Goal: Task Accomplishment & Management: Manage account settings

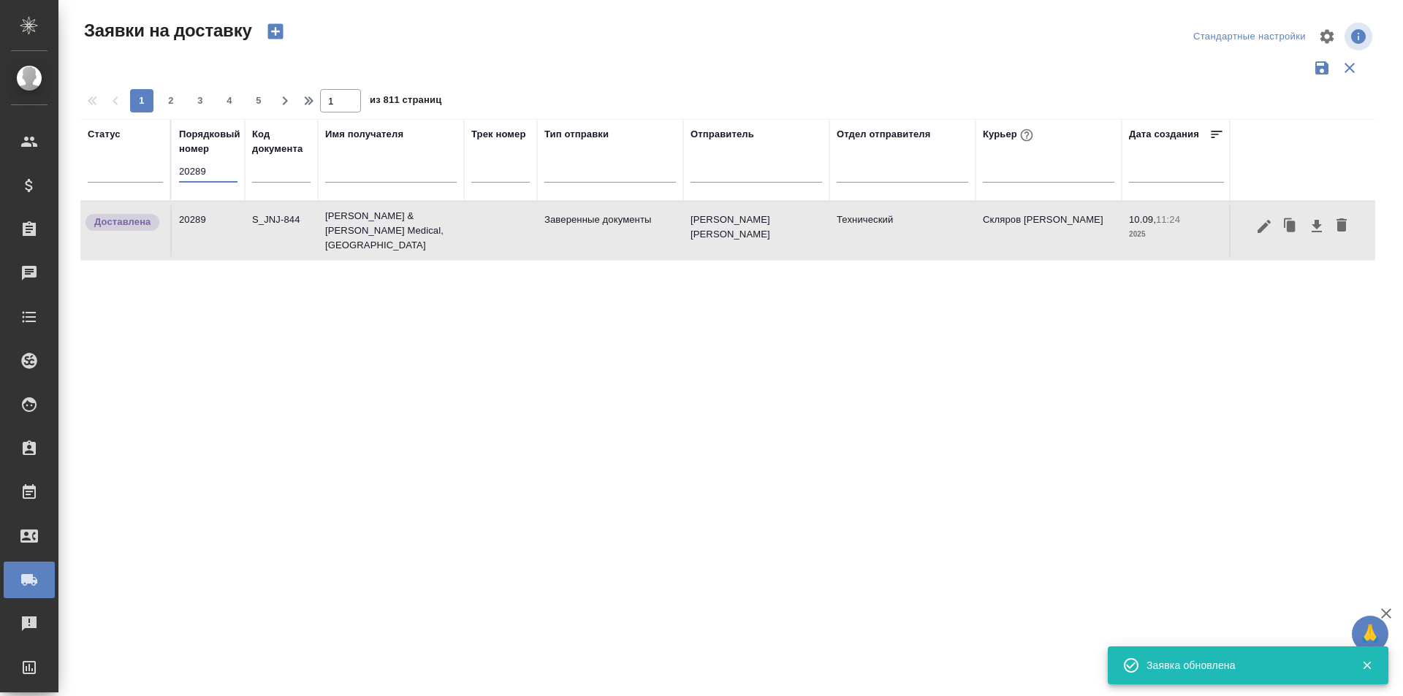
click at [212, 179] on input "20289" at bounding box center [208, 171] width 58 height 20
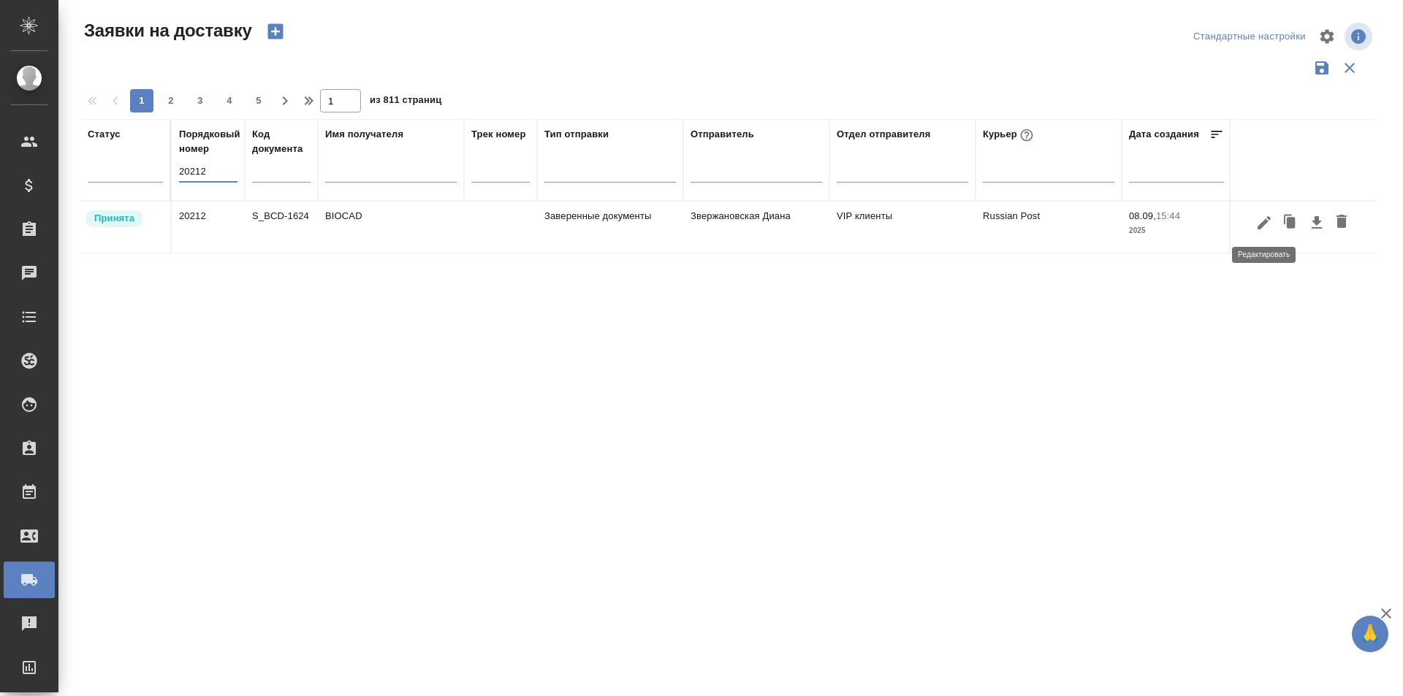
type input "20212"
click at [1260, 226] on icon "button" at bounding box center [1263, 222] width 13 height 13
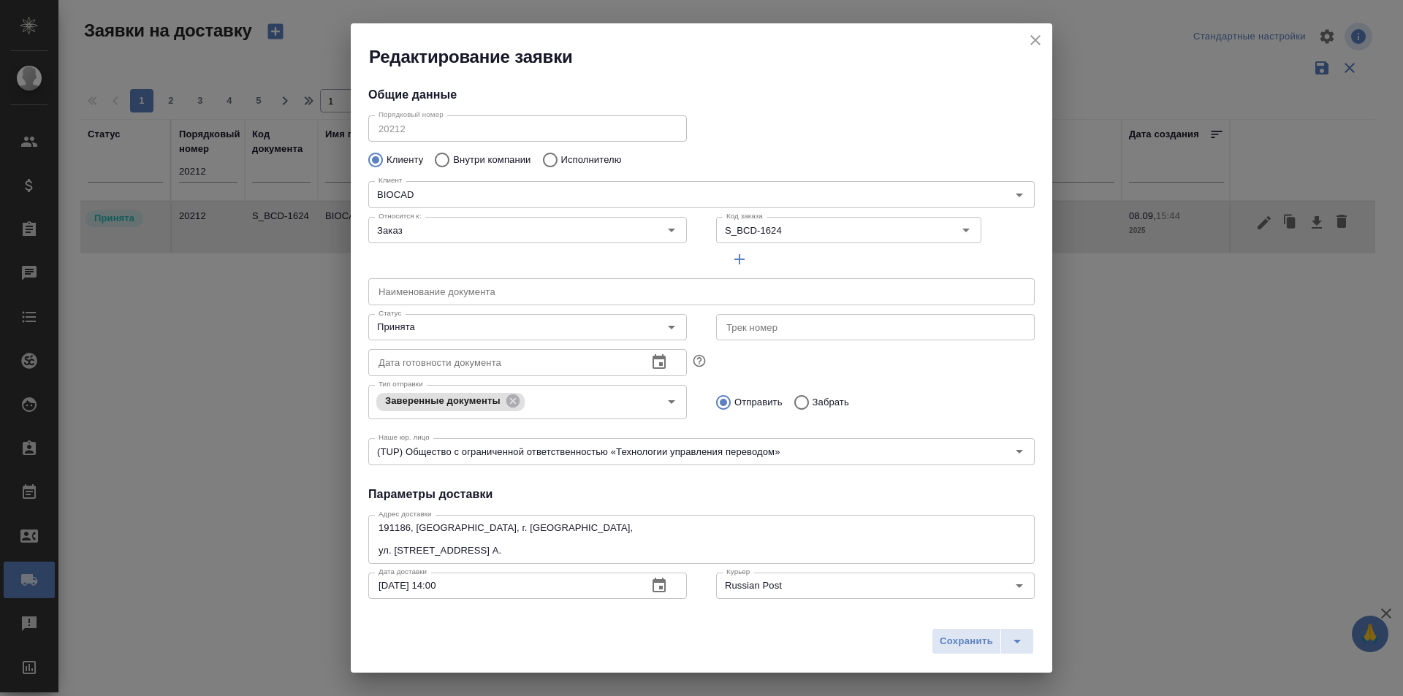
type input "Землеглядова Юлия"
type input "+7(921) 750-49-12"
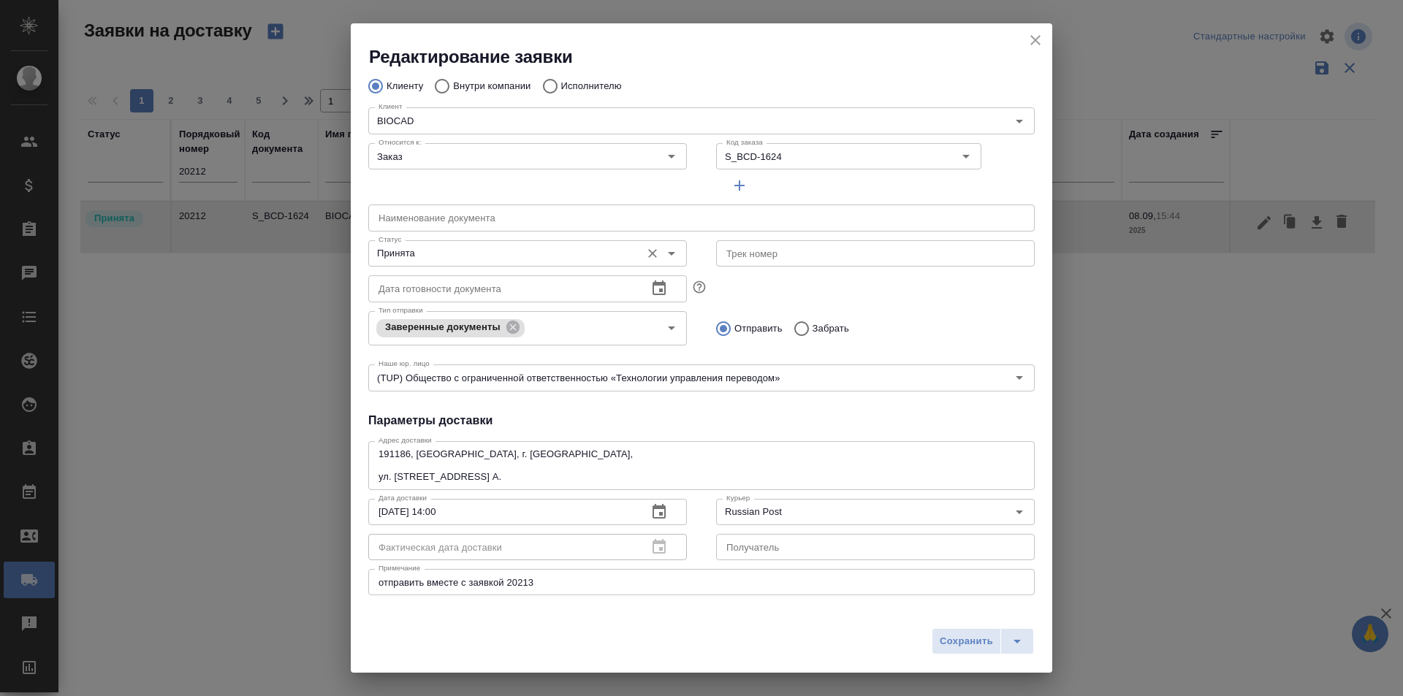
scroll to position [73, 0]
click at [431, 259] on input "Принята" at bounding box center [503, 254] width 261 height 18
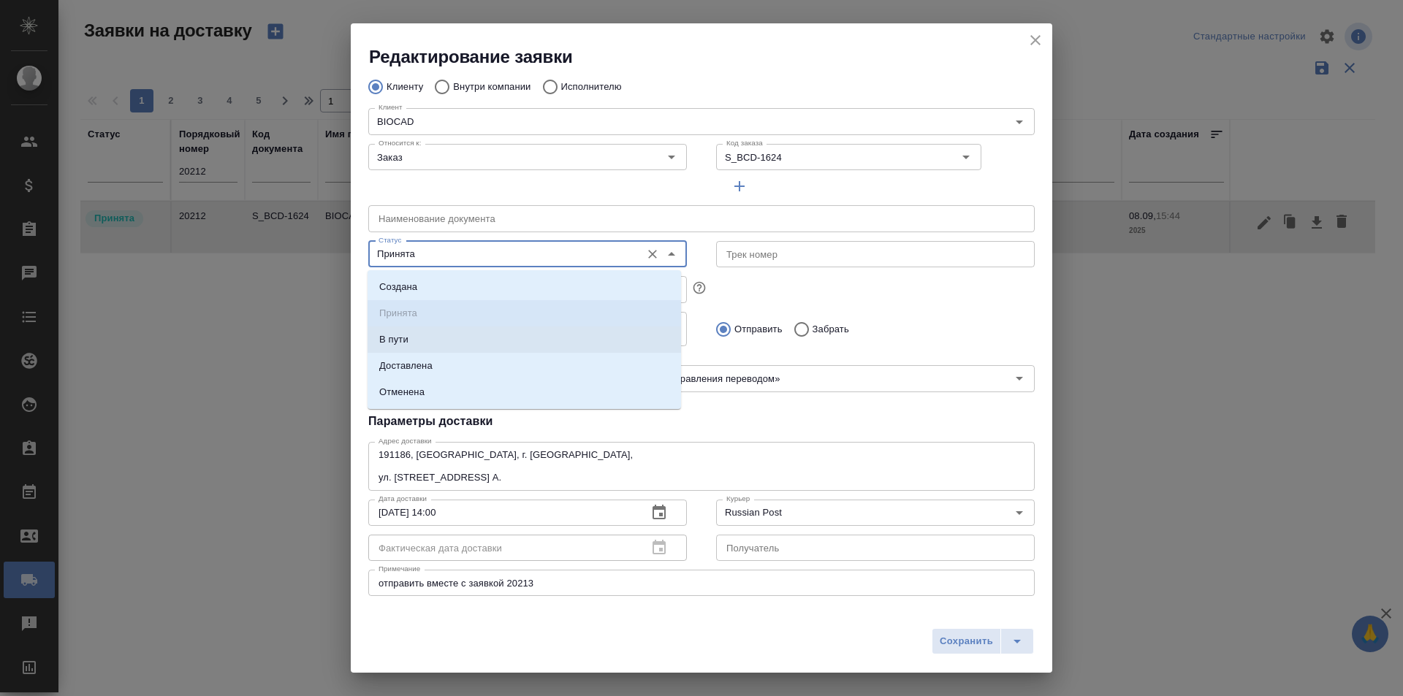
click at [448, 341] on li "В пути" at bounding box center [523, 340] width 313 height 26
type input "В пути"
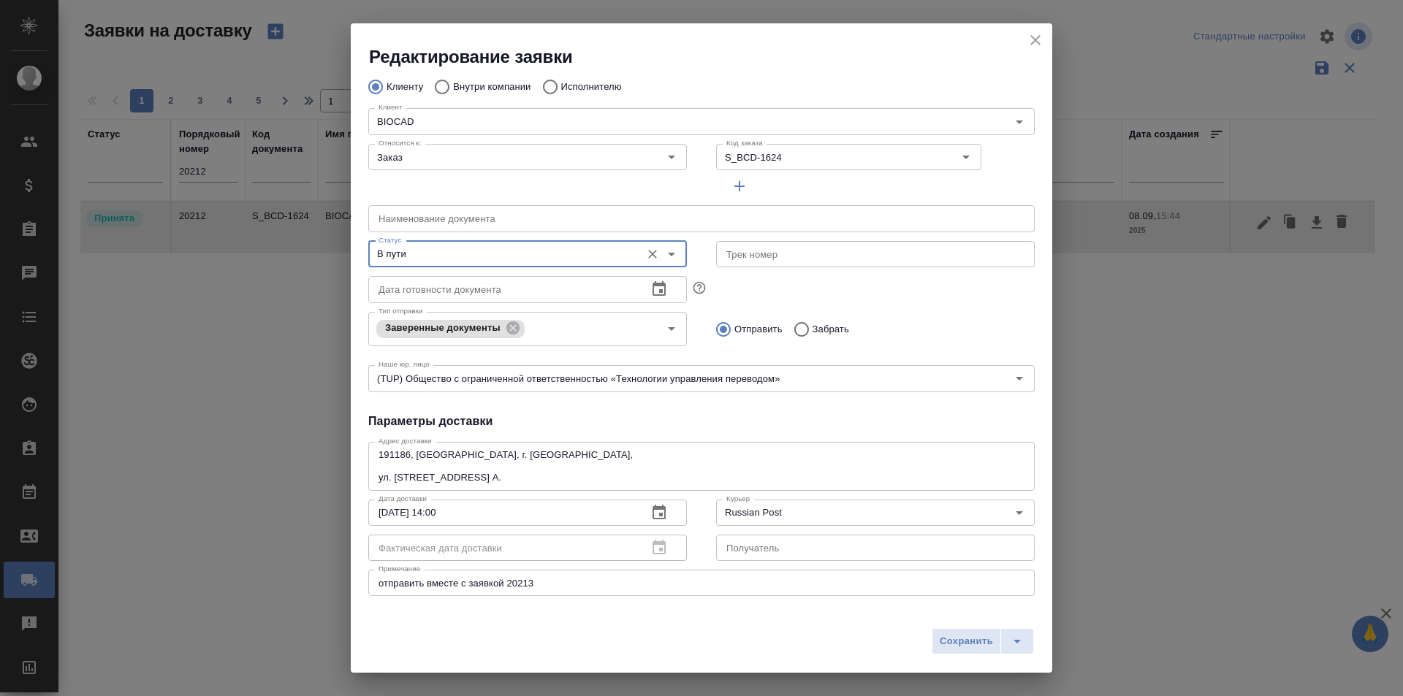
click at [781, 255] on input "text" at bounding box center [875, 254] width 319 height 26
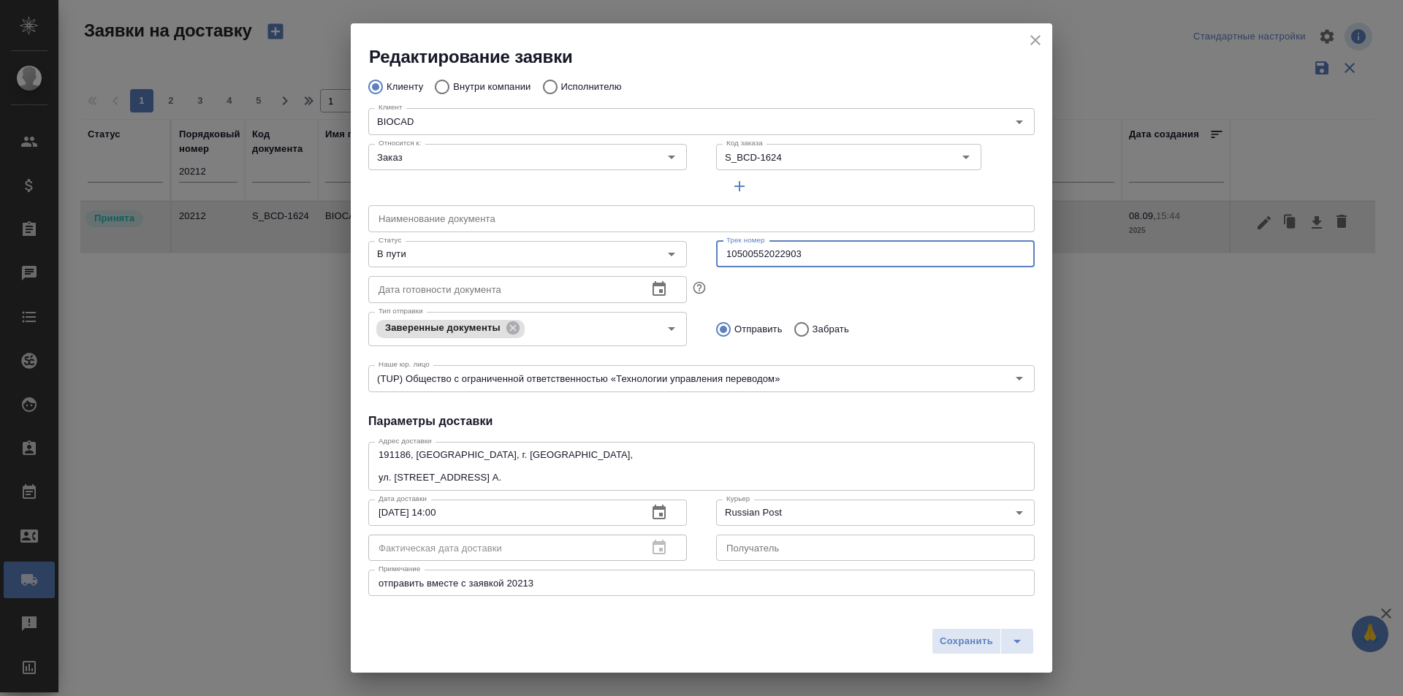
click at [781, 255] on input "10500552022903" at bounding box center [875, 254] width 319 height 26
type input "10500552022903"
click at [946, 642] on span "Сохранить" at bounding box center [966, 641] width 53 height 17
type input "Принята"
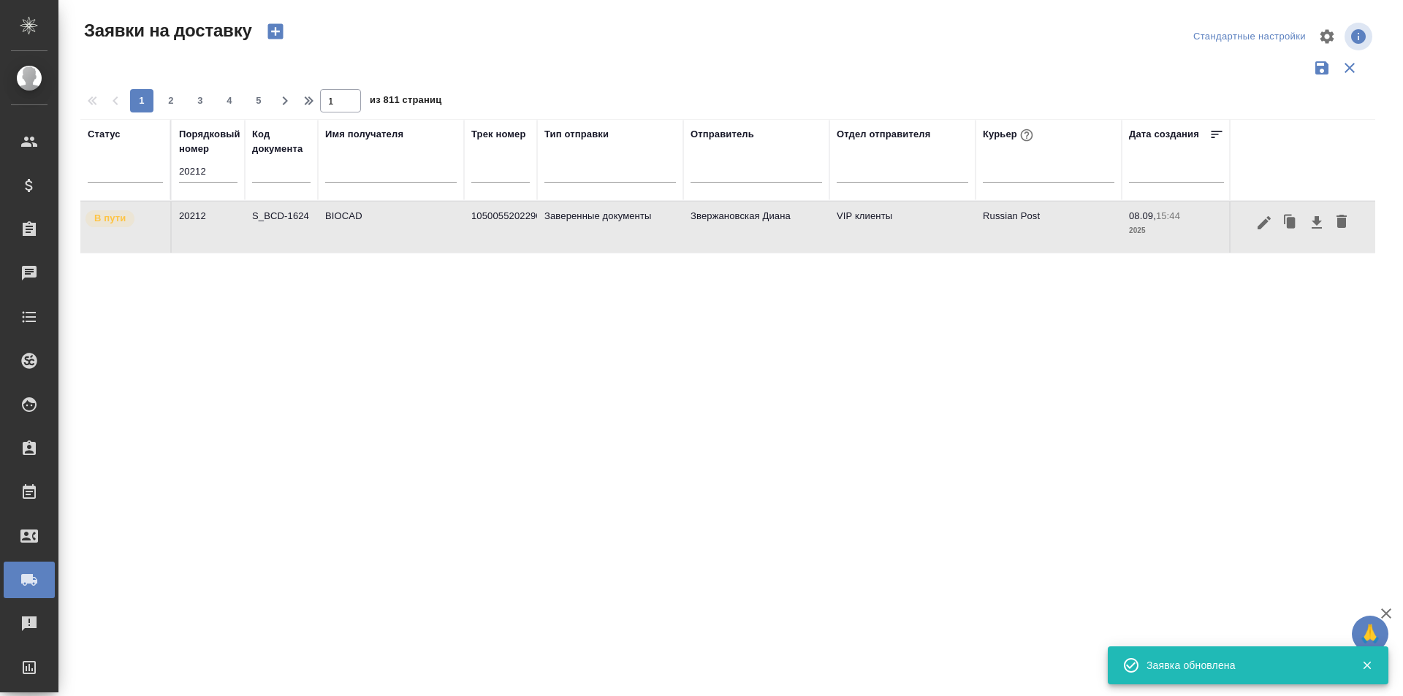
click at [1262, 220] on icon "button" at bounding box center [1264, 223] width 18 height 18
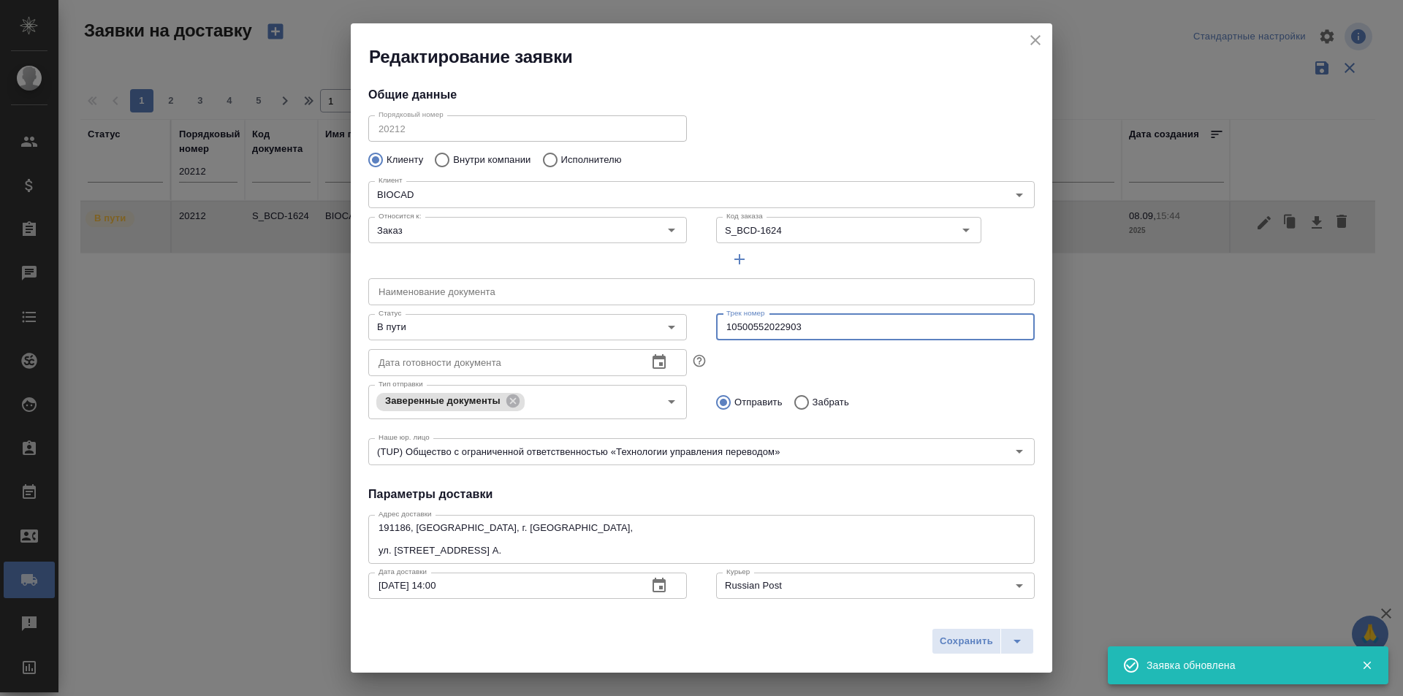
click at [745, 325] on input "10500552022903" at bounding box center [875, 327] width 319 height 26
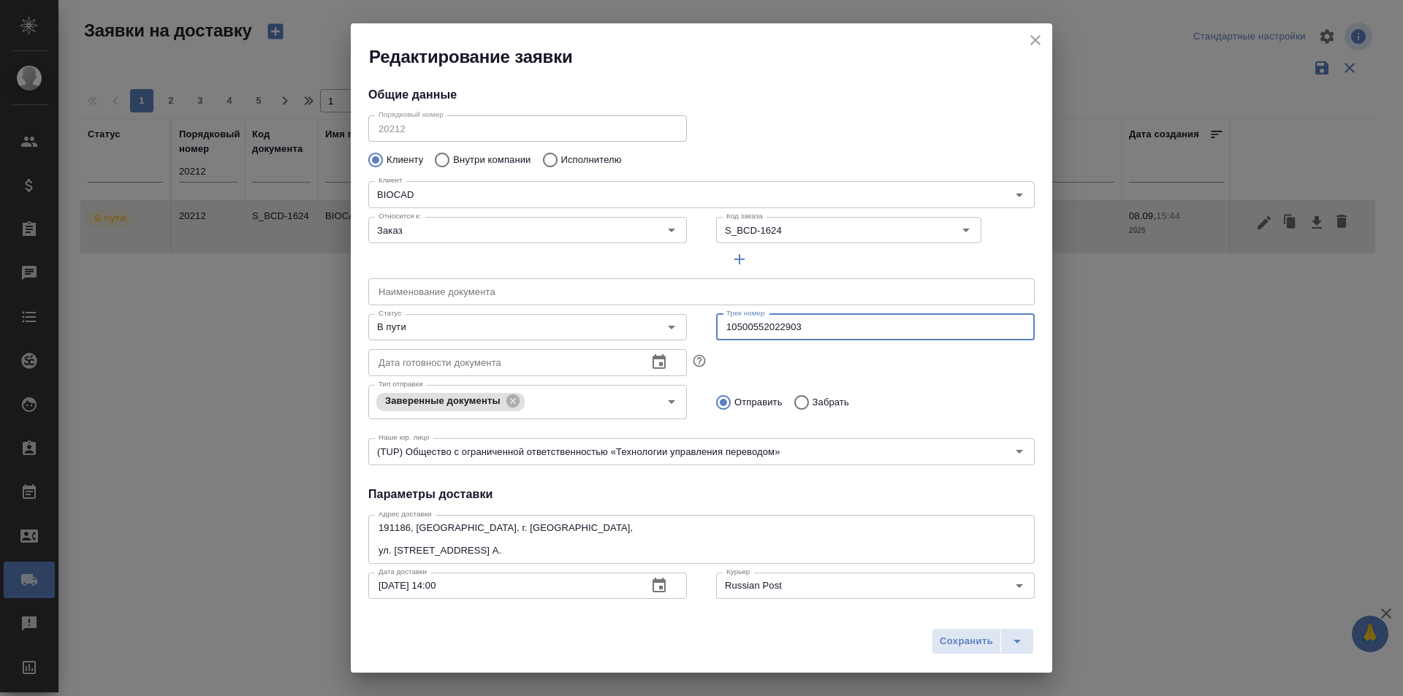
click at [1039, 39] on icon "close" at bounding box center [1035, 40] width 18 height 18
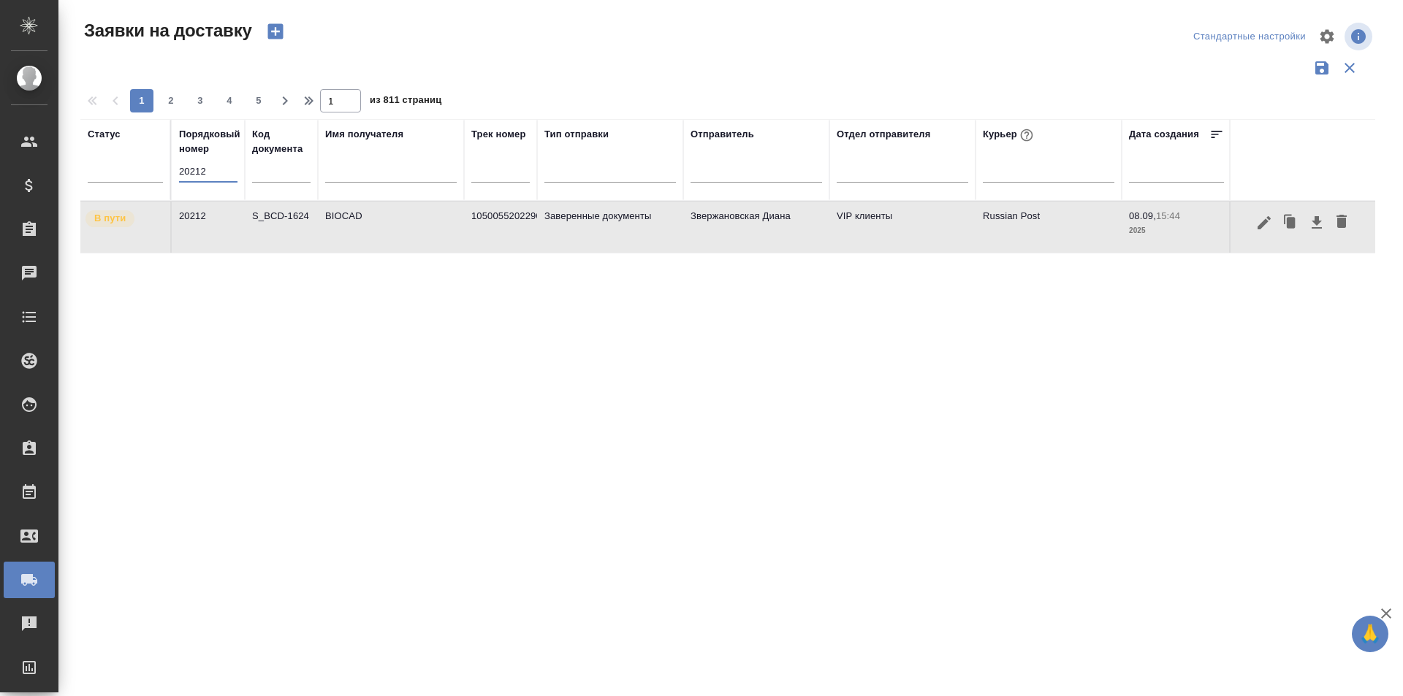
click at [219, 179] on input "20212" at bounding box center [208, 171] width 58 height 20
paste input "60"
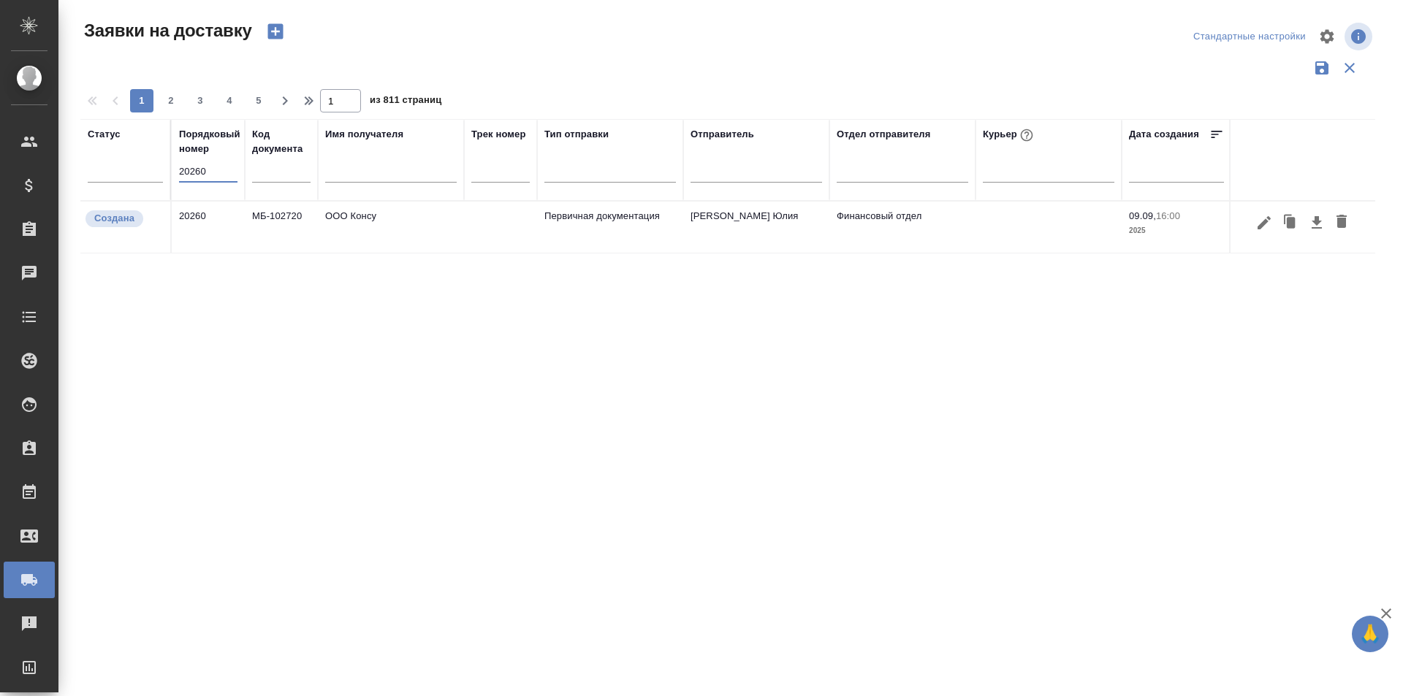
type input "20260"
click at [1265, 229] on icon "button" at bounding box center [1264, 223] width 18 height 18
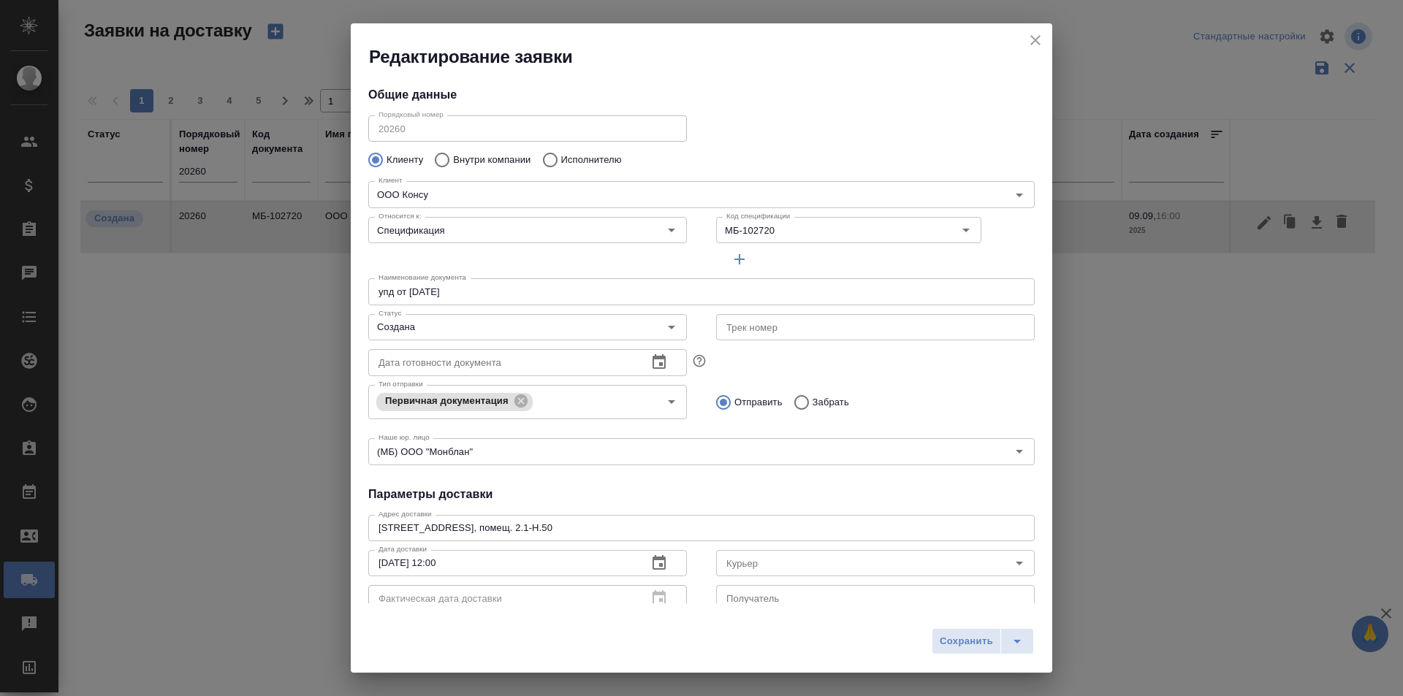
type input "Дульнев Валерий"
click at [525, 330] on input "Создана" at bounding box center [503, 328] width 261 height 18
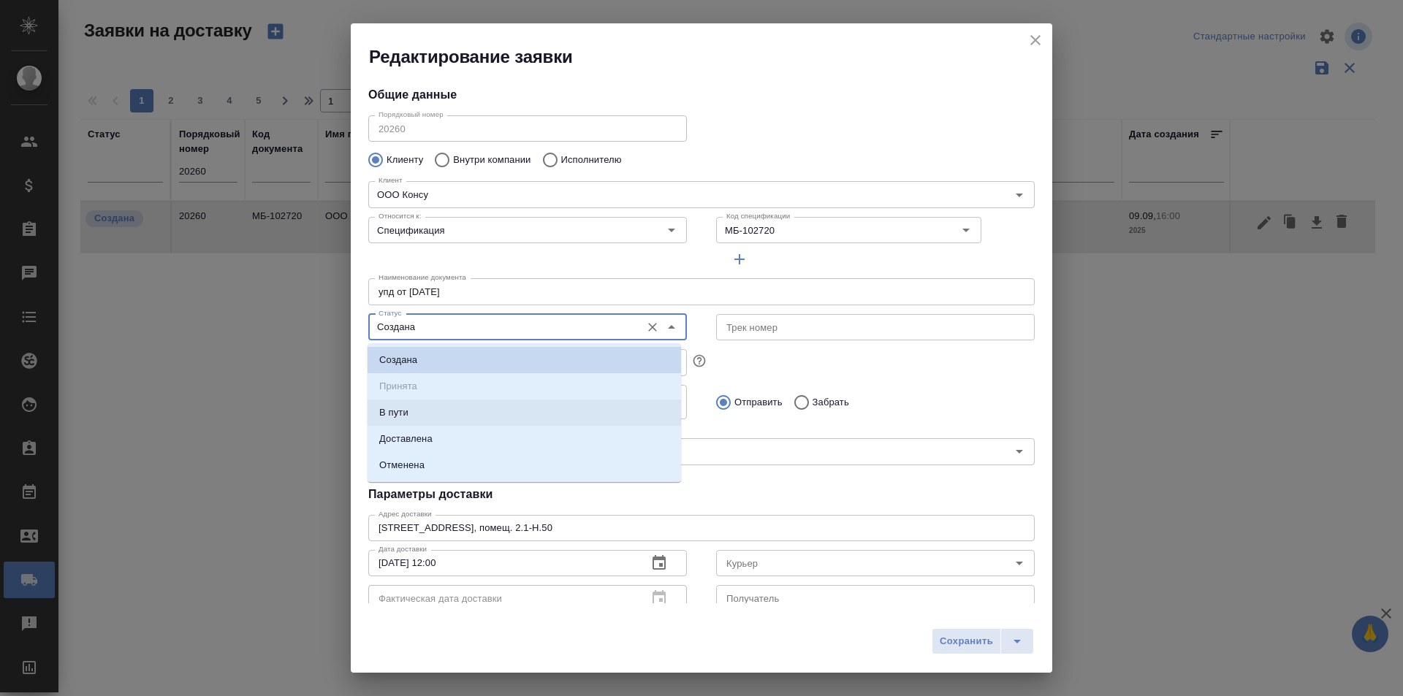
click at [453, 416] on li "В пути" at bounding box center [523, 413] width 313 height 26
type input "В пути"
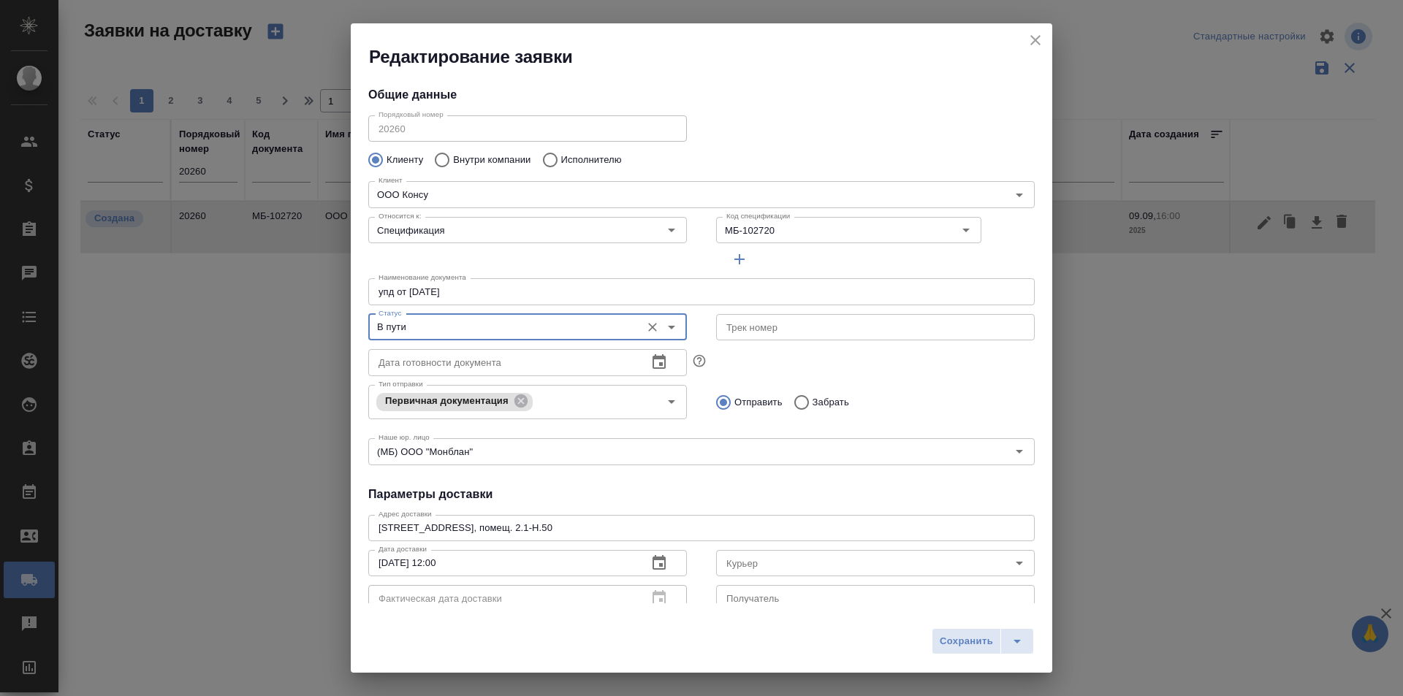
click at [763, 330] on input "text" at bounding box center [875, 327] width 319 height 26
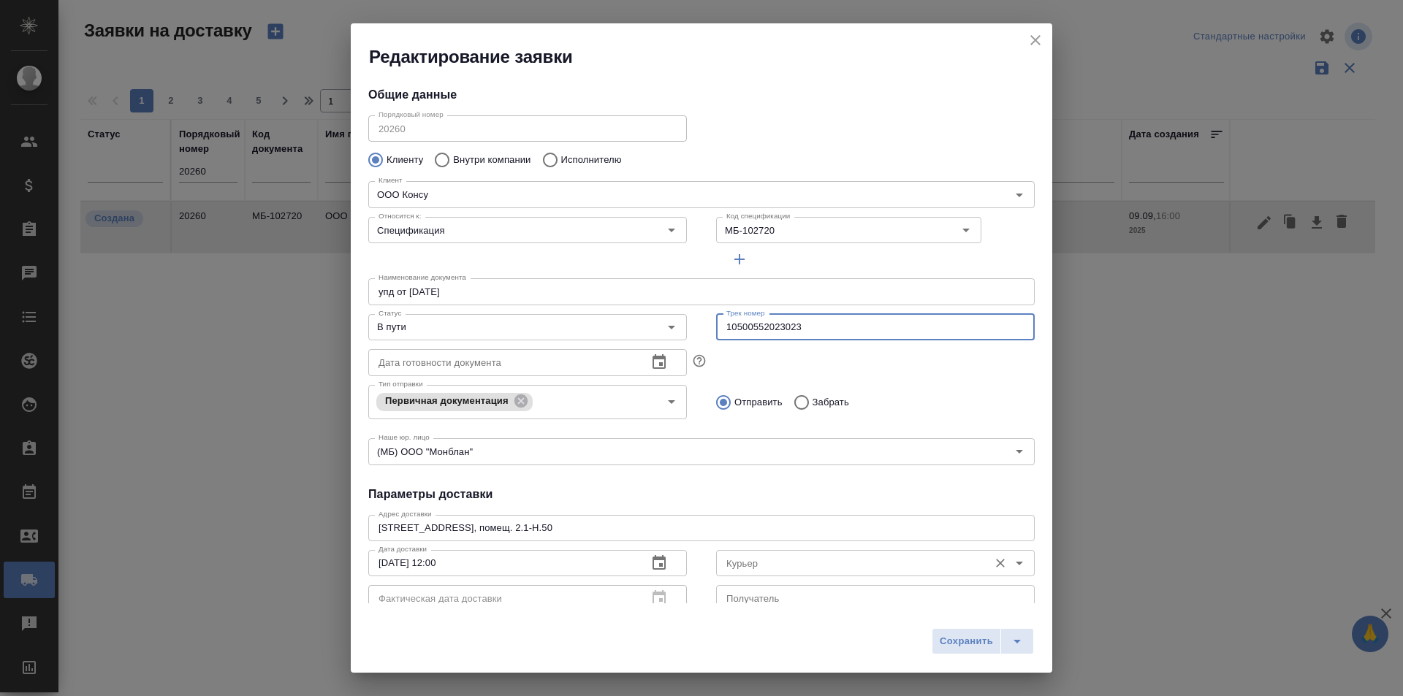
type input "10500552023023"
click at [777, 563] on input "Курьер" at bounding box center [850, 564] width 261 height 18
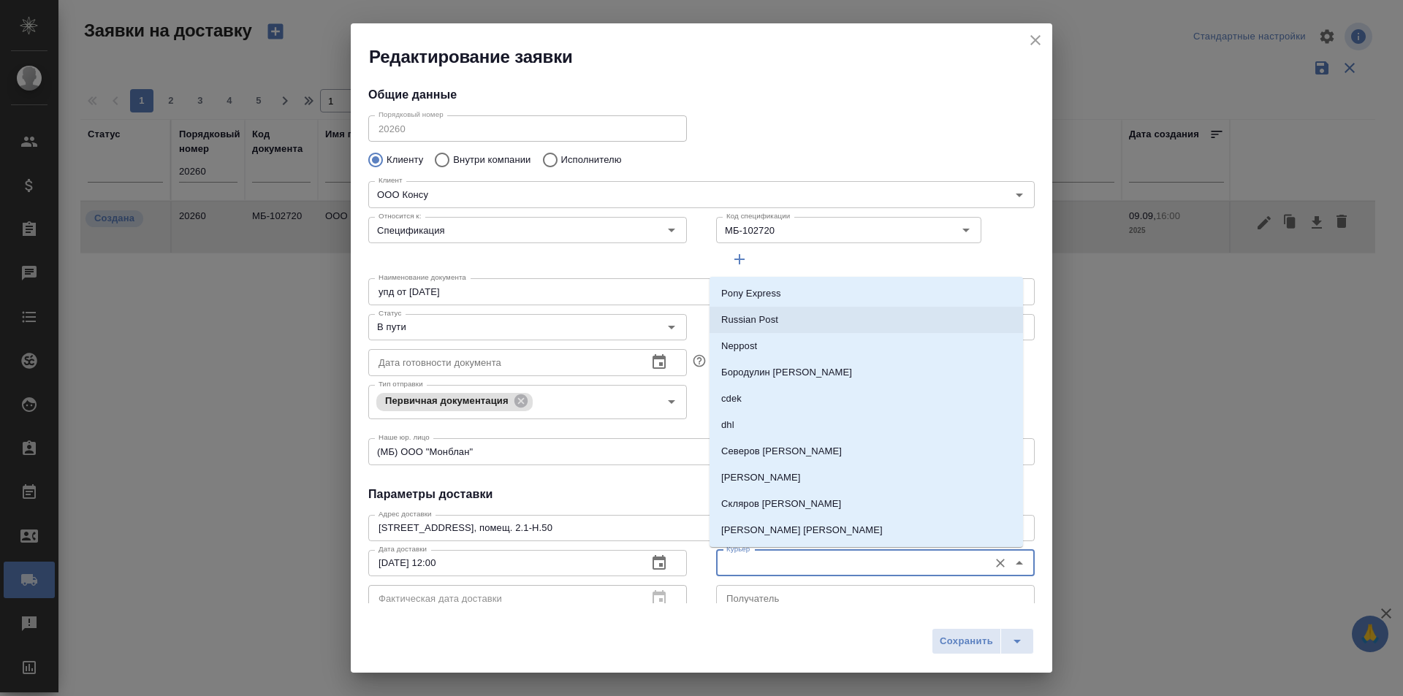
click at [767, 328] on li "Russian Post" at bounding box center [865, 320] width 313 height 26
type input "Russian Post"
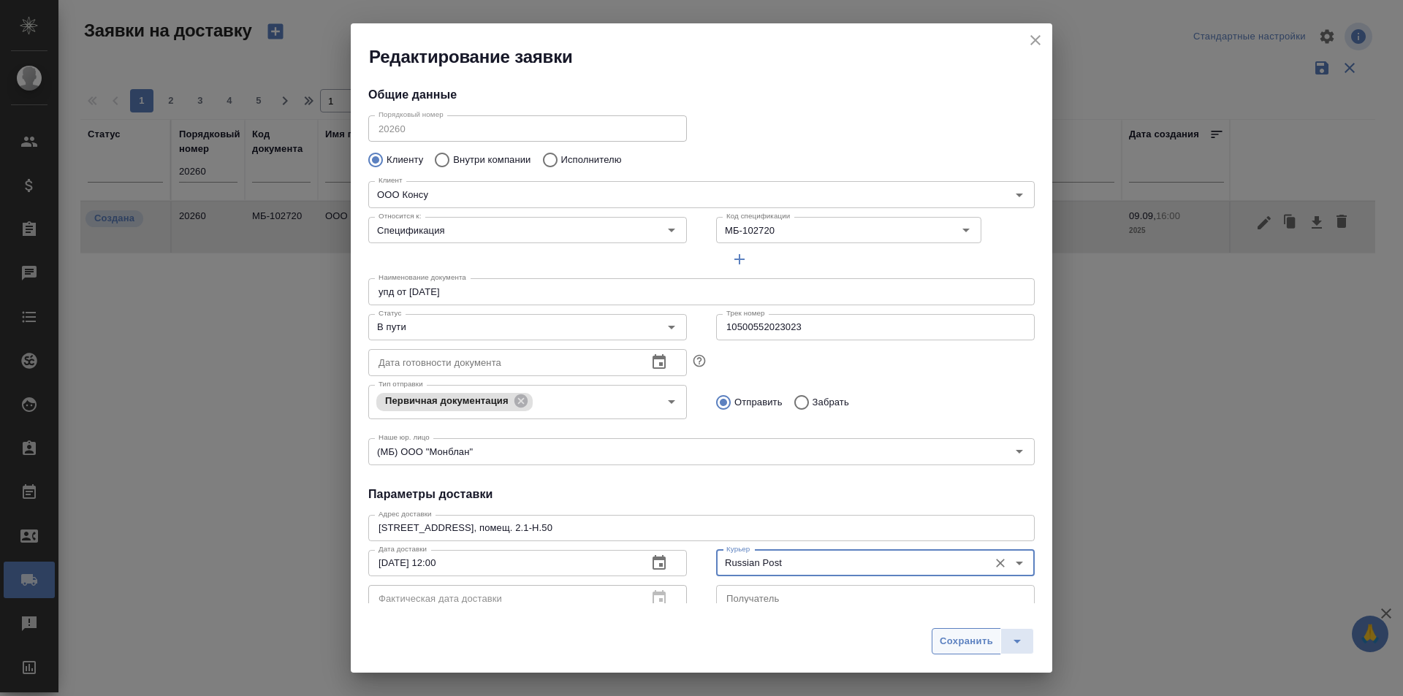
click at [967, 646] on span "Сохранить" at bounding box center [966, 641] width 53 height 17
type input "Создана"
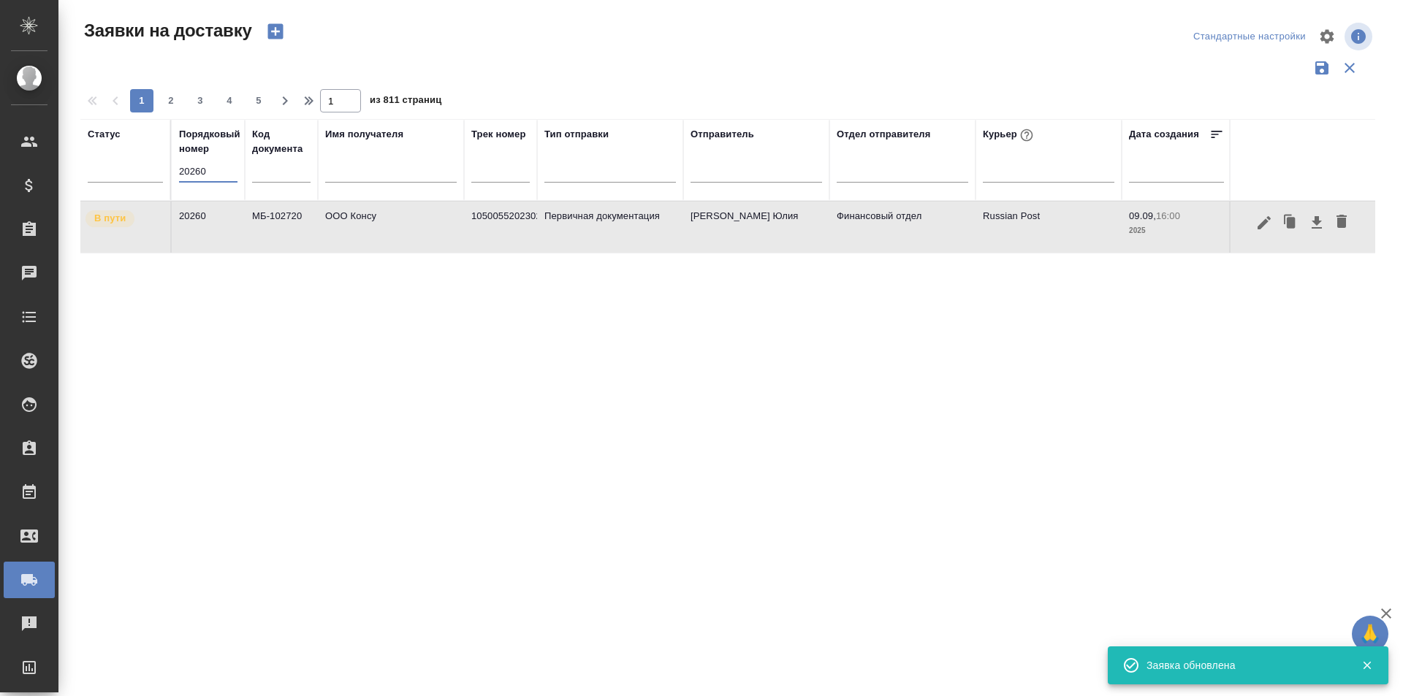
click at [207, 174] on input "20260" at bounding box center [208, 171] width 58 height 20
paste input "13"
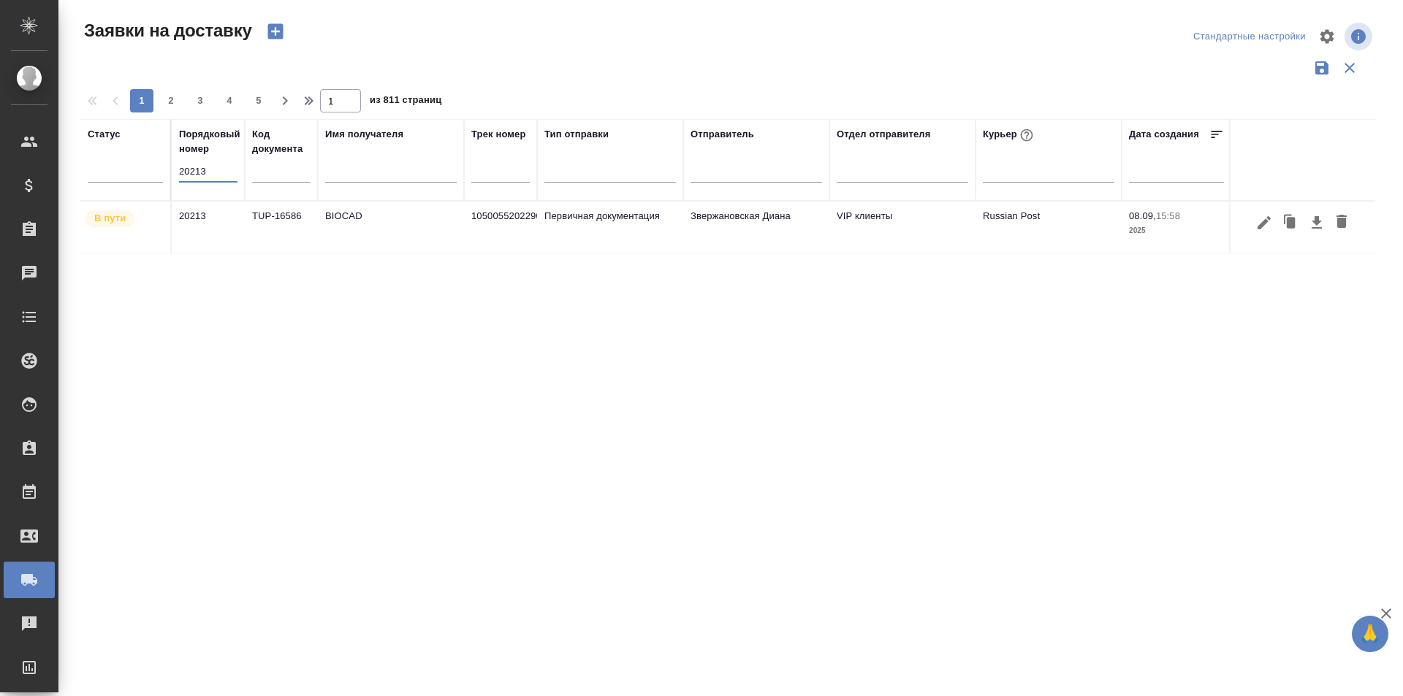
click at [195, 169] on input "20213" at bounding box center [208, 171] width 58 height 20
paste input "27"
type input "20227"
click at [1260, 229] on icon "button" at bounding box center [1263, 222] width 13 height 13
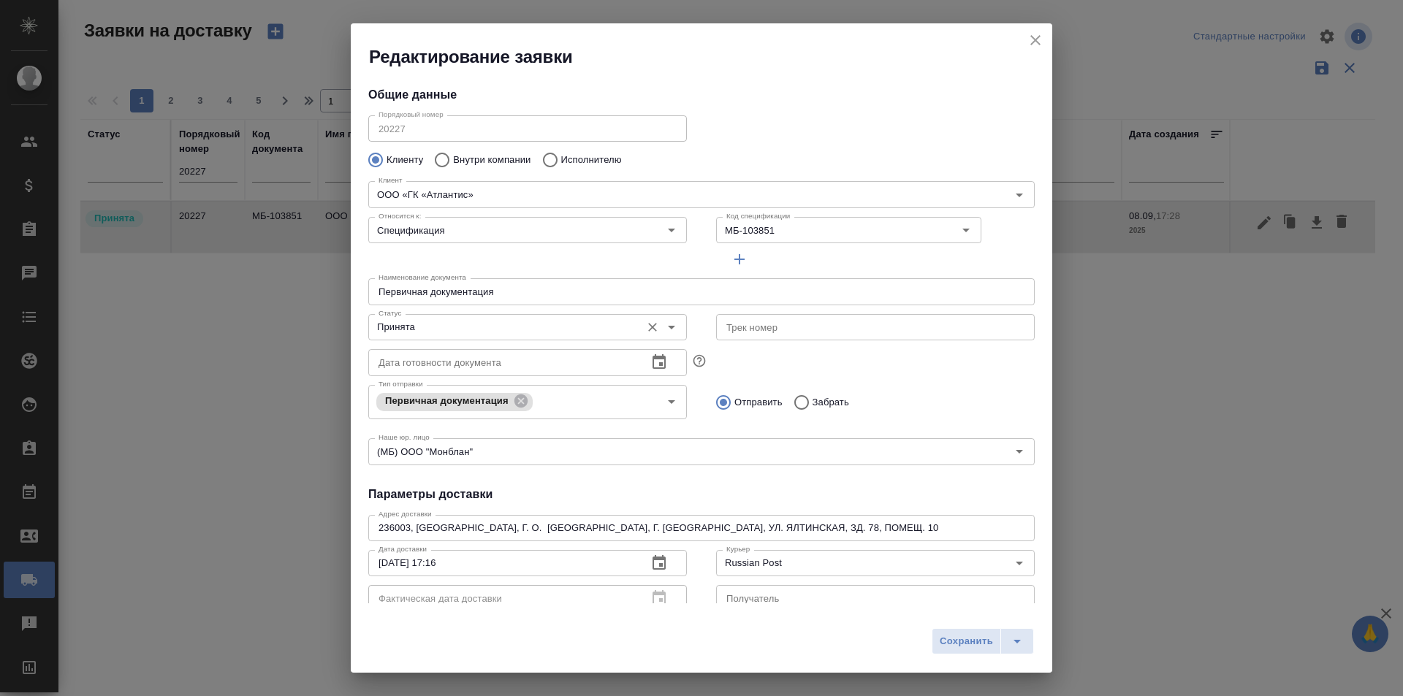
click at [478, 327] on input "Принята" at bounding box center [503, 328] width 261 height 18
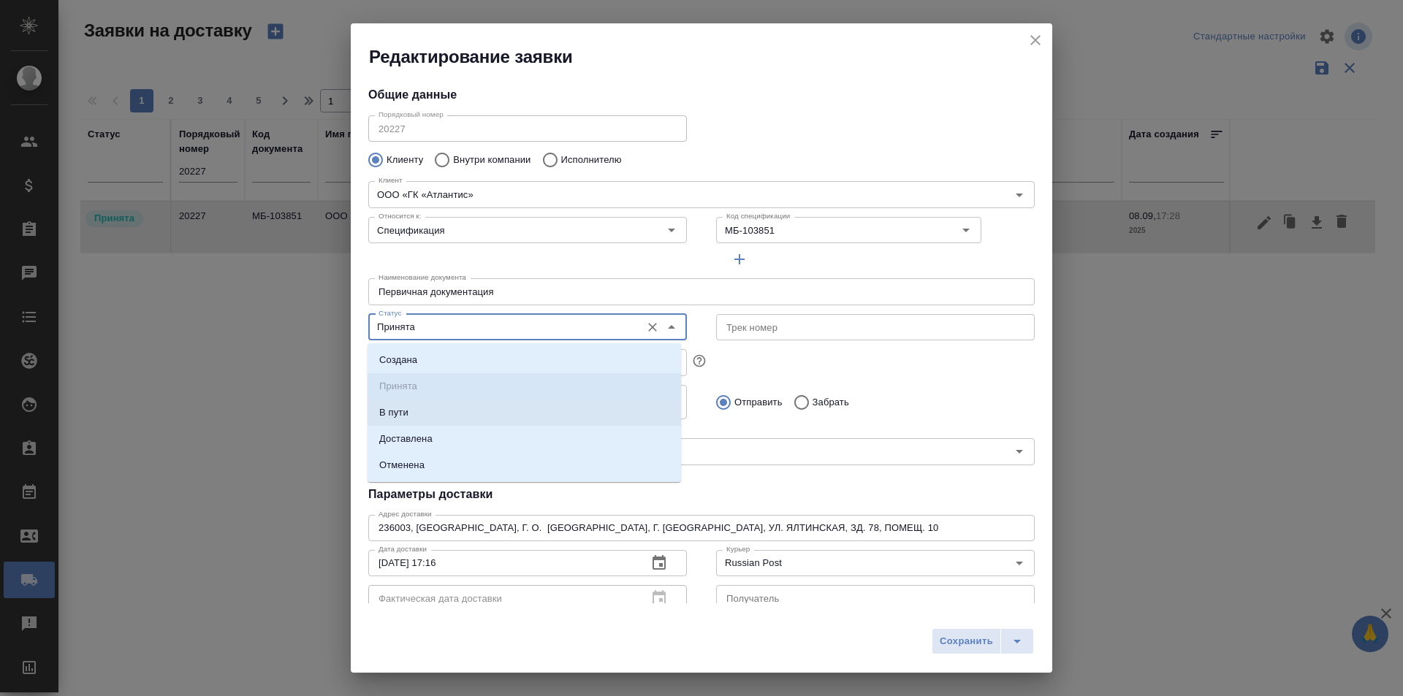
click at [449, 406] on li "В пути" at bounding box center [523, 413] width 313 height 26
type input "В пути"
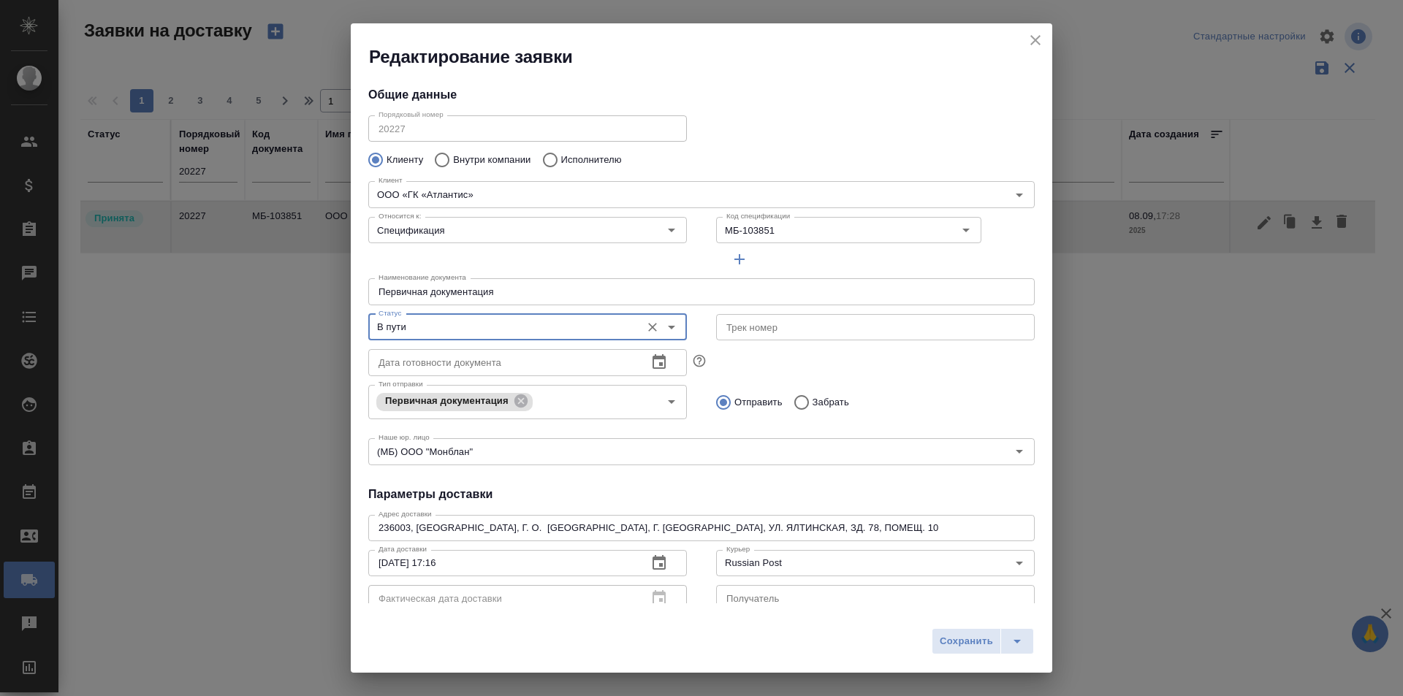
click at [801, 328] on input "text" at bounding box center [875, 327] width 319 height 26
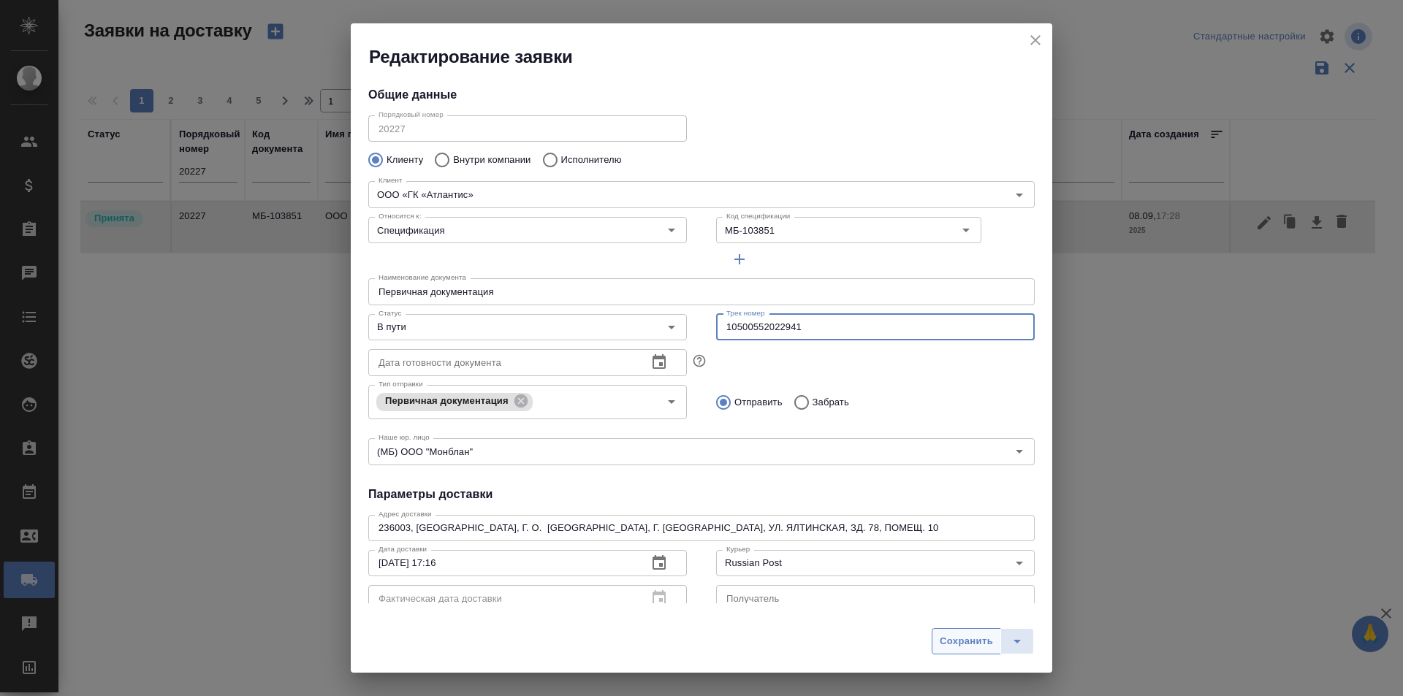
type input "10500552022941"
click at [955, 633] on span "Сохранить" at bounding box center [966, 641] width 53 height 17
type input "Принята"
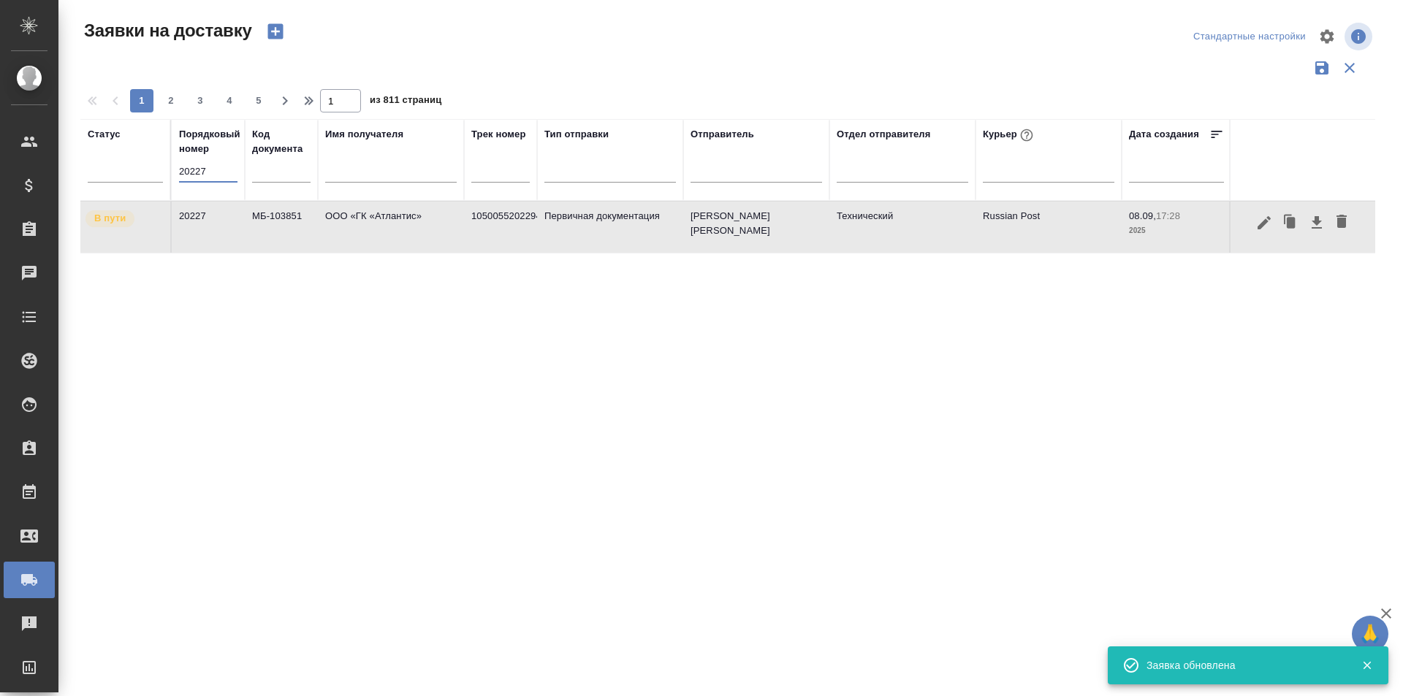
click at [208, 182] on input "20227" at bounding box center [208, 171] width 58 height 20
paste input "304"
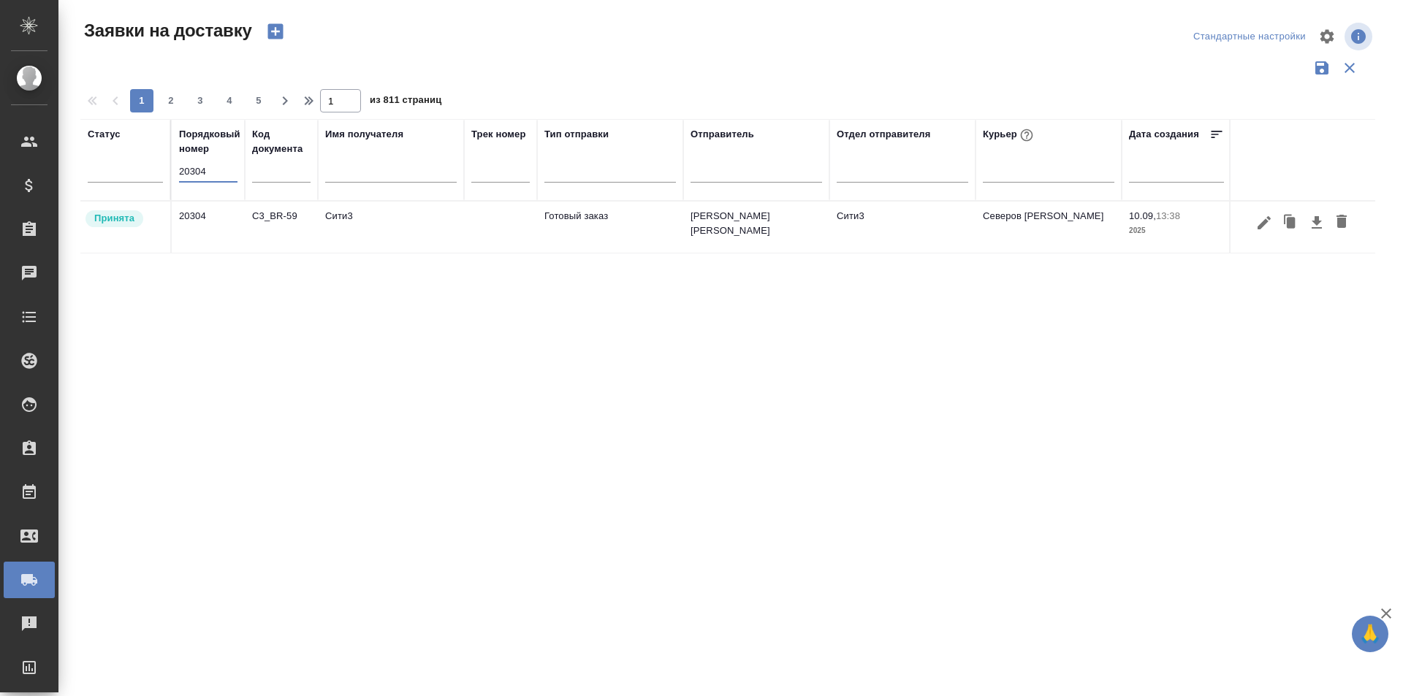
type input "20304"
click at [1257, 226] on icon "button" at bounding box center [1264, 223] width 18 height 18
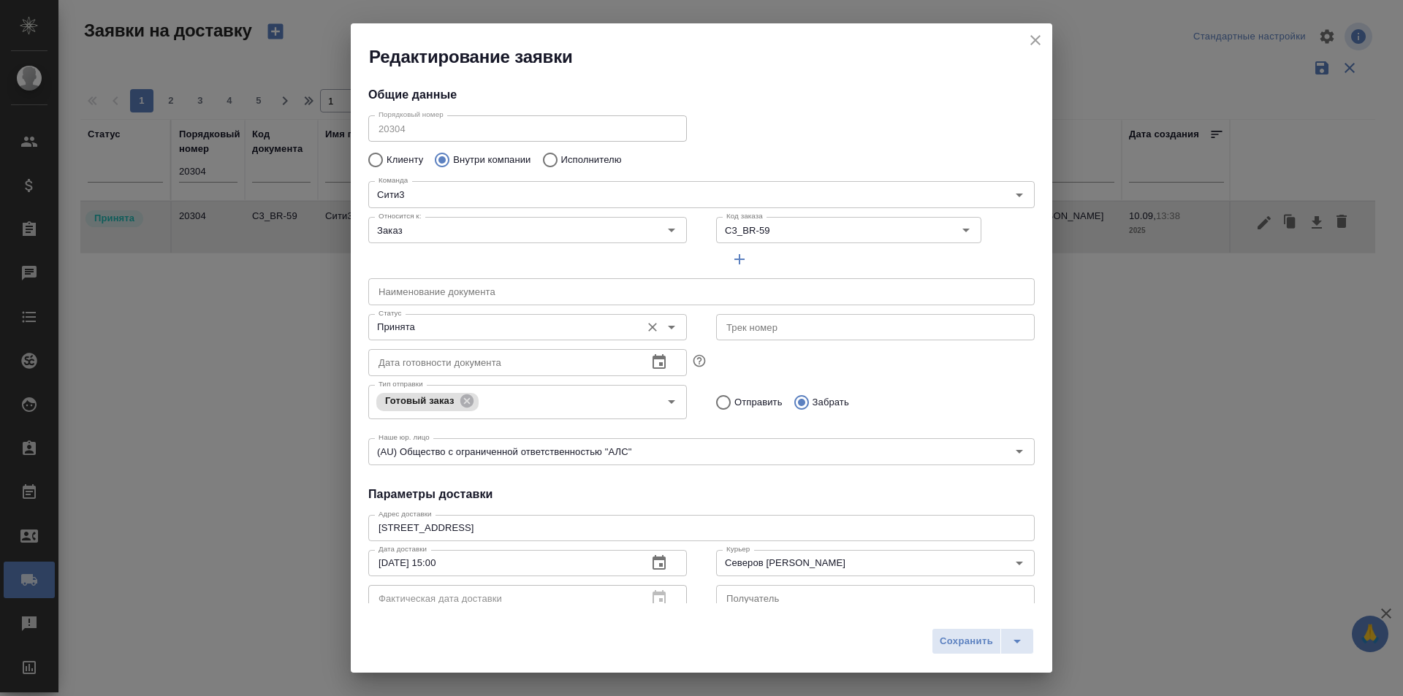
click at [468, 322] on input "Принята" at bounding box center [503, 328] width 261 height 18
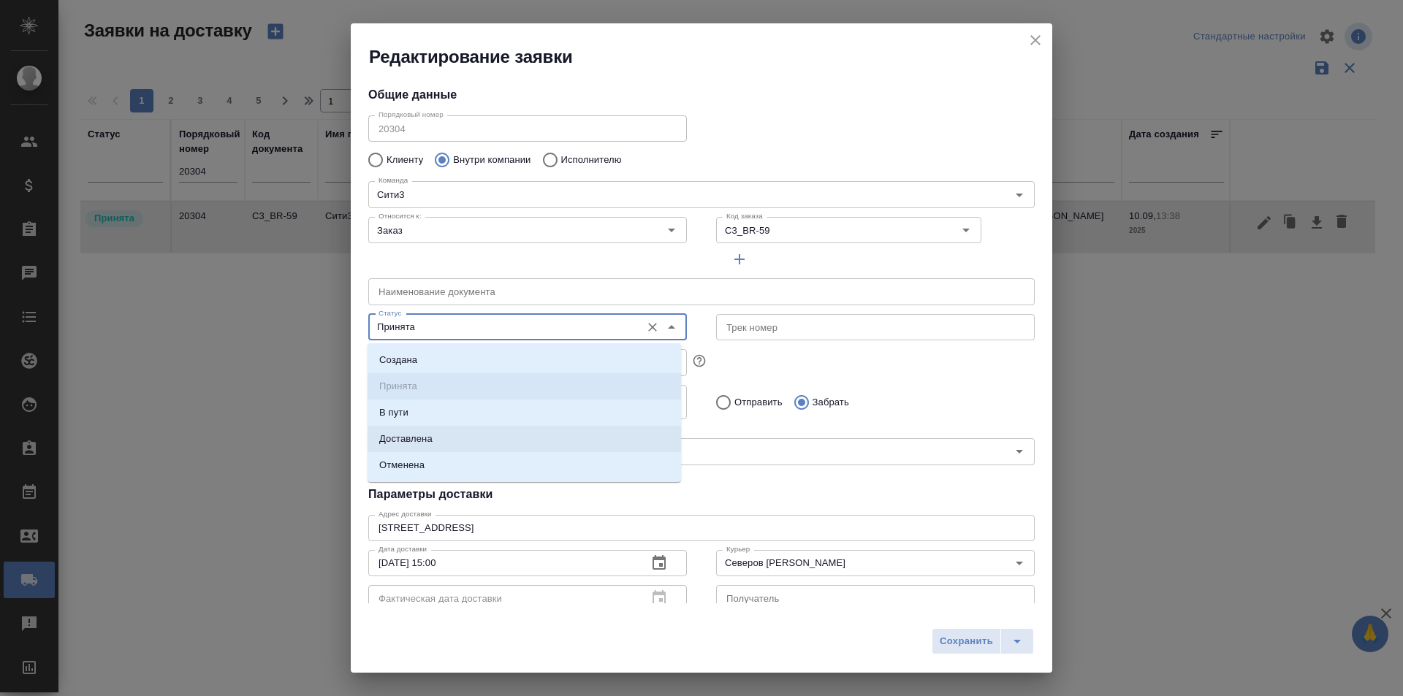
click at [452, 441] on li "Доставлена" at bounding box center [523, 439] width 313 height 26
type input "Доставлена"
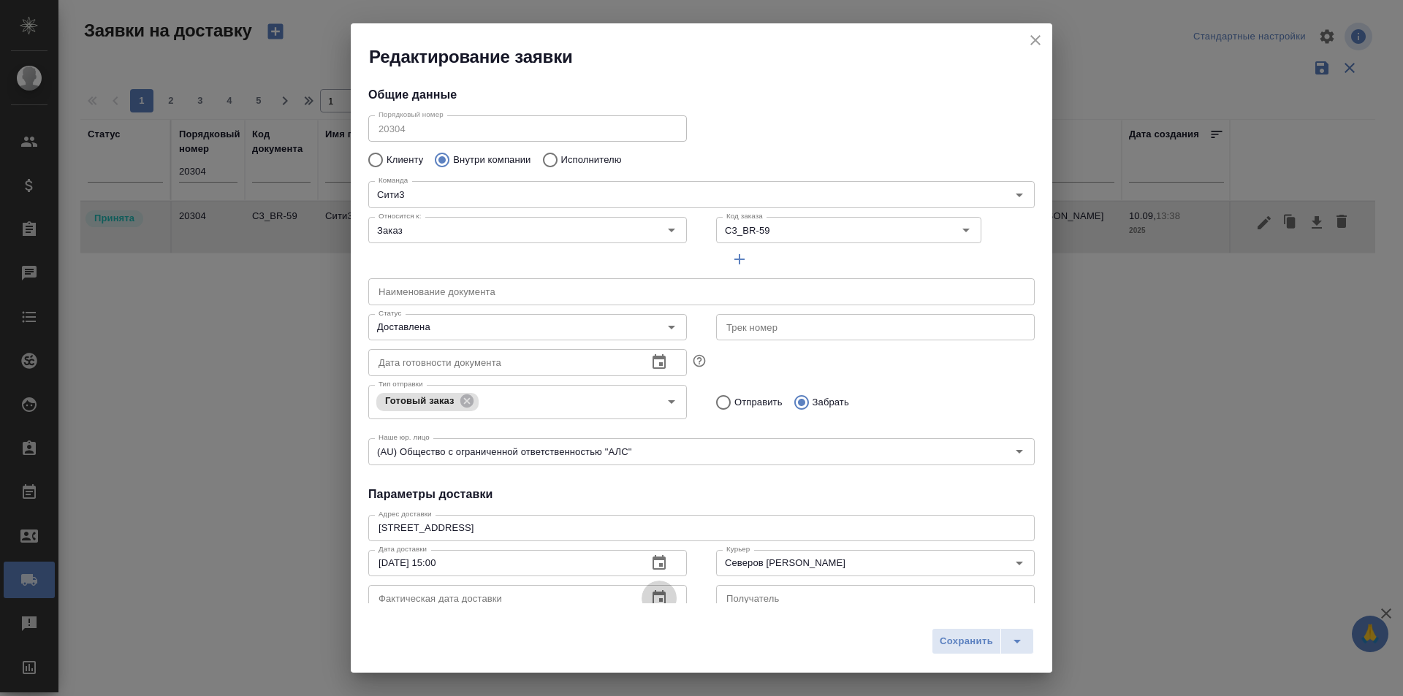
click at [663, 595] on button "button" at bounding box center [658, 598] width 35 height 35
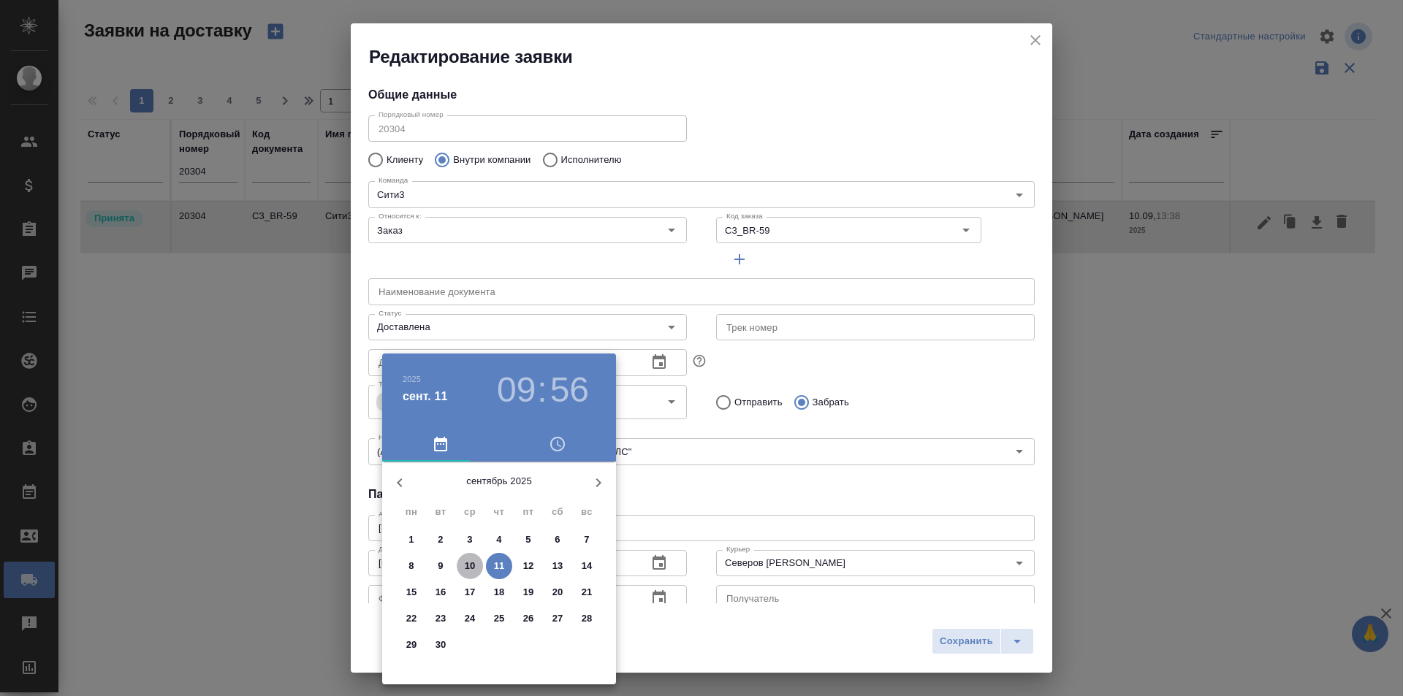
click at [479, 569] on span "10" at bounding box center [470, 566] width 26 height 15
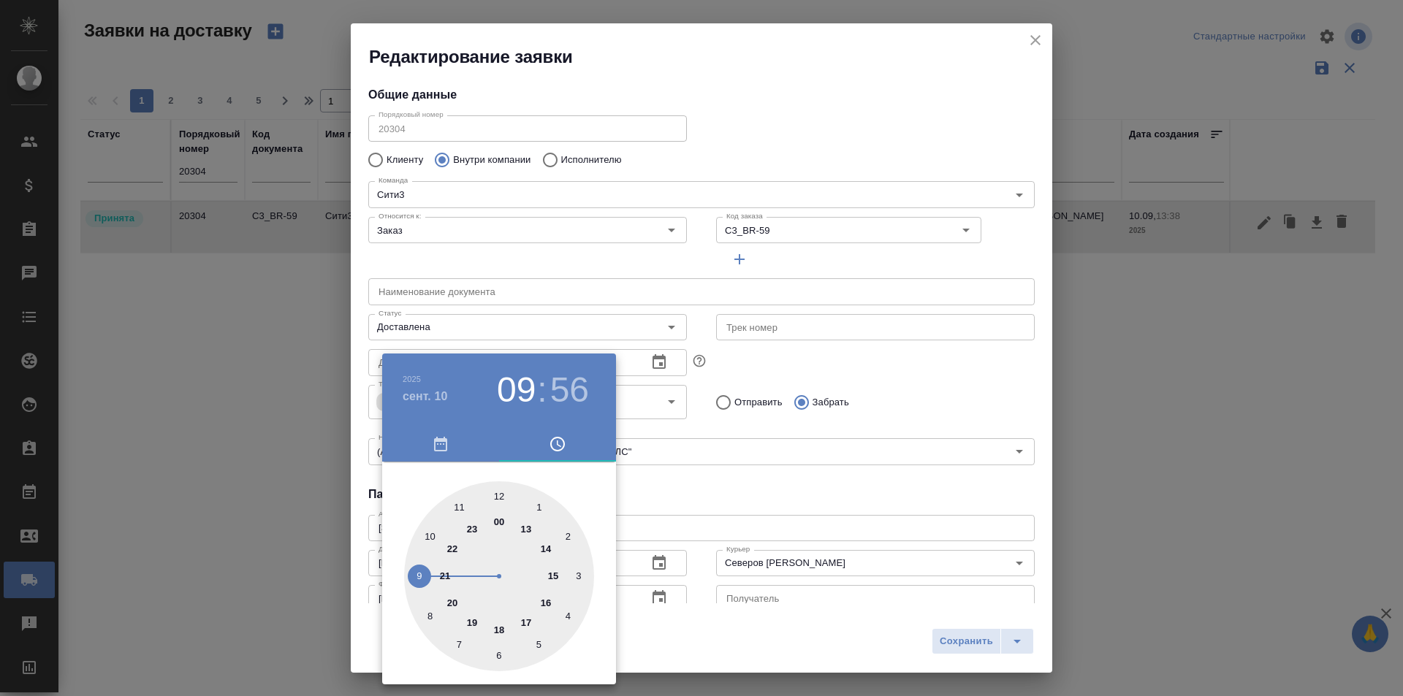
type input "10.09.2025 16:56"
click at [545, 594] on div at bounding box center [499, 576] width 190 height 190
click at [896, 637] on div at bounding box center [701, 348] width 1403 height 696
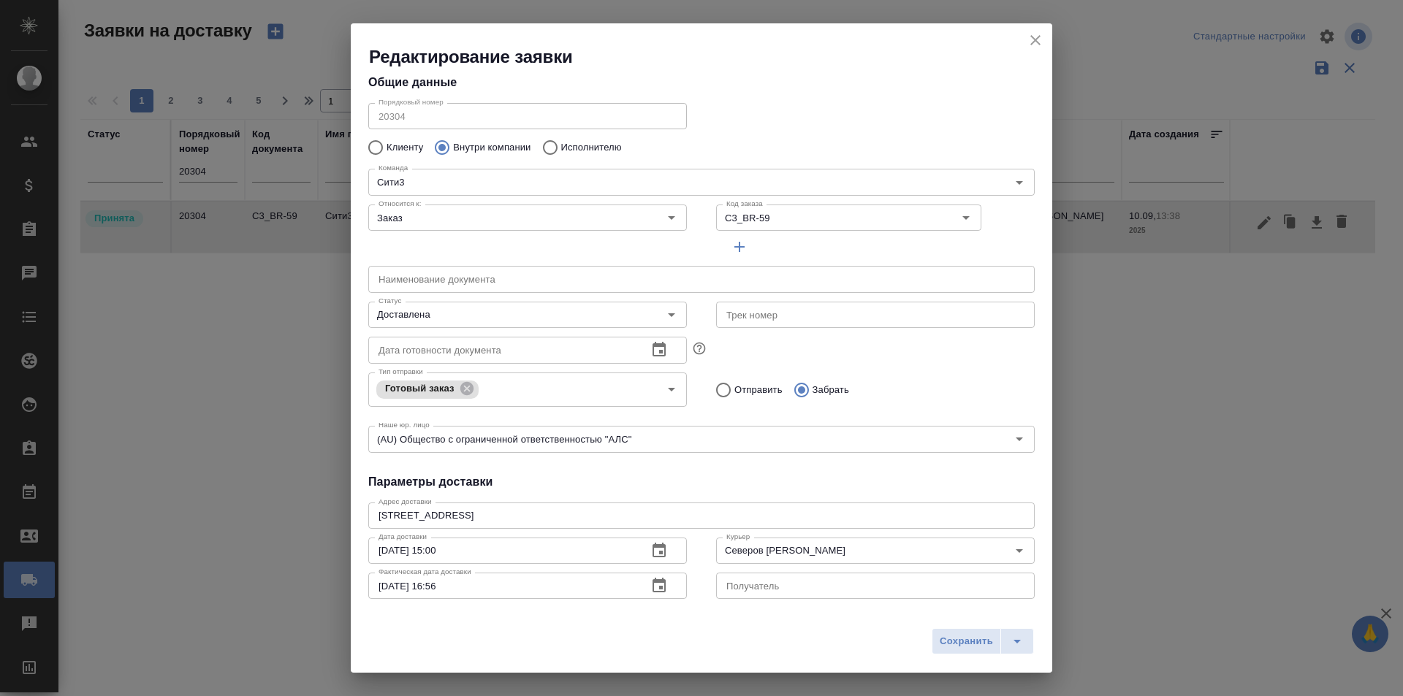
click at [967, 637] on div "2025 сент. 10 16 : 56 00 05 10 15 20 25 30 35 40 45 50 55" at bounding box center [701, 348] width 1403 height 696
click at [967, 637] on span "Сохранить" at bounding box center [966, 641] width 53 height 17
type input "Принята"
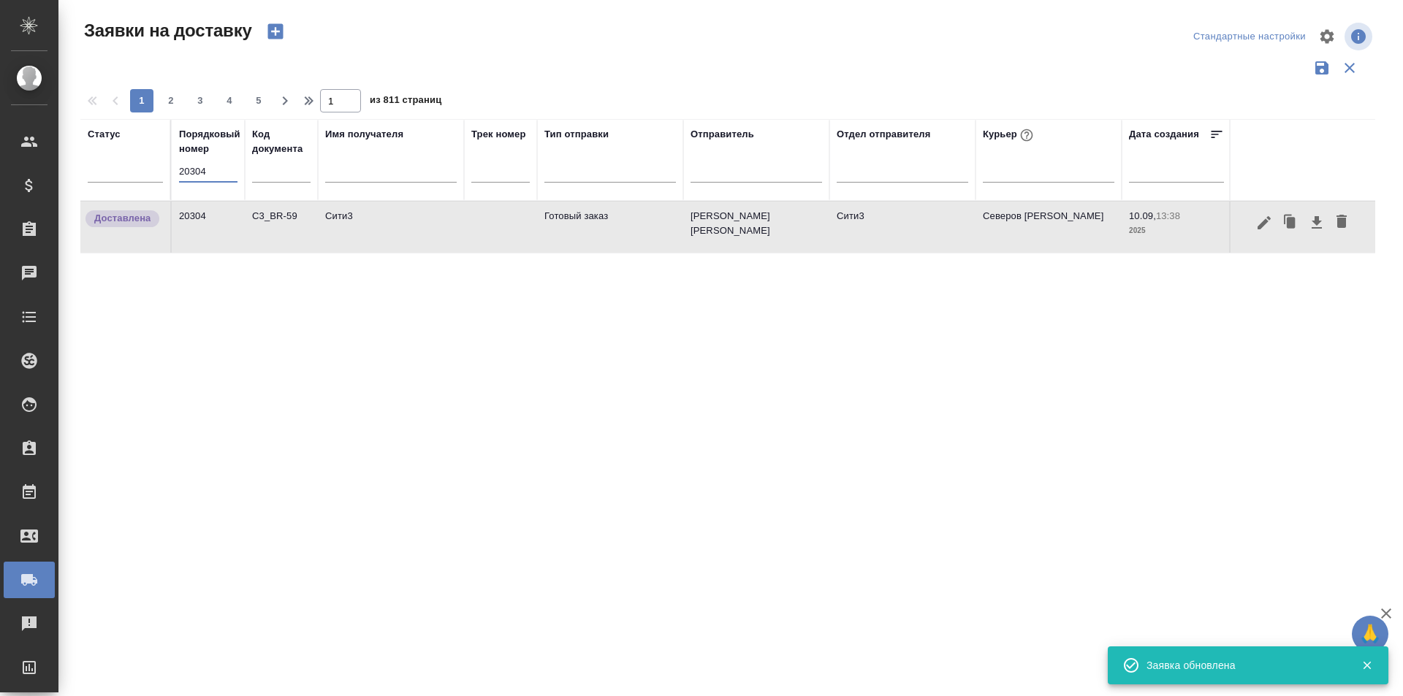
click at [205, 180] on input "20304" at bounding box center [208, 171] width 58 height 20
paste input "text"
click at [1263, 226] on icon "button" at bounding box center [1263, 222] width 13 height 13
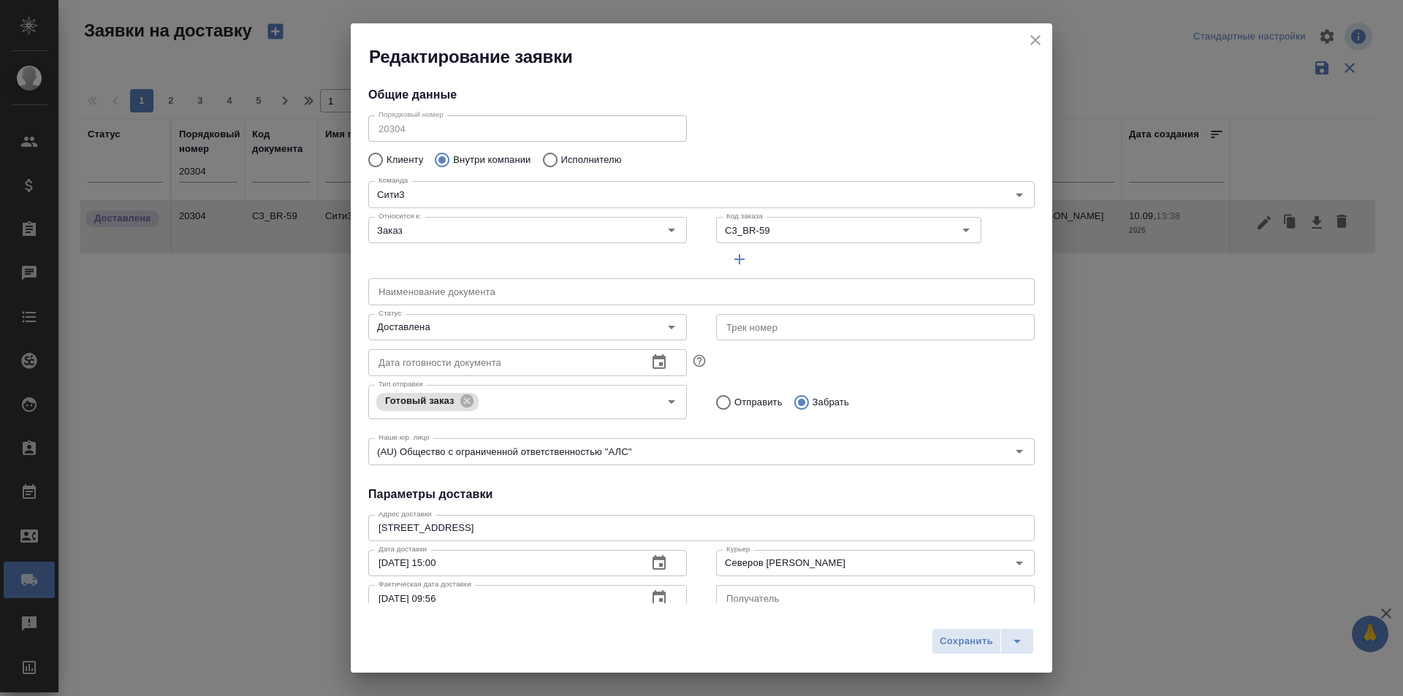
click at [1034, 47] on icon "close" at bounding box center [1035, 40] width 18 height 18
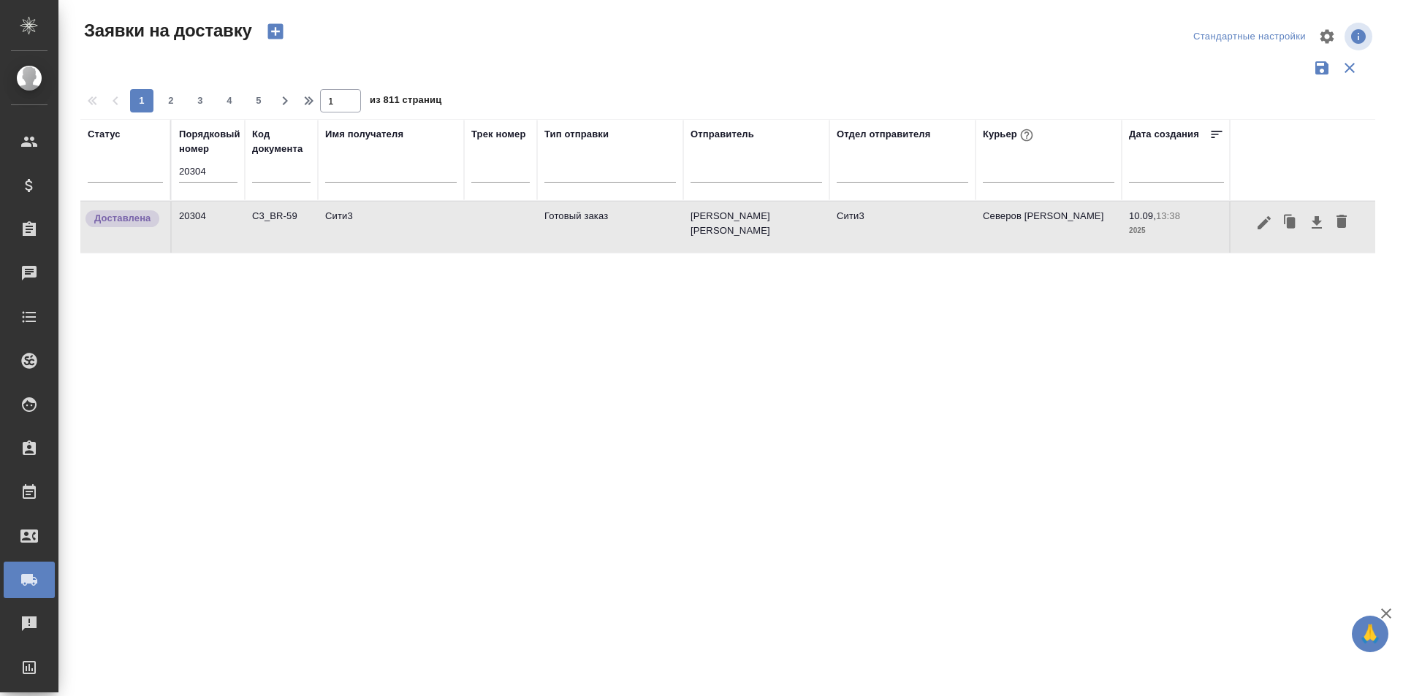
click at [202, 160] on div "Порядковый номер 20304" at bounding box center [208, 160] width 58 height 66
click at [201, 162] on input "20304" at bounding box center [208, 171] width 58 height 20
paste input "5"
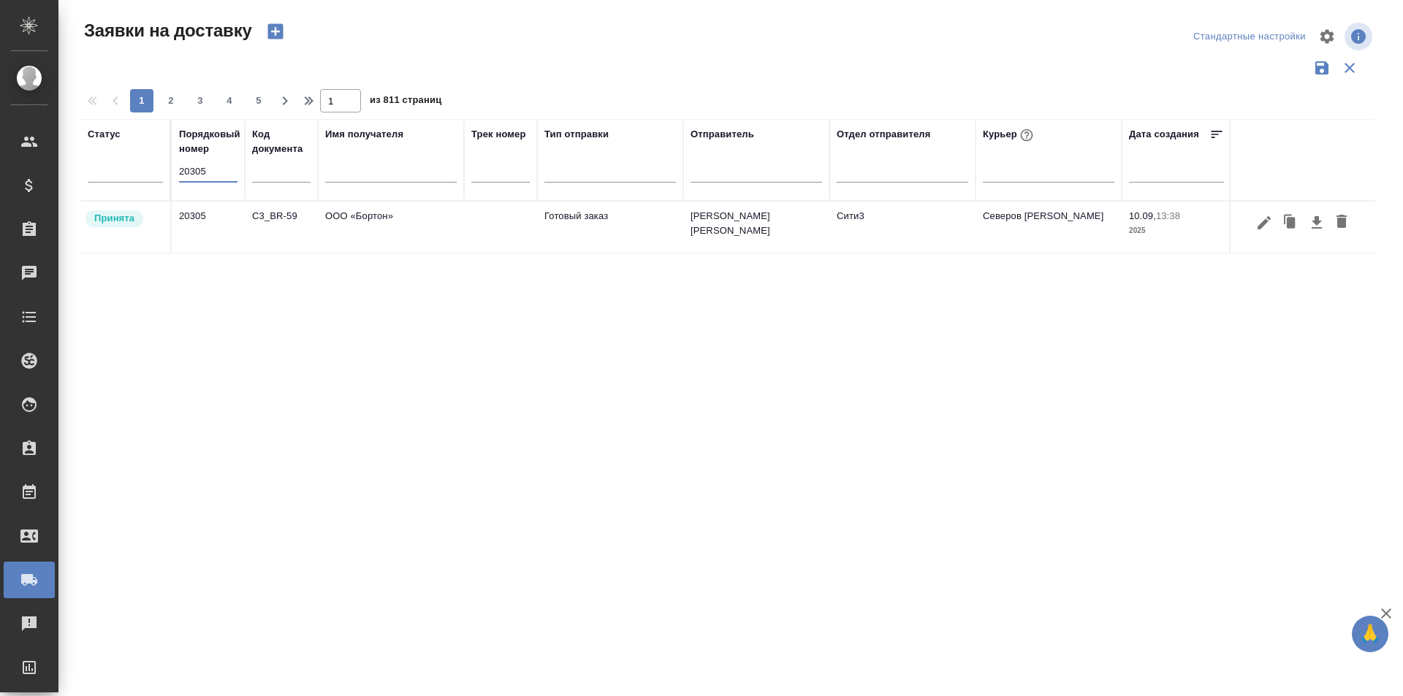
type input "20305"
click at [1251, 227] on div at bounding box center [1303, 223] width 130 height 28
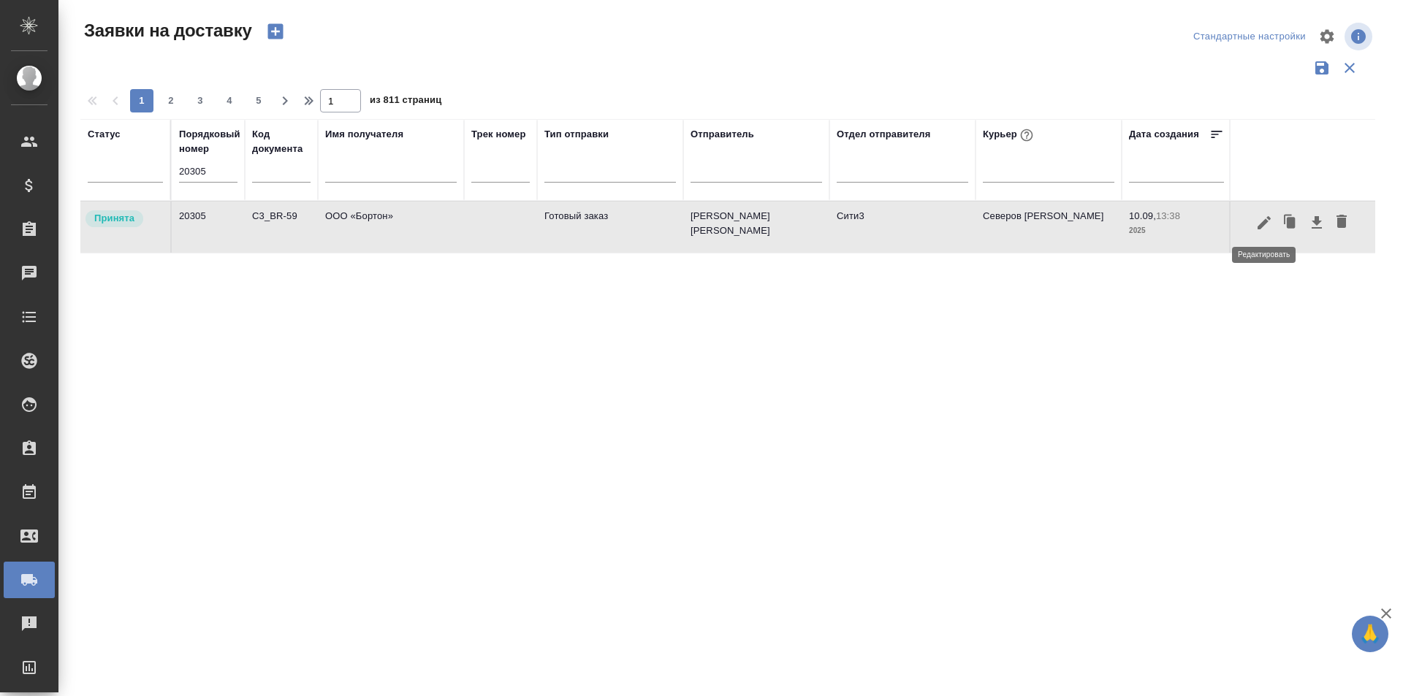
click at [1263, 227] on icon "button" at bounding box center [1264, 223] width 18 height 18
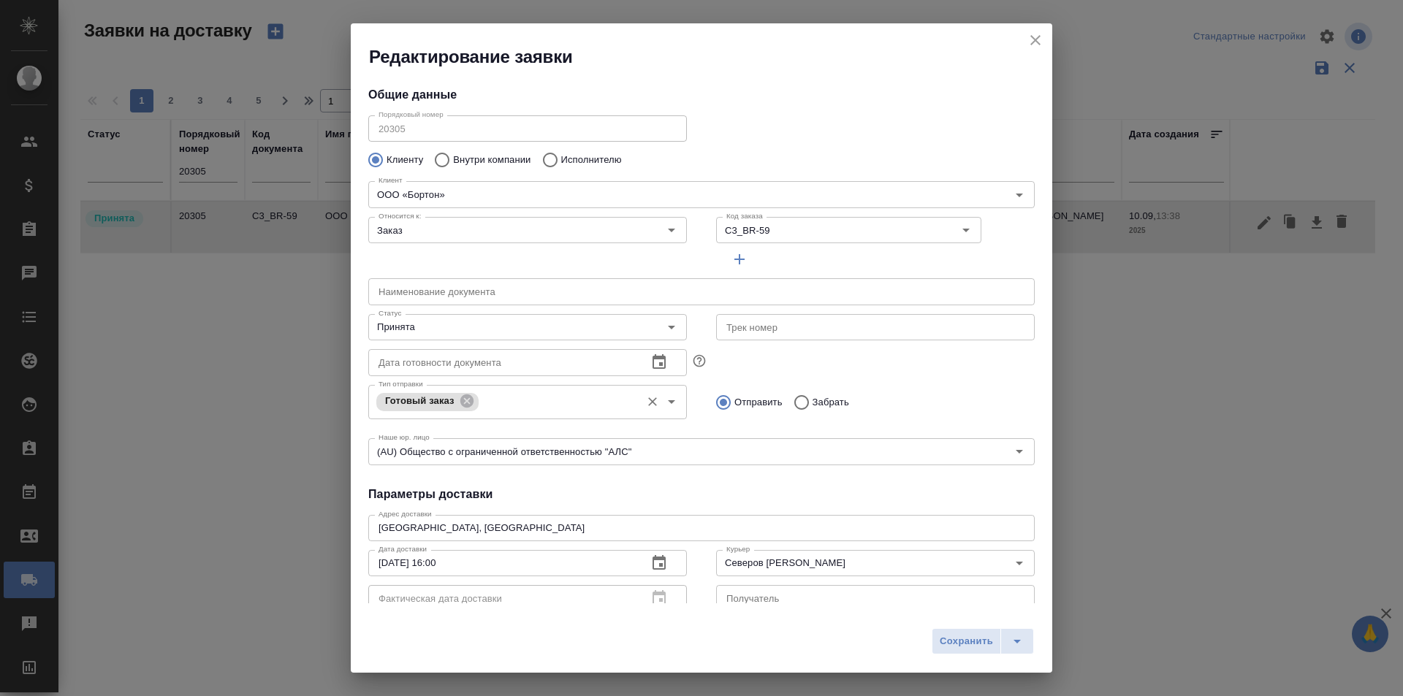
type input "Василенко Светлана"
type input "+79835386518"
click at [515, 329] on input "Принята" at bounding box center [503, 328] width 261 height 18
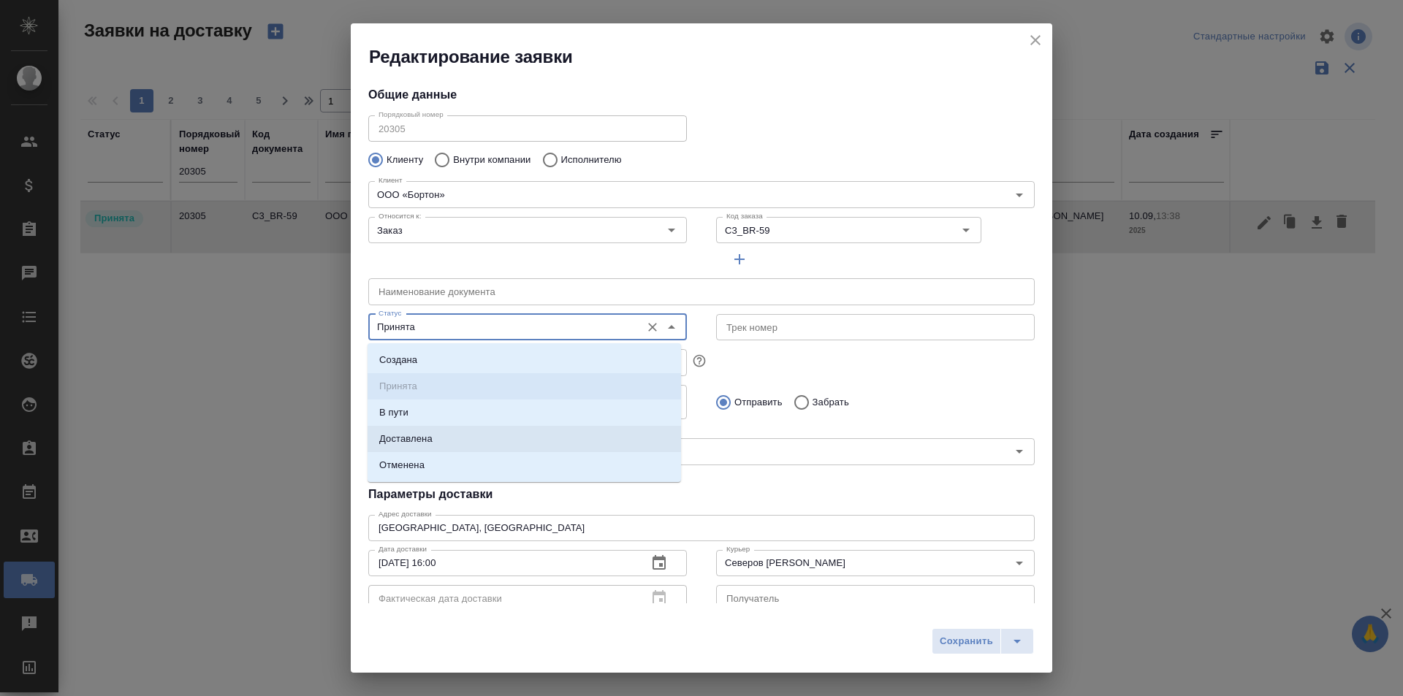
click at [503, 439] on li "Доставлена" at bounding box center [523, 439] width 313 height 26
type input "Доставлена"
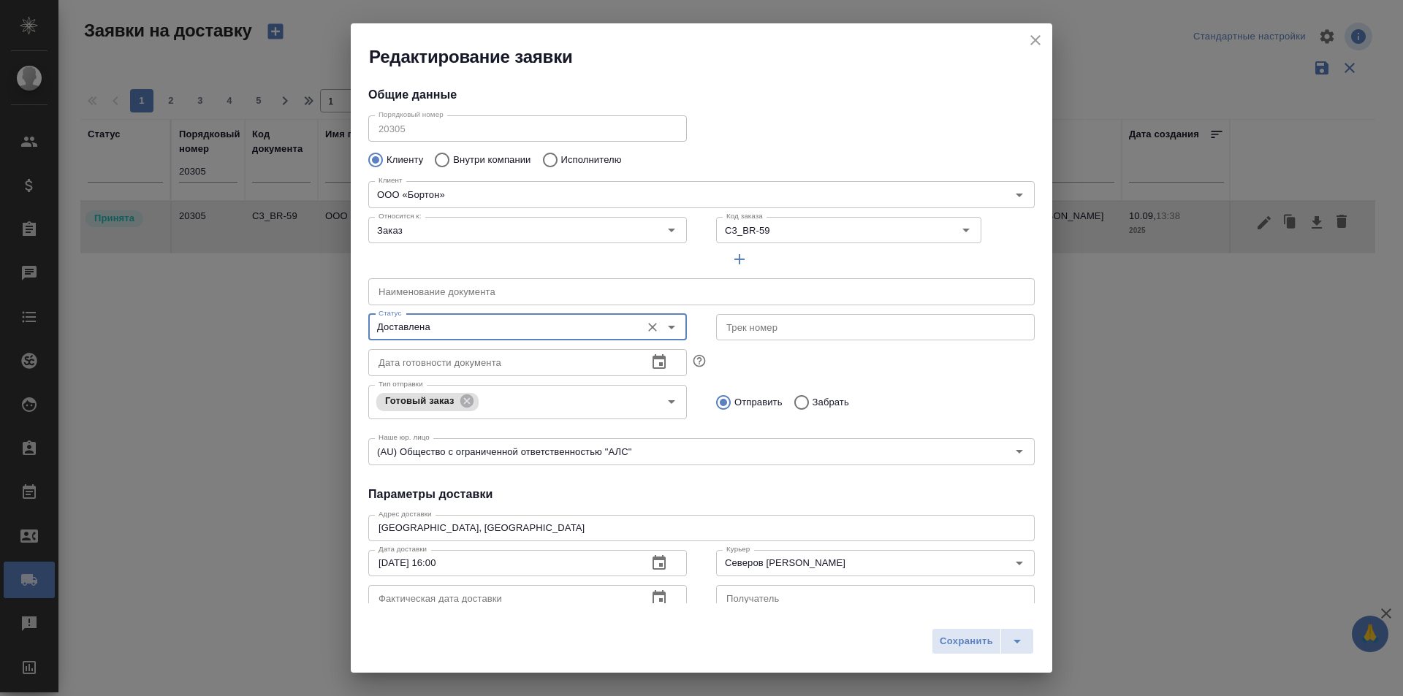
click at [644, 599] on button "button" at bounding box center [658, 598] width 35 height 35
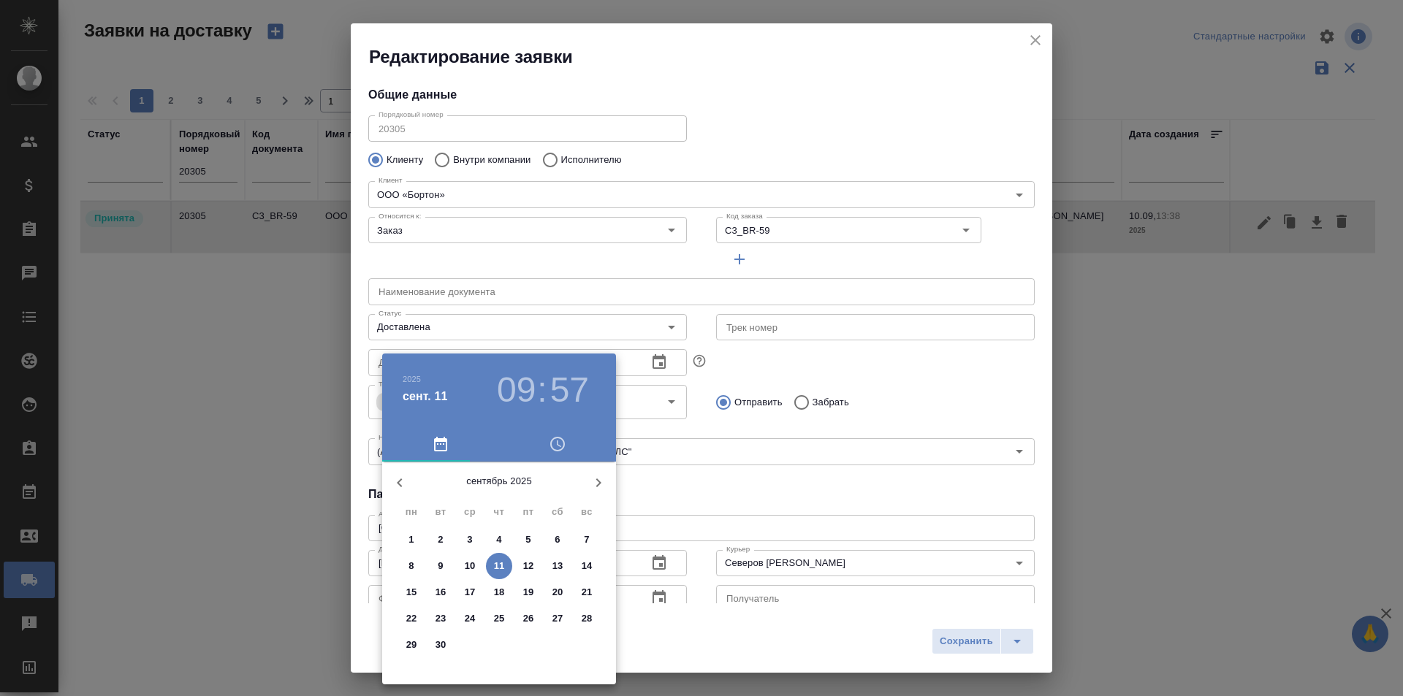
click at [465, 570] on p "10" at bounding box center [470, 566] width 11 height 15
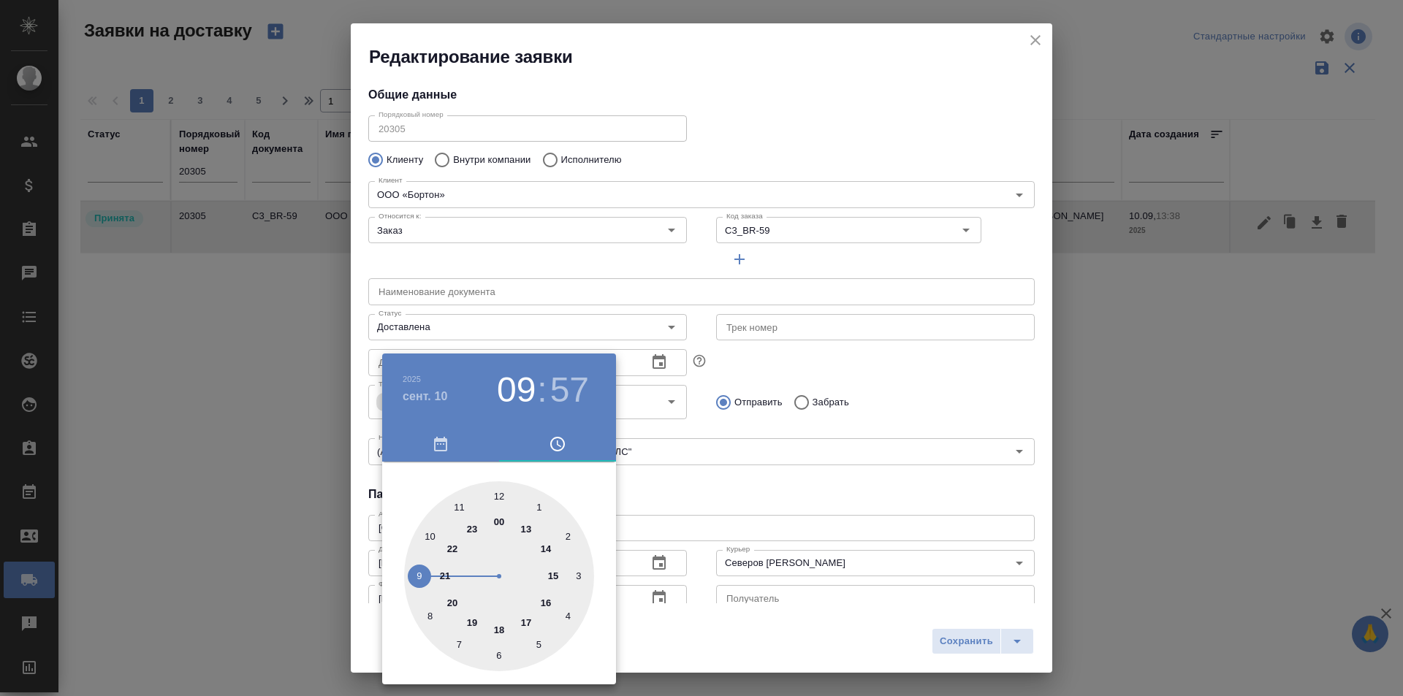
click at [551, 593] on div at bounding box center [499, 576] width 190 height 190
type input "10.09.2025 16:57"
click at [939, 628] on div at bounding box center [701, 348] width 1403 height 696
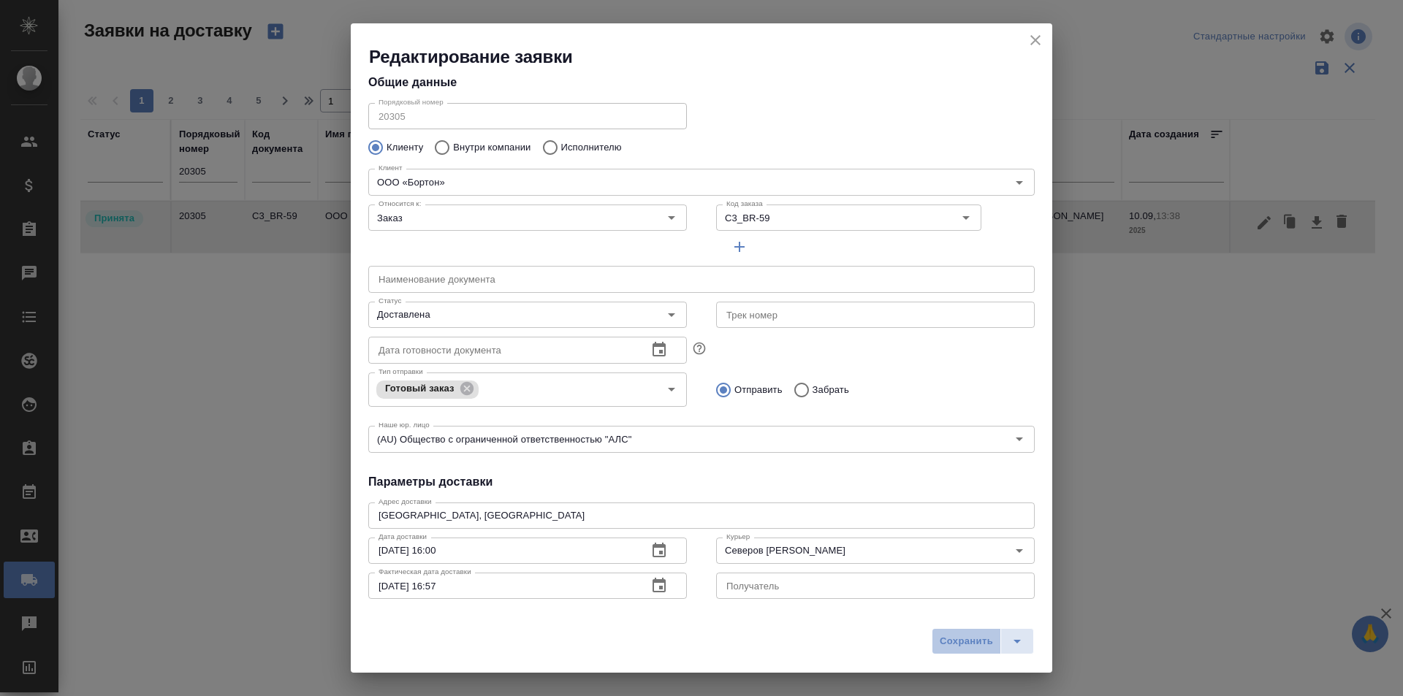
click at [956, 632] on button "Сохранить" at bounding box center [965, 641] width 69 height 26
type input "Принята"
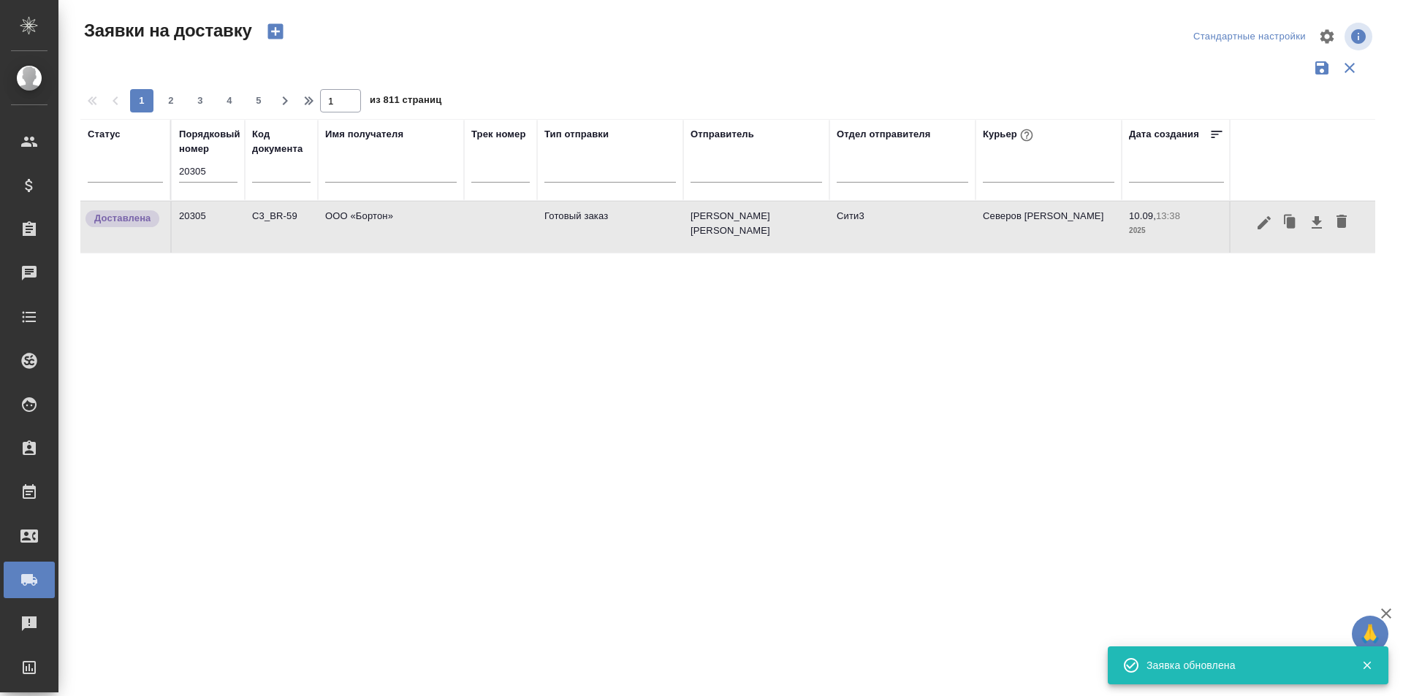
click at [206, 168] on input "20305" at bounding box center [208, 171] width 58 height 20
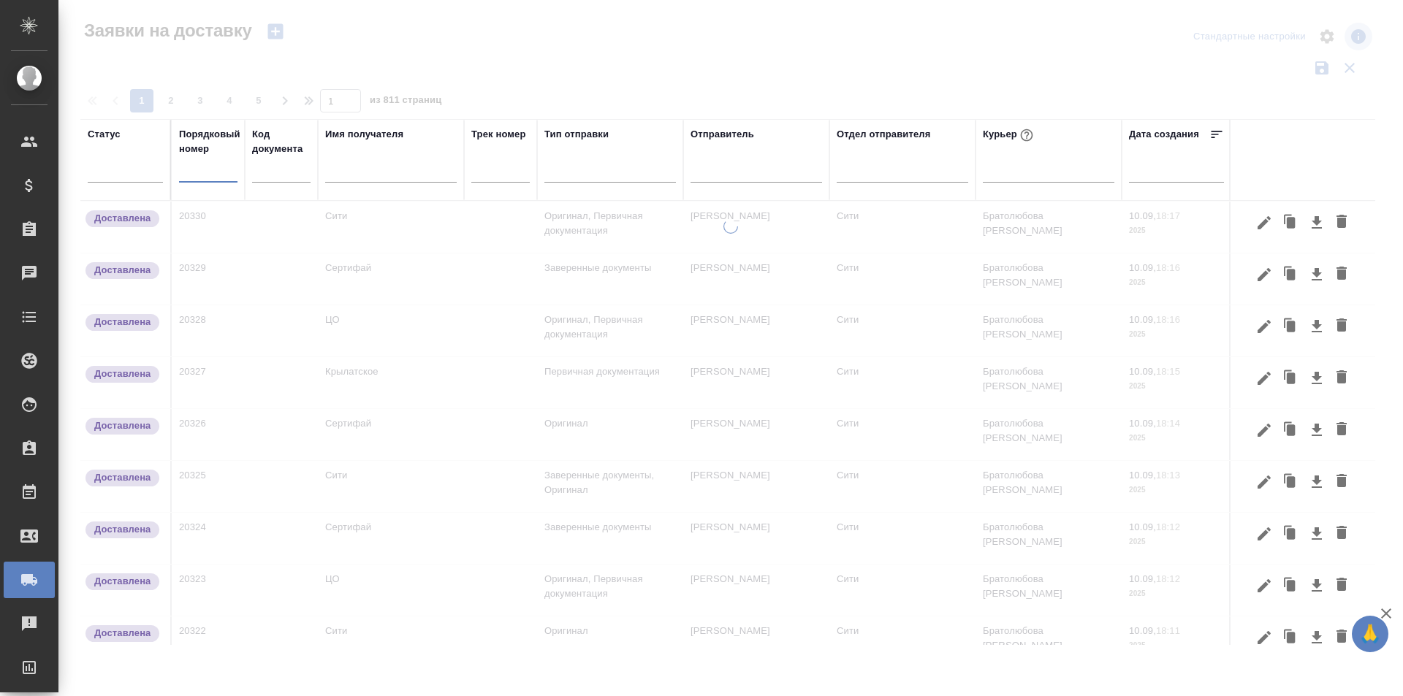
click at [334, 175] on input "text" at bounding box center [391, 173] width 132 height 18
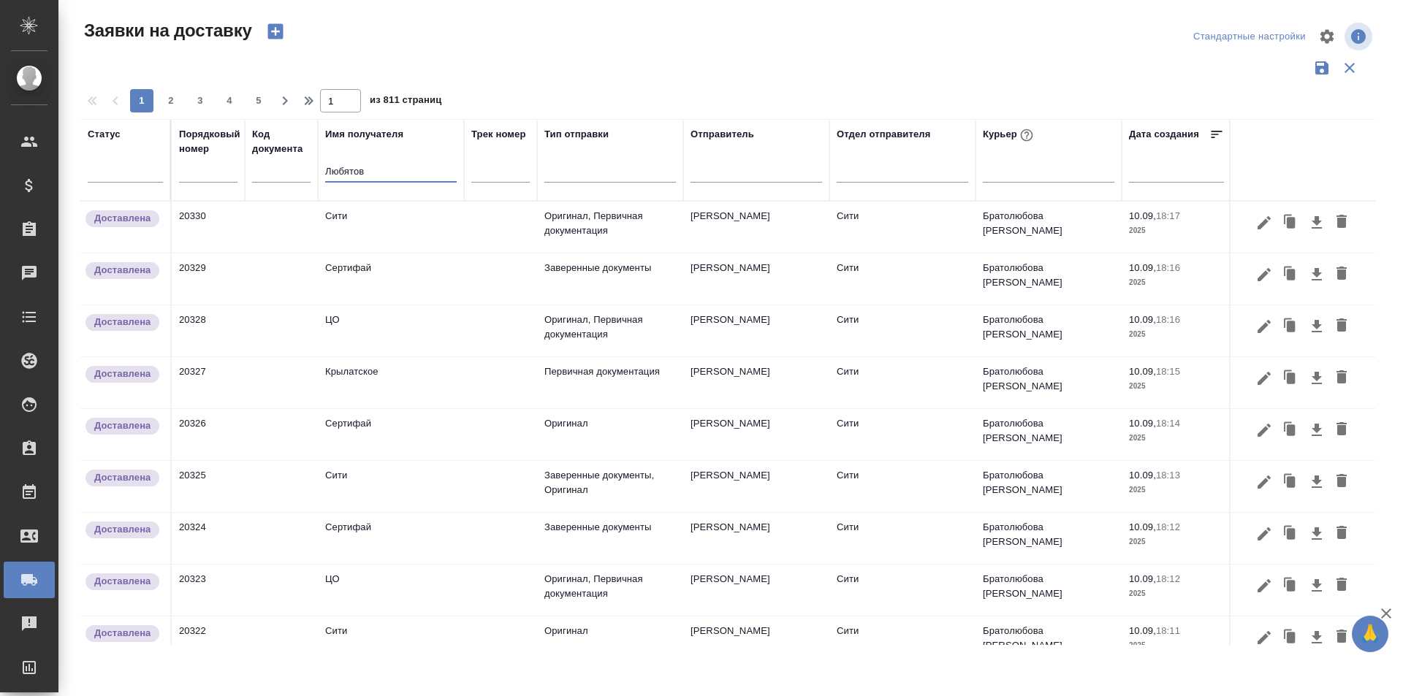
type input "Любятово"
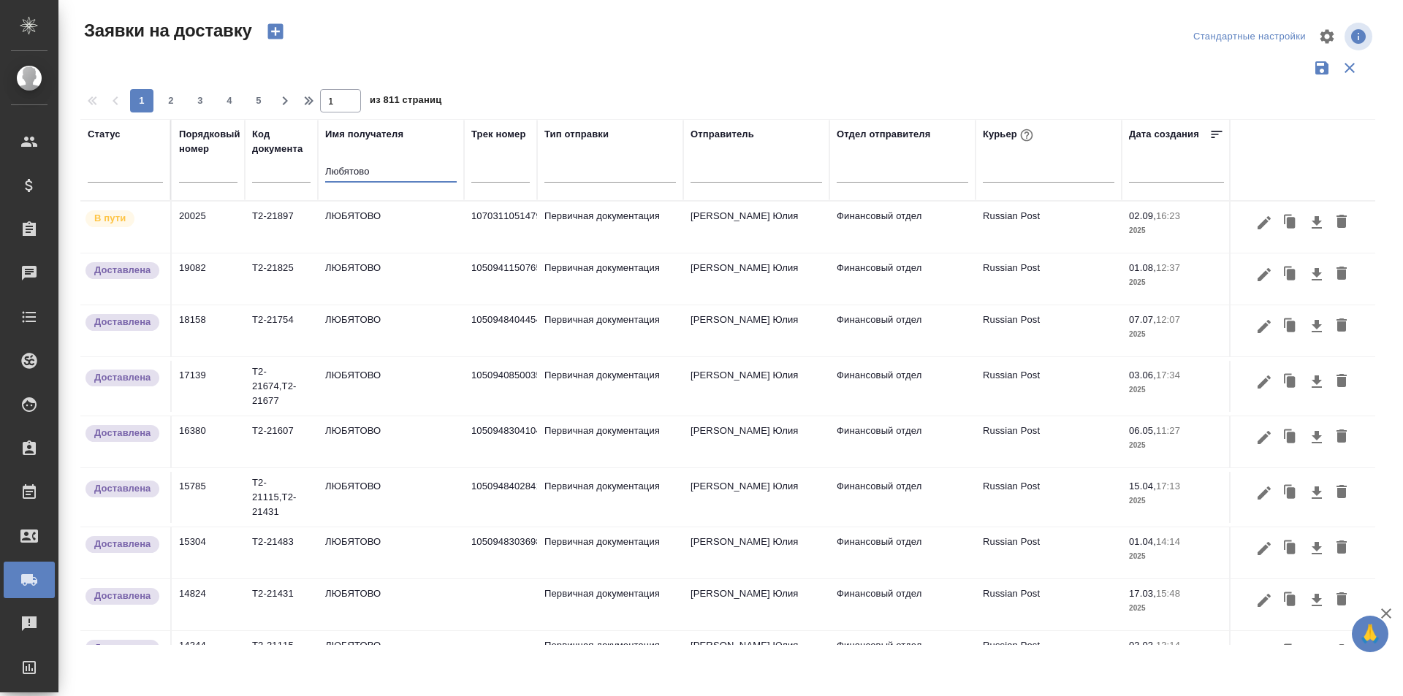
click at [361, 172] on input "Любятово" at bounding box center [391, 173] width 132 height 18
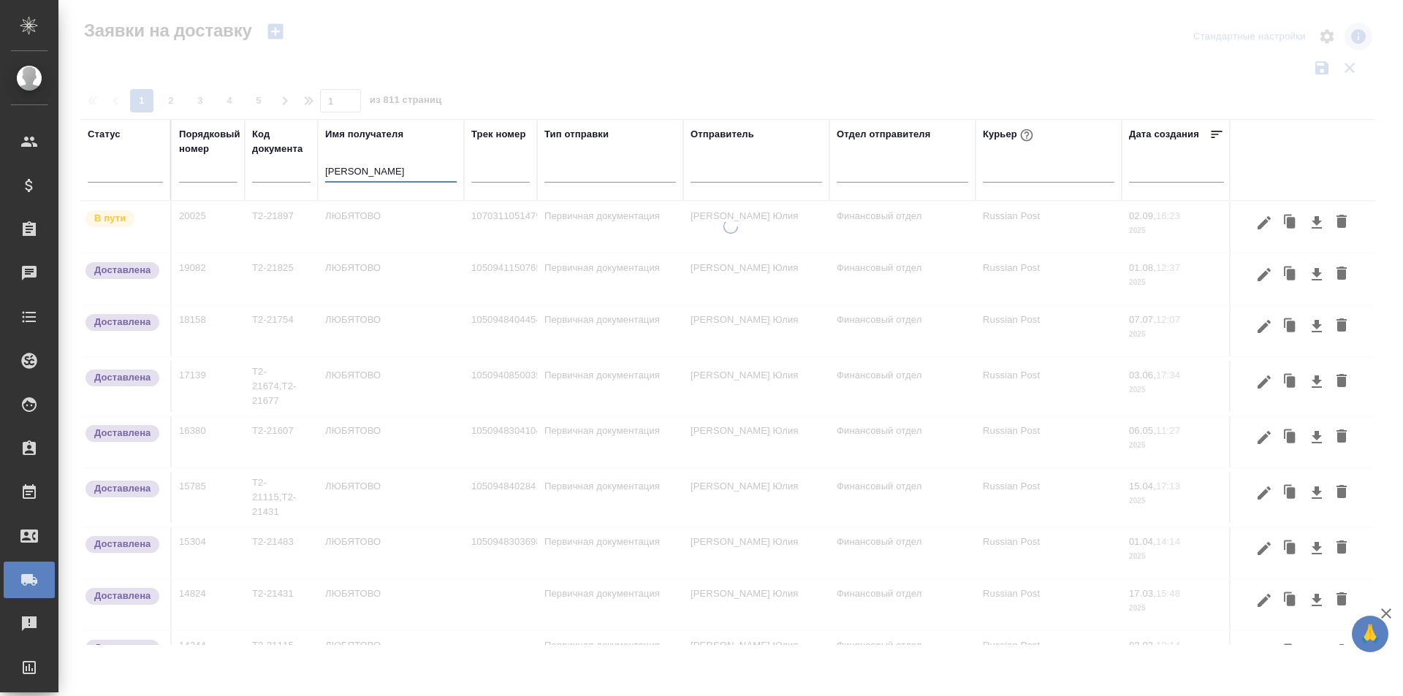
type input "Щекино"
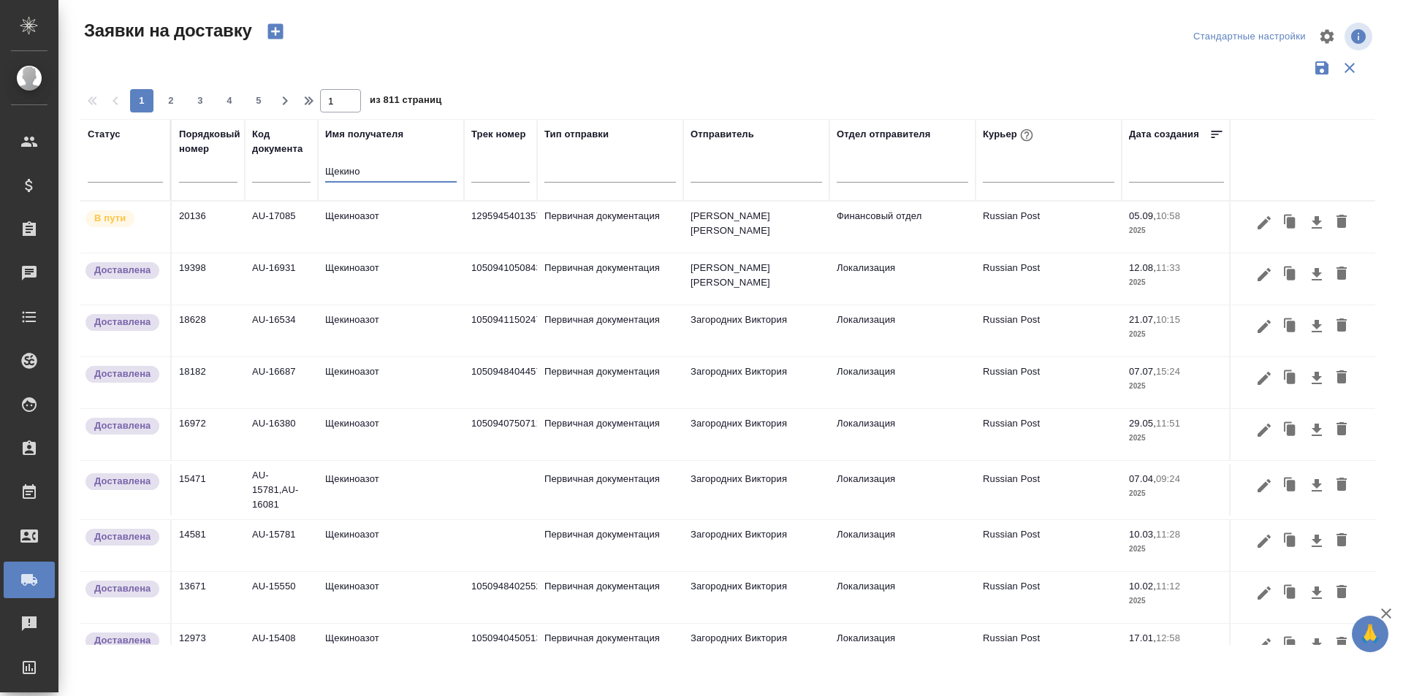
click at [414, 175] on input "Щекино" at bounding box center [391, 173] width 132 height 18
click at [411, 175] on input "Щекино" at bounding box center [391, 173] width 132 height 18
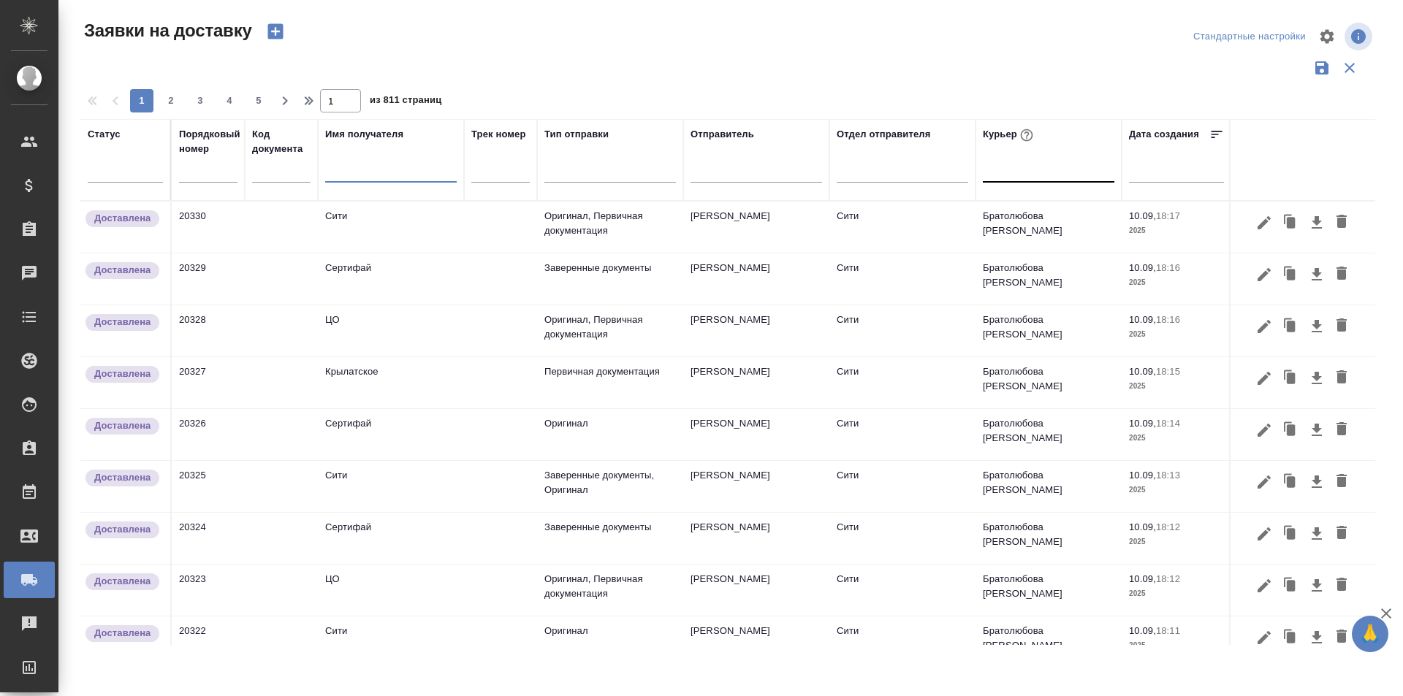
click at [1026, 172] on div at bounding box center [1049, 167] width 132 height 21
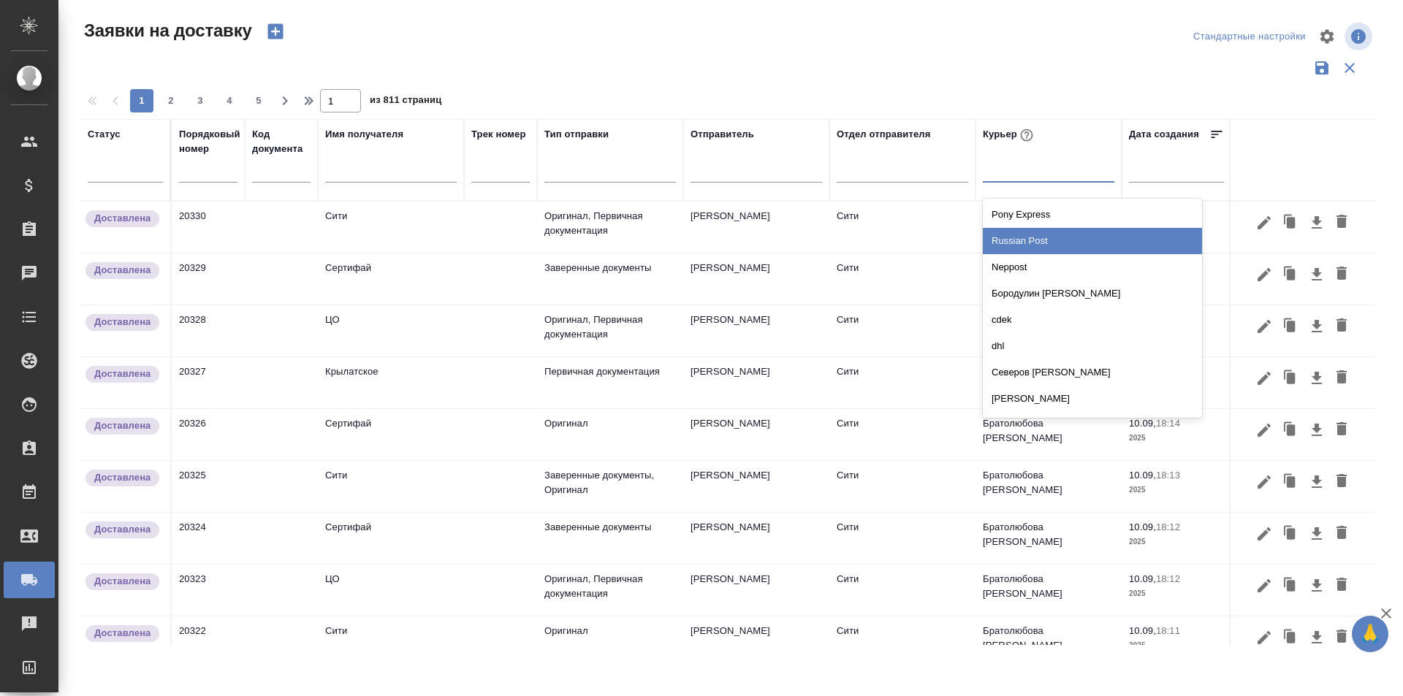
click at [1054, 248] on div "Russian Post" at bounding box center [1092, 241] width 219 height 26
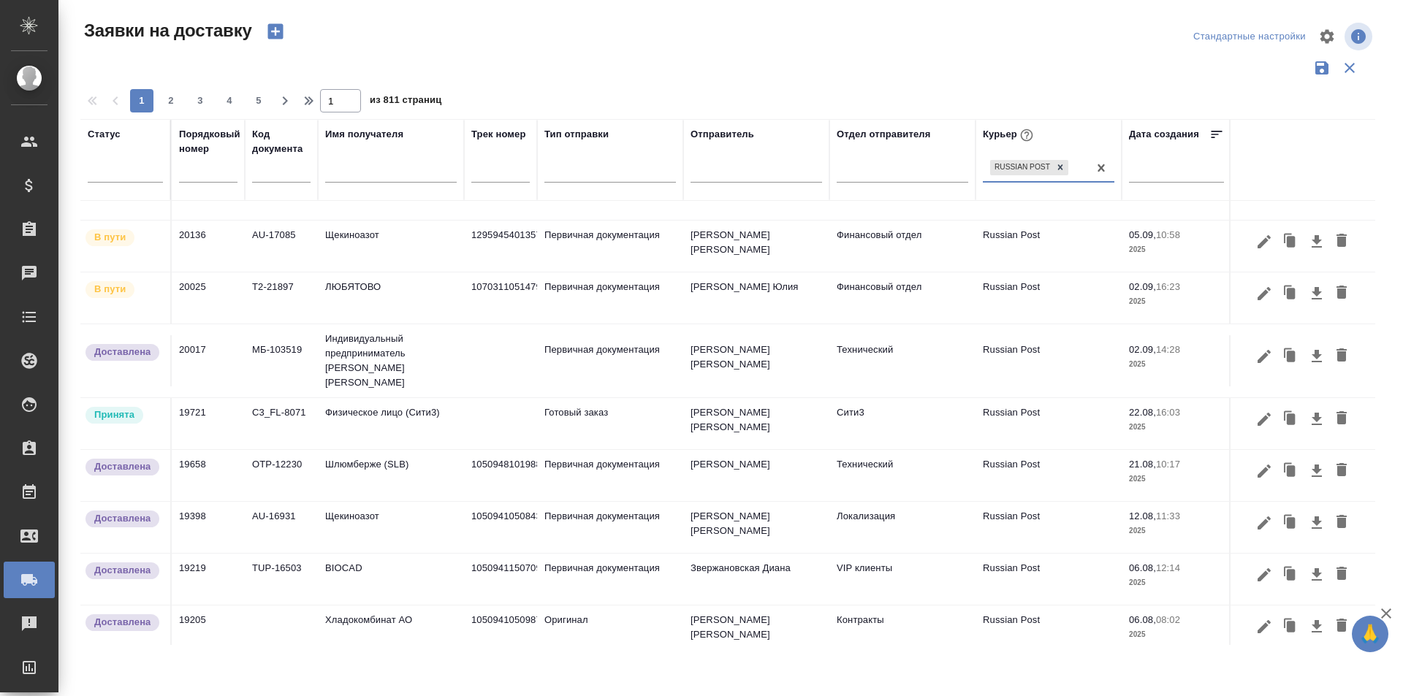
scroll to position [146, 0]
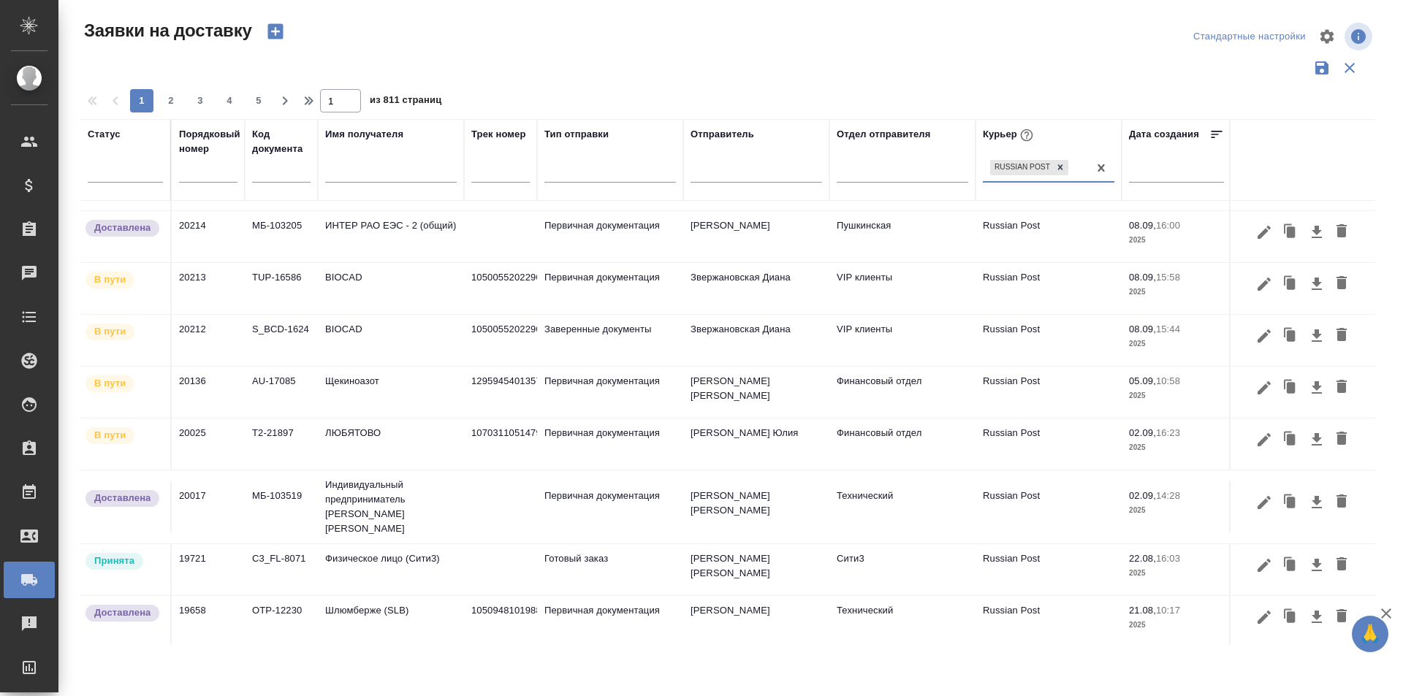
click at [1257, 443] on icon "button" at bounding box center [1263, 439] width 13 height 13
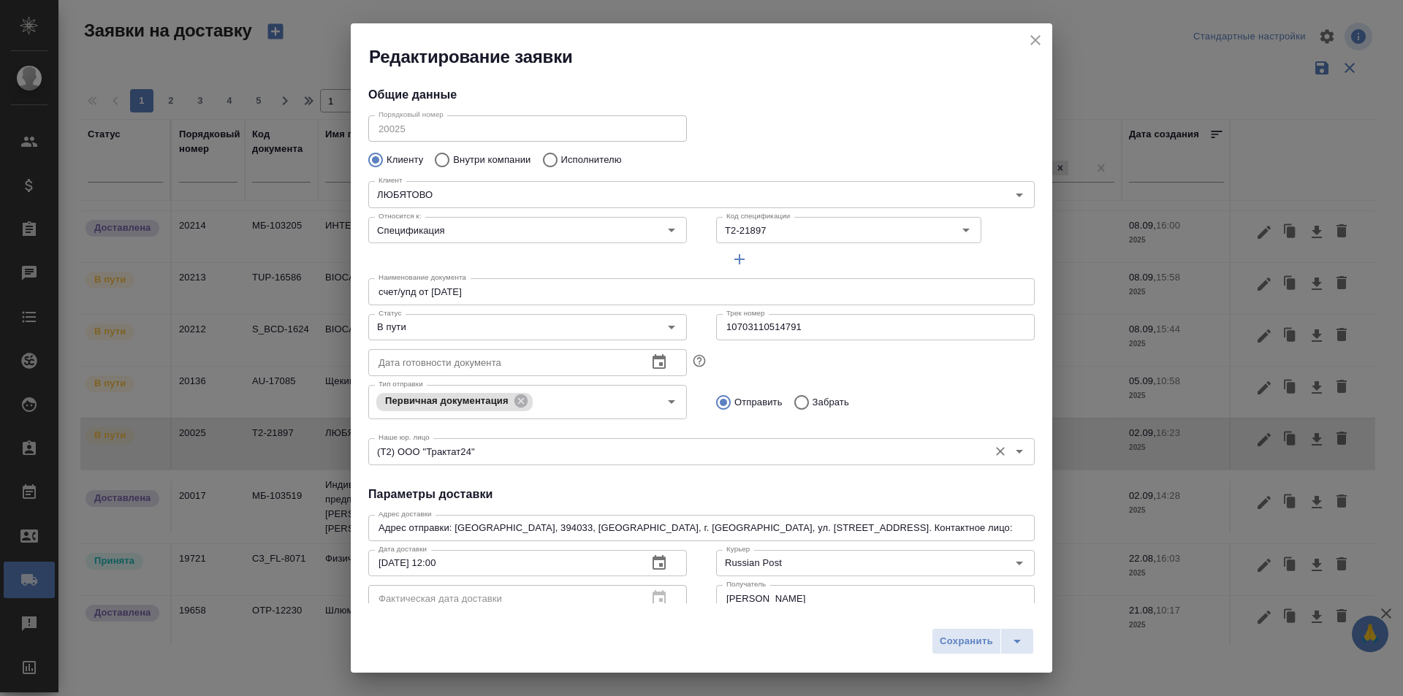
type input "Гришина Юлия"
type input "89611816919"
click at [853, 333] on input "10703110514791" at bounding box center [875, 327] width 319 height 26
click at [1032, 42] on icon "close" at bounding box center [1035, 40] width 10 height 10
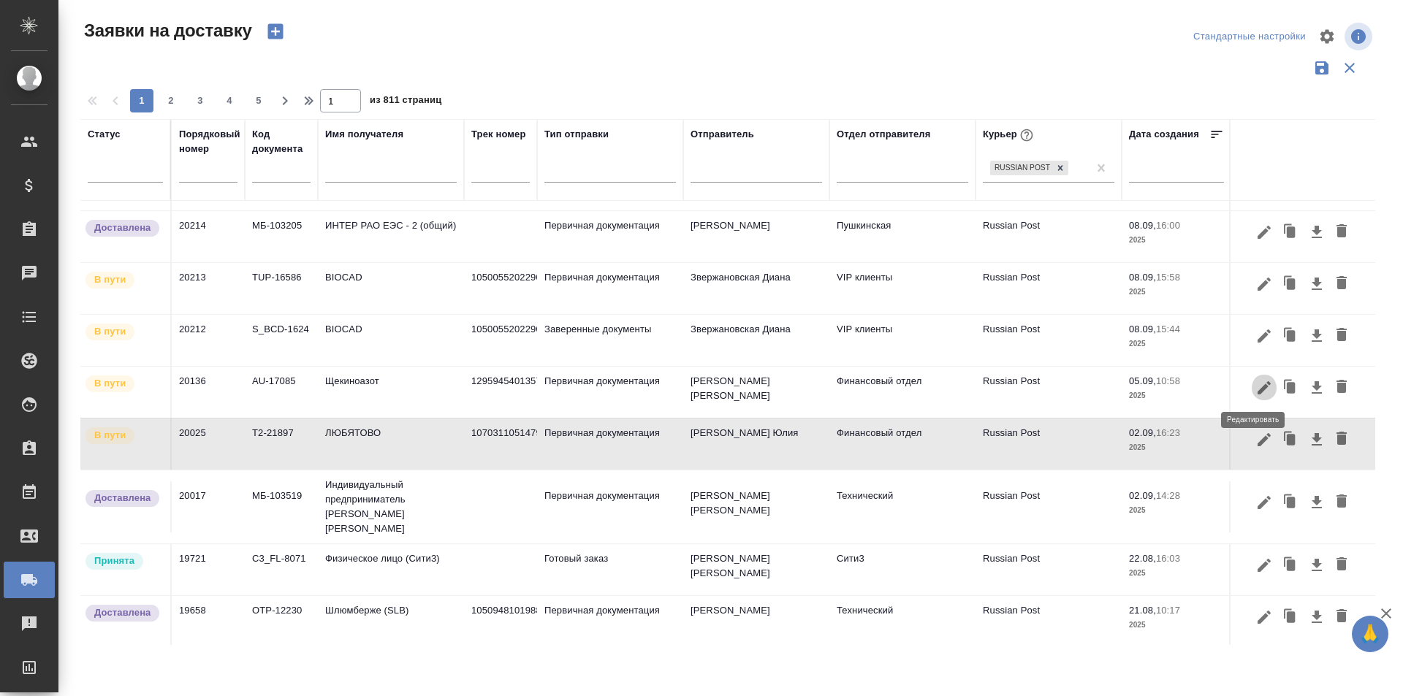
click at [1255, 390] on icon "button" at bounding box center [1264, 388] width 18 height 18
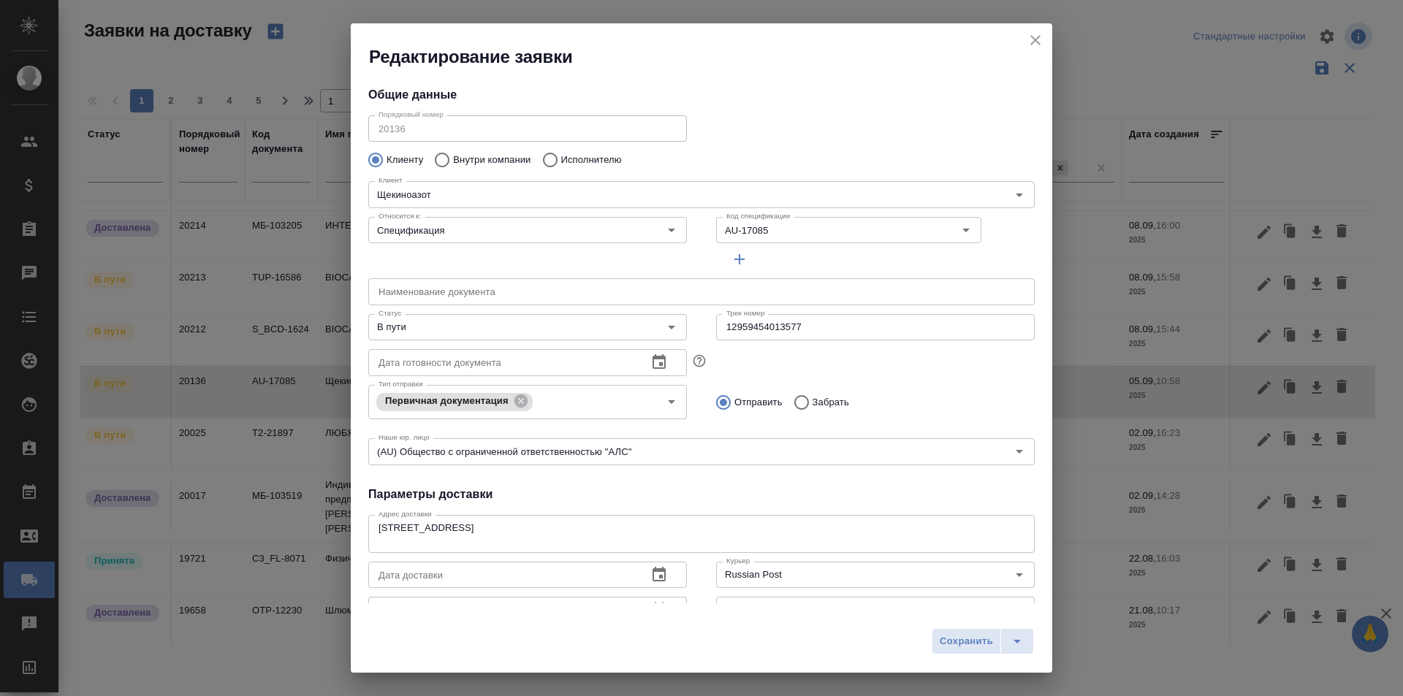
type input "Еремеева Екатерина"
type input "+7 910 948 12 40"
click at [787, 327] on input "12959454013577" at bounding box center [875, 327] width 319 height 26
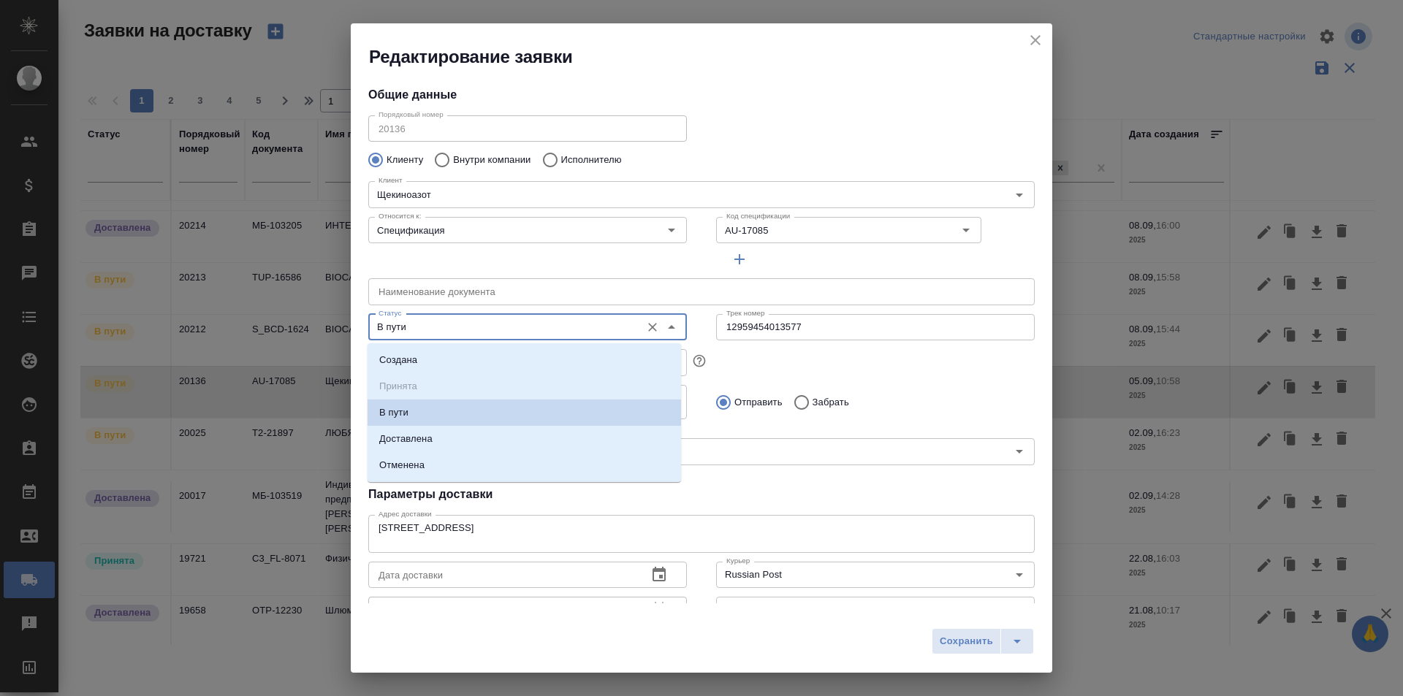
click at [520, 324] on input "В пути" at bounding box center [503, 328] width 261 height 18
click at [468, 443] on li "Доставлена" at bounding box center [523, 439] width 313 height 26
type input "Доставлена"
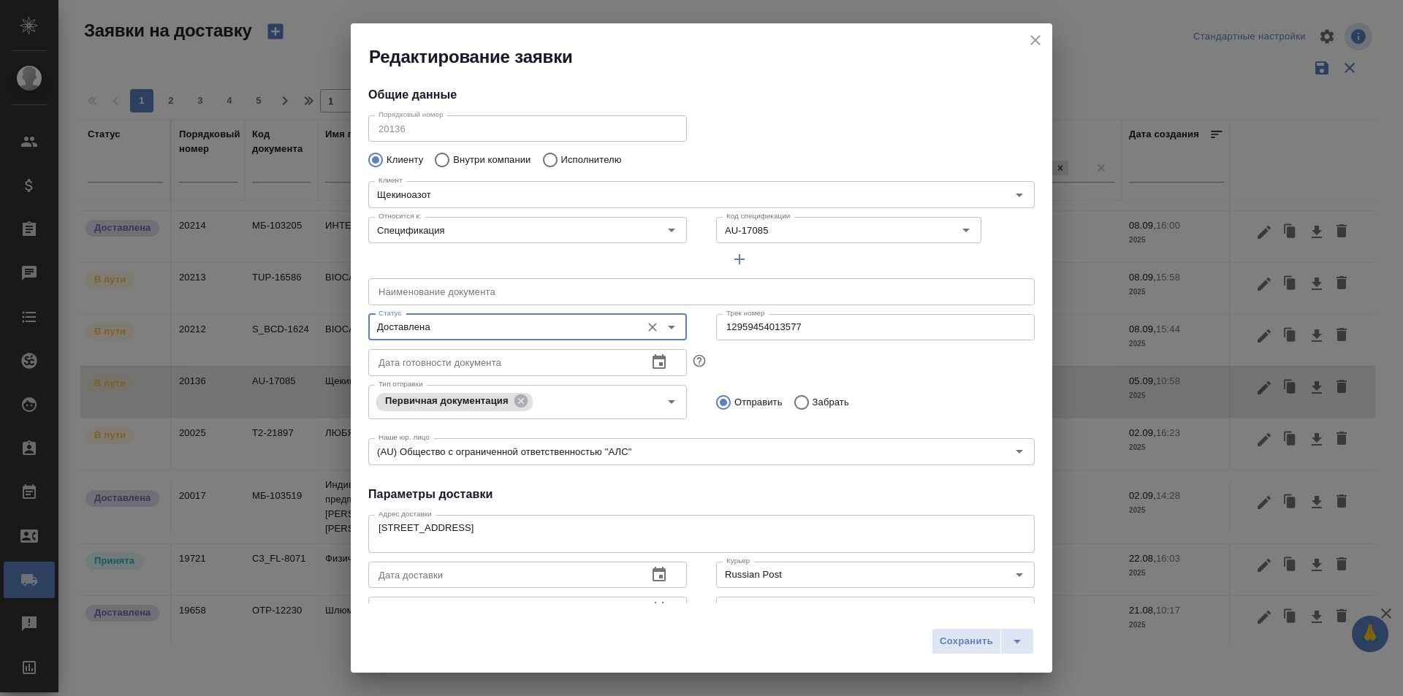
scroll to position [73, 0]
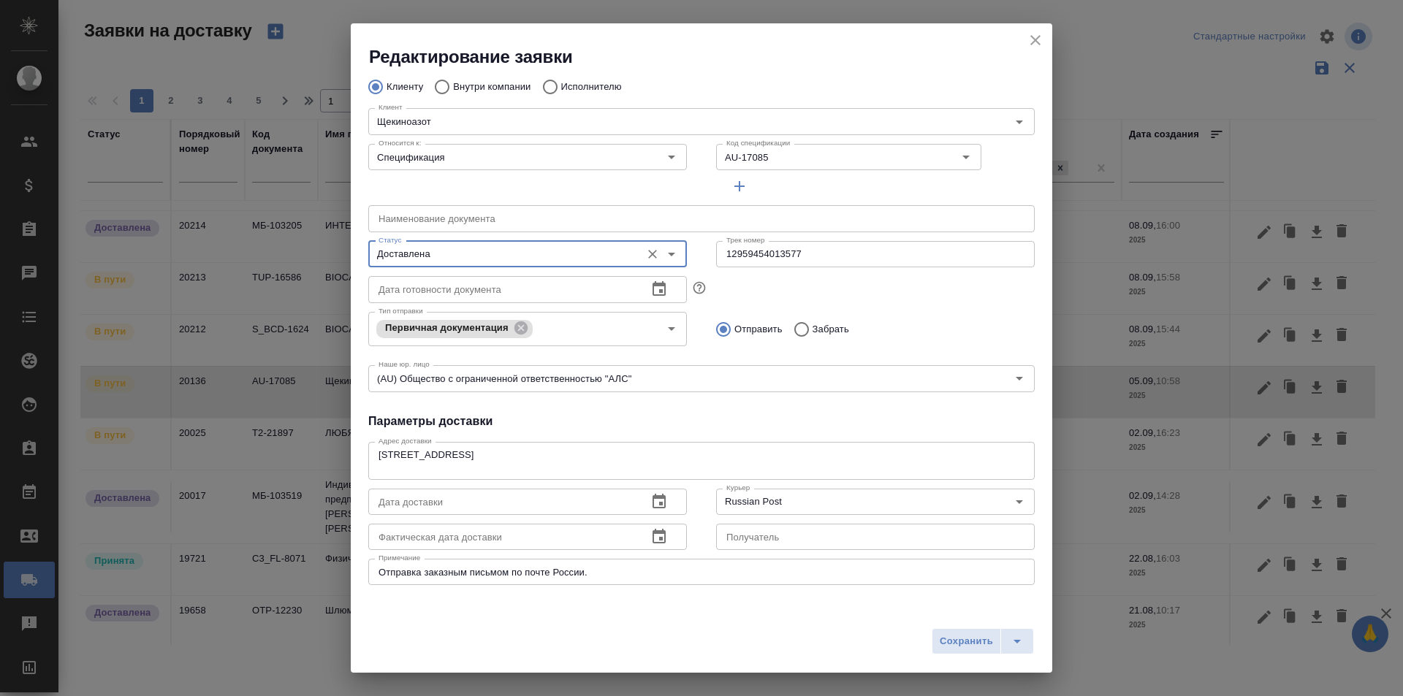
click at [650, 537] on icon "button" at bounding box center [659, 537] width 18 height 18
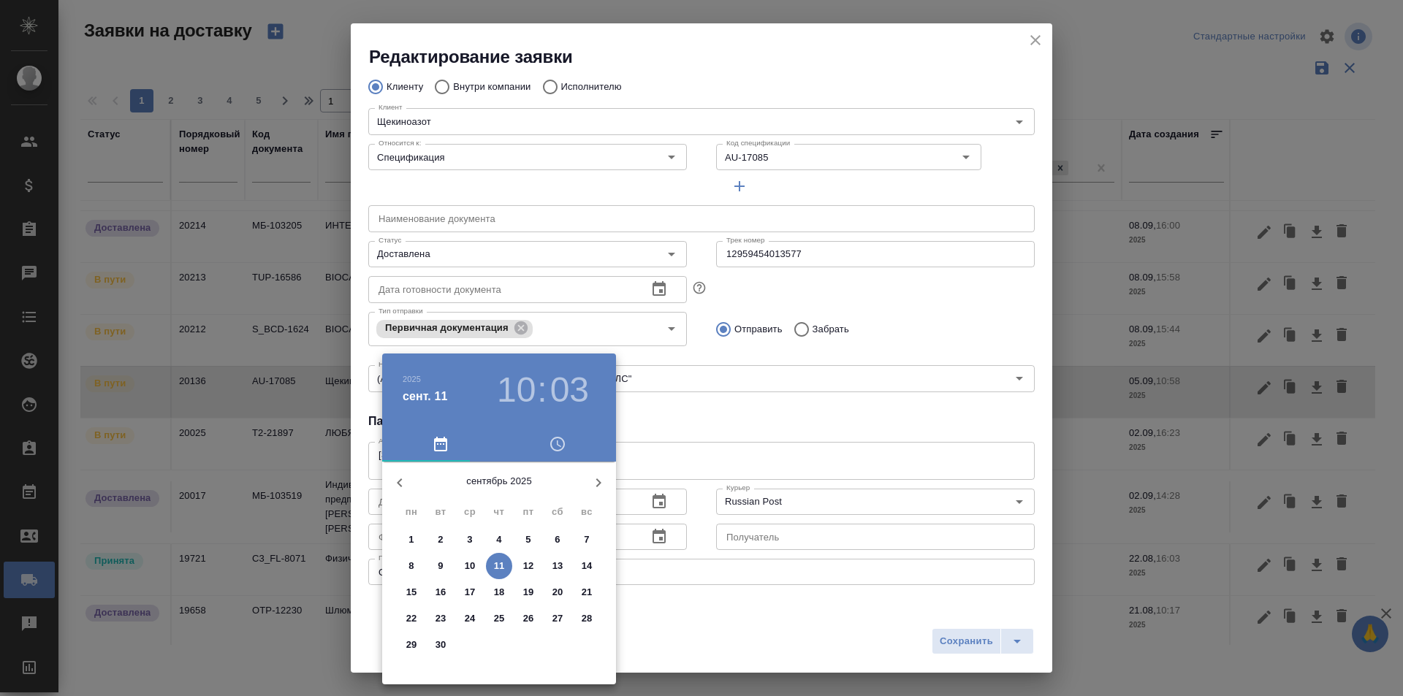
click at [497, 563] on p "11" at bounding box center [499, 566] width 11 height 15
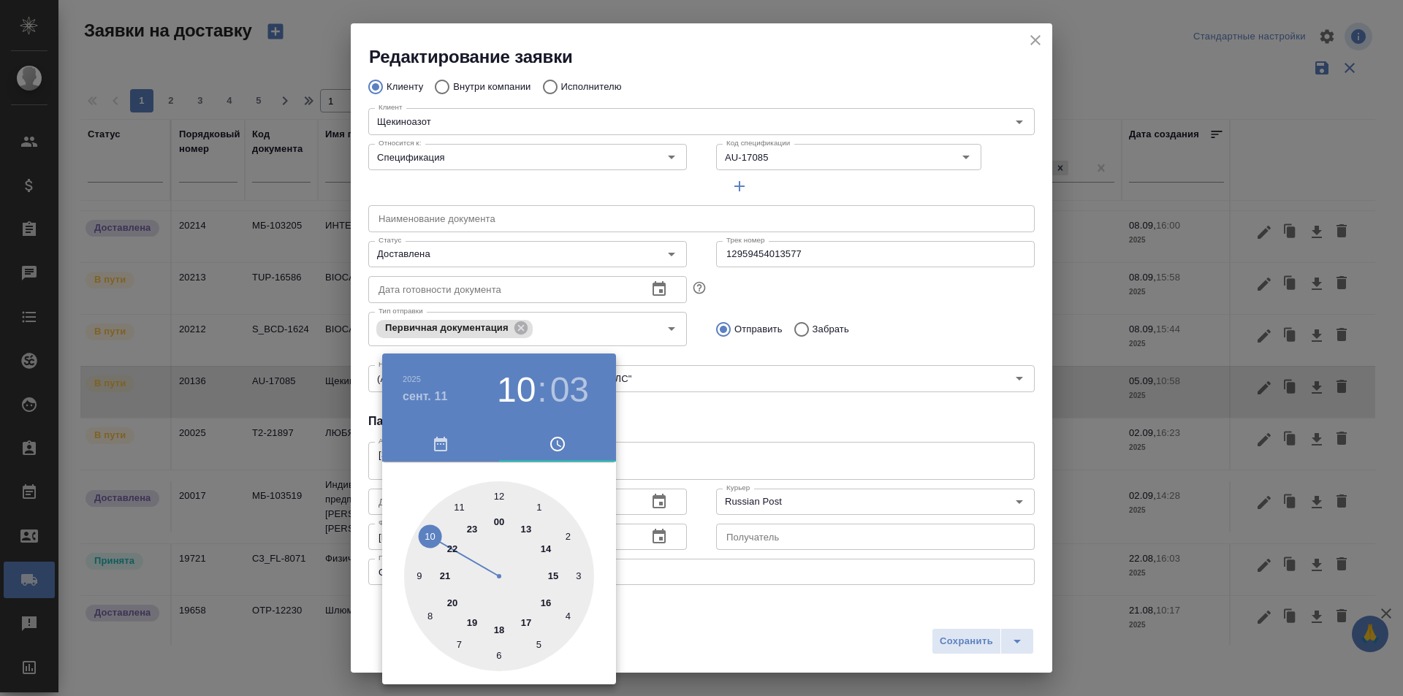
click at [709, 404] on div at bounding box center [701, 348] width 1403 height 696
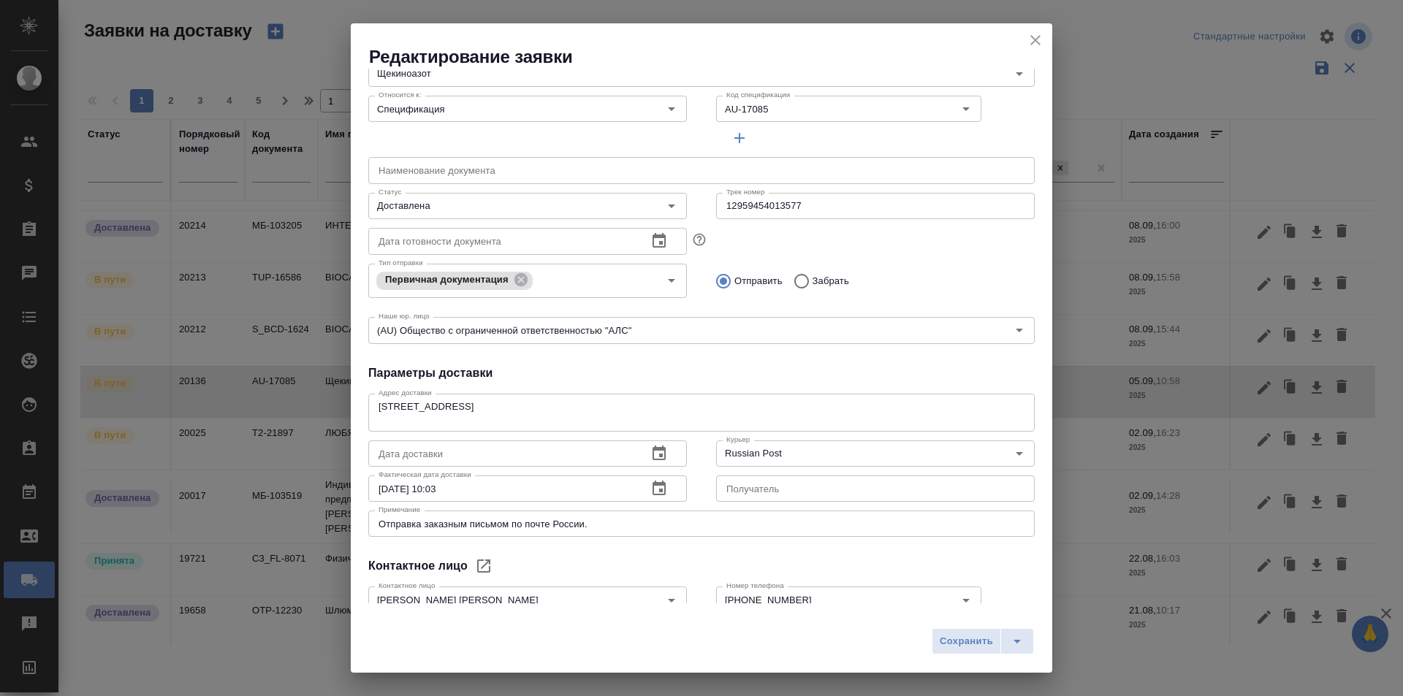
scroll to position [146, 0]
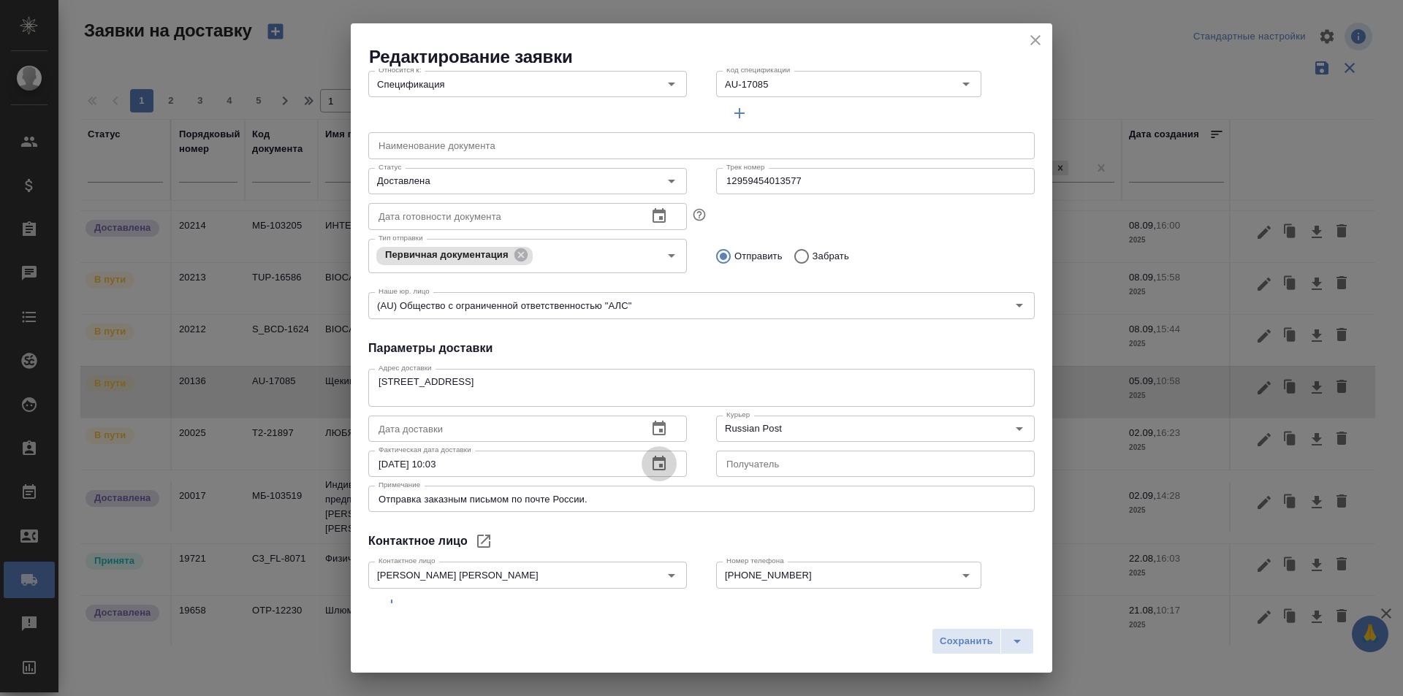
click at [652, 460] on icon "button" at bounding box center [658, 463] width 13 height 15
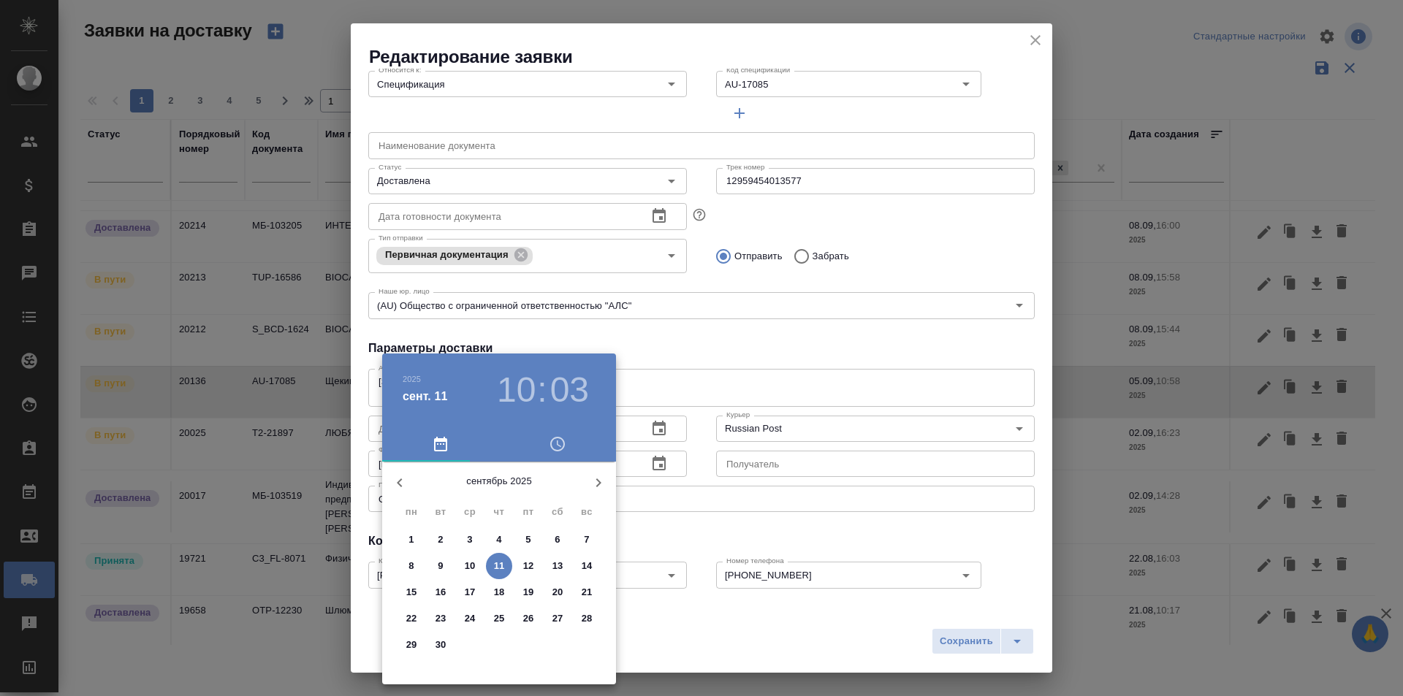
click at [514, 568] on div "12" at bounding box center [528, 566] width 29 height 26
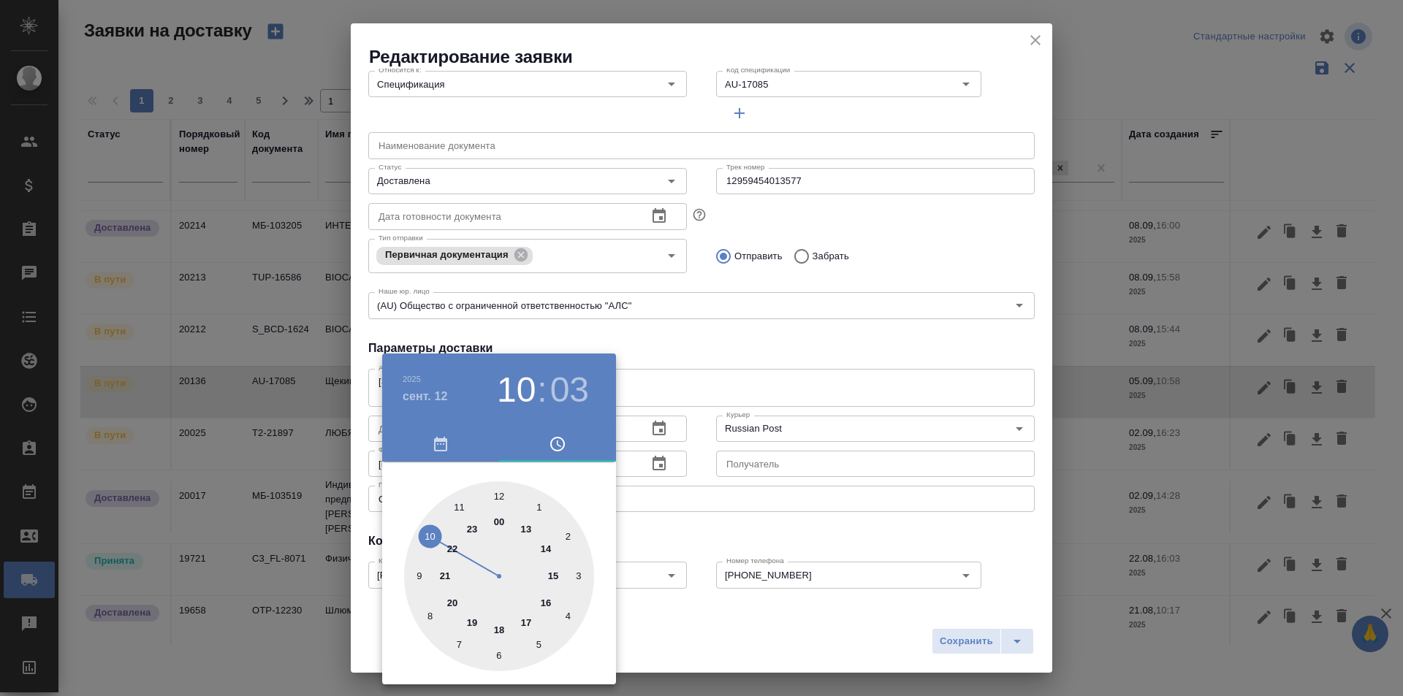
click at [422, 575] on div at bounding box center [499, 576] width 190 height 190
drag, startPoint x: 711, startPoint y: 329, endPoint x: 656, endPoint y: 422, distance: 107.1
click at [711, 329] on div at bounding box center [701, 348] width 1403 height 696
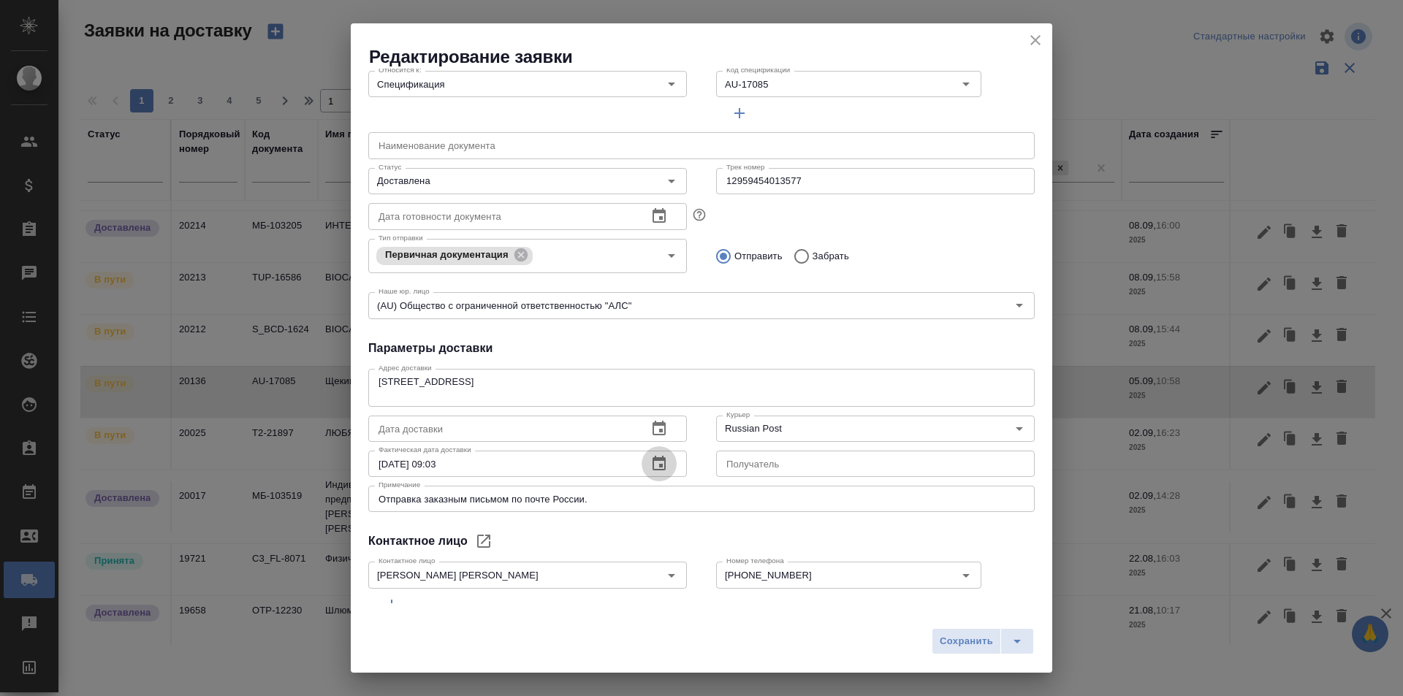
click at [652, 466] on icon "button" at bounding box center [659, 464] width 18 height 18
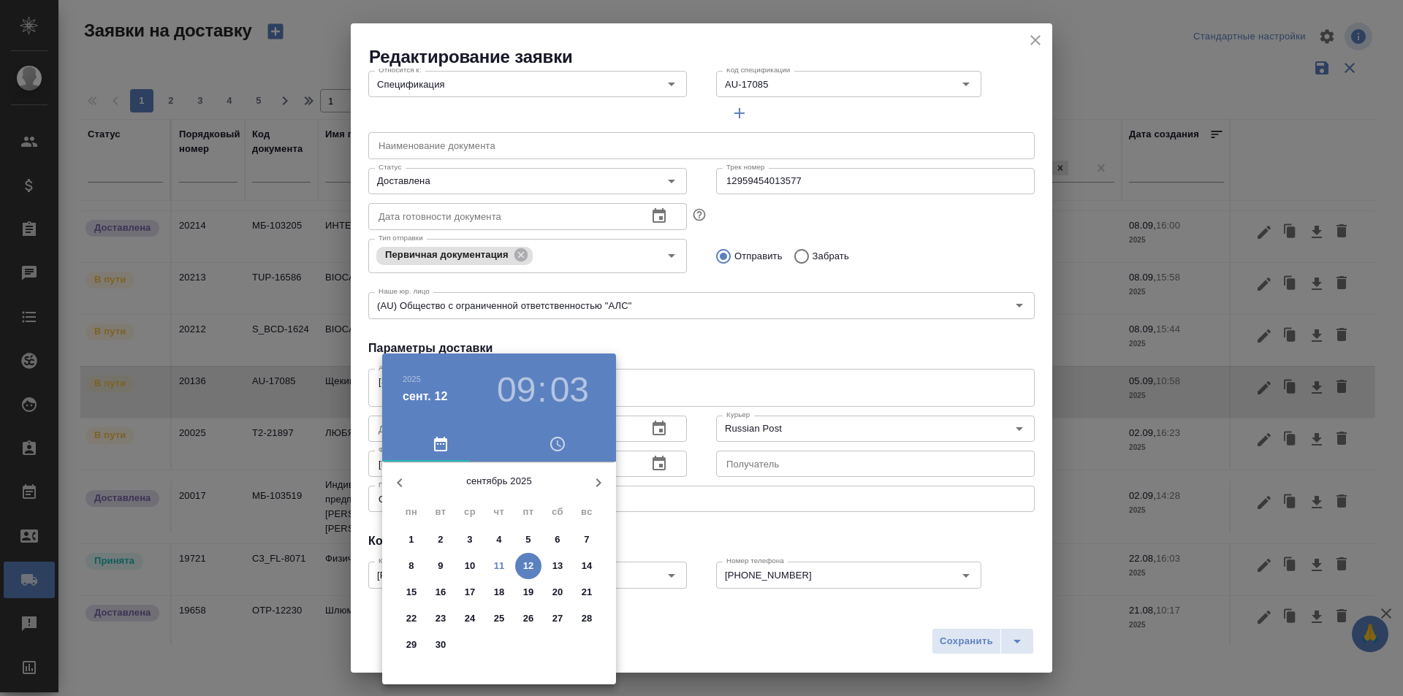
click at [505, 563] on span "11" at bounding box center [499, 566] width 26 height 15
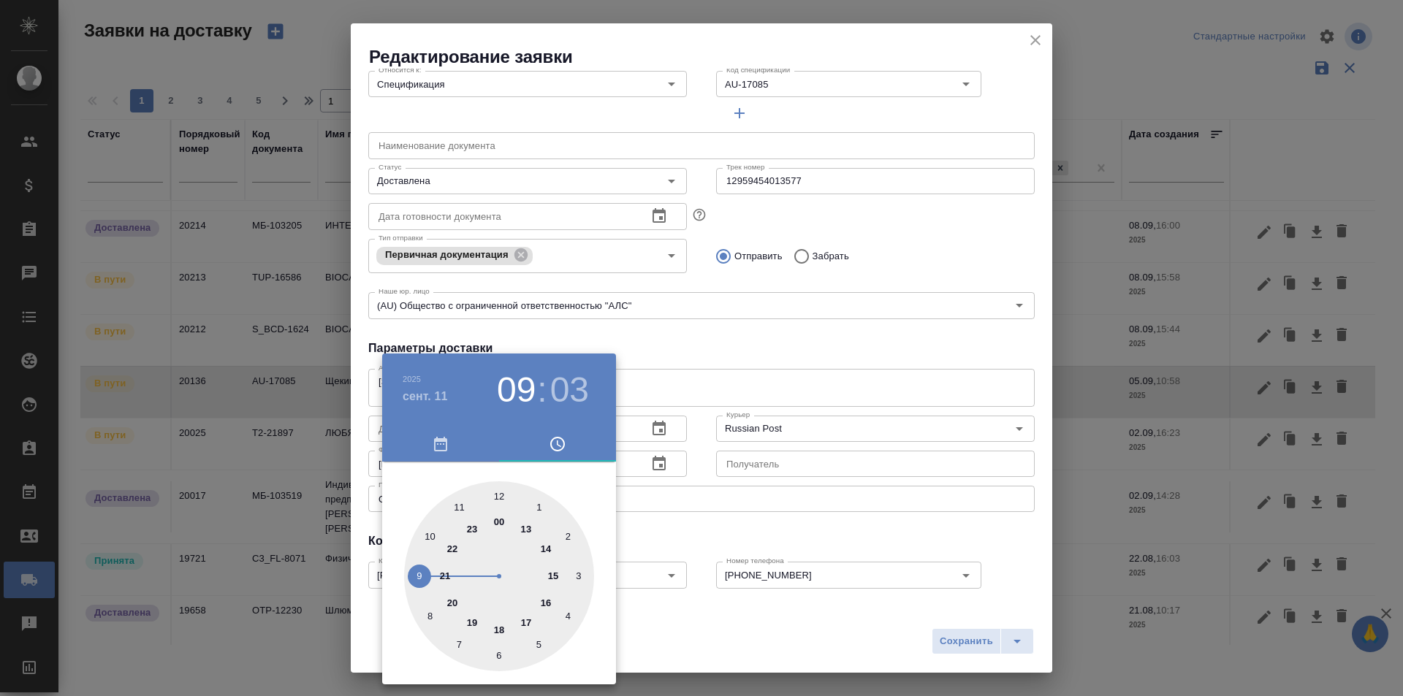
click at [413, 576] on div at bounding box center [499, 576] width 190 height 190
click at [566, 539] on div at bounding box center [499, 576] width 190 height 190
type input "11.09.2025 09:10"
click at [953, 636] on div at bounding box center [701, 348] width 1403 height 696
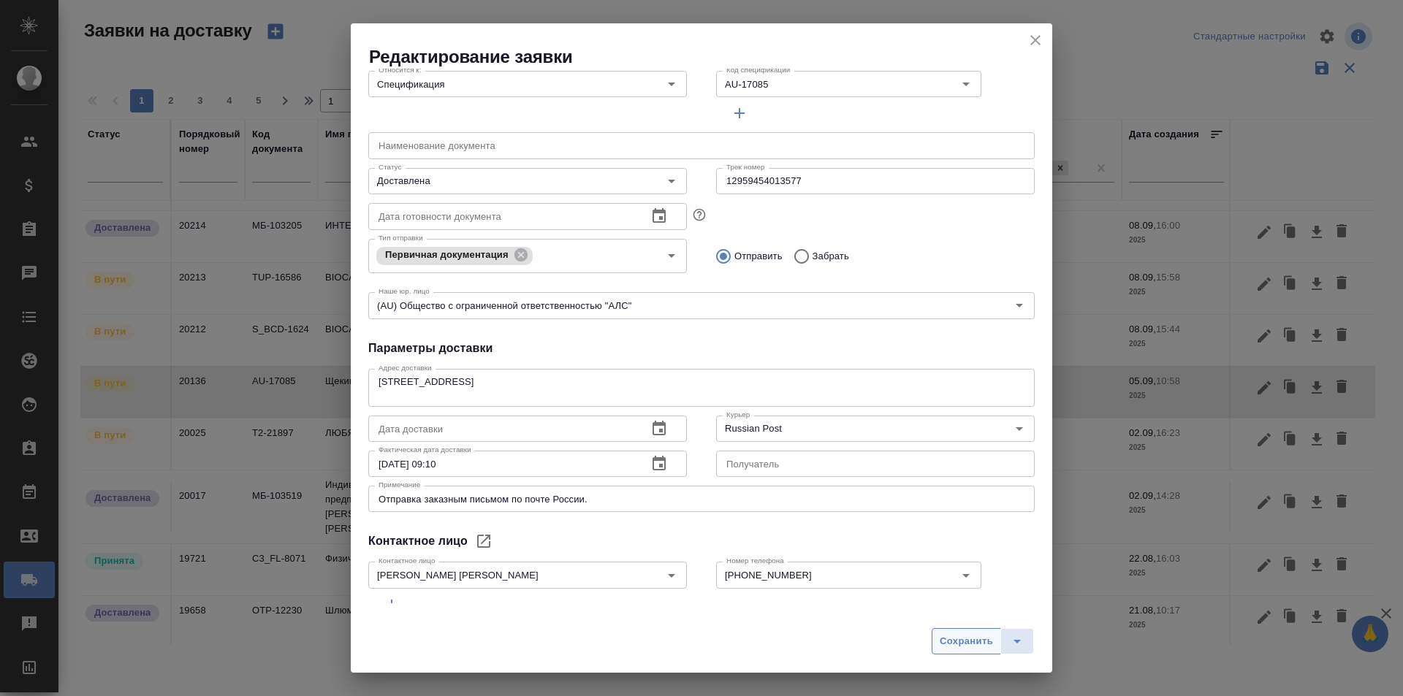
click at [959, 644] on span "Сохранить" at bounding box center [966, 641] width 53 height 17
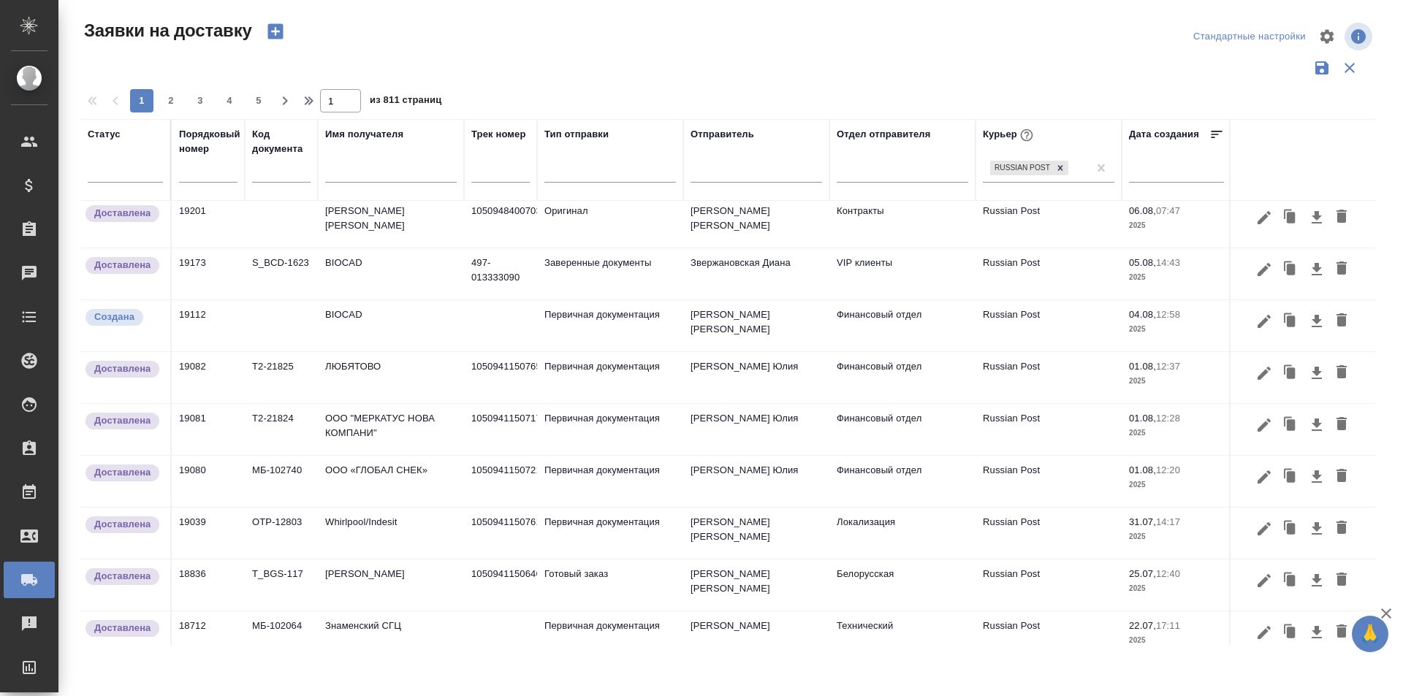
scroll to position [731, 0]
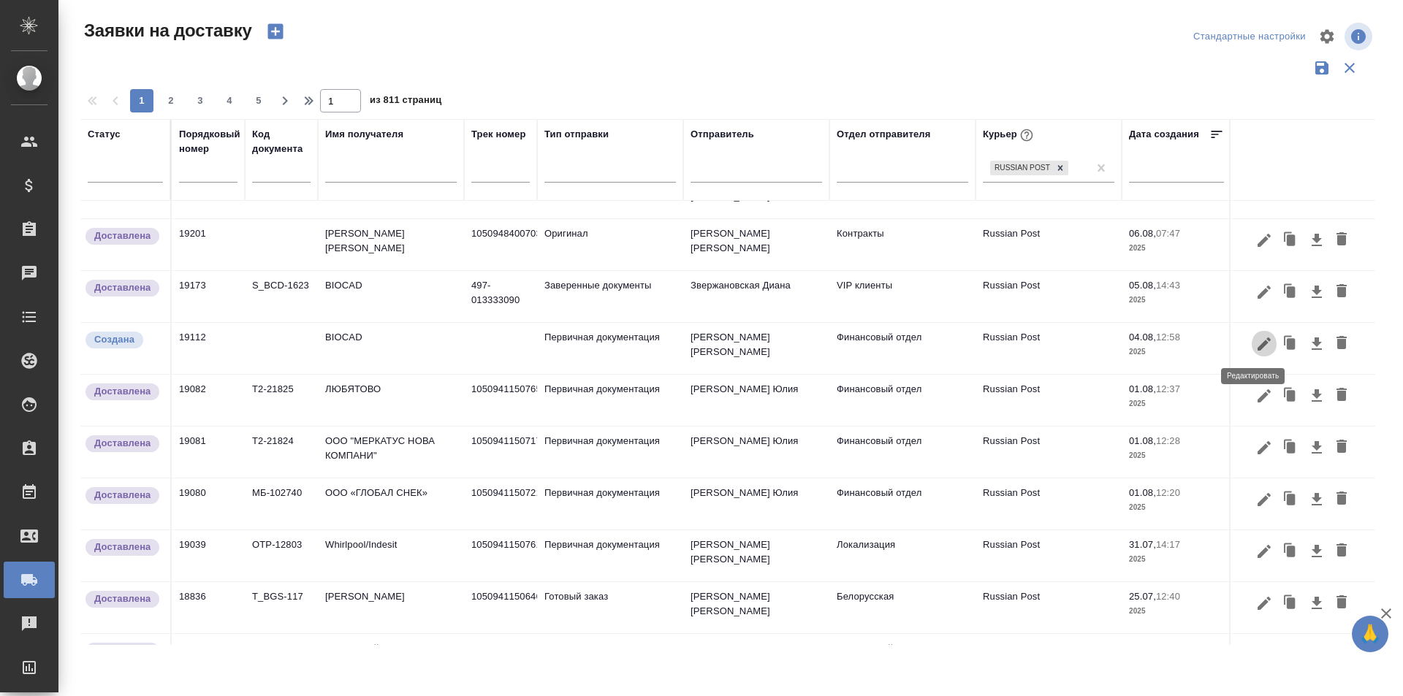
click at [1255, 342] on icon "button" at bounding box center [1264, 344] width 18 height 18
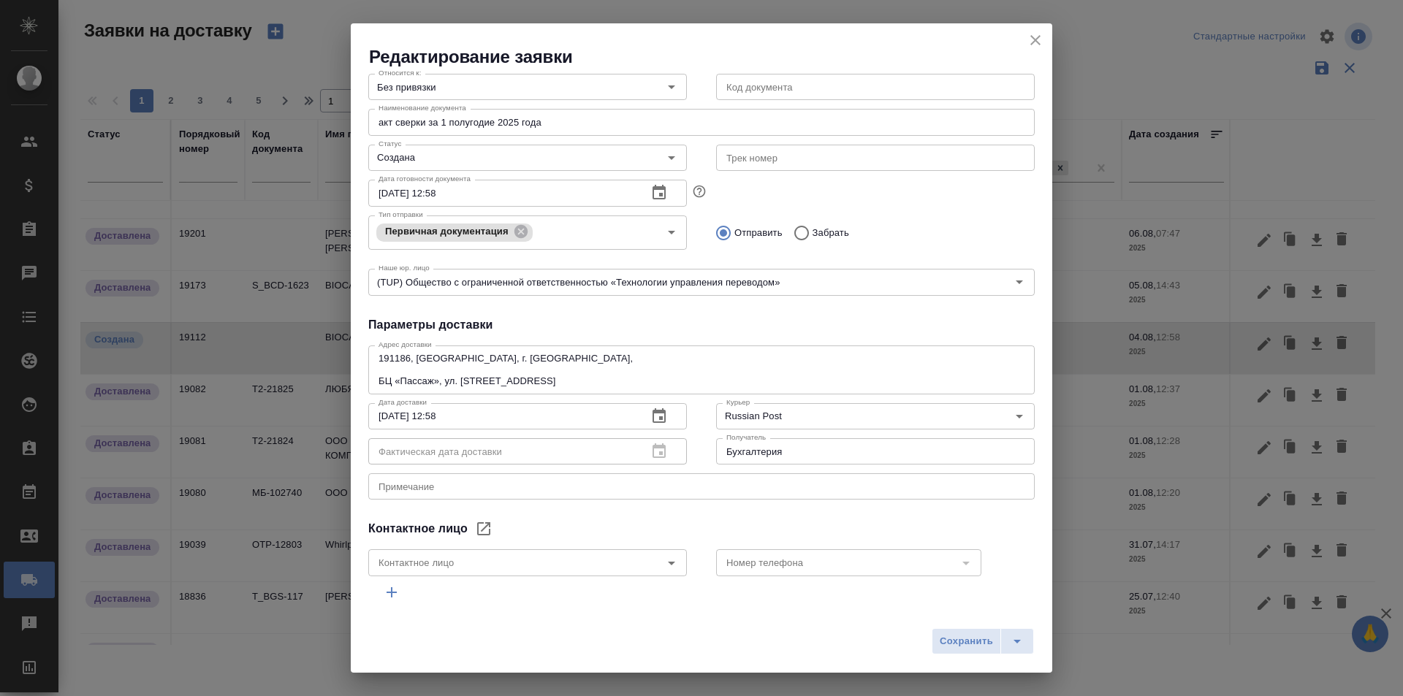
scroll to position [146, 0]
click at [1032, 45] on icon "close" at bounding box center [1035, 40] width 18 height 18
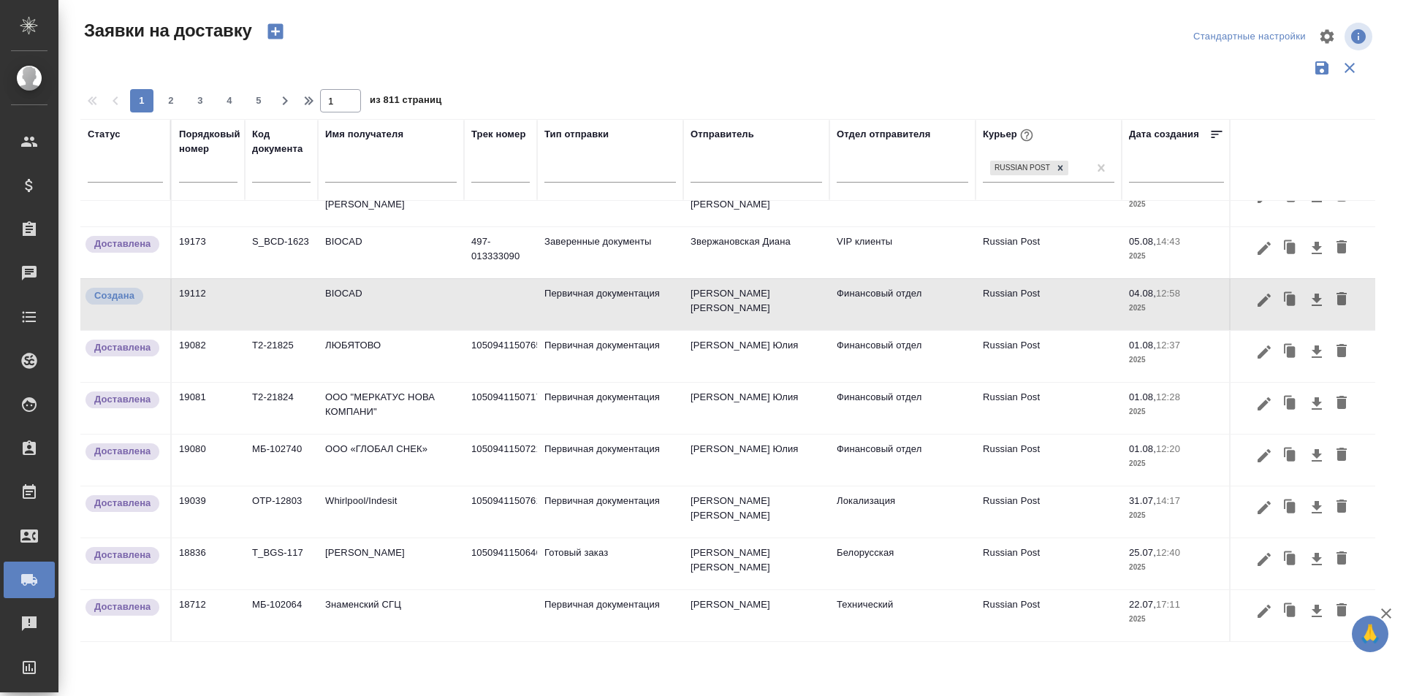
scroll to position [762, 0]
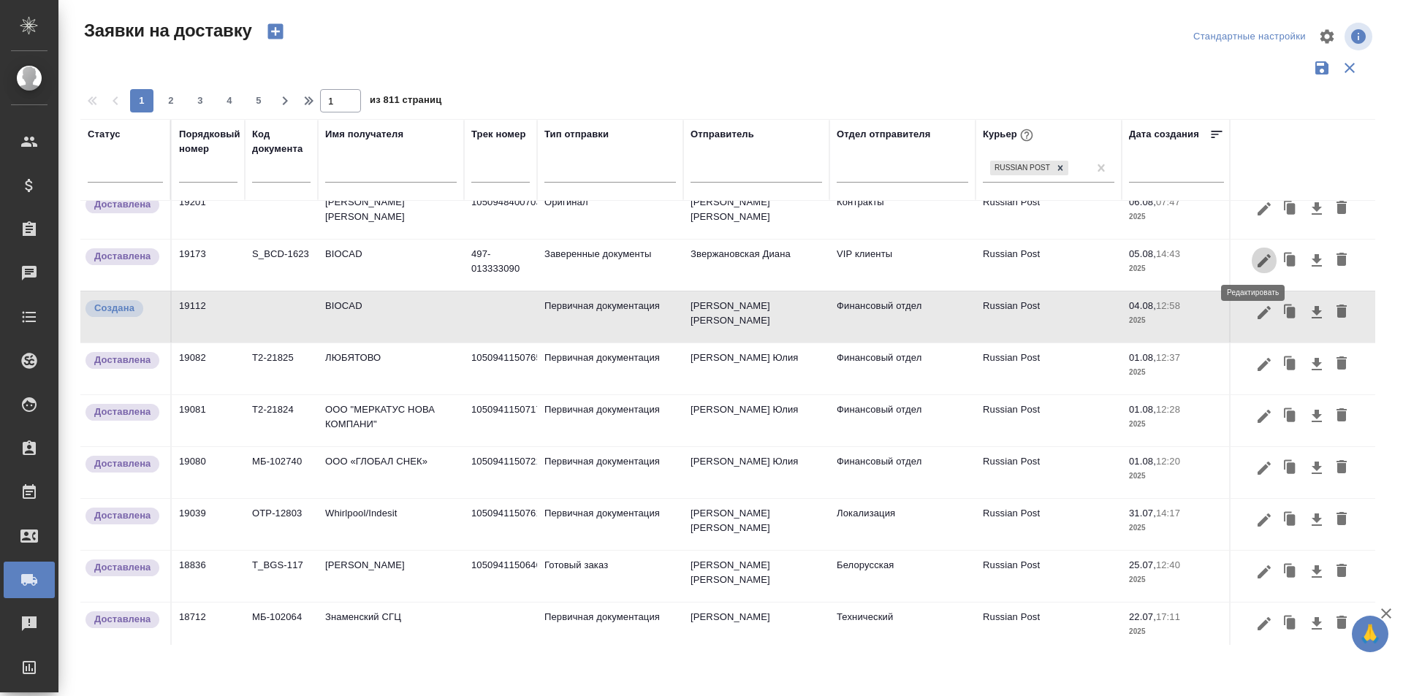
click at [1255, 264] on icon "button" at bounding box center [1264, 261] width 18 height 18
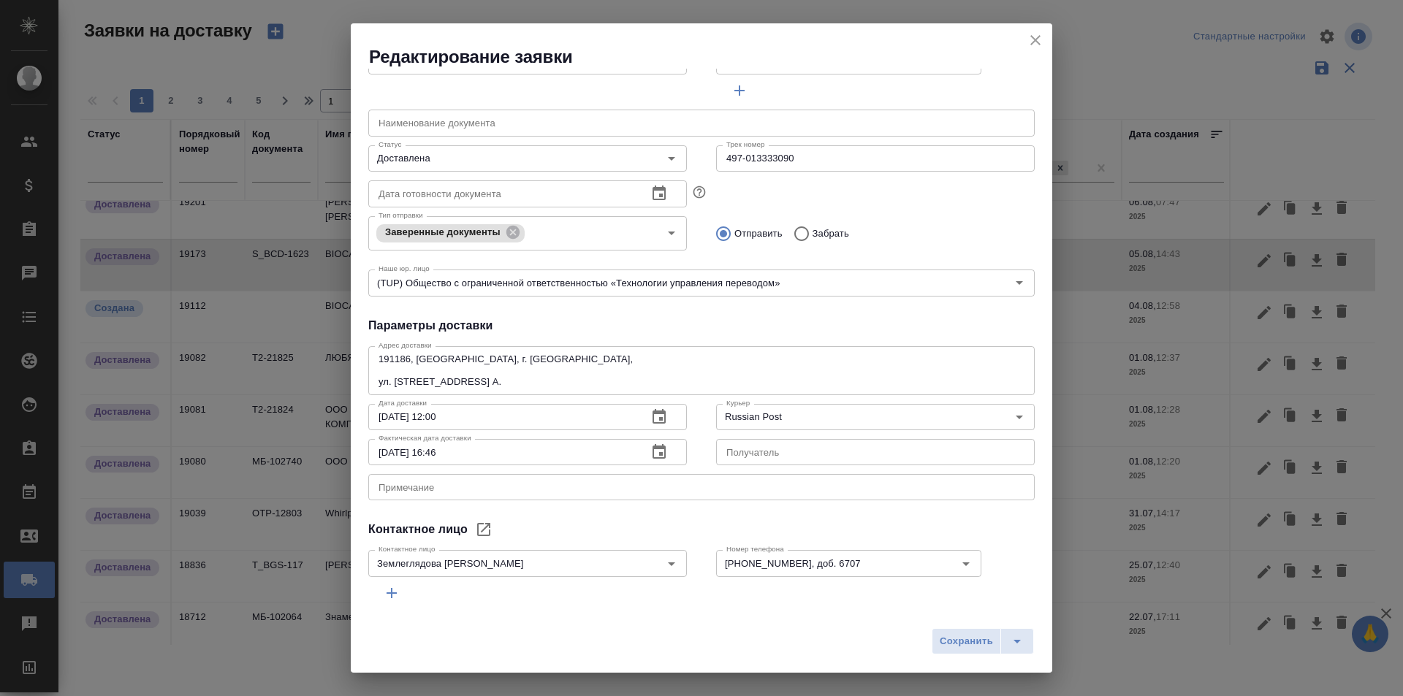
scroll to position [146, 0]
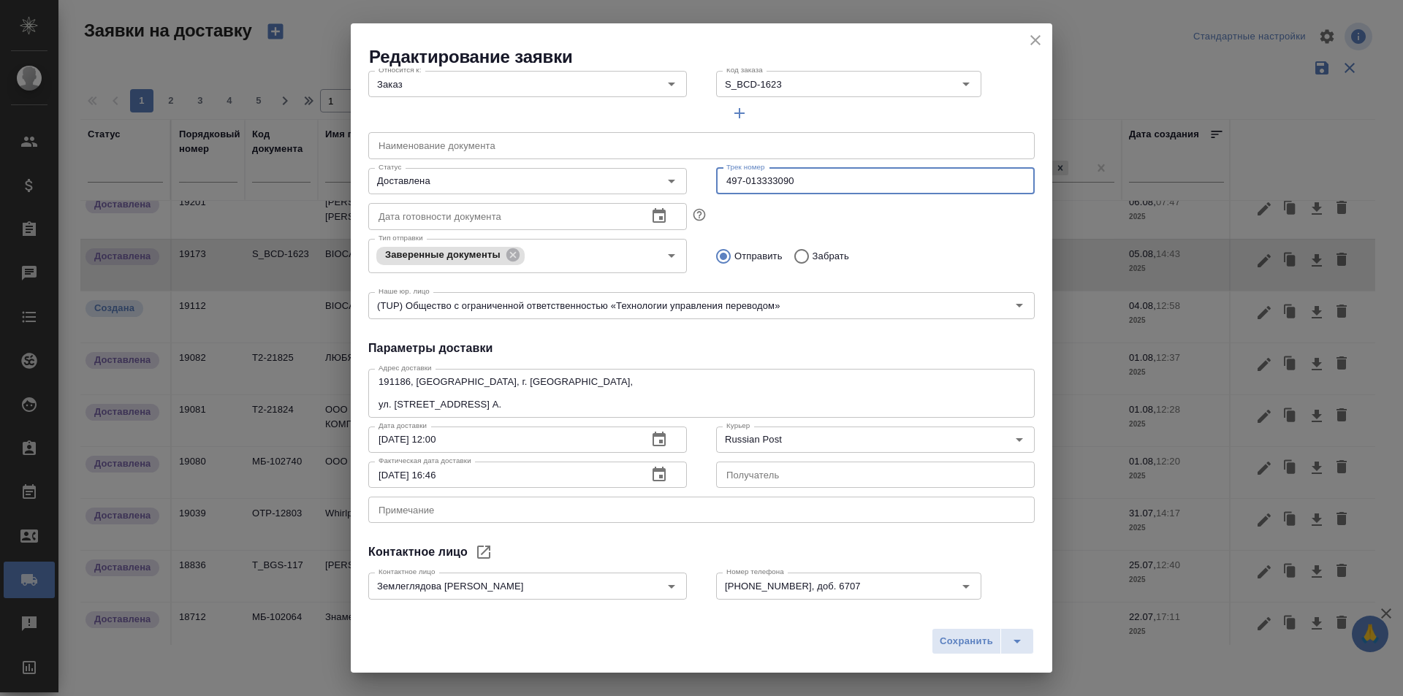
drag, startPoint x: 831, startPoint y: 180, endPoint x: 720, endPoint y: 180, distance: 110.3
click at [720, 180] on input "497-013333090" at bounding box center [875, 181] width 319 height 26
click at [1037, 37] on icon "close" at bounding box center [1035, 40] width 18 height 18
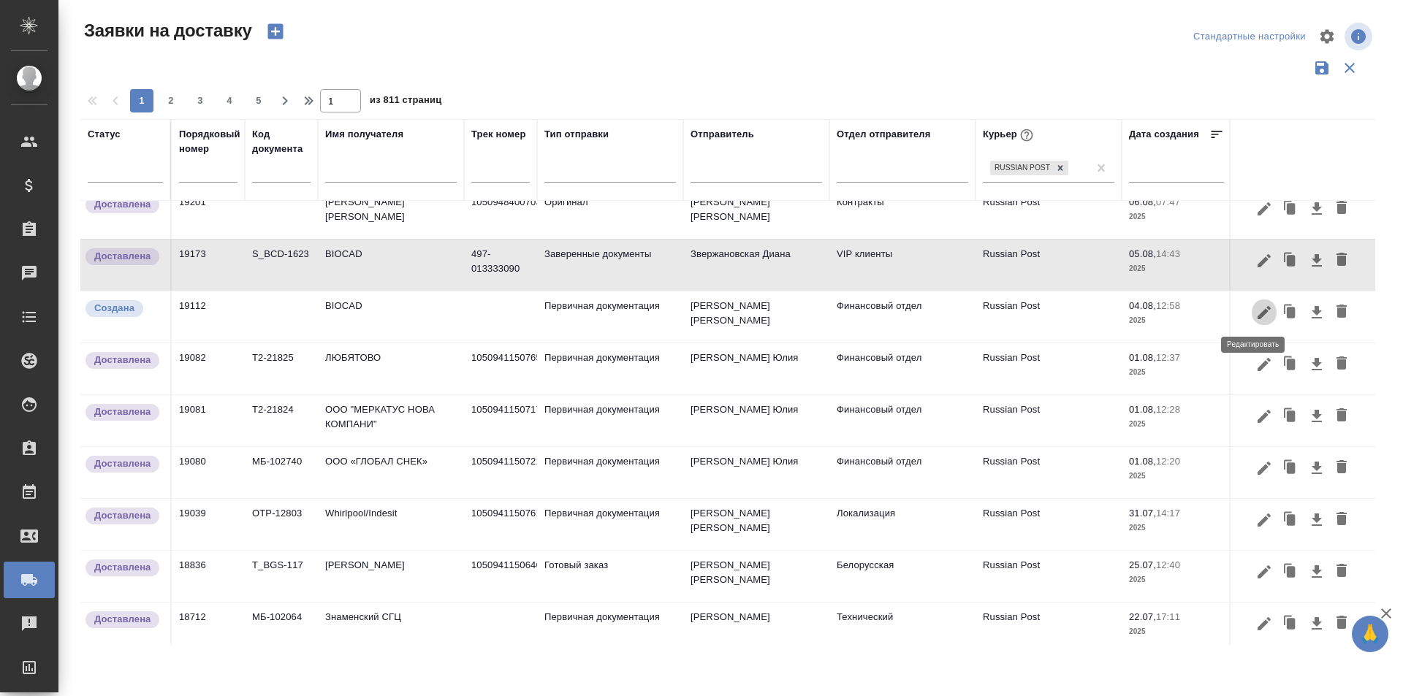
click at [1255, 320] on icon "button" at bounding box center [1264, 313] width 18 height 18
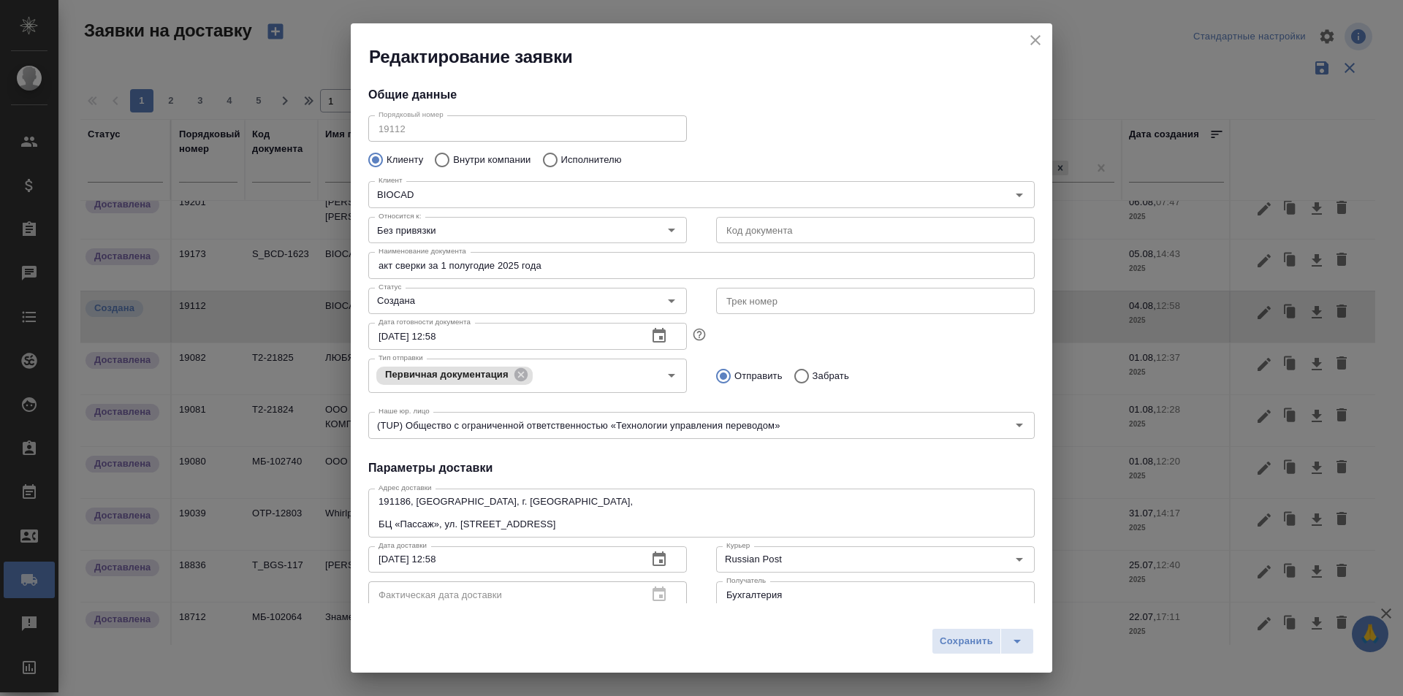
click at [761, 304] on input "text" at bounding box center [875, 301] width 319 height 26
paste input "497-013333090"
click at [551, 312] on div "Создана Статус" at bounding box center [527, 301] width 319 height 26
type input "497-013333090"
click at [1043, 43] on icon "close" at bounding box center [1035, 40] width 18 height 18
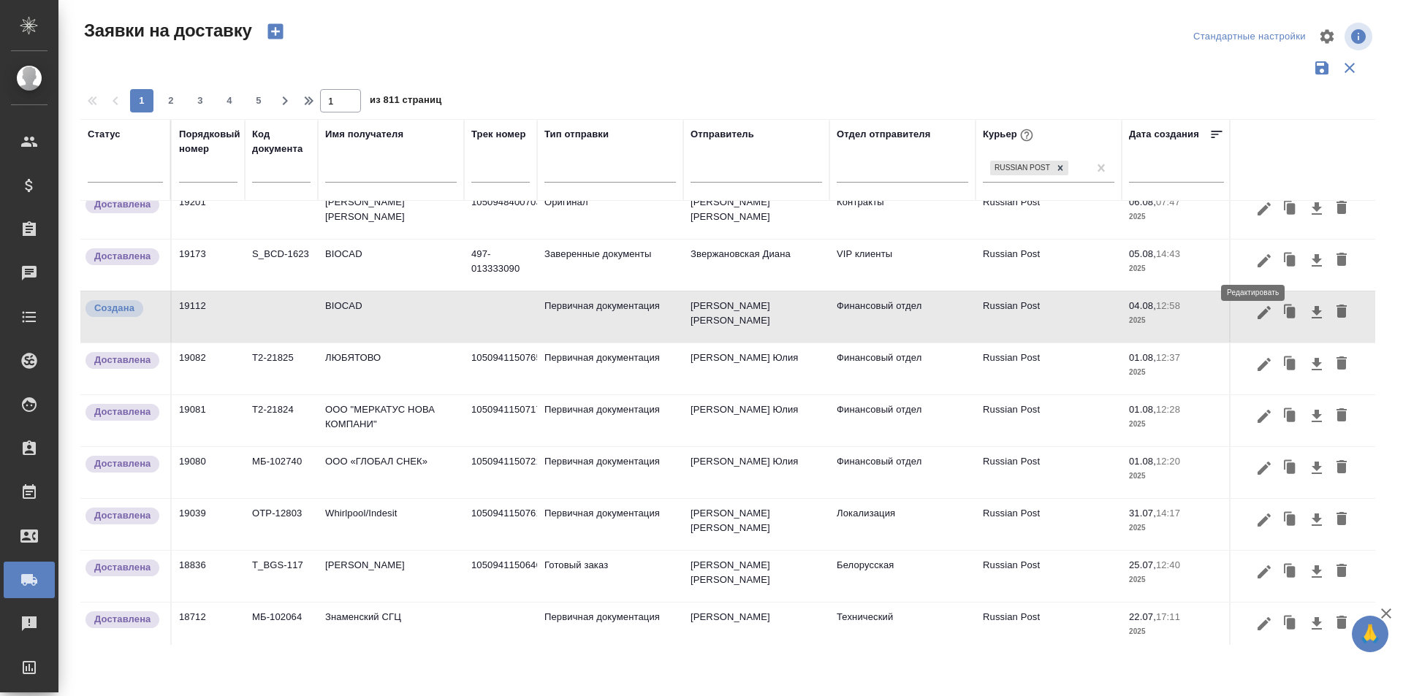
click at [1251, 264] on button "button" at bounding box center [1263, 261] width 25 height 28
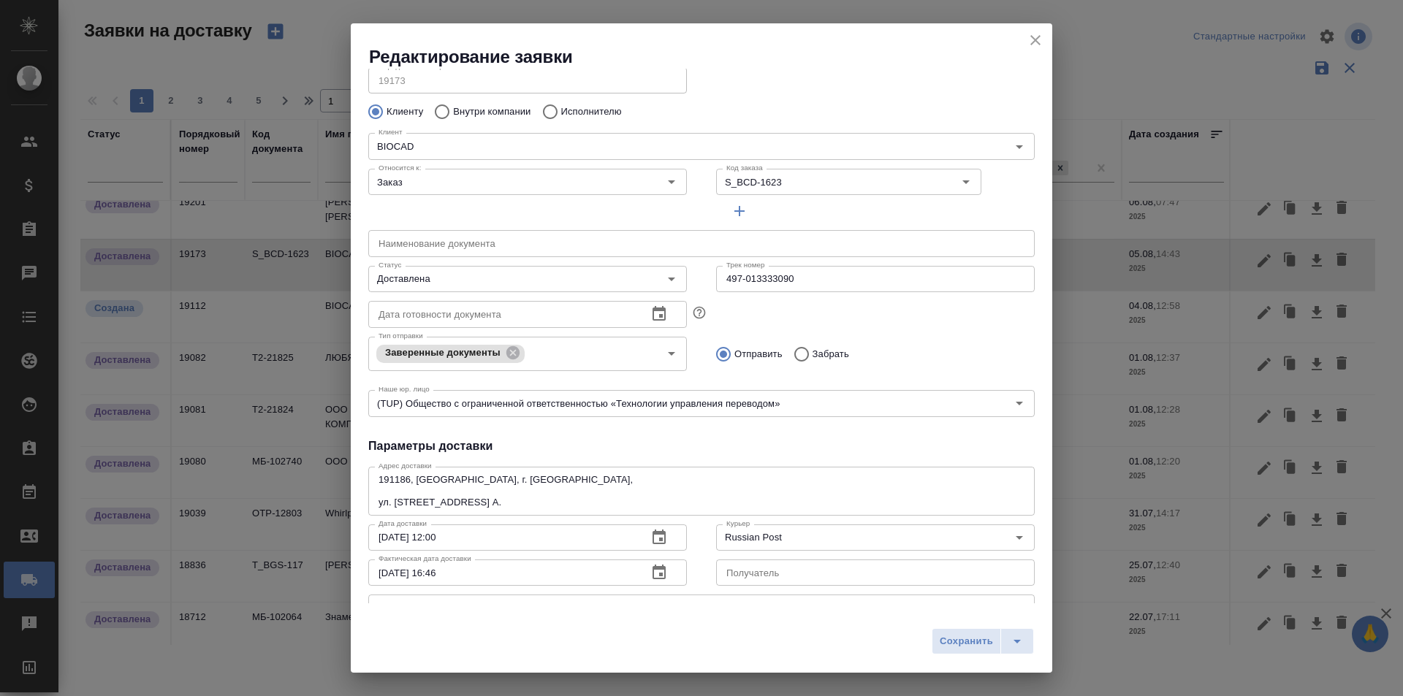
scroll to position [73, 0]
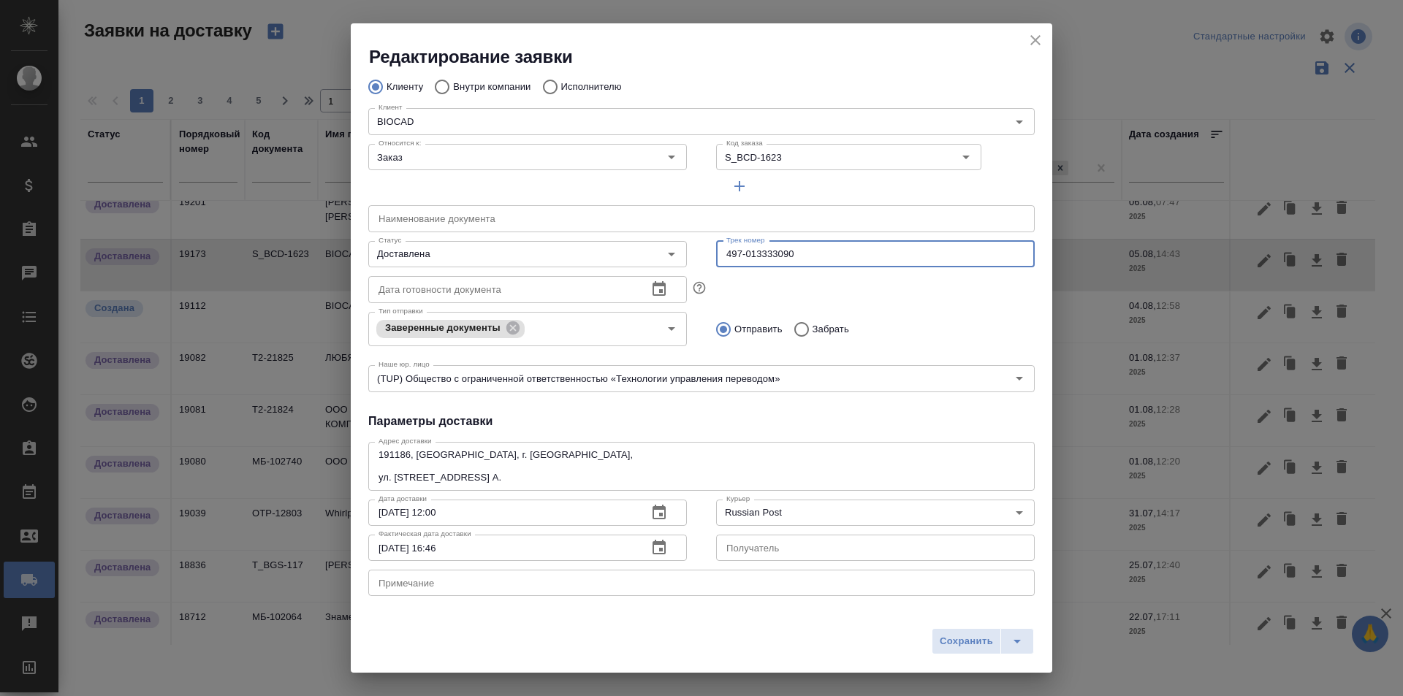
drag, startPoint x: 818, startPoint y: 257, endPoint x: 693, endPoint y: 255, distance: 124.2
click at [693, 255] on div "Статус Доставлена Статус Трек номер 497-013333090 Трек номер" at bounding box center [702, 253] width 696 height 64
click at [1032, 42] on icon "close" at bounding box center [1035, 40] width 18 height 18
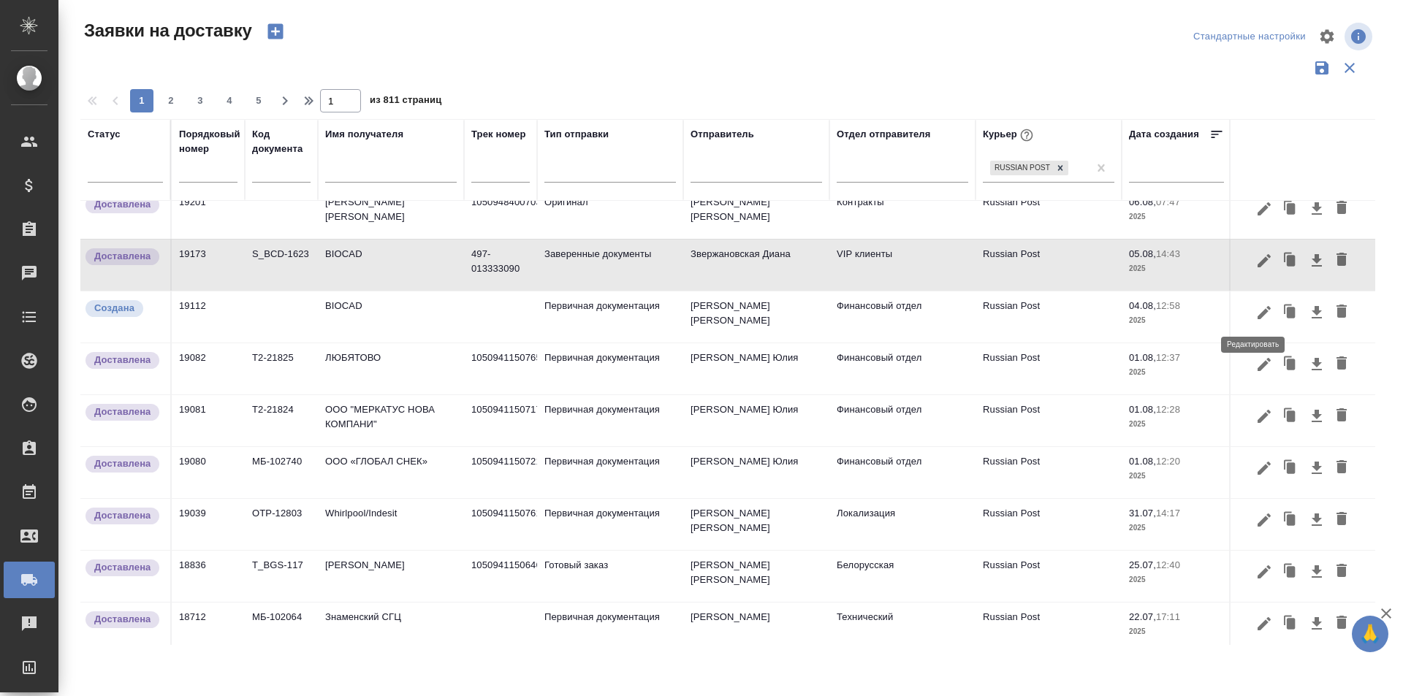
click at [1255, 316] on icon "button" at bounding box center [1264, 313] width 18 height 18
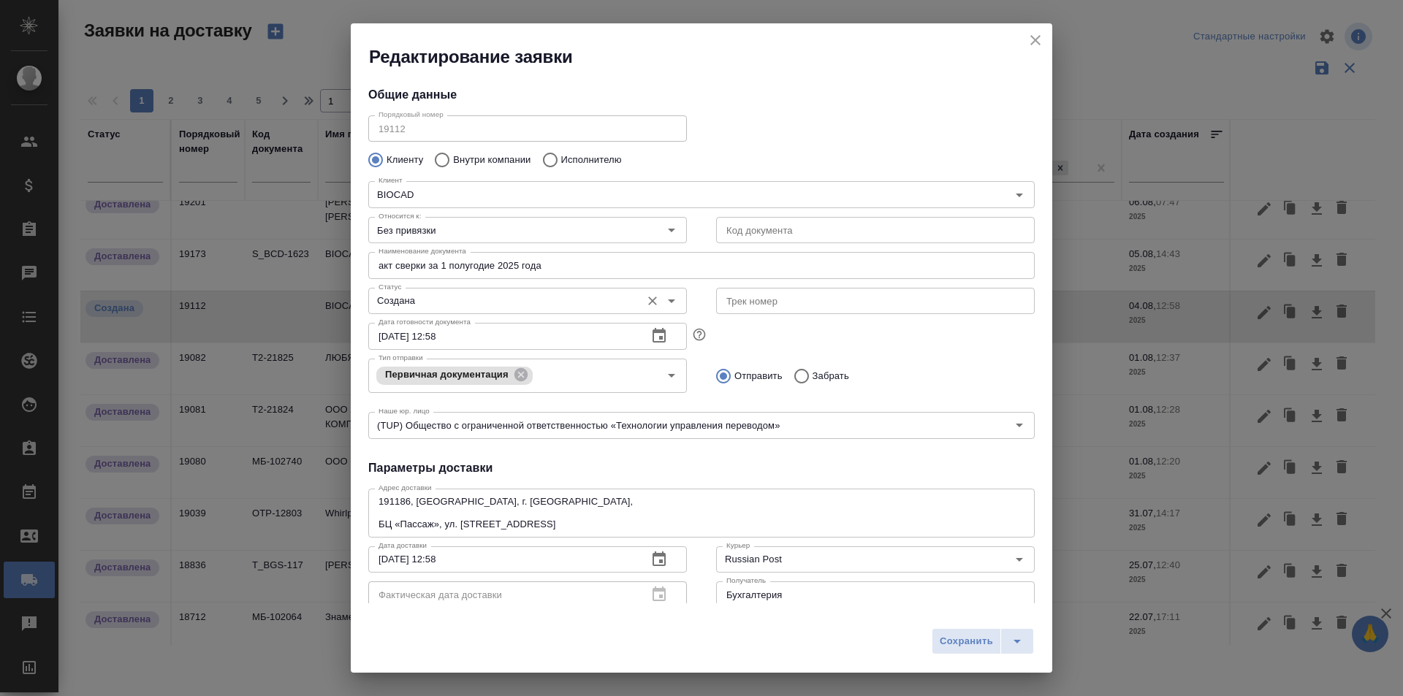
click at [590, 302] on input "Создана" at bounding box center [503, 301] width 261 height 18
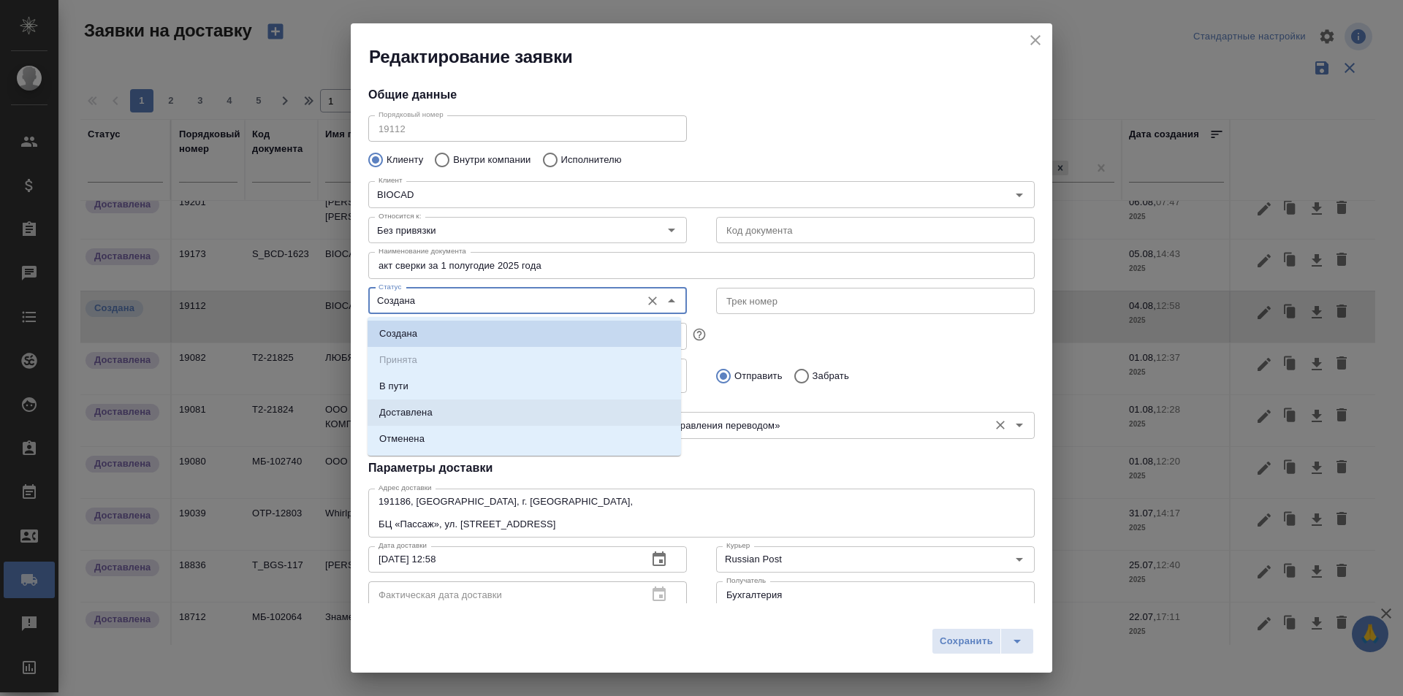
click at [517, 412] on li "Доставлена" at bounding box center [523, 413] width 313 height 26
type input "Доставлена"
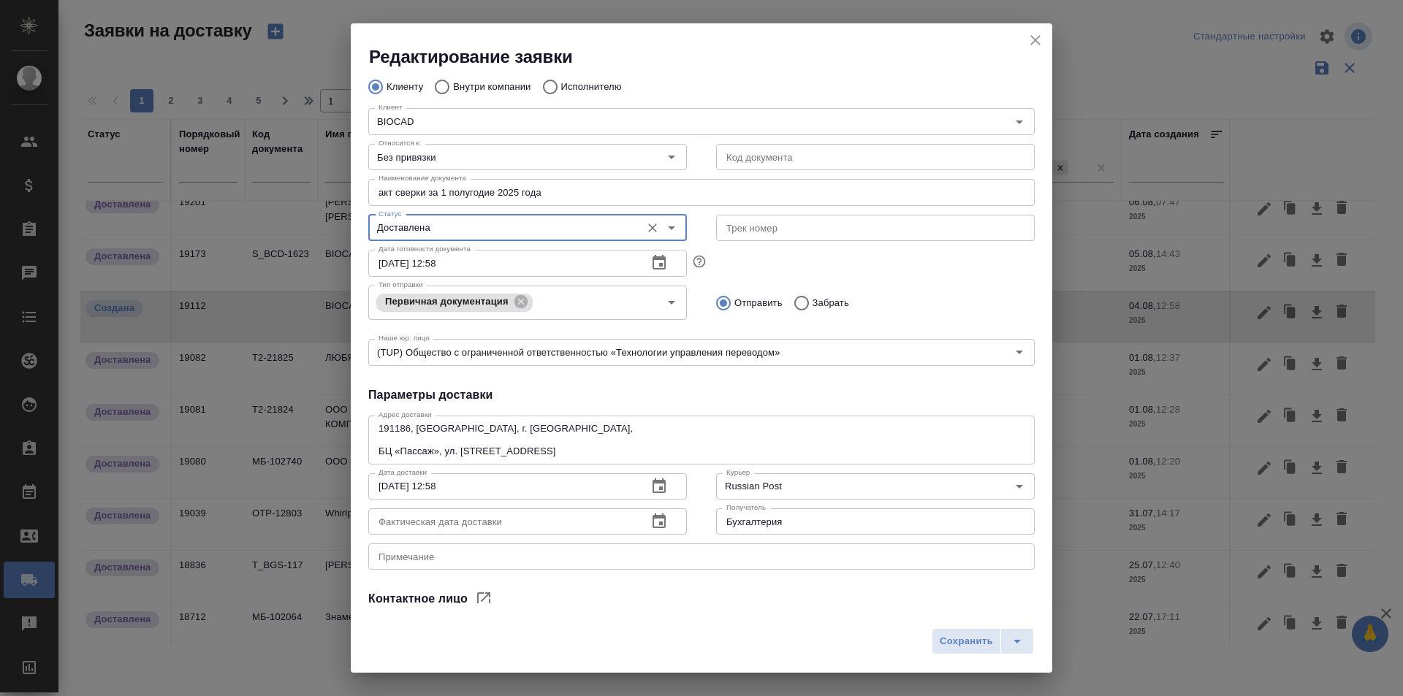
click at [643, 518] on button "button" at bounding box center [658, 521] width 35 height 35
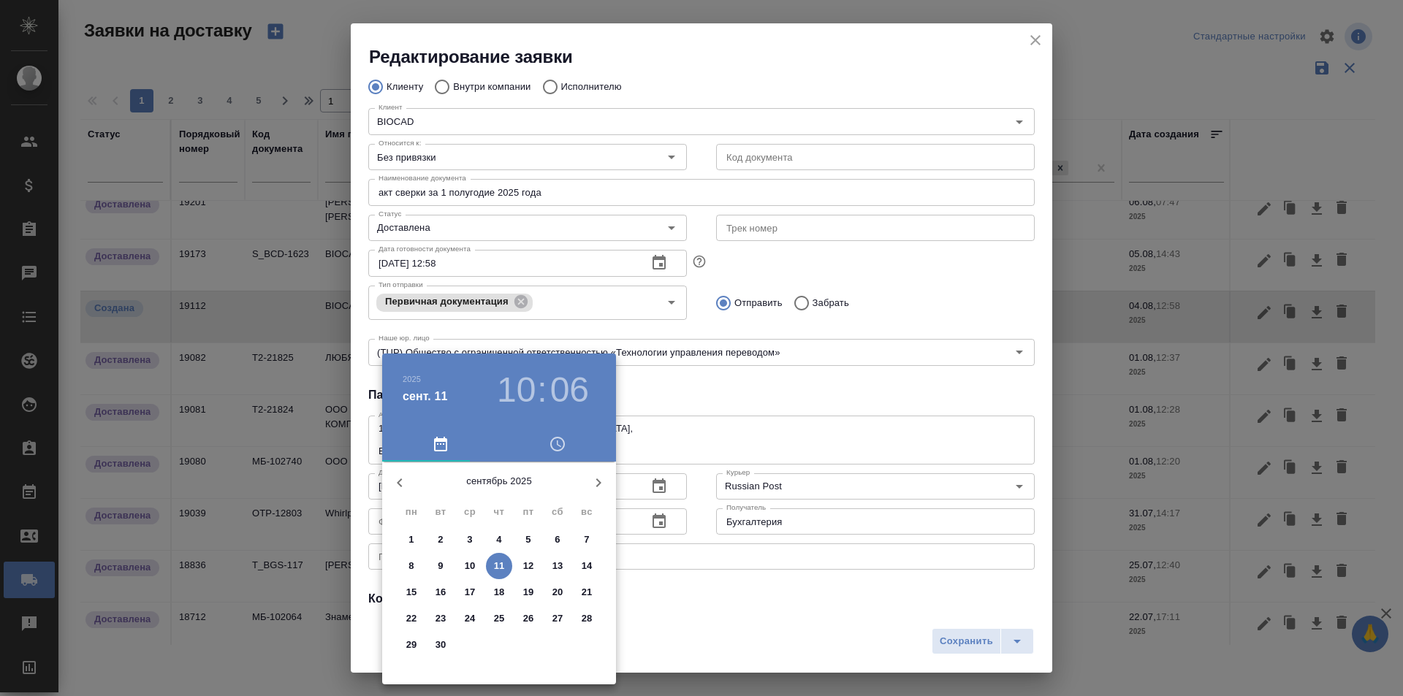
click at [396, 491] on icon "button" at bounding box center [400, 483] width 18 height 18
click at [449, 643] on span "26" at bounding box center [440, 645] width 26 height 15
type input "26.08.2025 10:06"
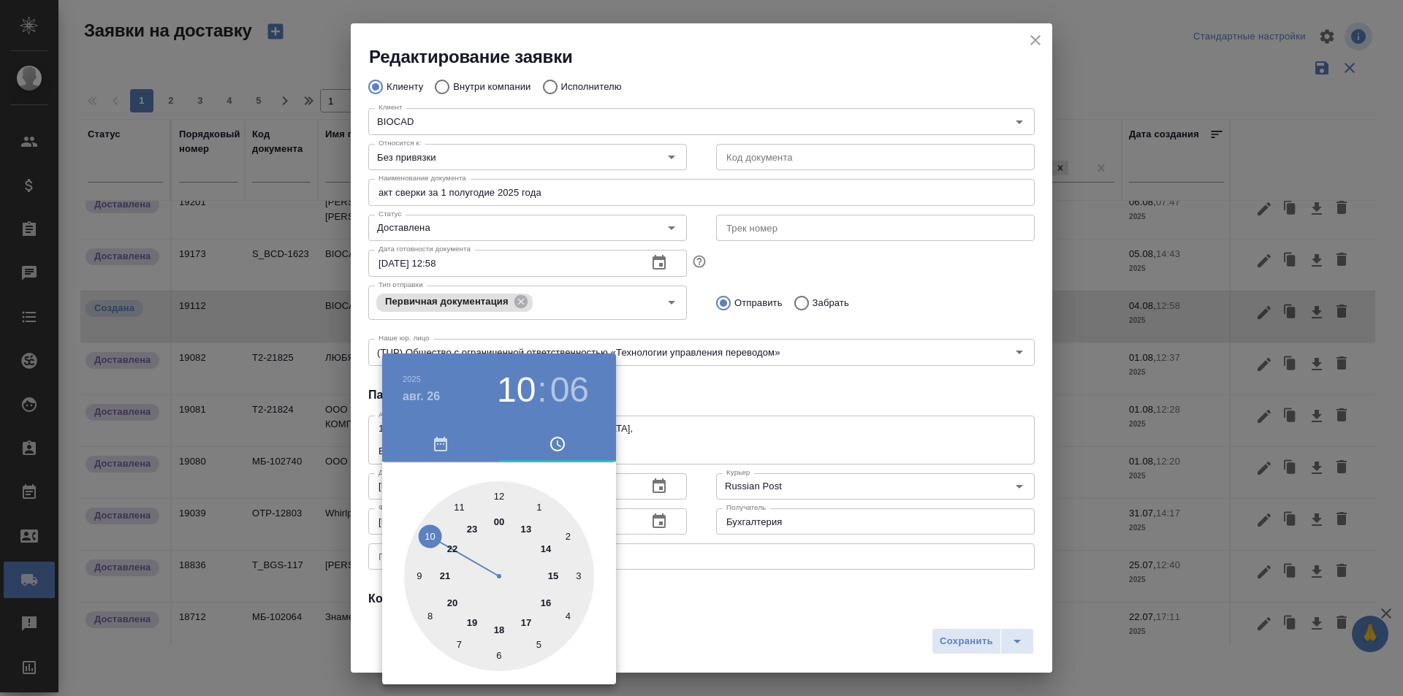
click at [760, 611] on div at bounding box center [701, 348] width 1403 height 696
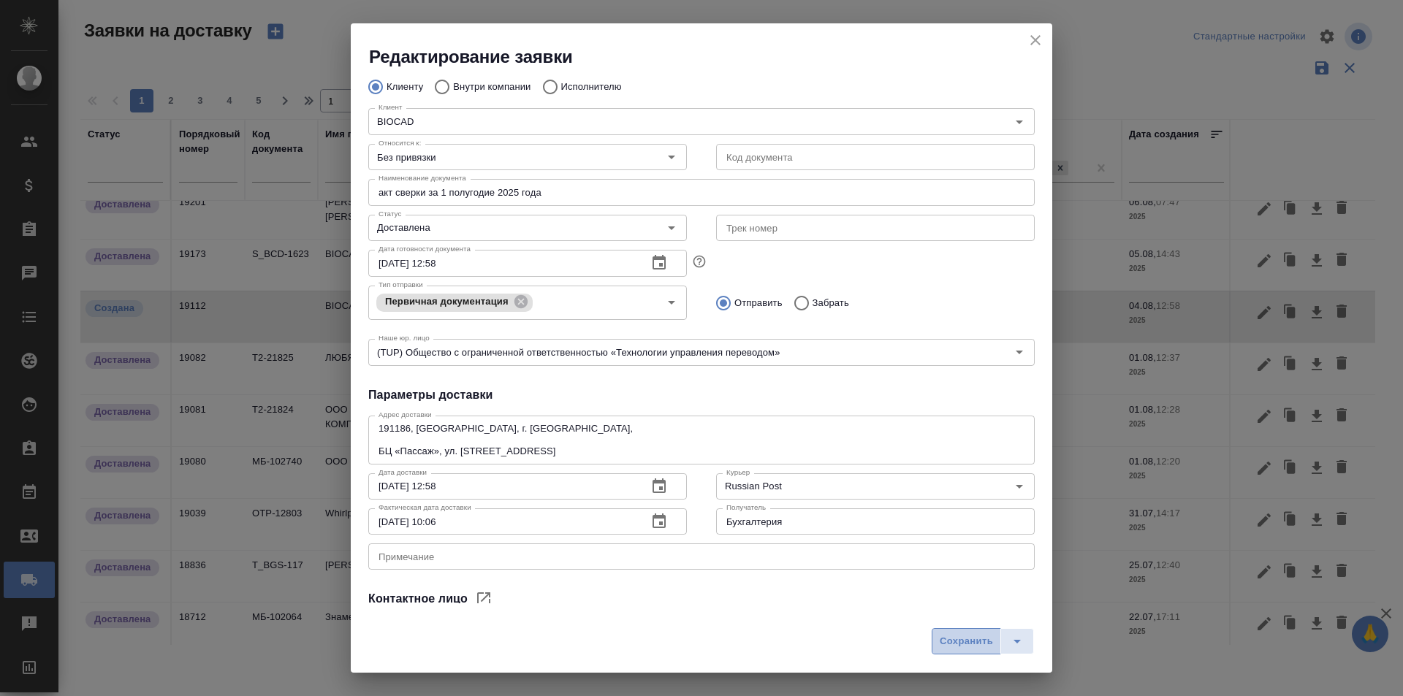
click at [942, 644] on span "Сохранить" at bounding box center [966, 641] width 53 height 17
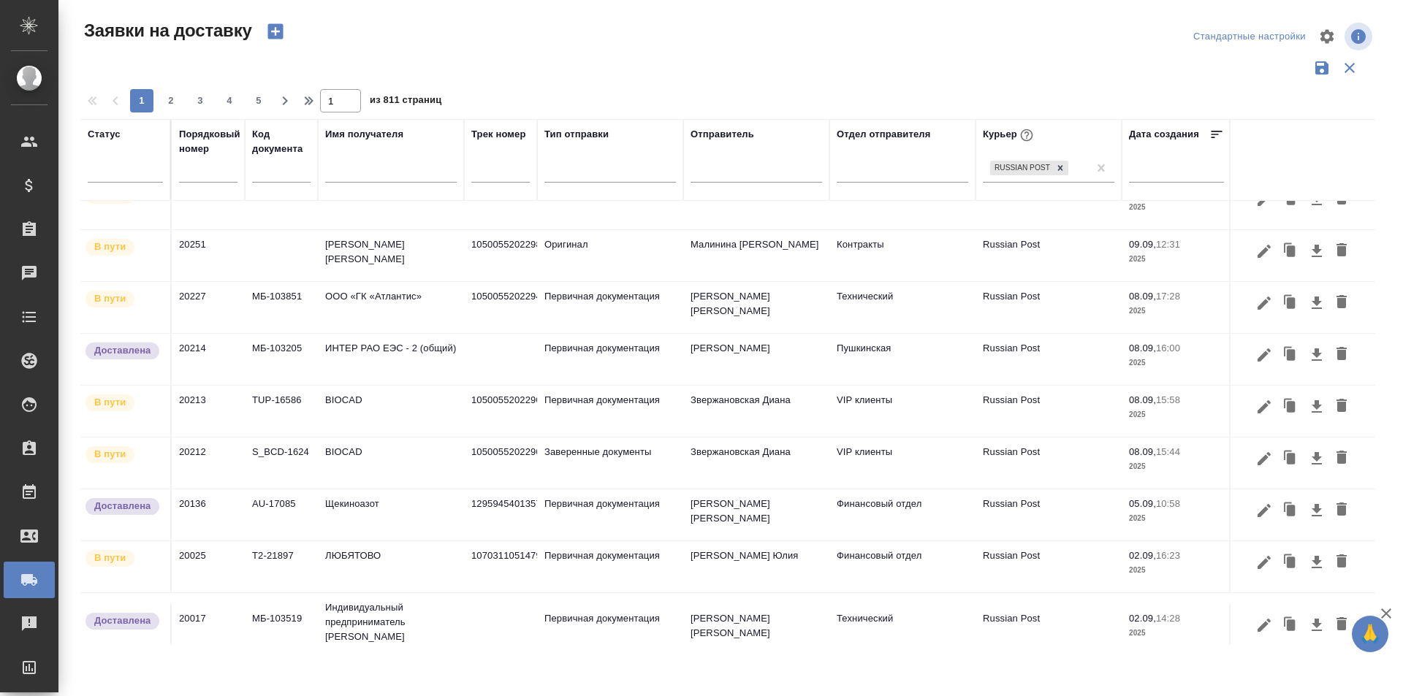
scroll to position [0, 0]
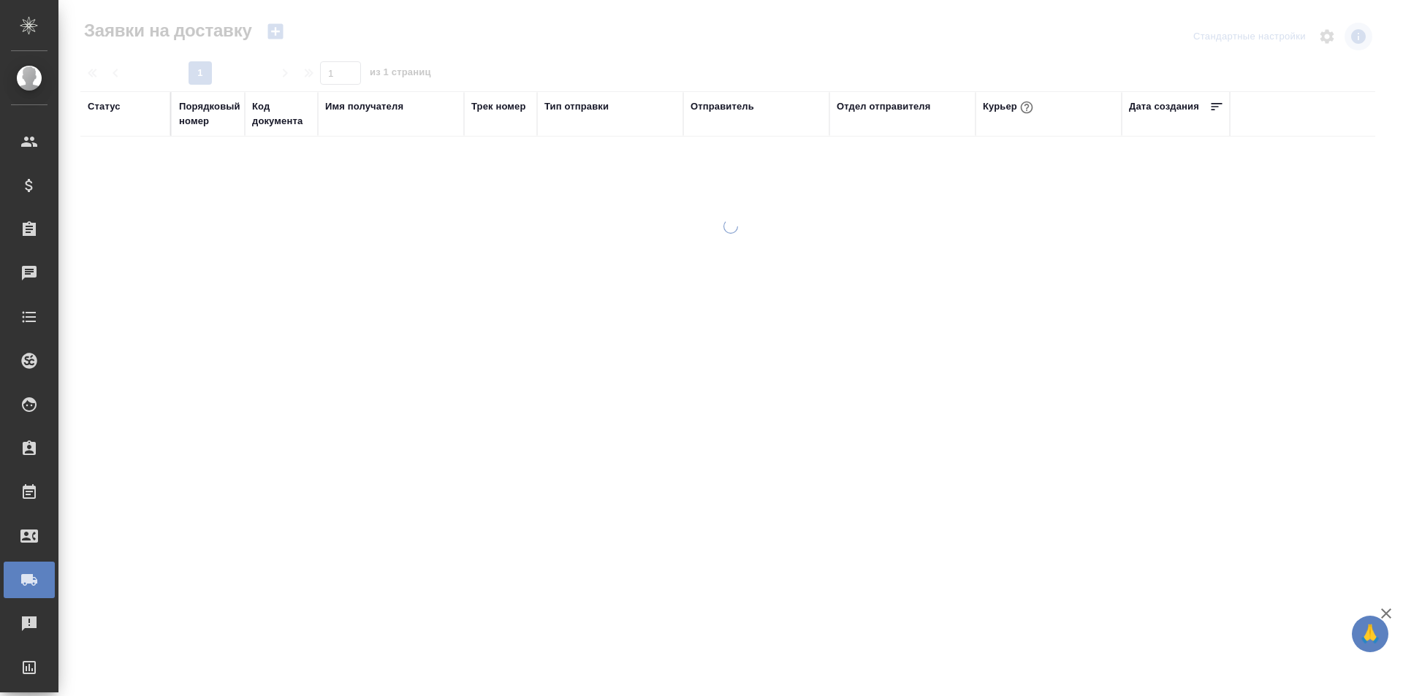
click at [210, 122] on div "Порядковый номер" at bounding box center [209, 113] width 61 height 29
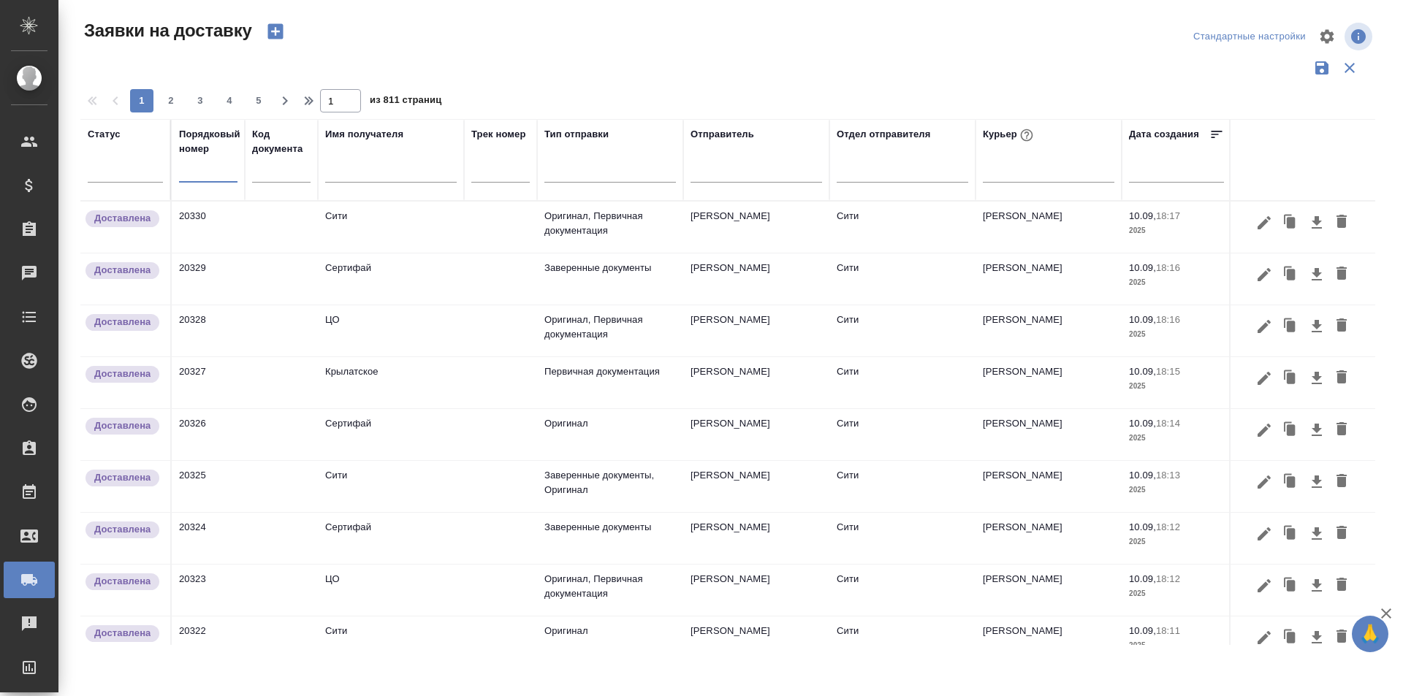
click at [222, 178] on input "text" at bounding box center [208, 171] width 58 height 20
paste input "20213"
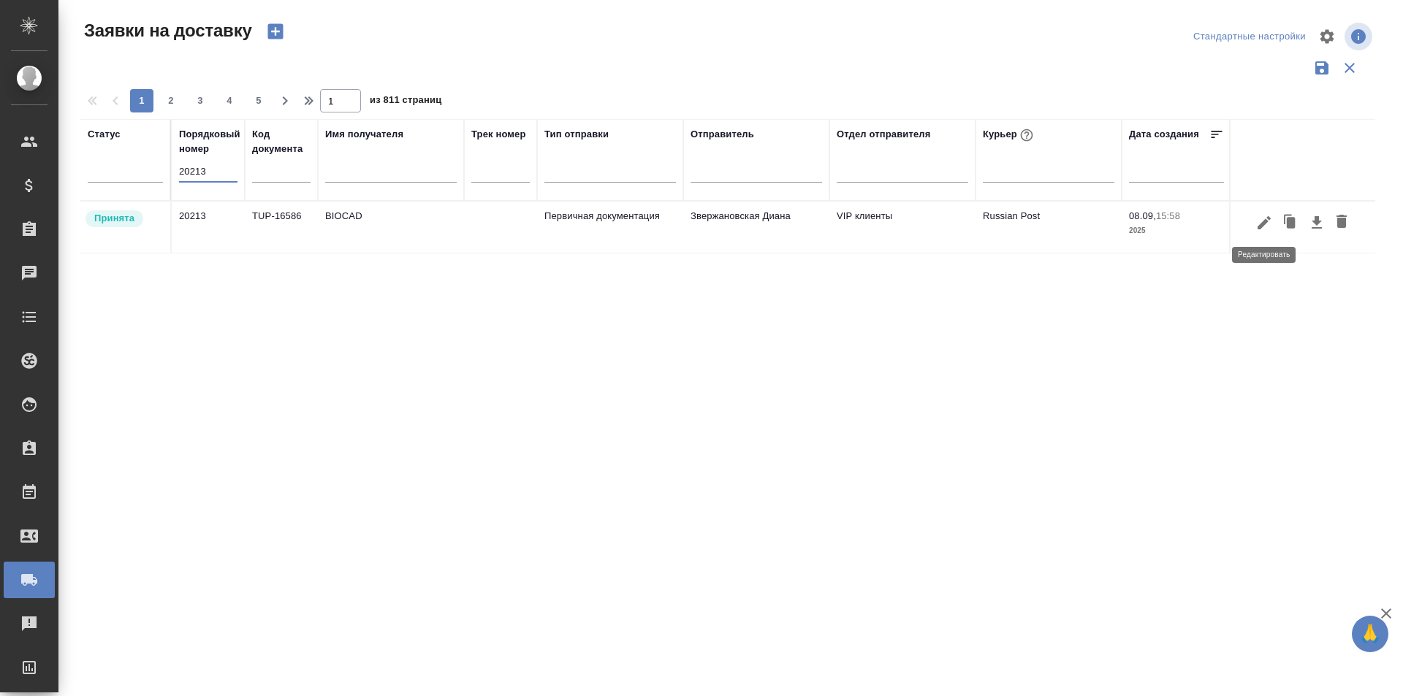
type input "20213"
click at [1260, 229] on icon "button" at bounding box center [1264, 223] width 18 height 18
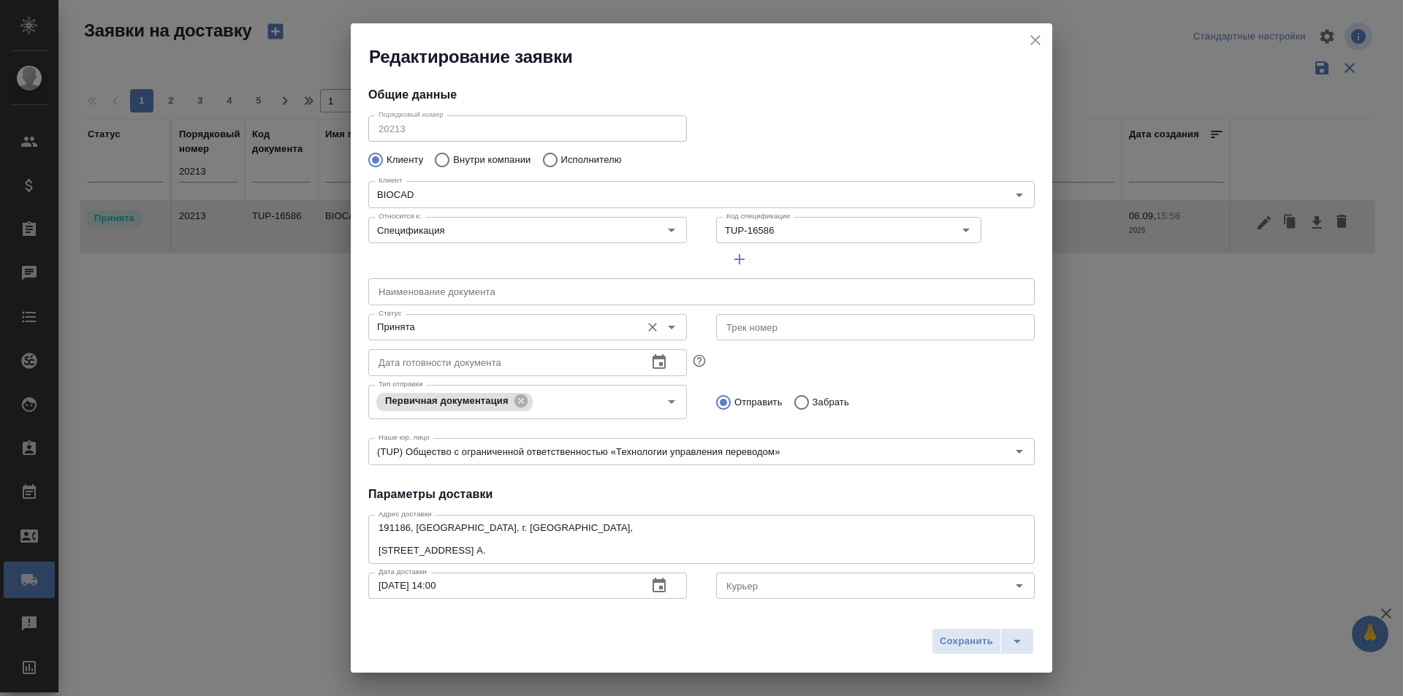
type input "Russian Post"
type input "Землеглядова Юлия"
type input "+7 (812) 380 49 33, доб. 6707"
click at [406, 334] on input "Принята" at bounding box center [503, 328] width 261 height 18
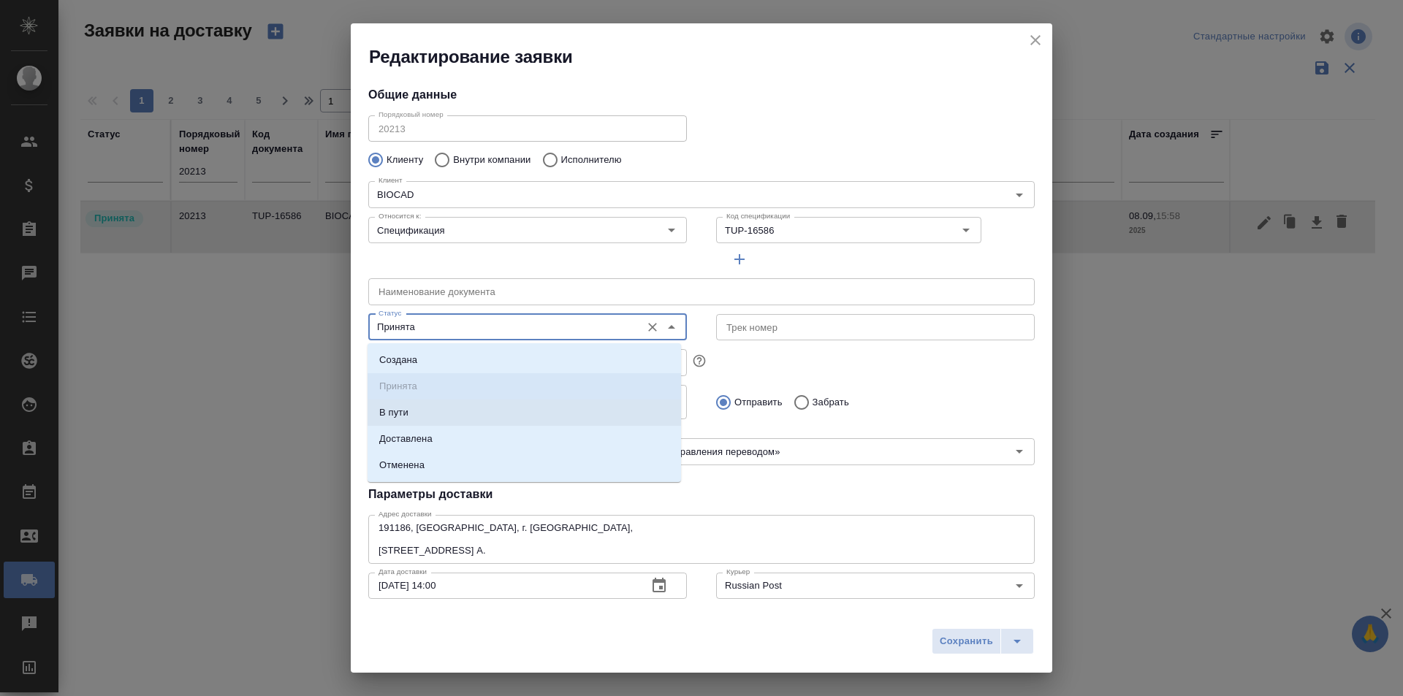
click at [437, 416] on li "В пути" at bounding box center [523, 413] width 313 height 26
type input "В пути"
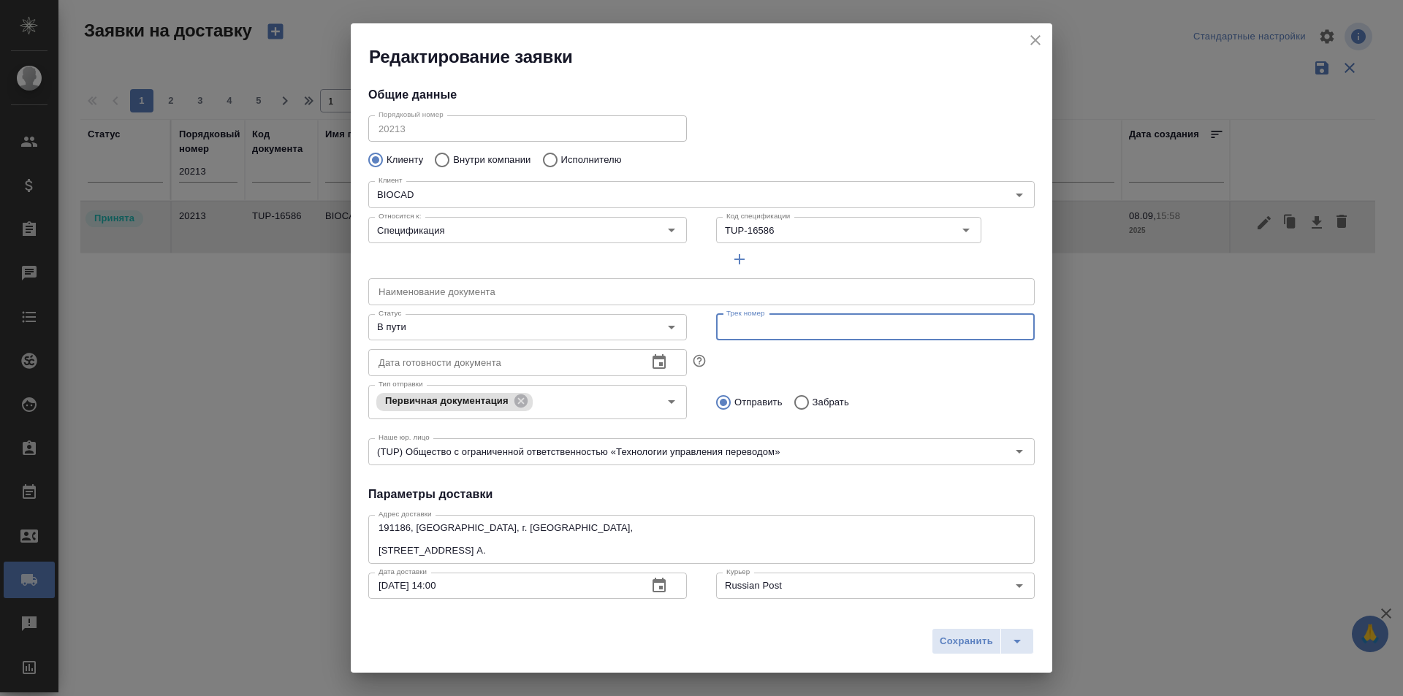
click at [753, 335] on input "text" at bounding box center [875, 327] width 319 height 26
paste input "10500552022903"
type input "10500552022903"
click at [965, 644] on span "Сохранить" at bounding box center [966, 641] width 53 height 17
type input "Принята"
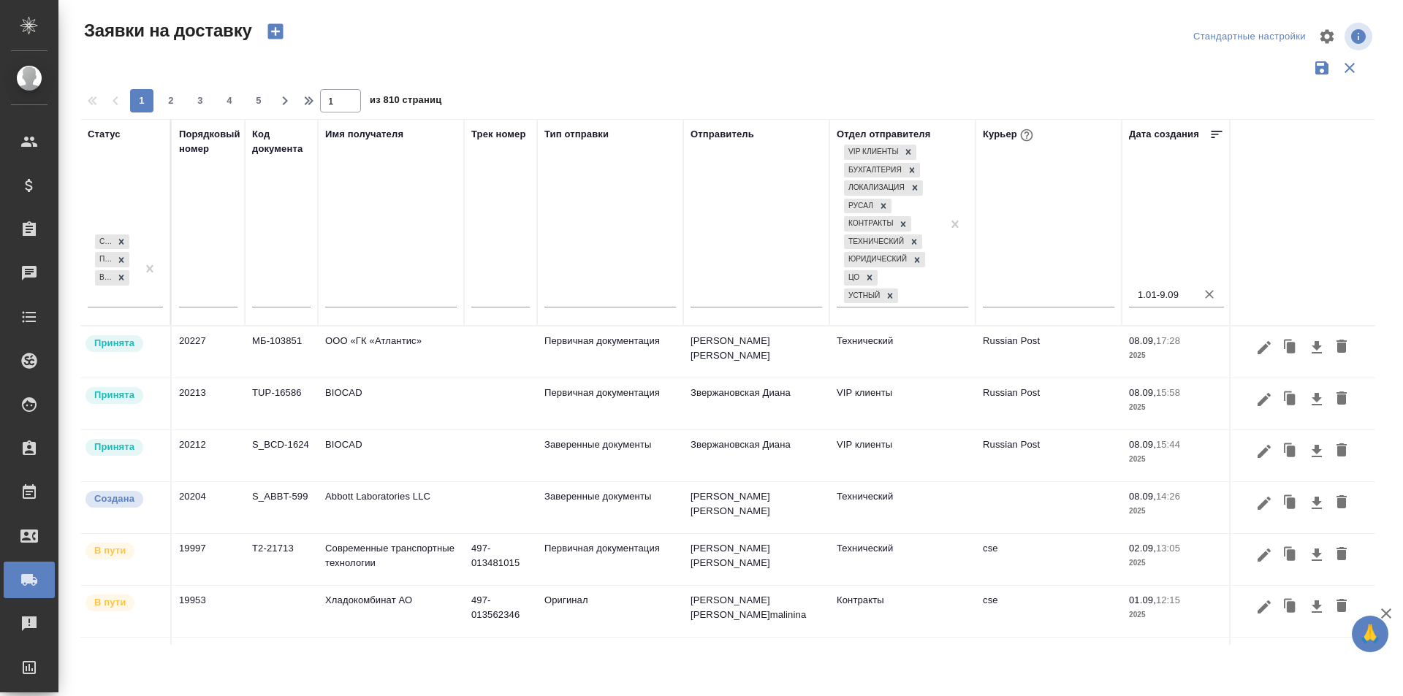
scroll to position [56, 0]
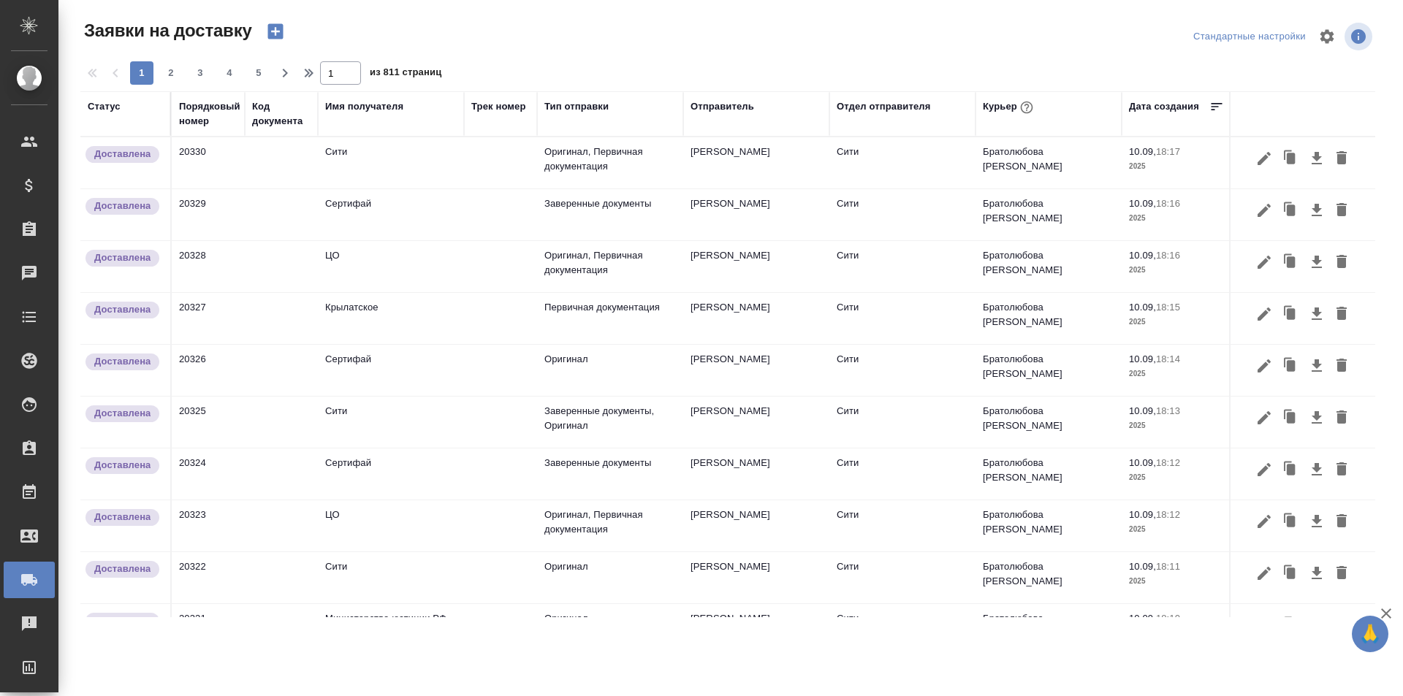
click at [857, 104] on div "Отдел отправителя" at bounding box center [884, 106] width 94 height 15
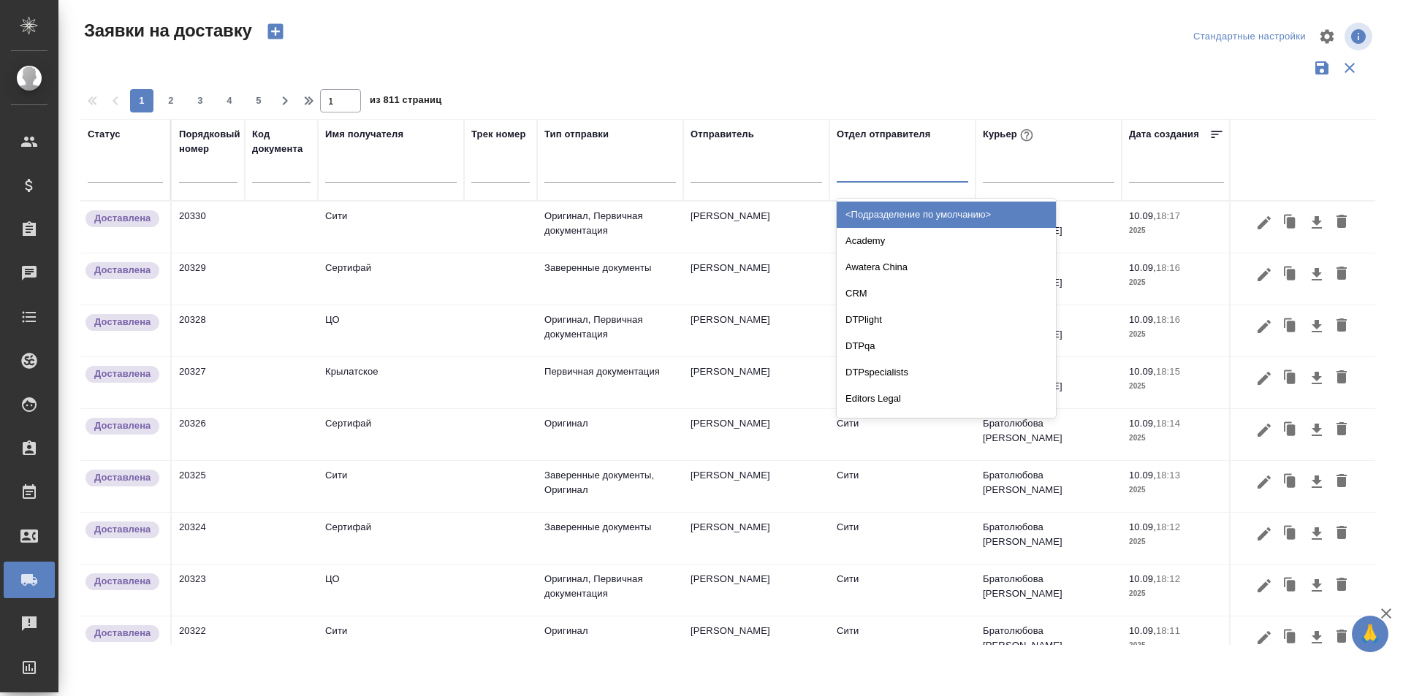
click at [847, 178] on div at bounding box center [903, 167] width 132 height 21
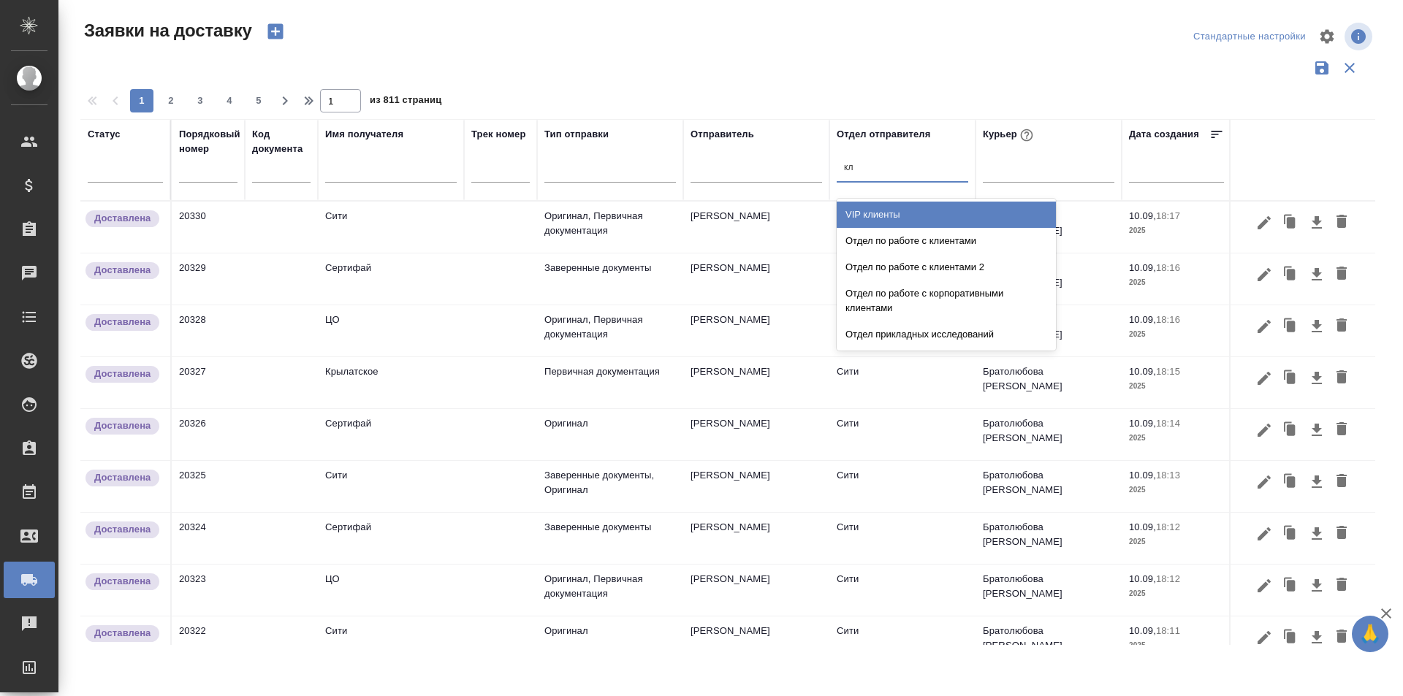
type input "кли"
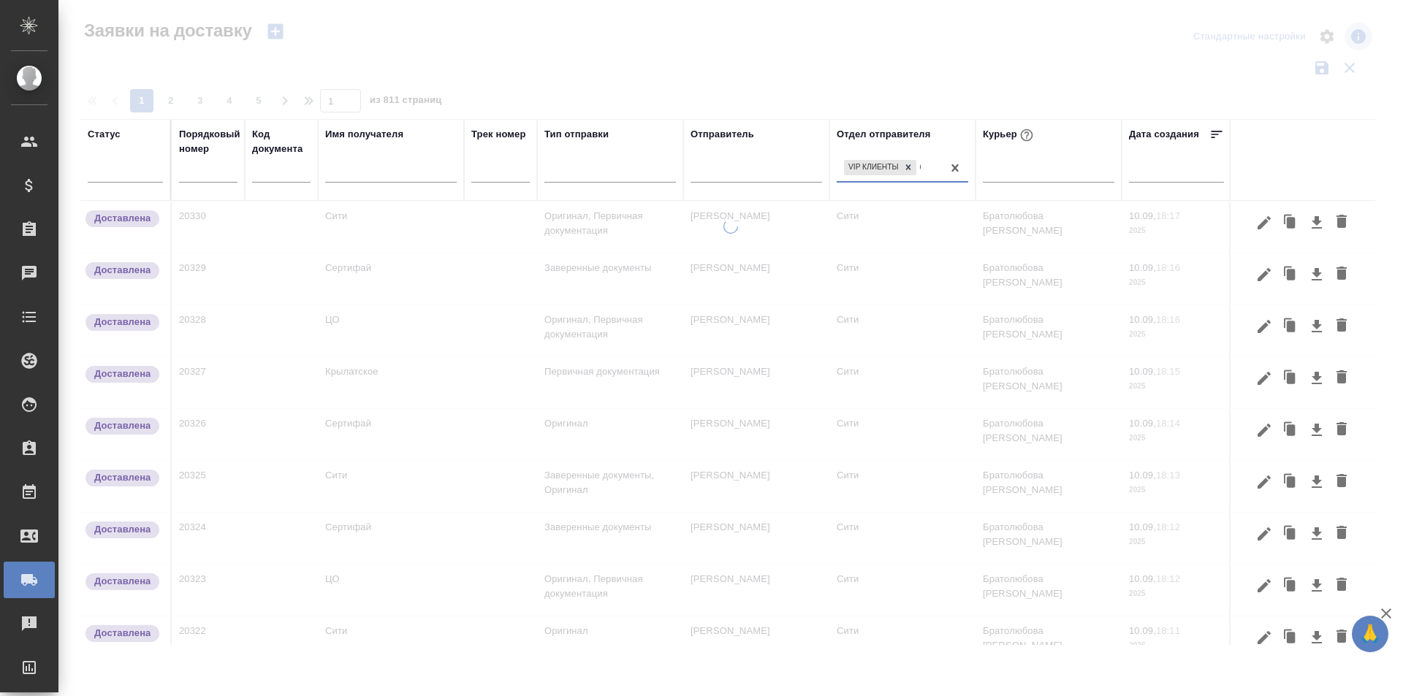
type input "бух"
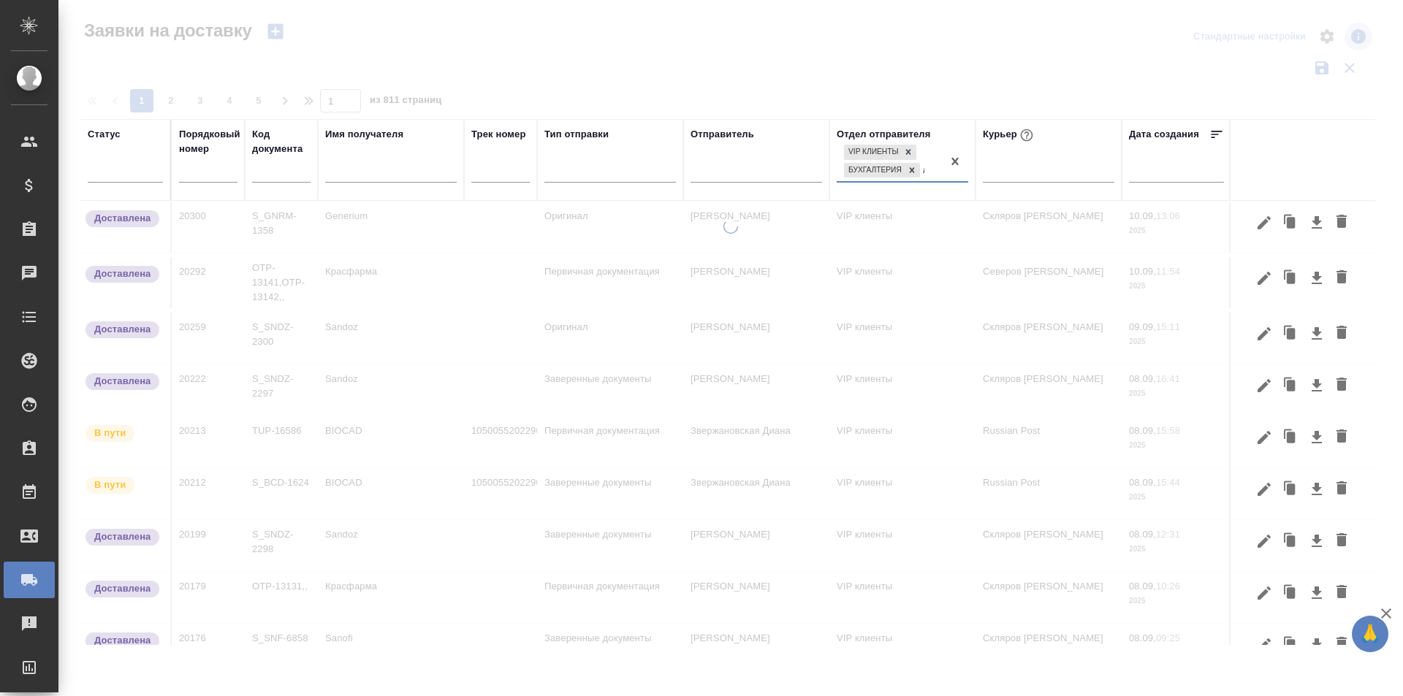
type input "локали"
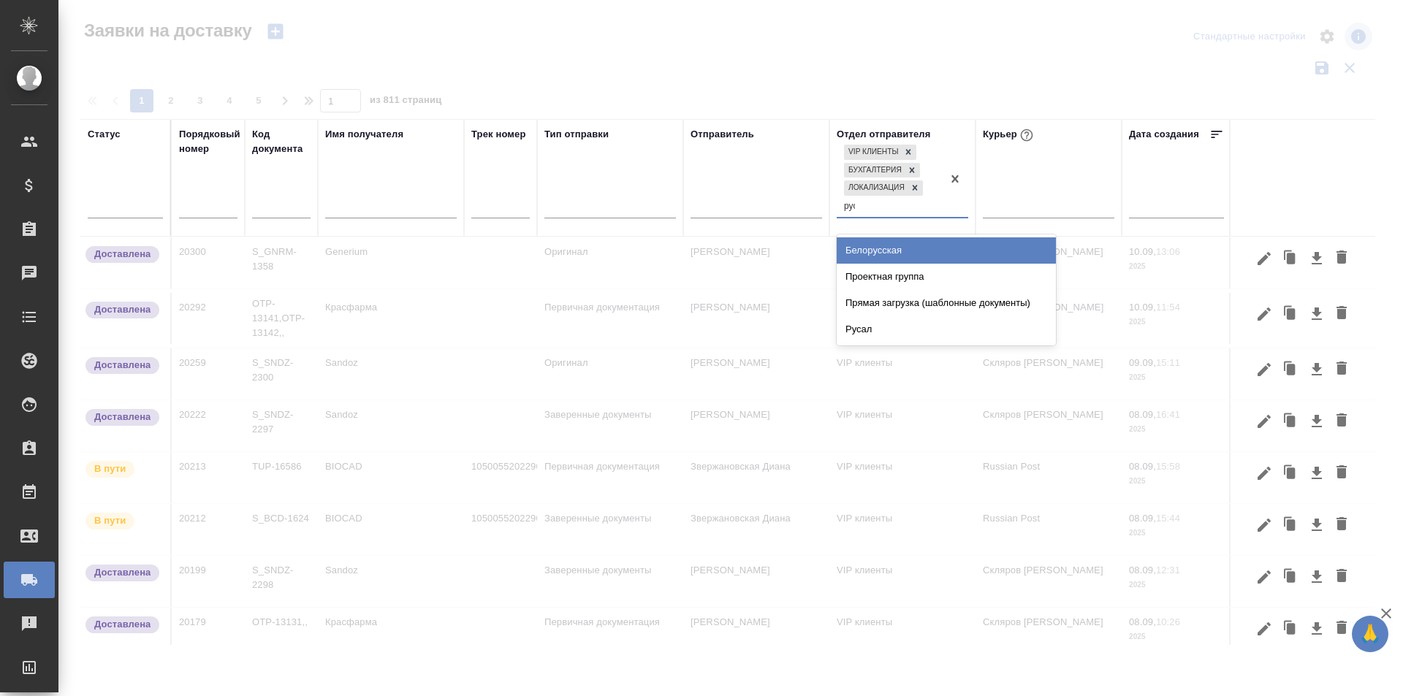
type input "русал"
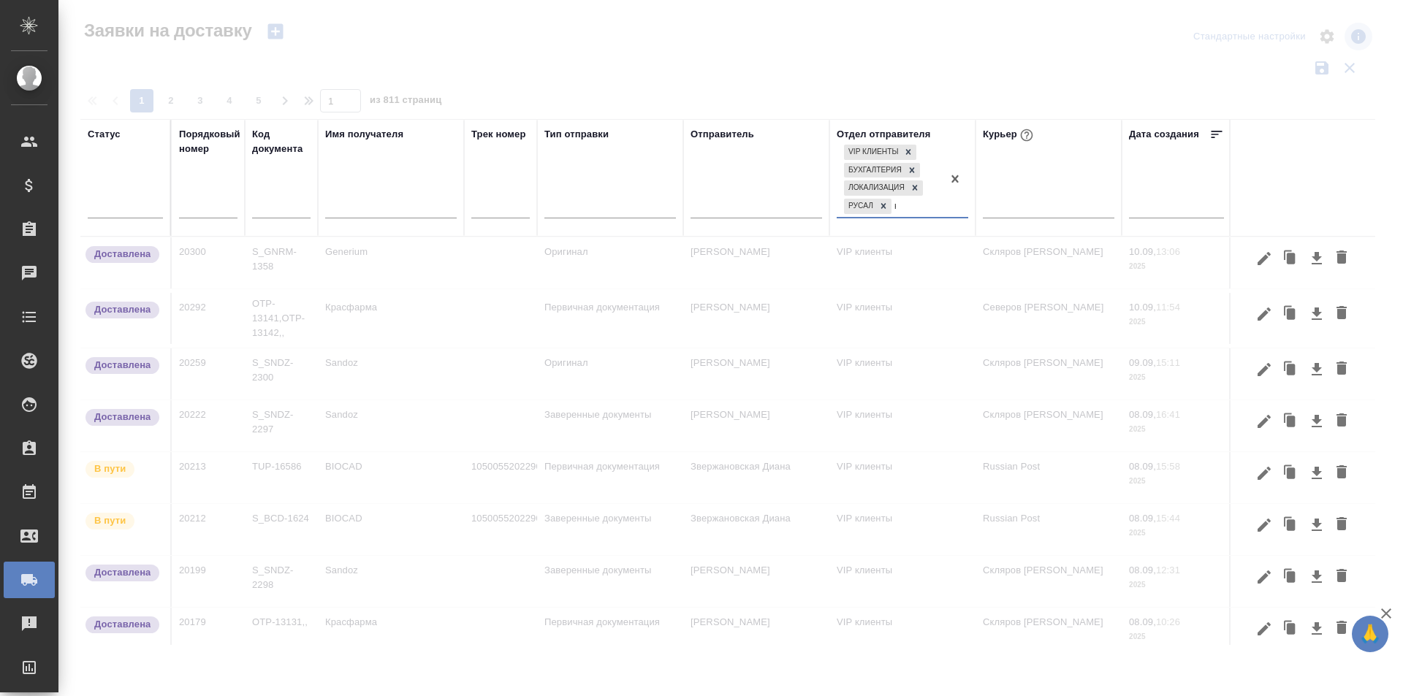
type input "контра"
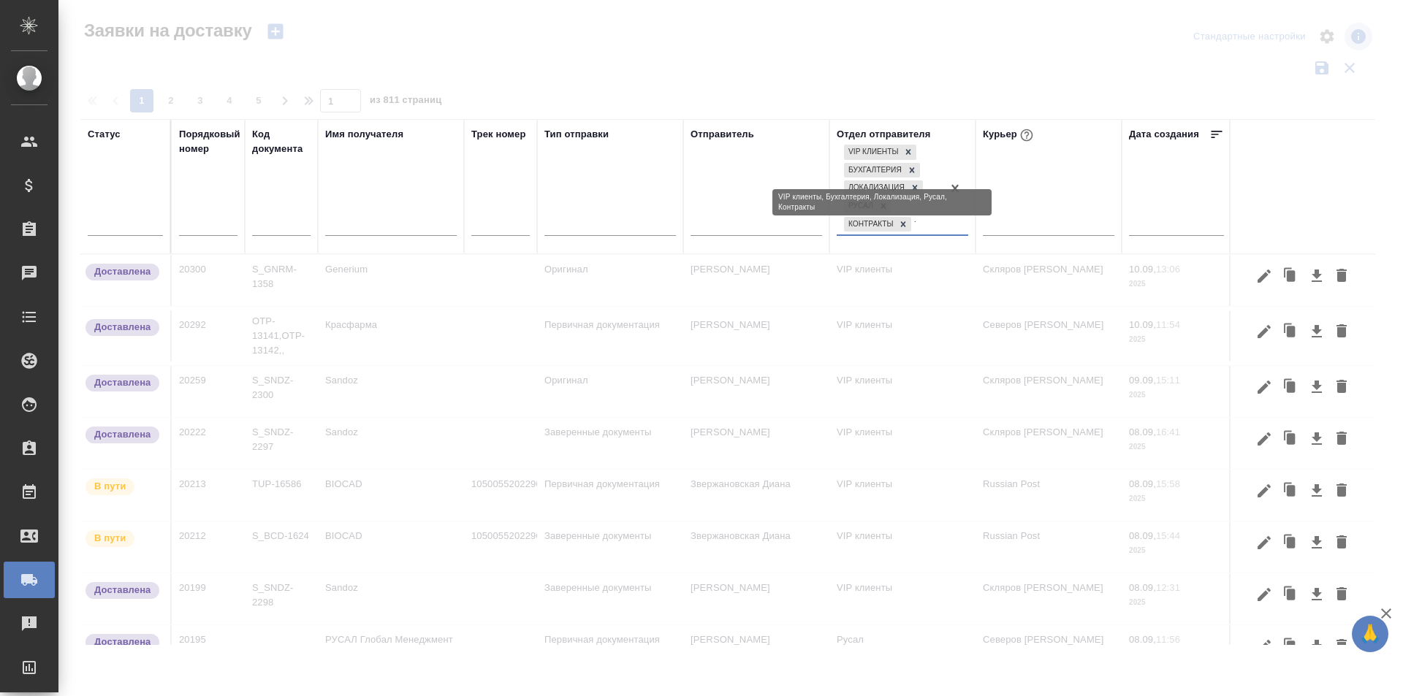
type input "техн"
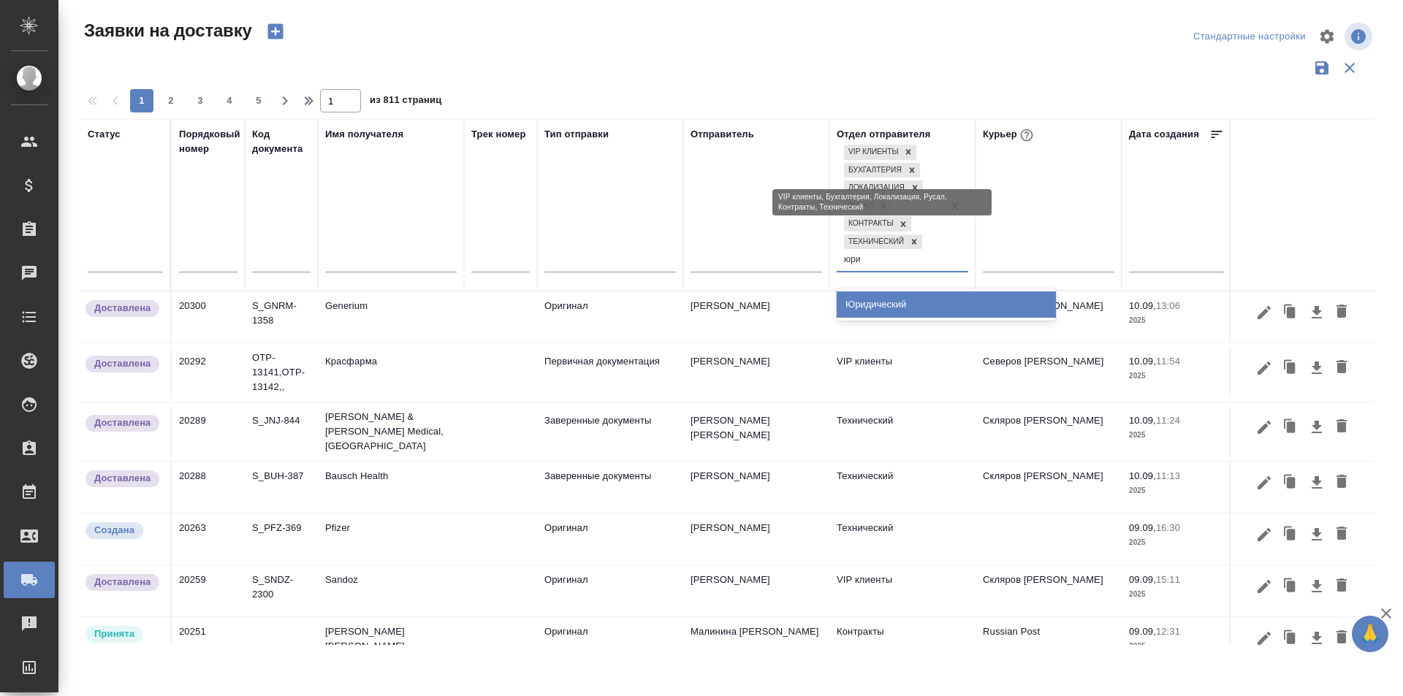
type input "юрид"
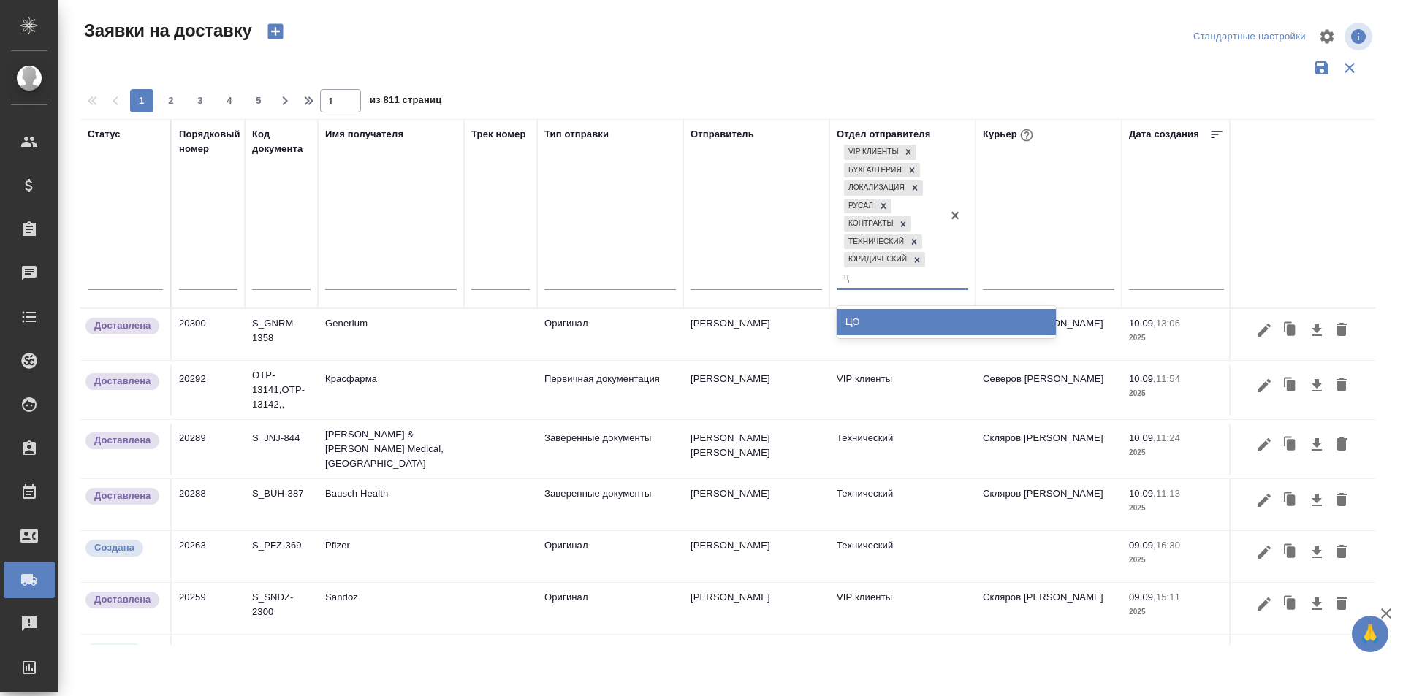
type input "цо"
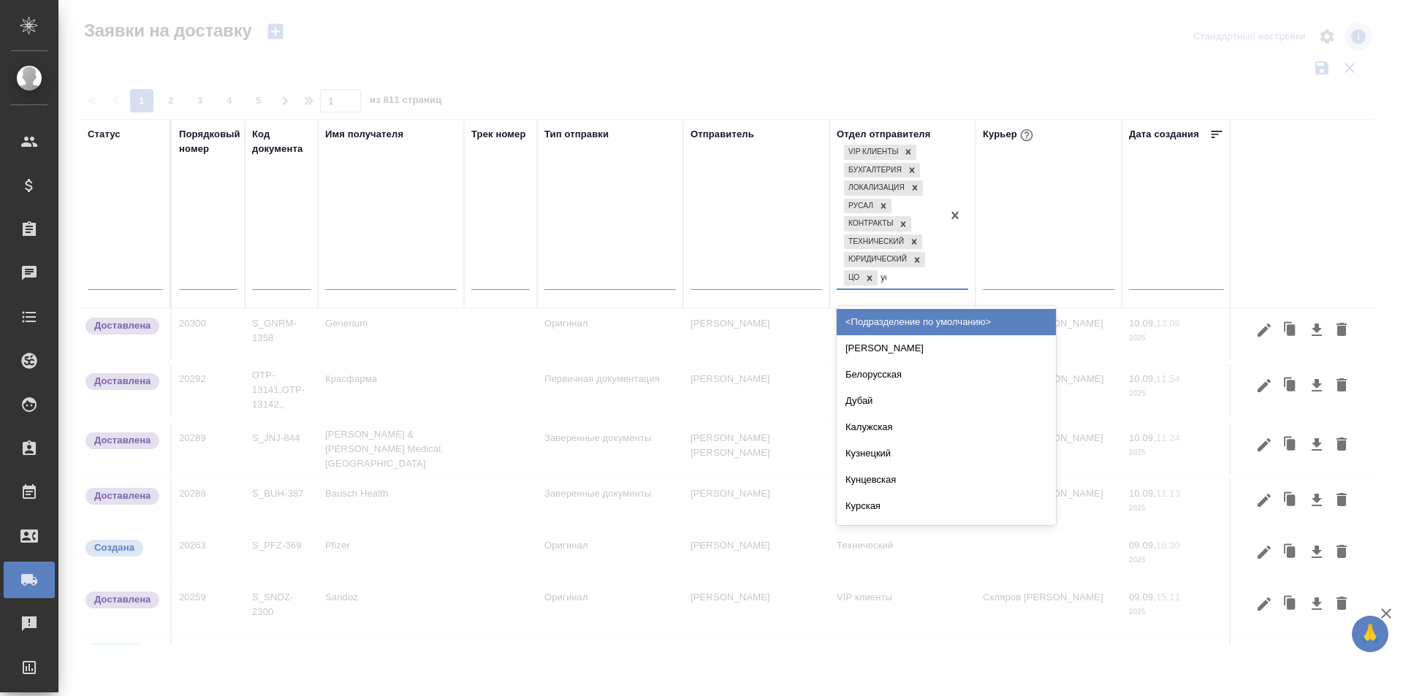
type input "устн"
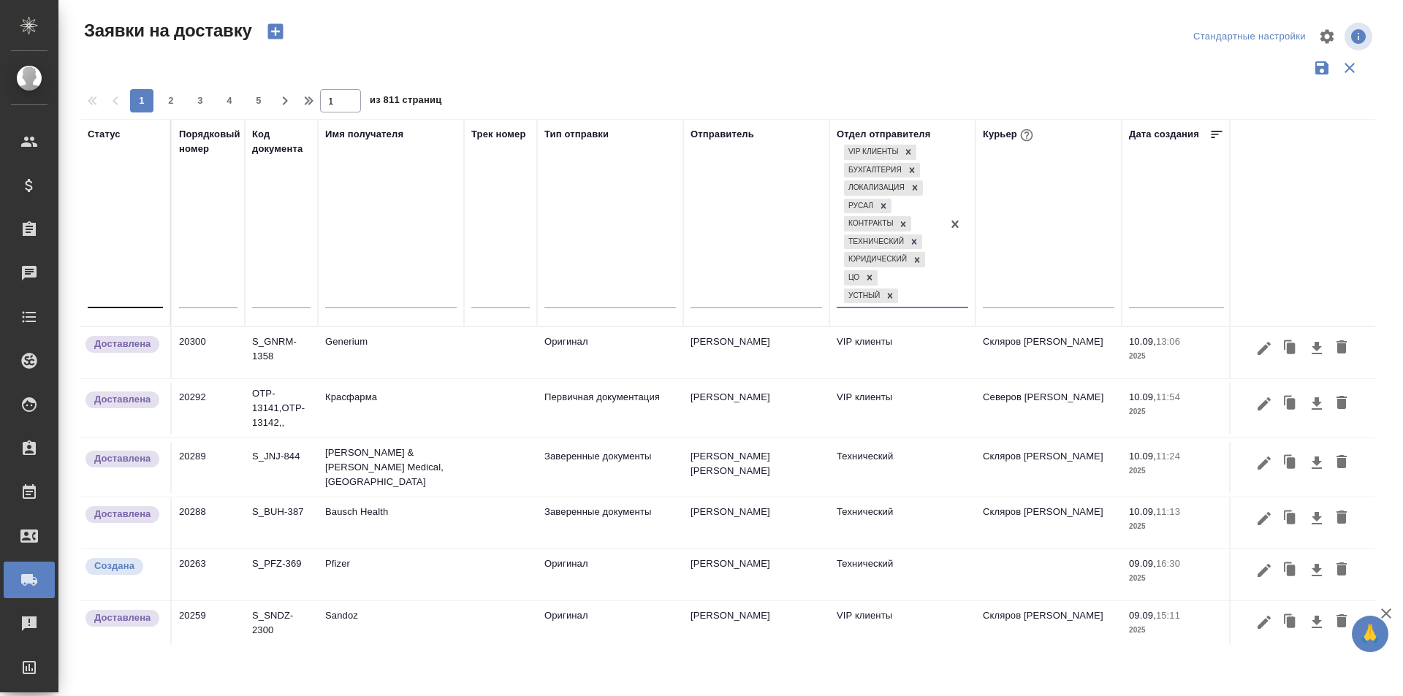
click at [121, 288] on div at bounding box center [125, 293] width 75 height 21
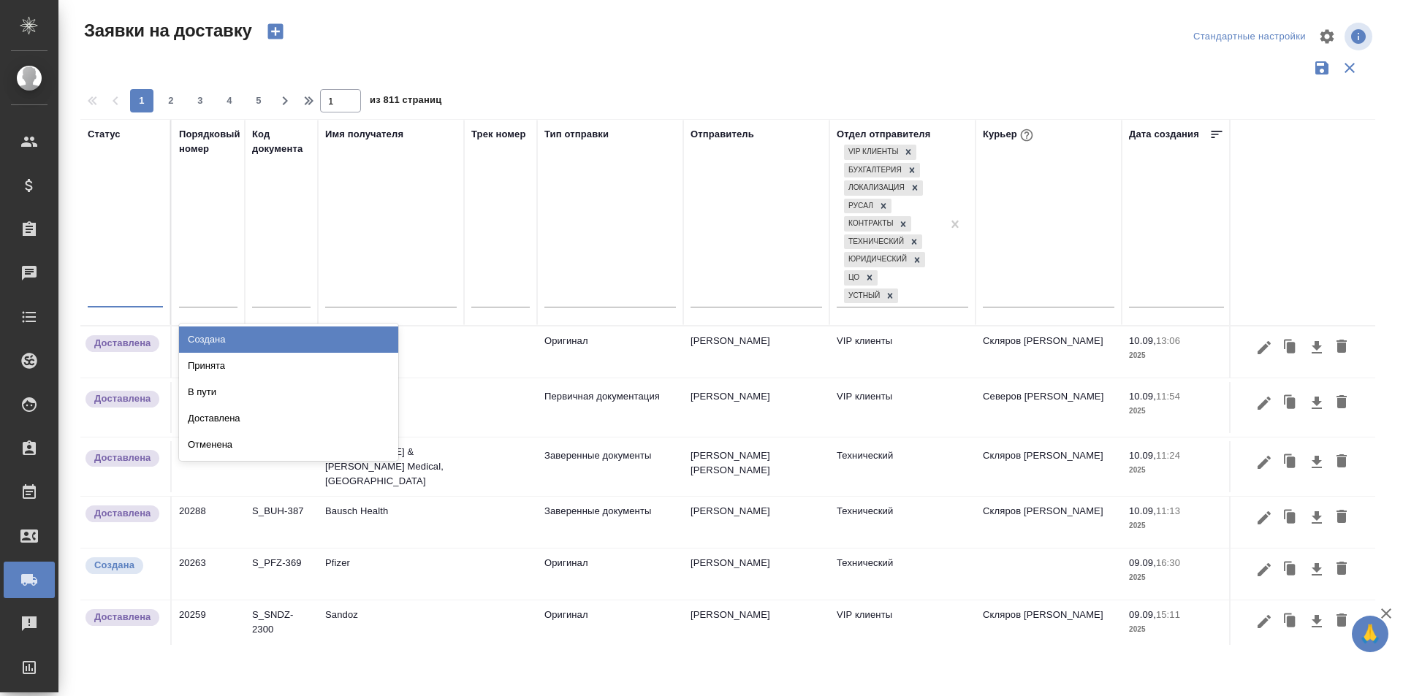
click at [224, 346] on div "Создана" at bounding box center [288, 340] width 219 height 26
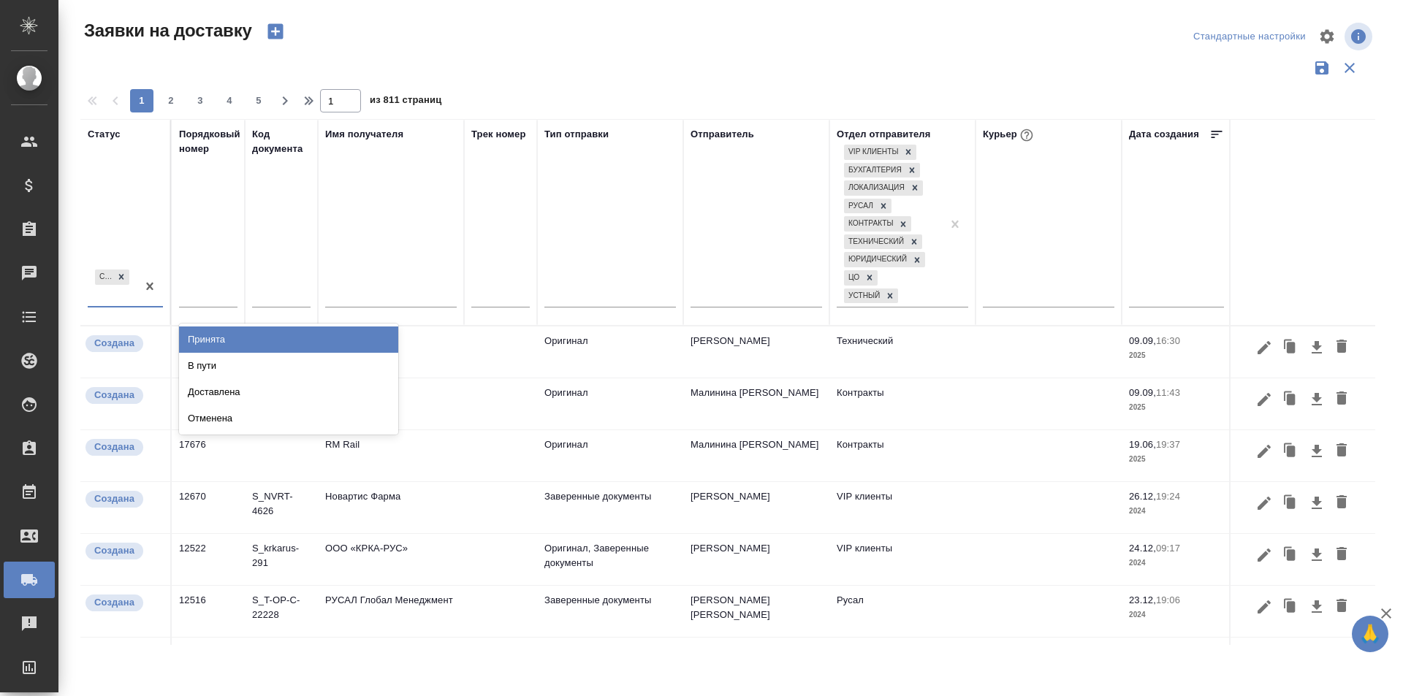
click at [132, 302] on div "Создана" at bounding box center [112, 286] width 49 height 39
click at [220, 341] on div "Принята" at bounding box center [288, 340] width 219 height 26
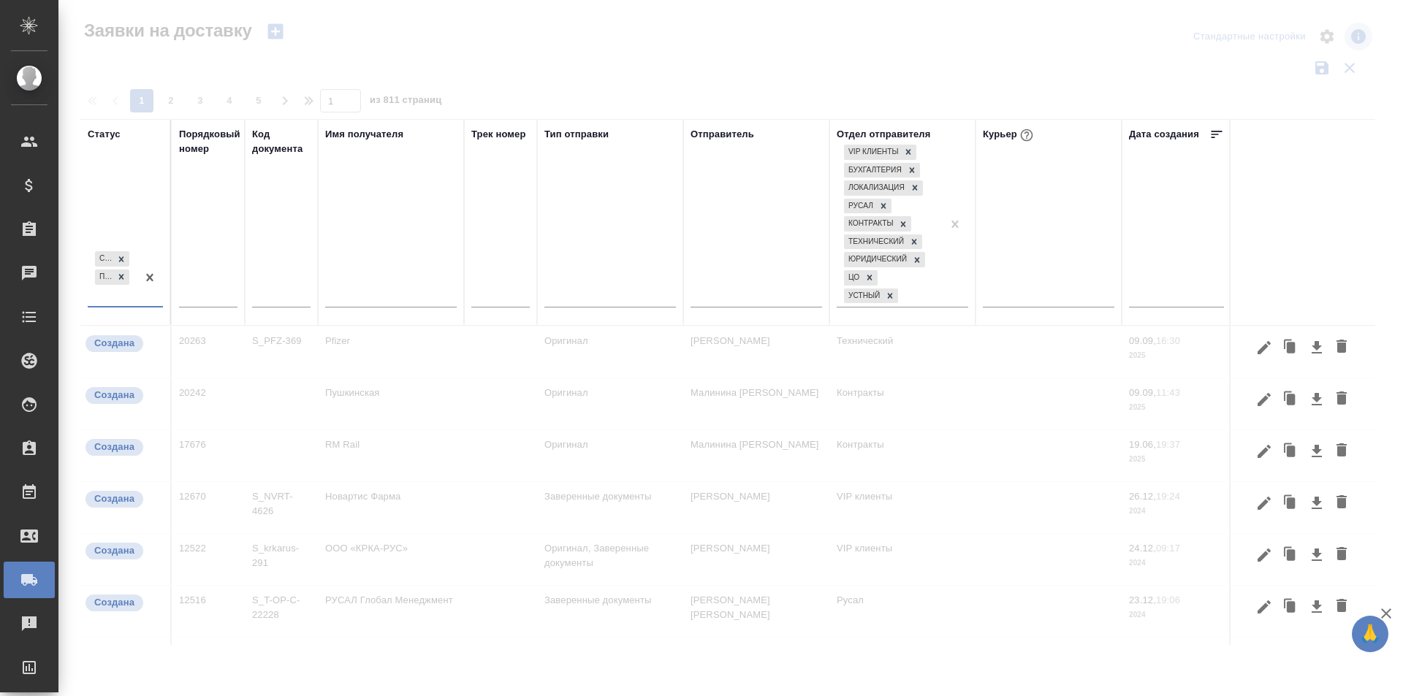
click at [138, 300] on div at bounding box center [150, 276] width 26 height 57
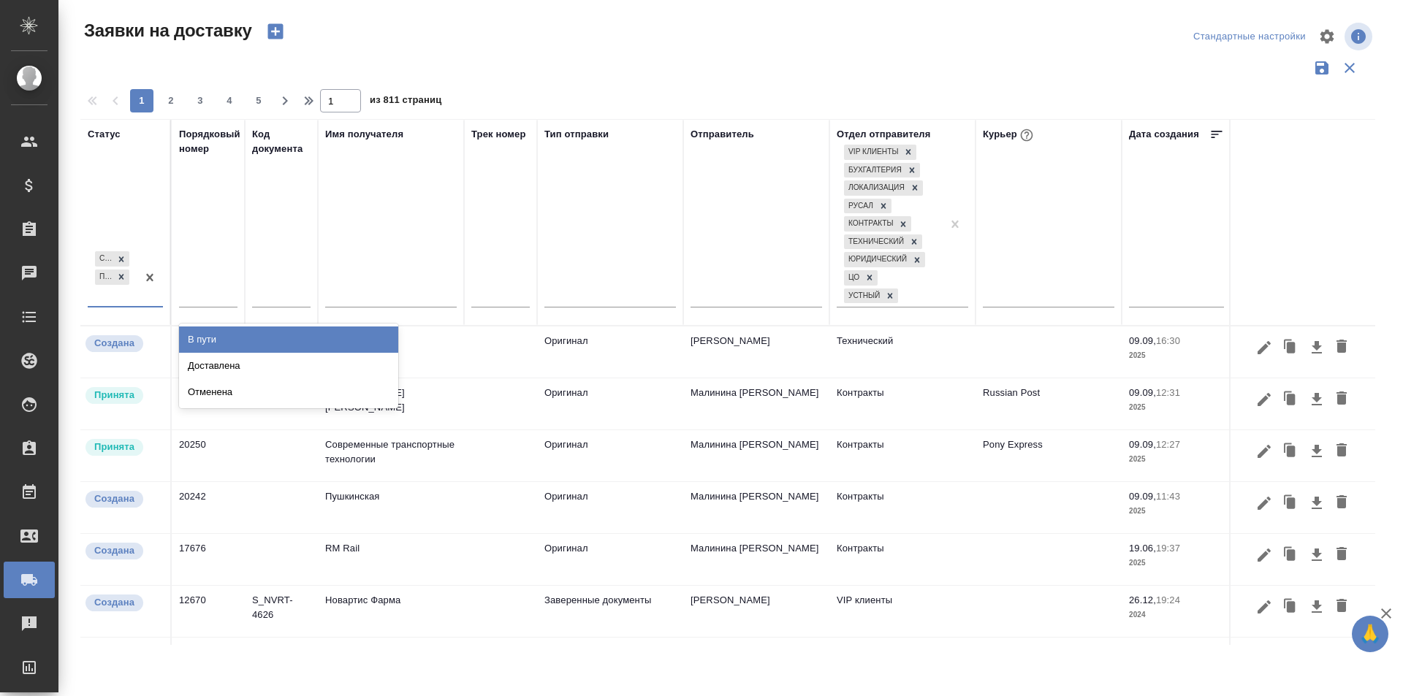
click at [211, 335] on div "В пути" at bounding box center [288, 340] width 219 height 26
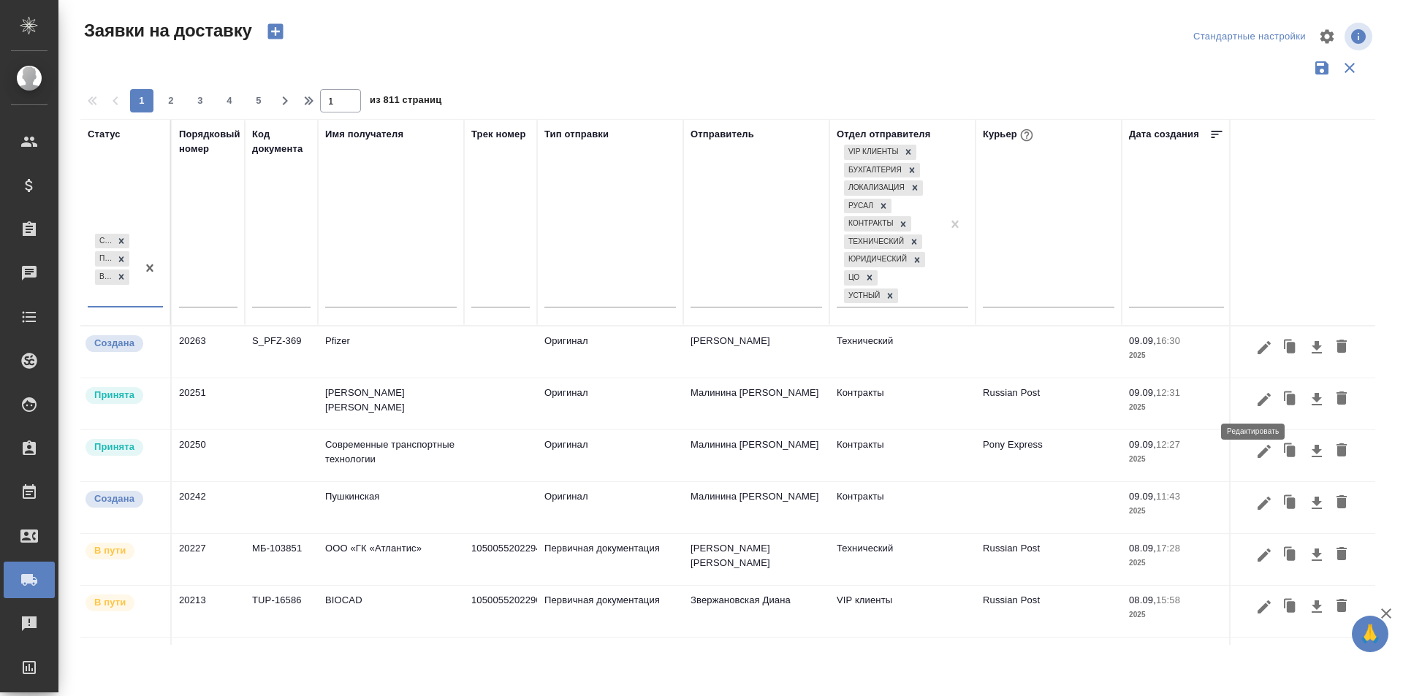
click at [1257, 399] on icon "button" at bounding box center [1263, 399] width 13 height 13
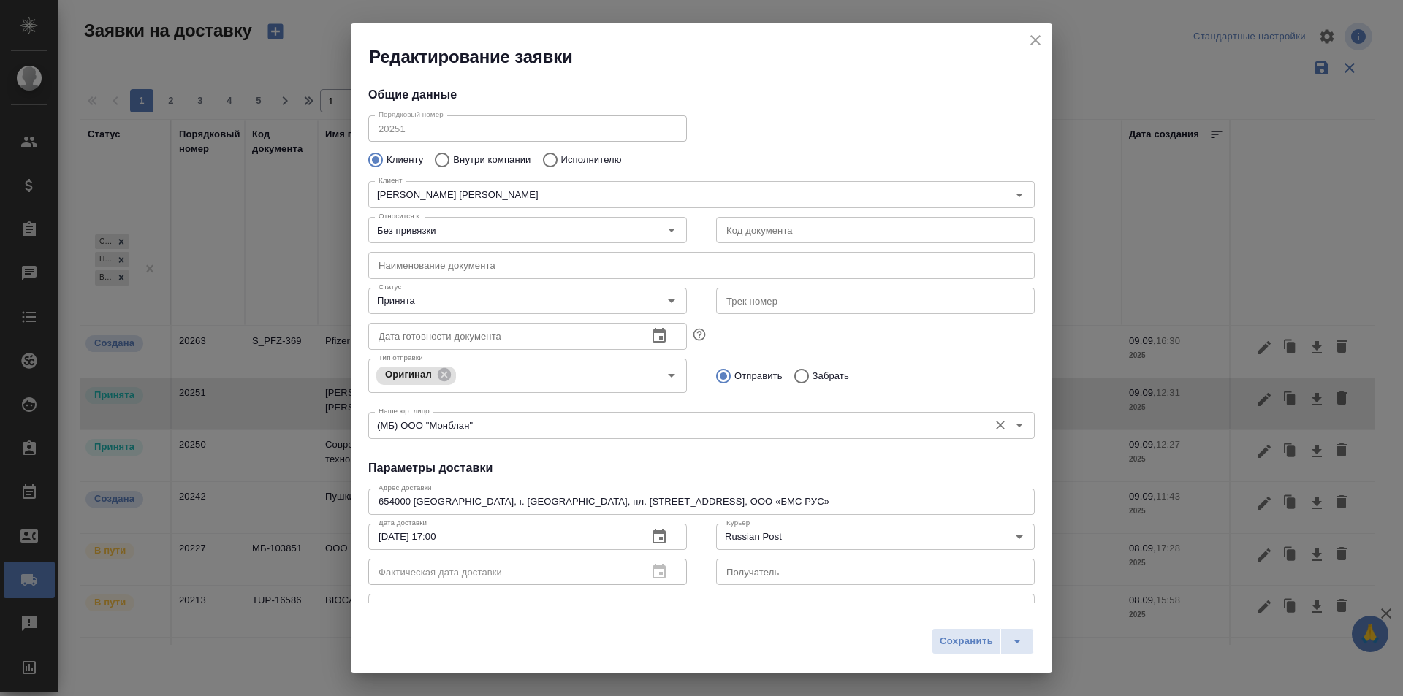
type input "Russian Post"
type input "[PERSON_NAME] Валентина"
click at [544, 310] on input "Принята" at bounding box center [503, 301] width 261 height 18
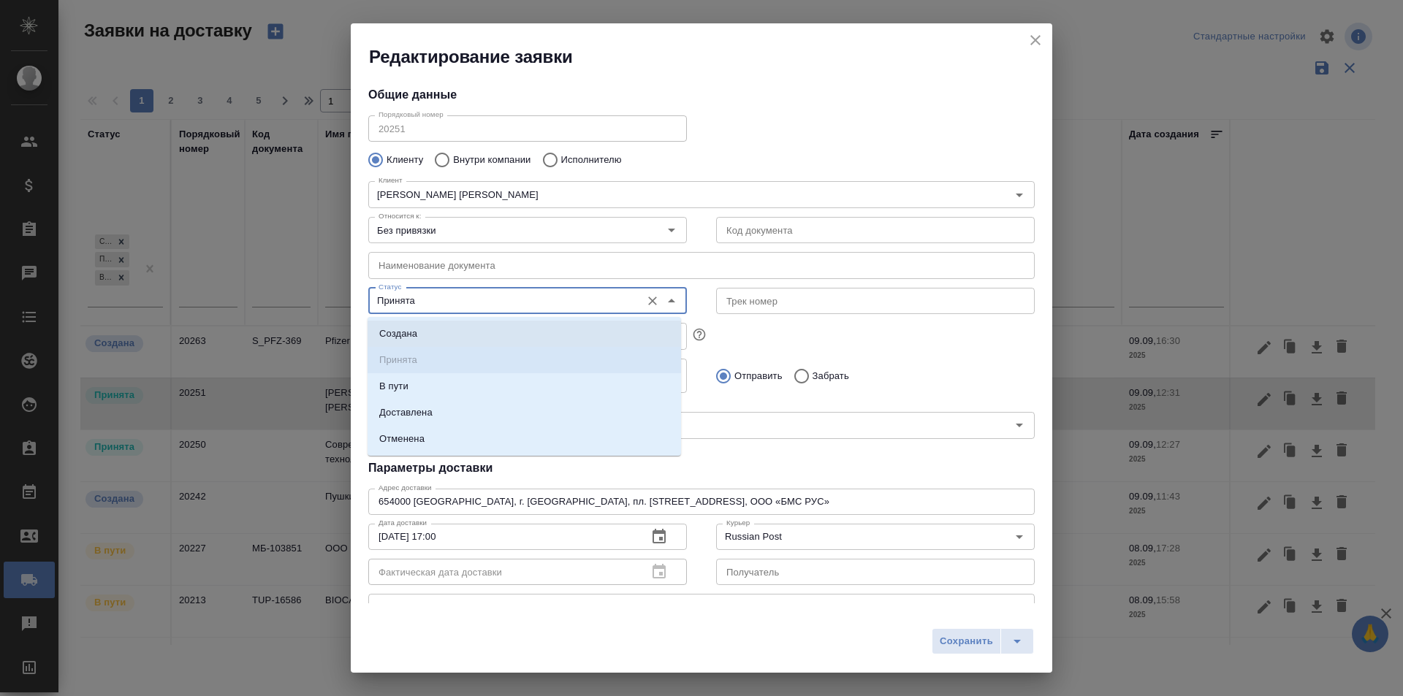
click at [512, 370] on ul "Создана Принята В пути Доставлена Отменена" at bounding box center [523, 398] width 313 height 132
click at [514, 382] on li "В пути" at bounding box center [523, 386] width 313 height 26
type input "В пути"
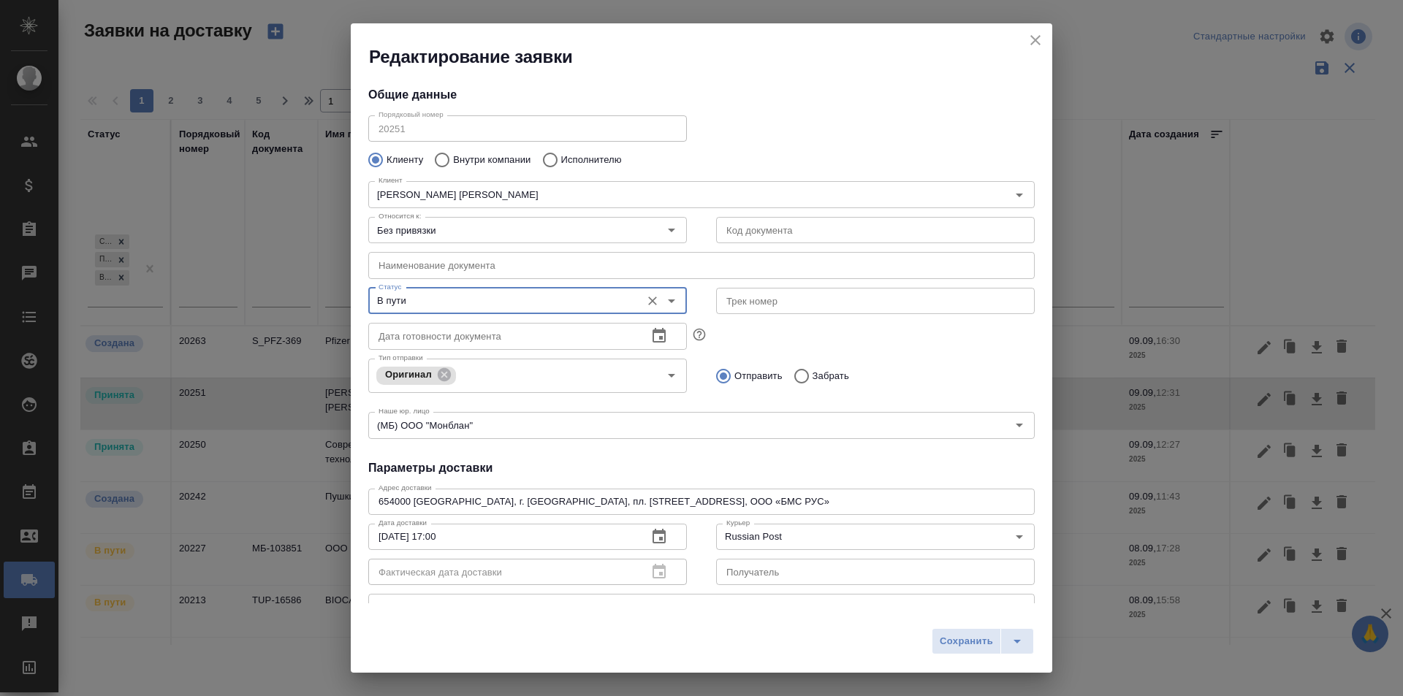
click at [793, 296] on input "text" at bounding box center [875, 301] width 319 height 26
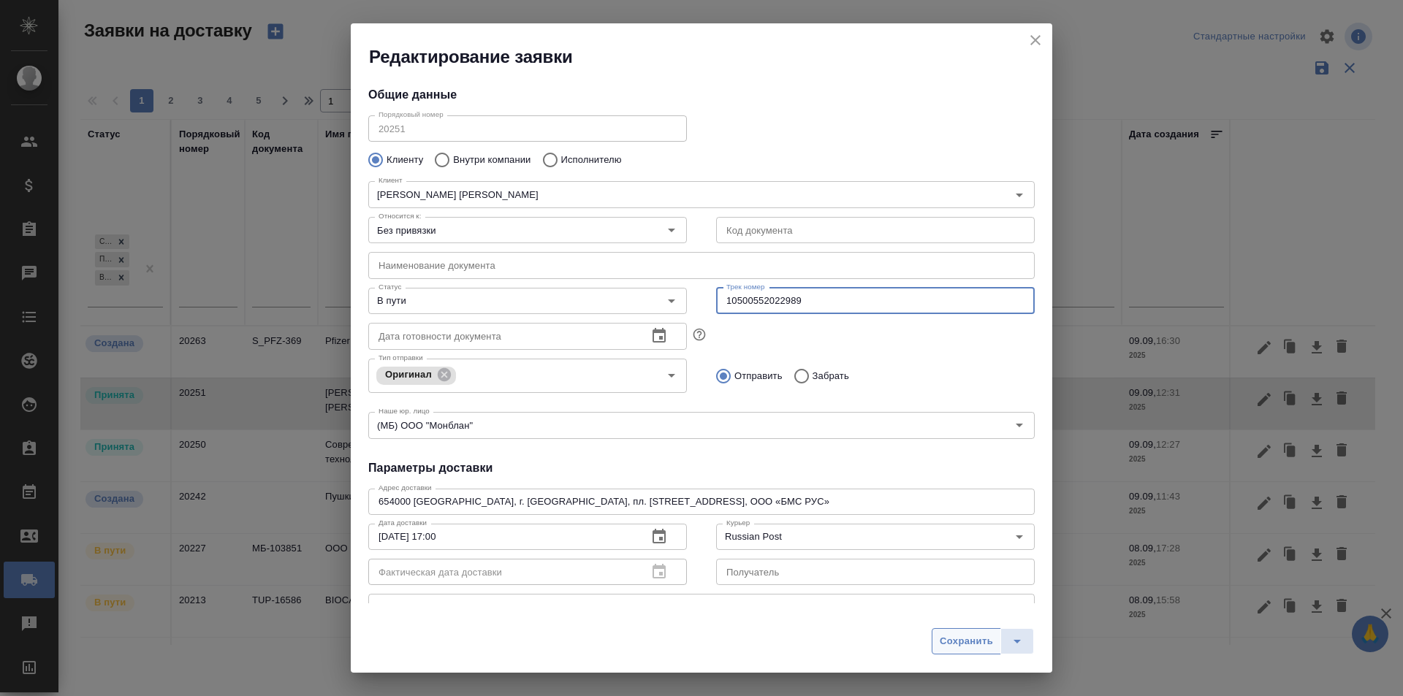
type input "10500552022989"
click at [937, 644] on button "Сохранить" at bounding box center [965, 641] width 69 height 26
type input "Принята"
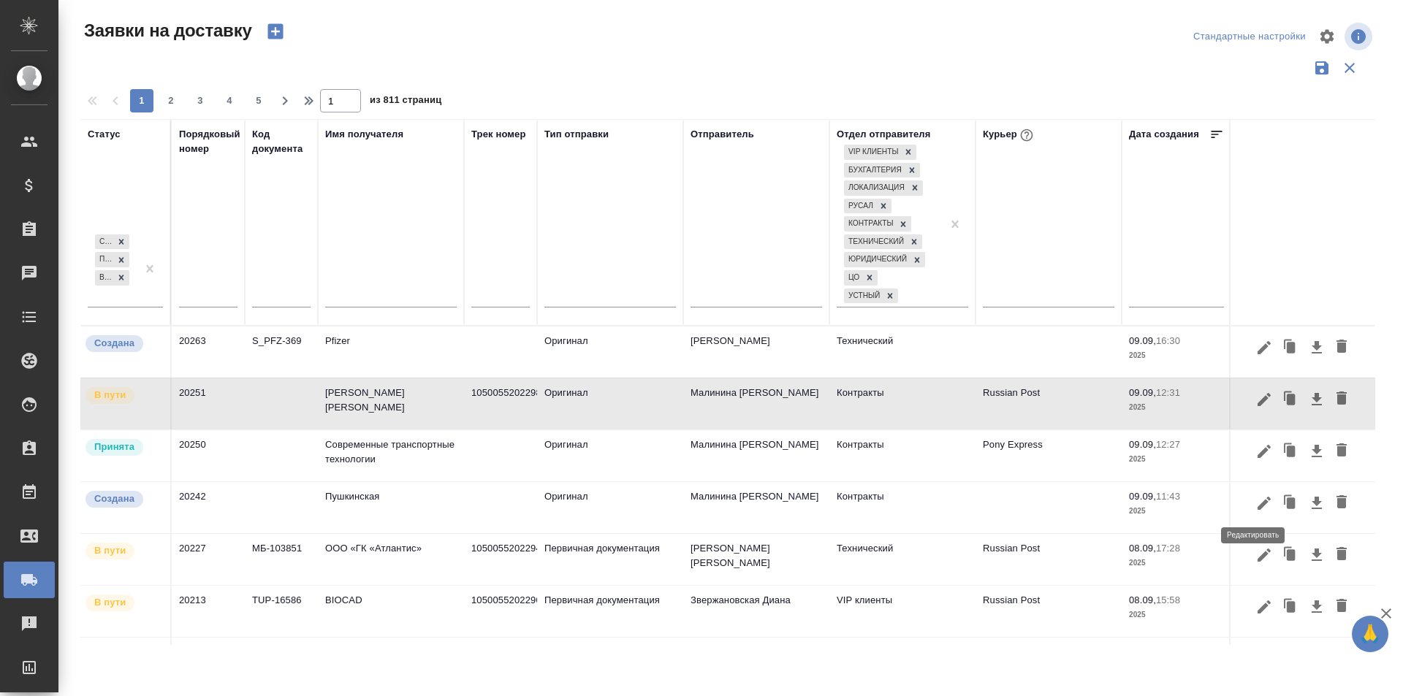
click at [1255, 500] on icon "button" at bounding box center [1264, 504] width 18 height 18
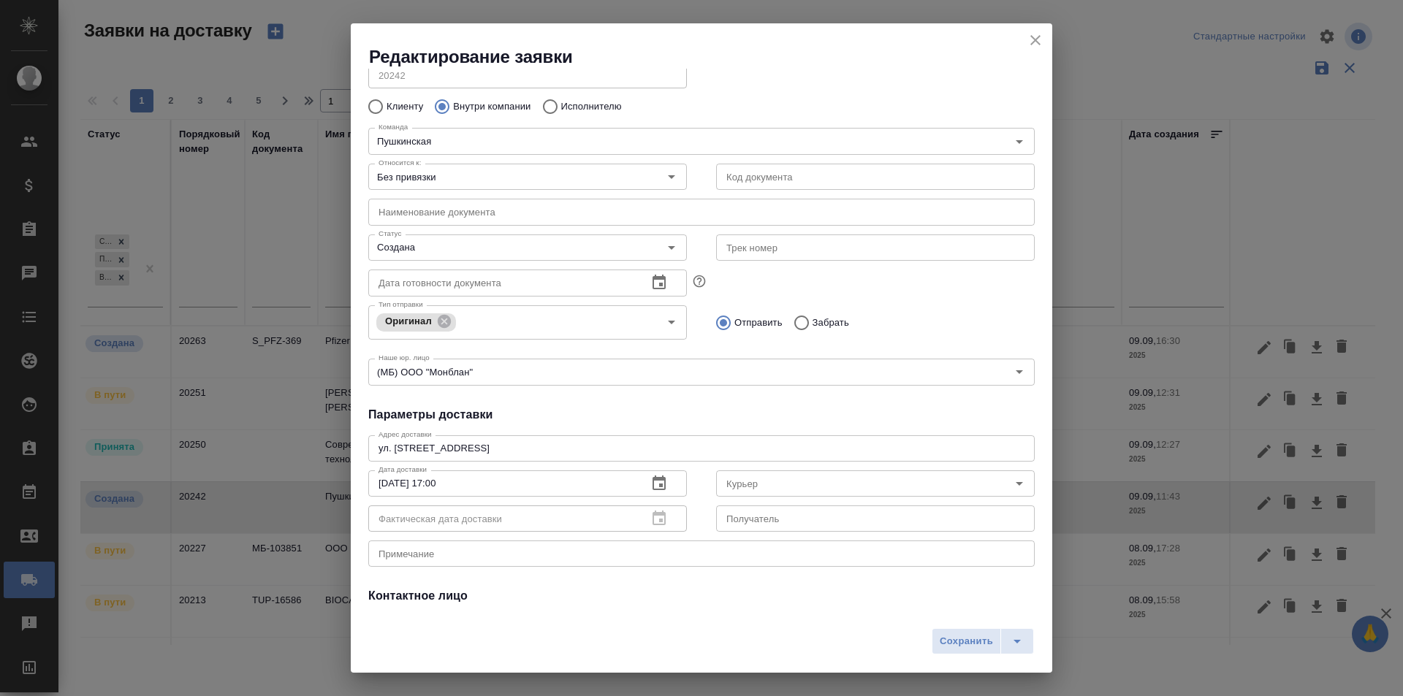
scroll to position [73, 0]
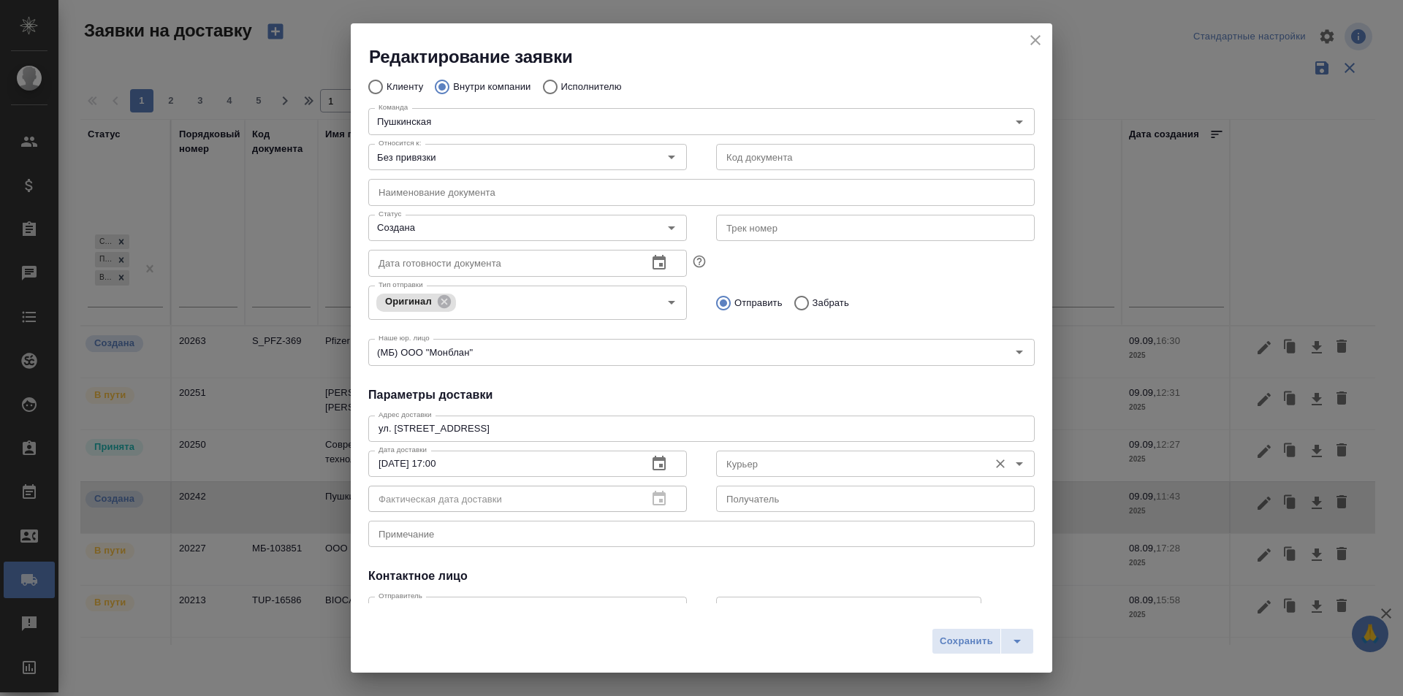
click at [801, 465] on input "Курьер" at bounding box center [850, 464] width 261 height 18
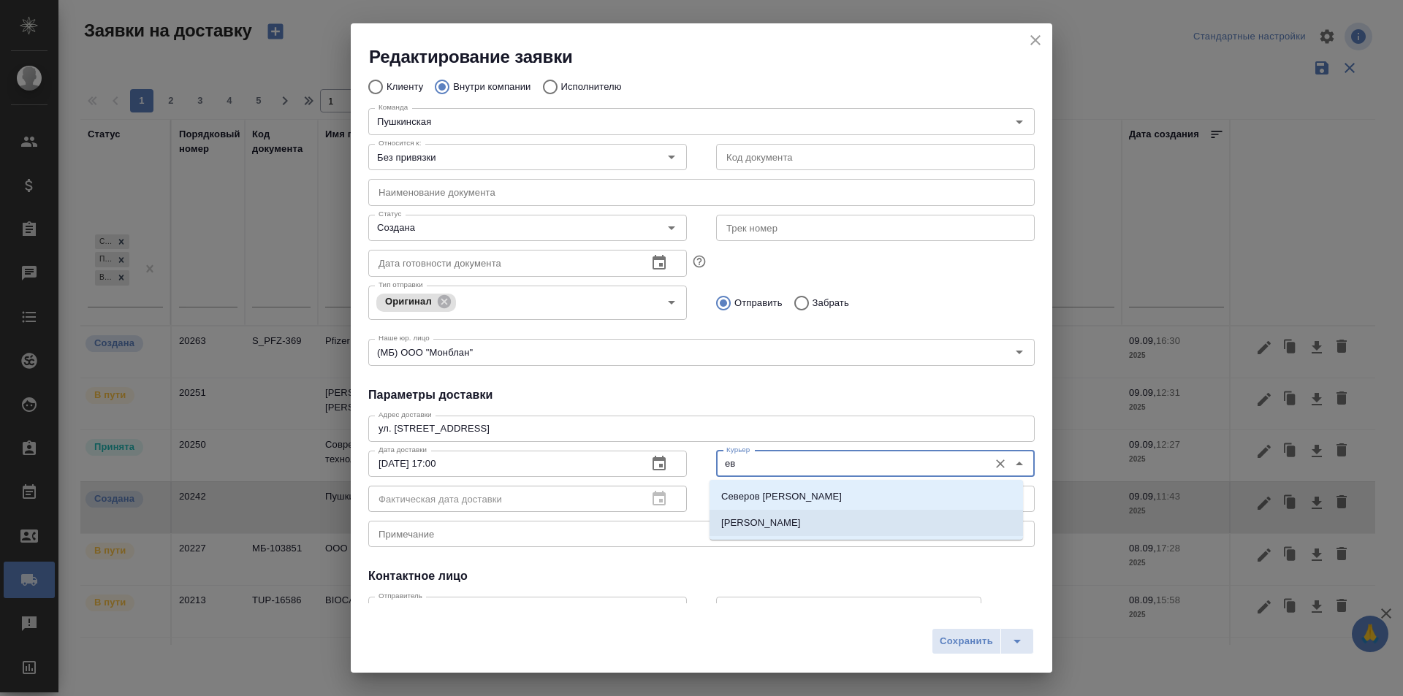
click at [793, 527] on p "[PERSON_NAME]" at bounding box center [761, 523] width 80 height 15
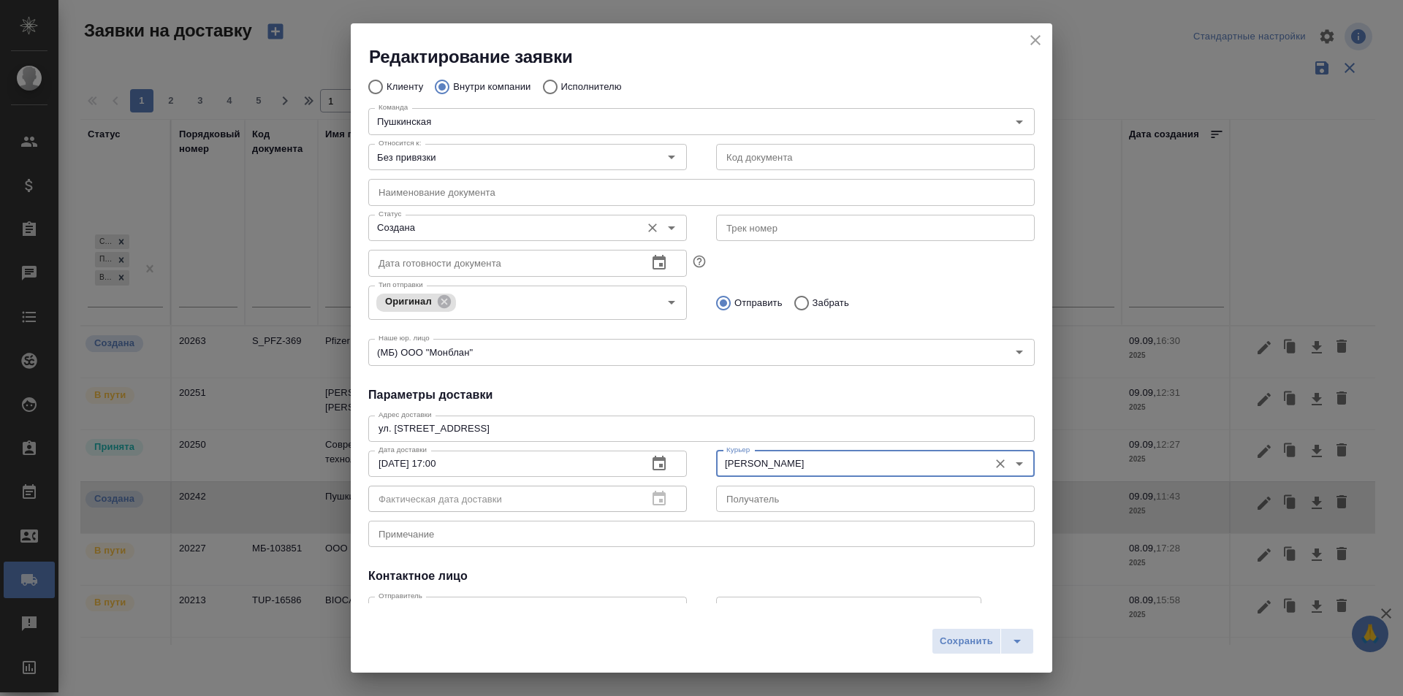
type input "[PERSON_NAME]"
click at [445, 231] on input "Создана" at bounding box center [503, 228] width 261 height 18
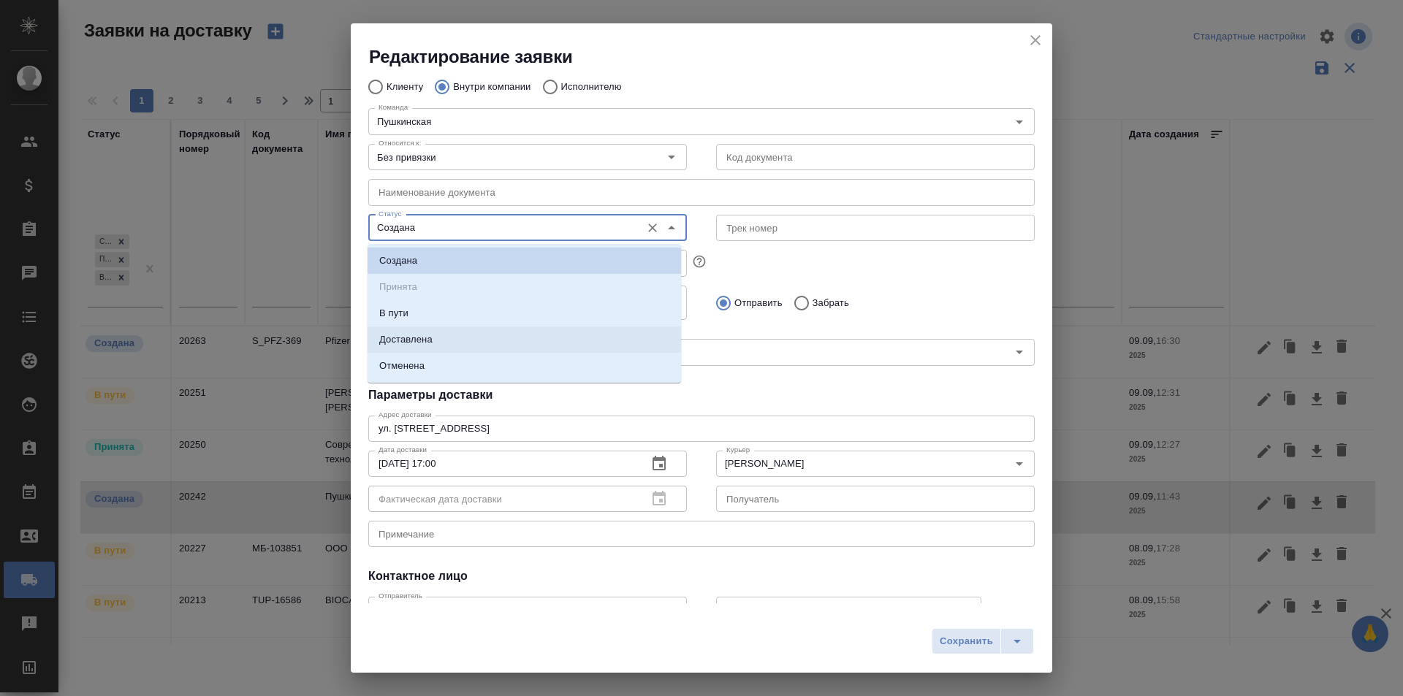
click at [428, 338] on p "Доставлена" at bounding box center [405, 339] width 53 height 15
type input "Доставлена"
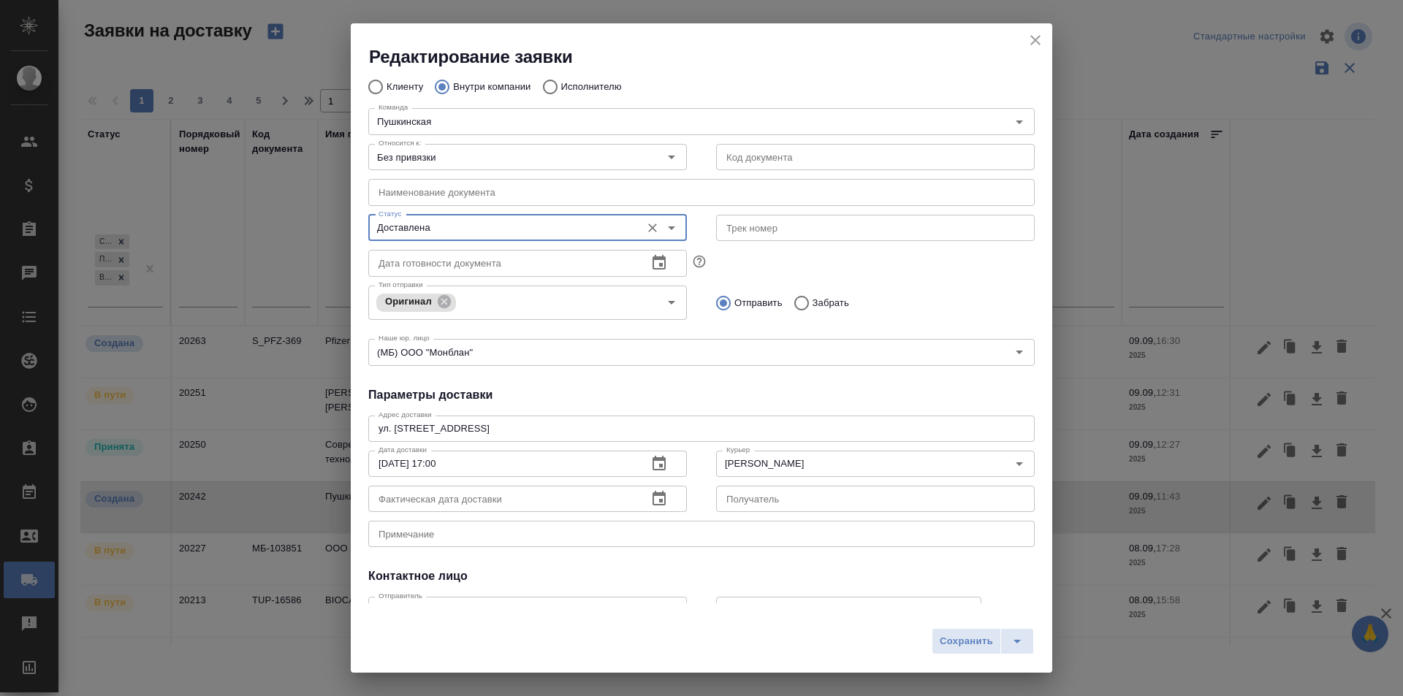
click at [655, 503] on icon "button" at bounding box center [658, 498] width 13 height 15
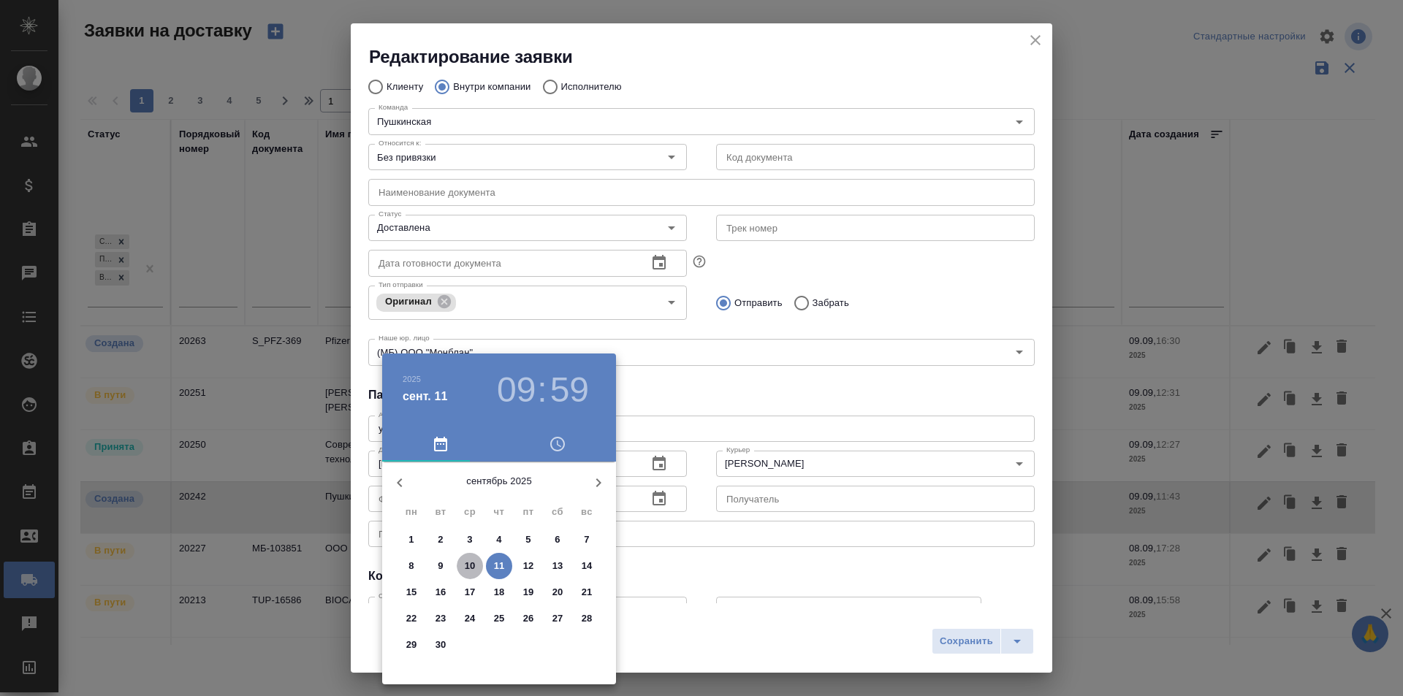
click at [477, 560] on span "10" at bounding box center [470, 566] width 26 height 15
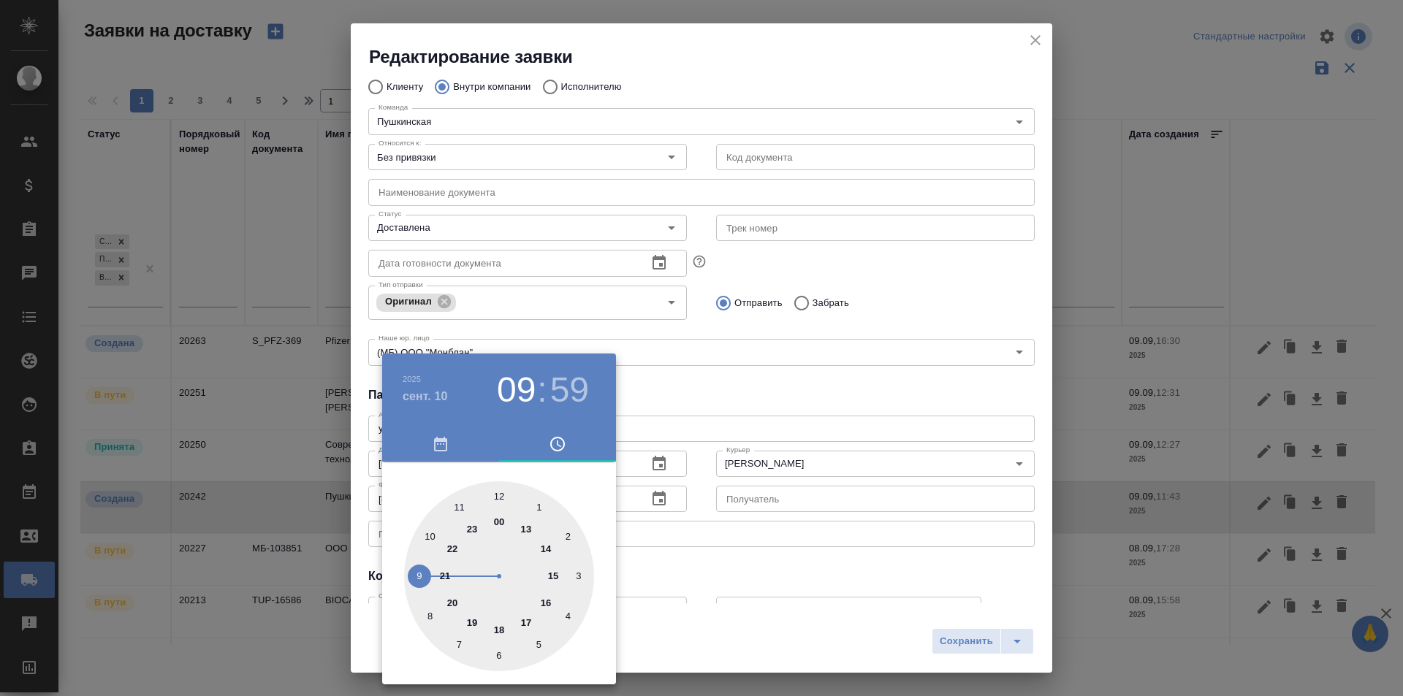
click at [514, 526] on div at bounding box center [499, 576] width 190 height 190
type input "[DATE] 13:59"
click at [958, 644] on div at bounding box center [701, 348] width 1403 height 696
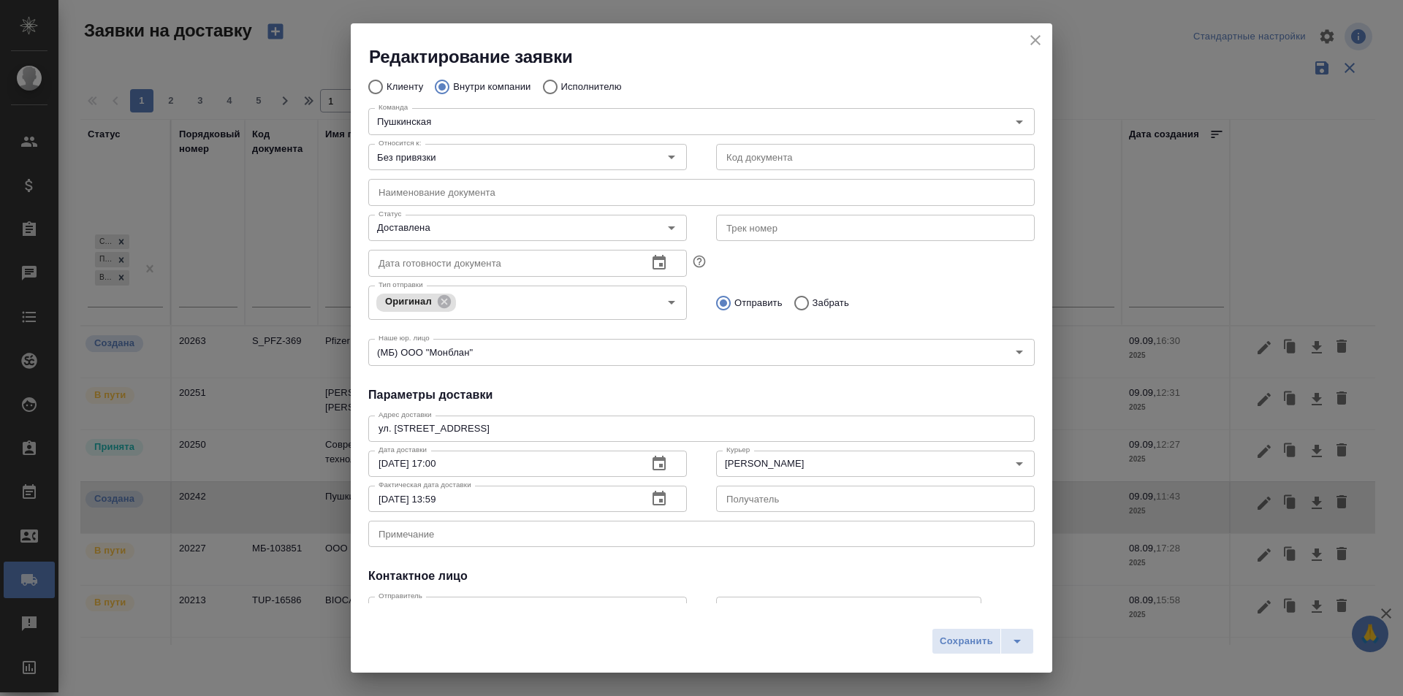
click at [957, 645] on span "Сохранить" at bounding box center [966, 641] width 53 height 17
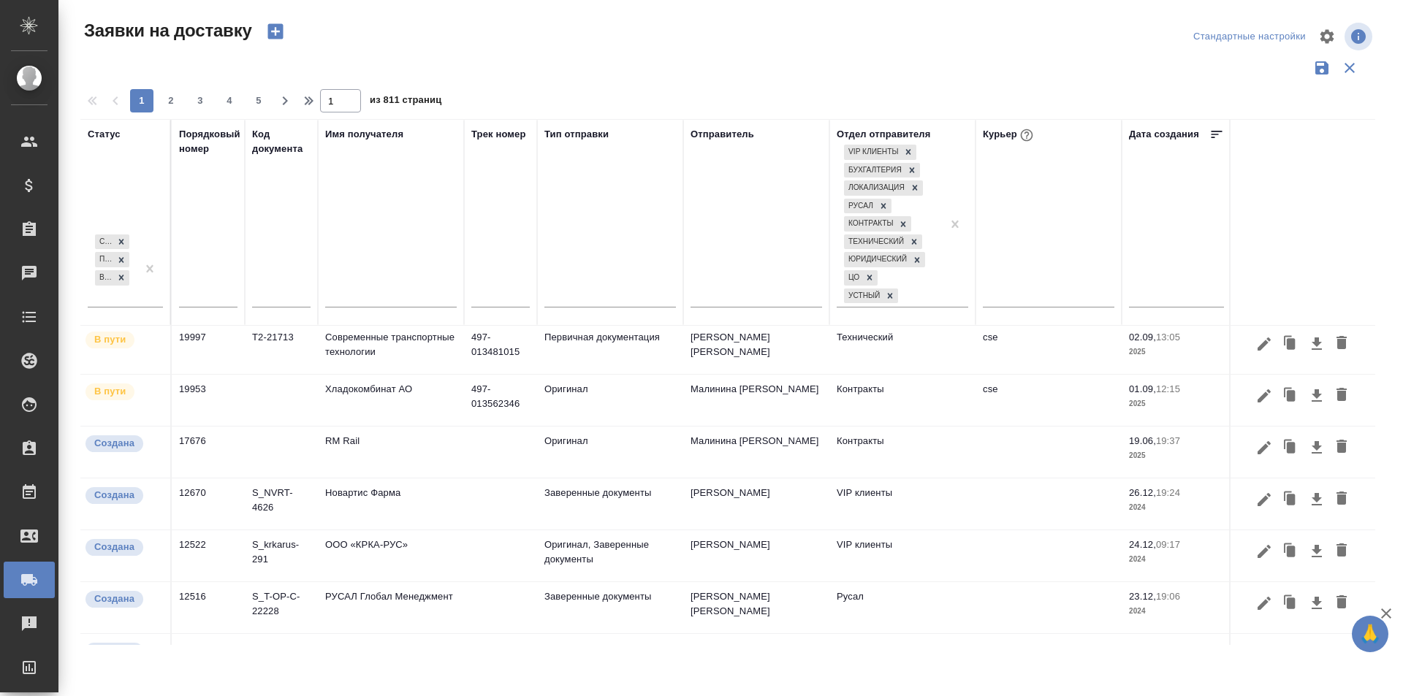
scroll to position [292, 0]
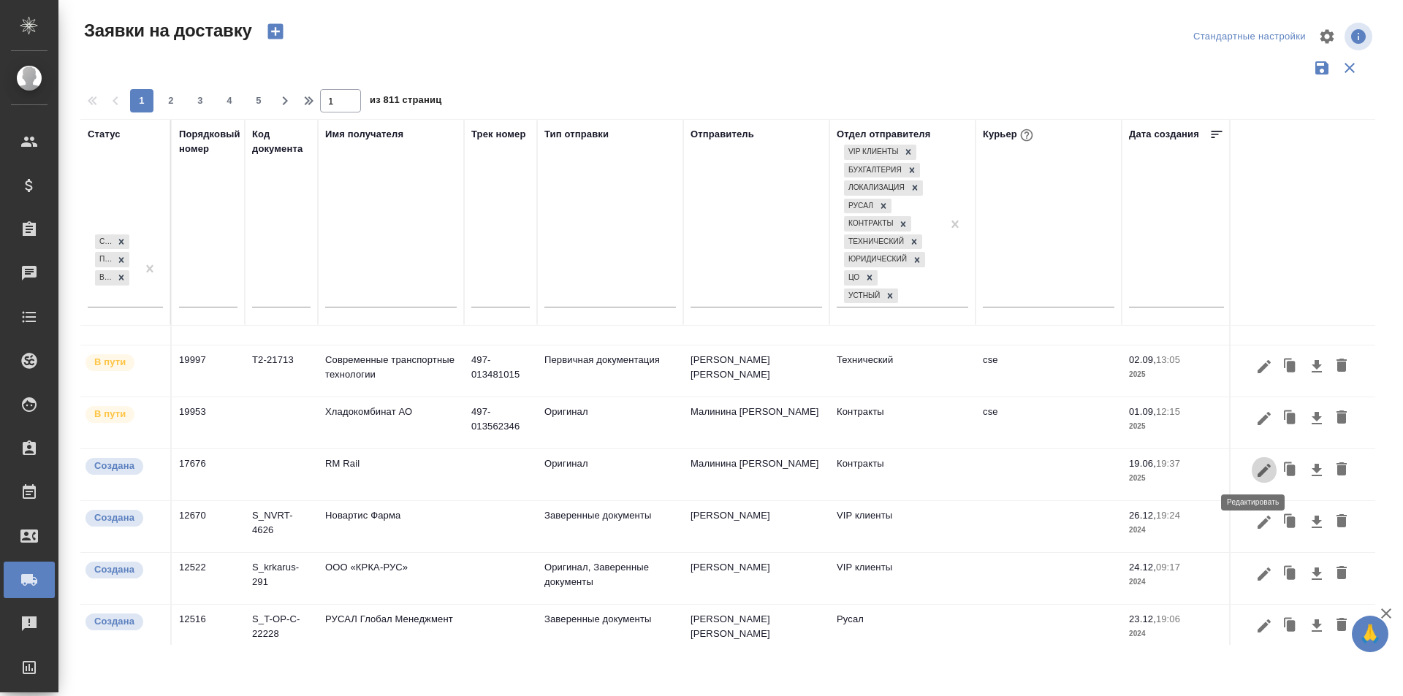
click at [1257, 471] on icon "button" at bounding box center [1264, 471] width 18 height 18
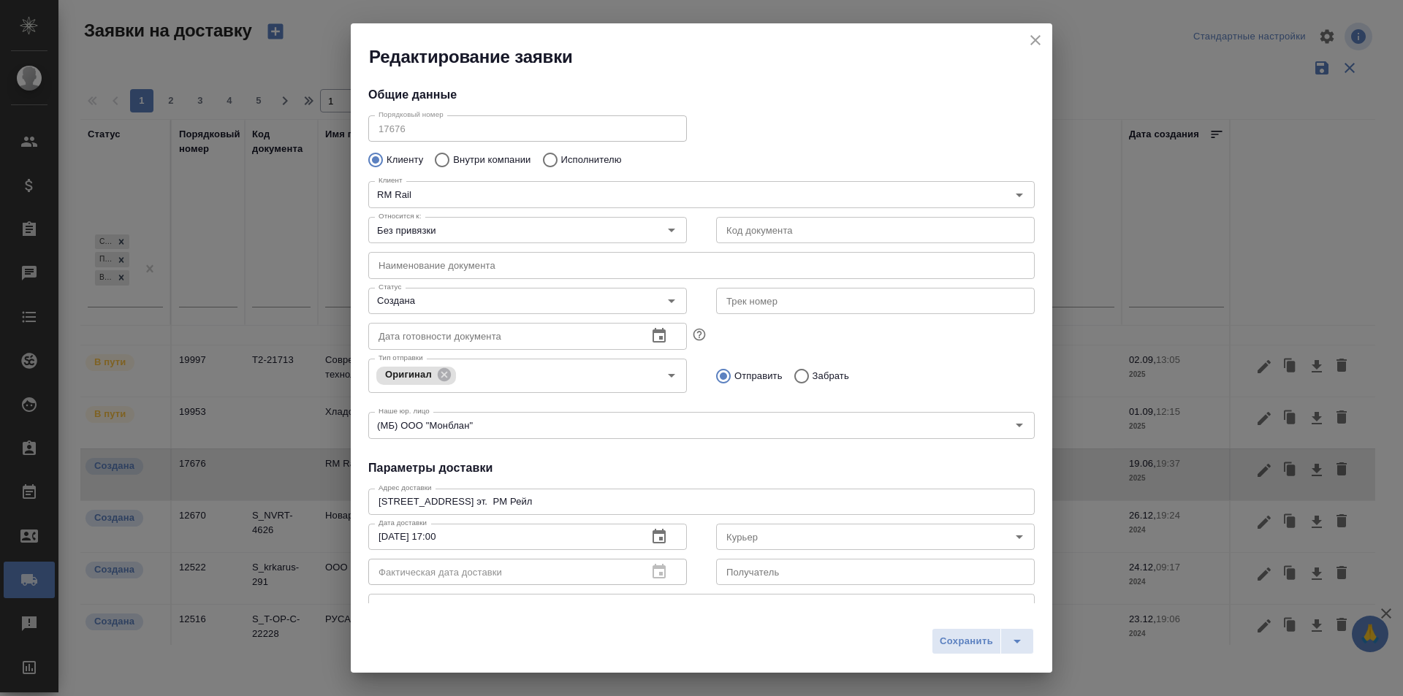
type input "[PERSON_NAME] Нина"
type input "[PHONE_NUMBER]"
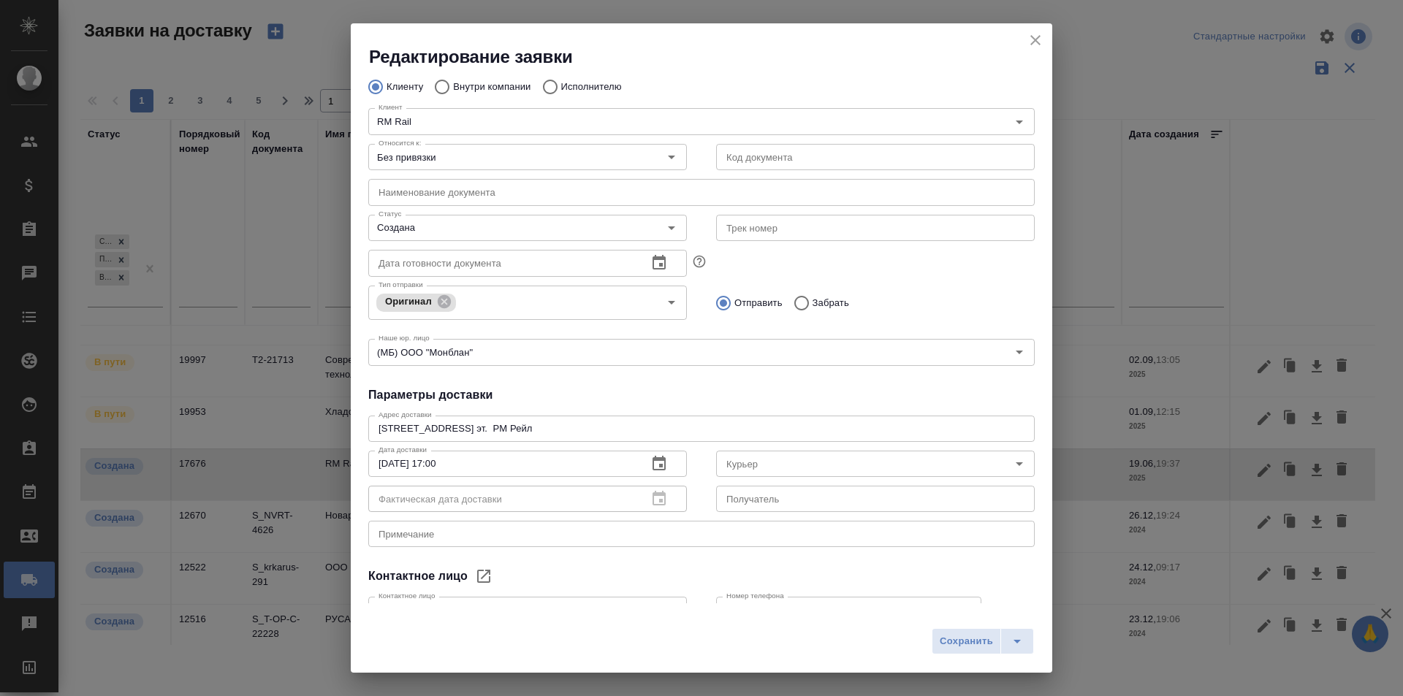
scroll to position [146, 0]
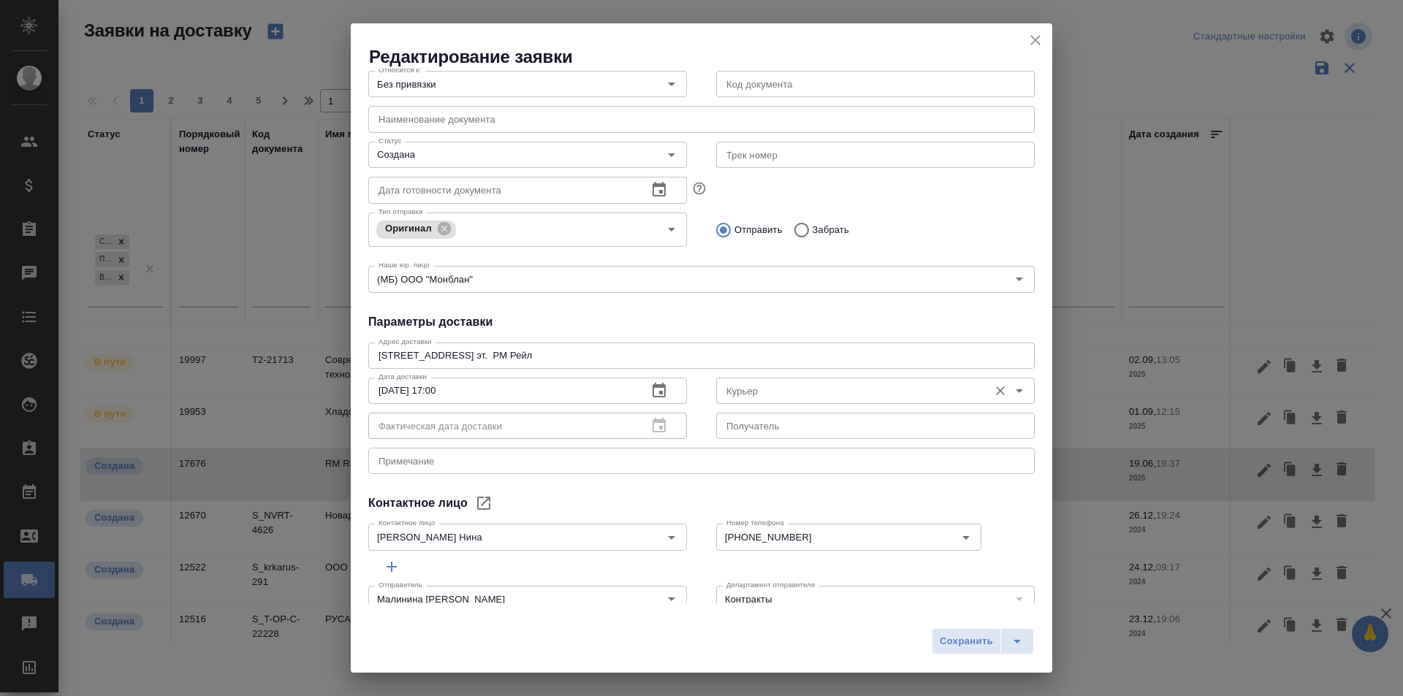
click at [728, 391] on input "Курьер" at bounding box center [850, 391] width 261 height 18
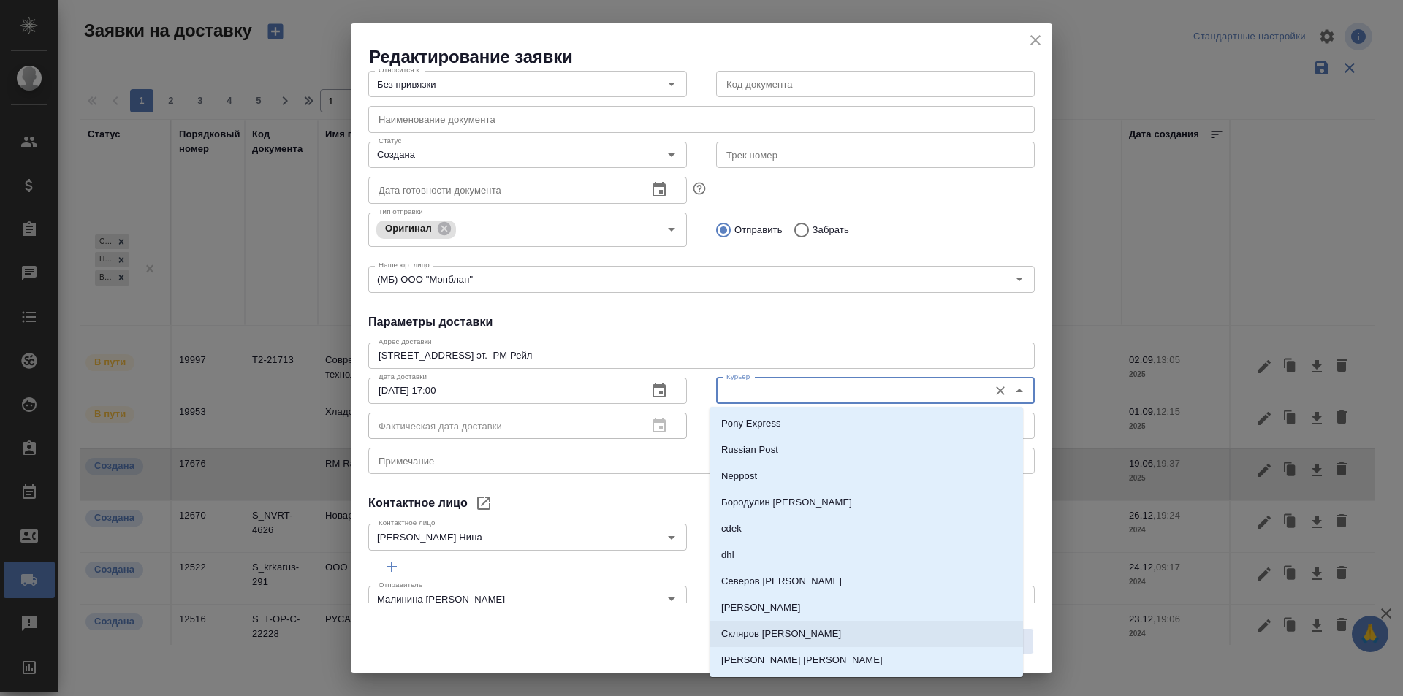
click at [760, 636] on p "Скляров [PERSON_NAME]" at bounding box center [781, 634] width 120 height 15
type input "Скляров [PERSON_NAME]"
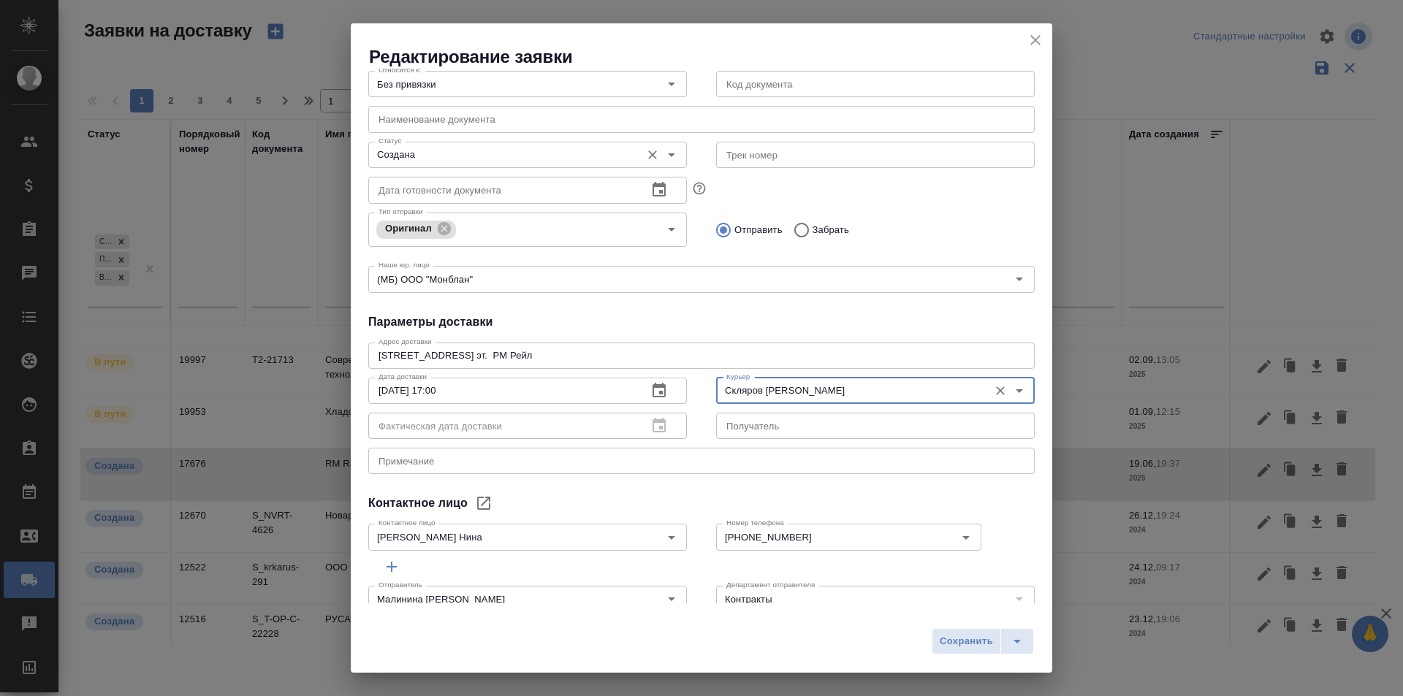
click at [497, 159] on input "Создана" at bounding box center [503, 155] width 261 height 18
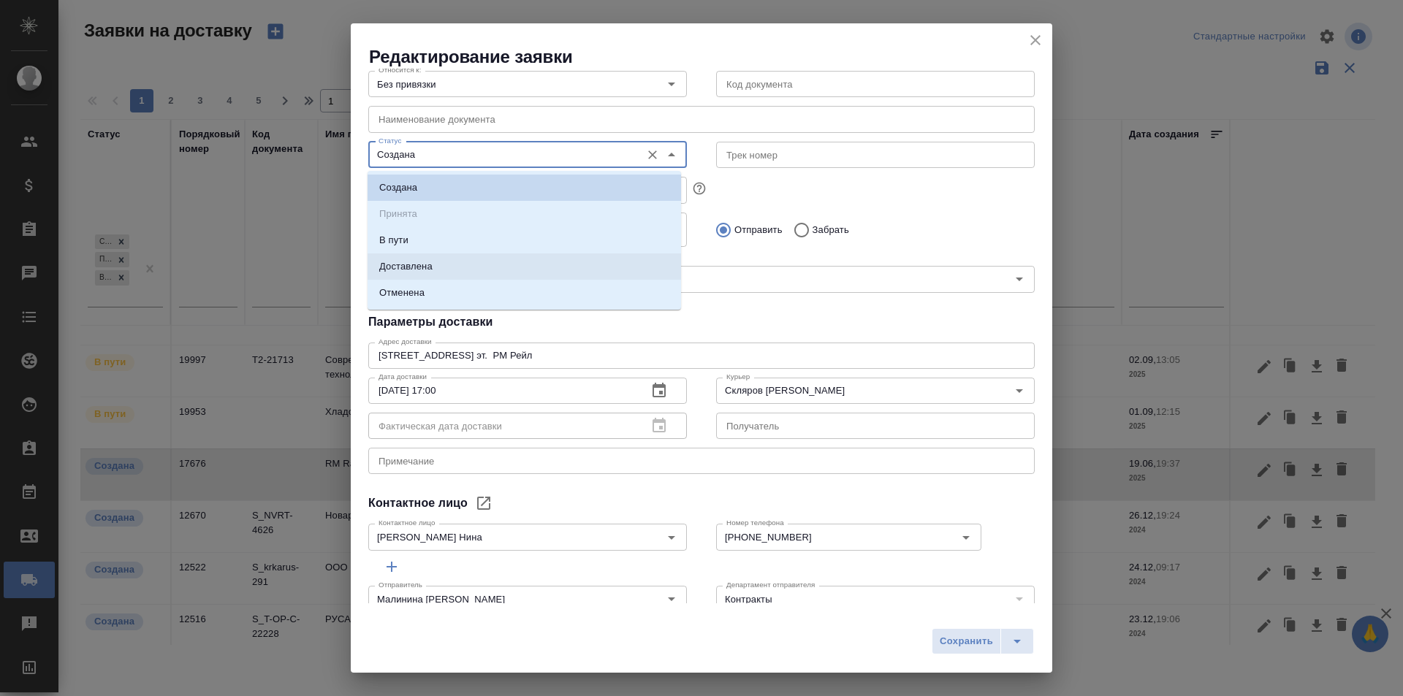
click at [467, 261] on li "Доставлена" at bounding box center [523, 267] width 313 height 26
type input "Доставлена"
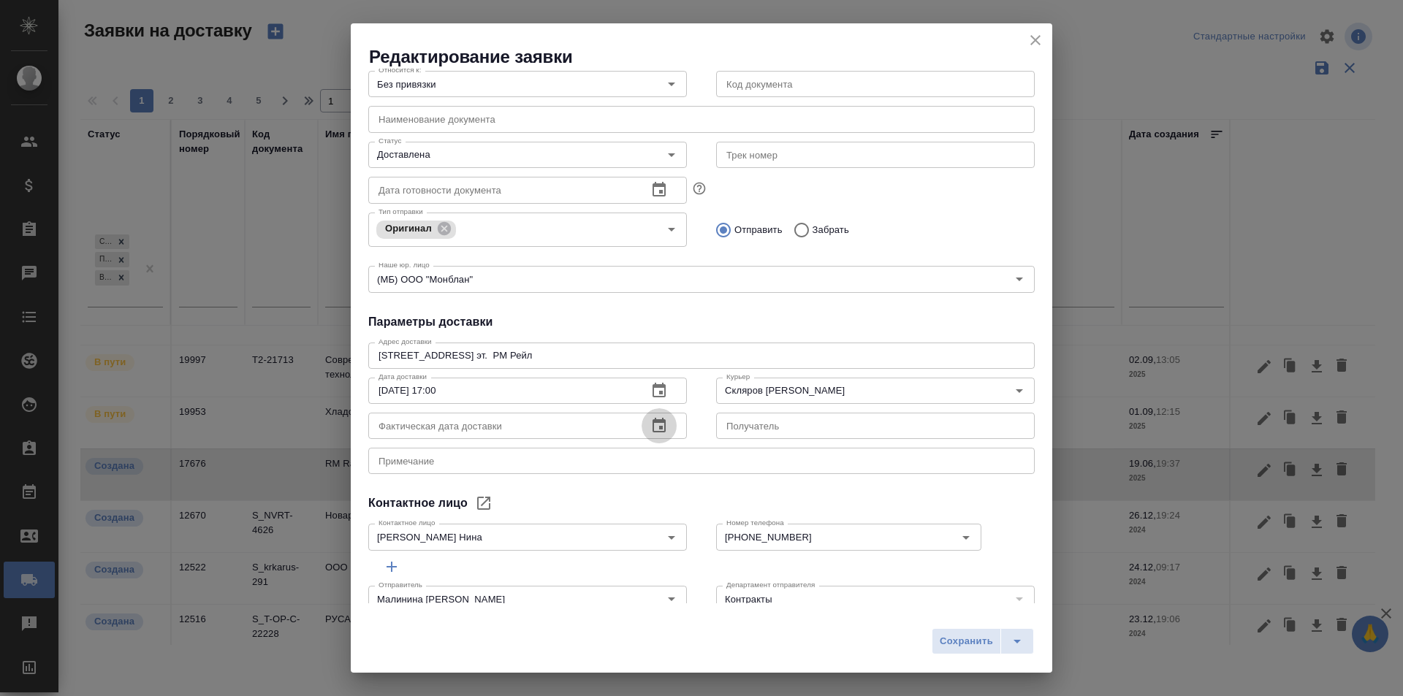
click at [660, 430] on icon "button" at bounding box center [659, 426] width 18 height 18
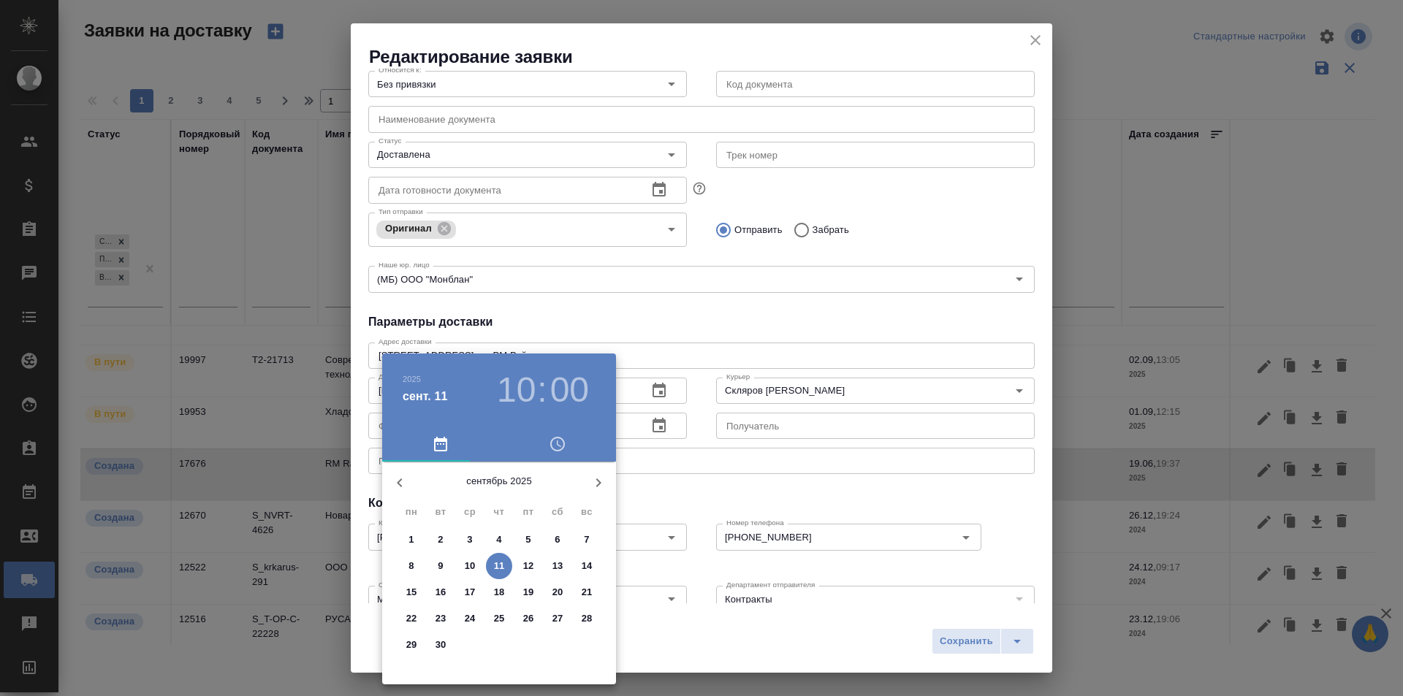
click at [665, 310] on div at bounding box center [701, 348] width 1403 height 696
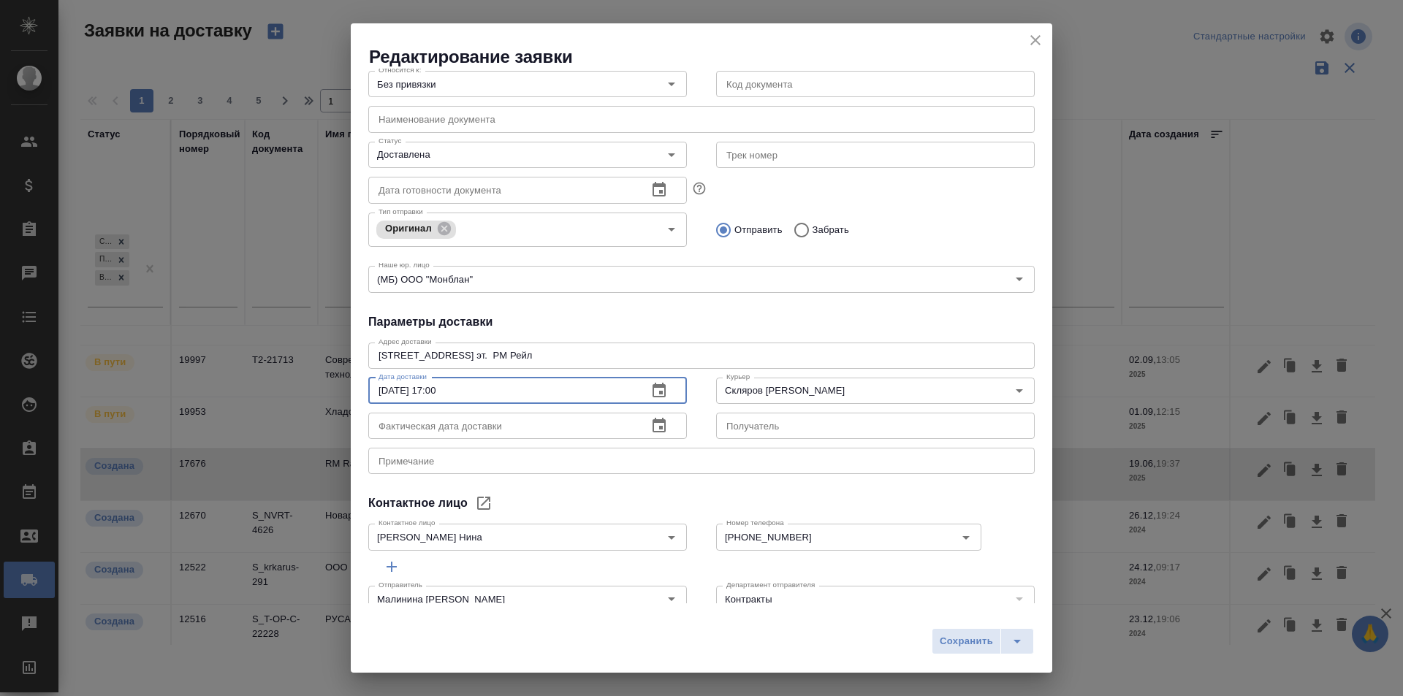
drag, startPoint x: 484, startPoint y: 393, endPoint x: 333, endPoint y: 395, distance: 150.5
click at [333, 395] on div "Редактирование заявки Общие данные Порядковый номер 17676 Порядковый номер Клие…" at bounding box center [701, 348] width 1403 height 696
click at [471, 430] on input "text" at bounding box center [501, 426] width 267 height 26
paste input "[DATE] 17:00"
click at [665, 426] on button "button" at bounding box center [658, 425] width 35 height 35
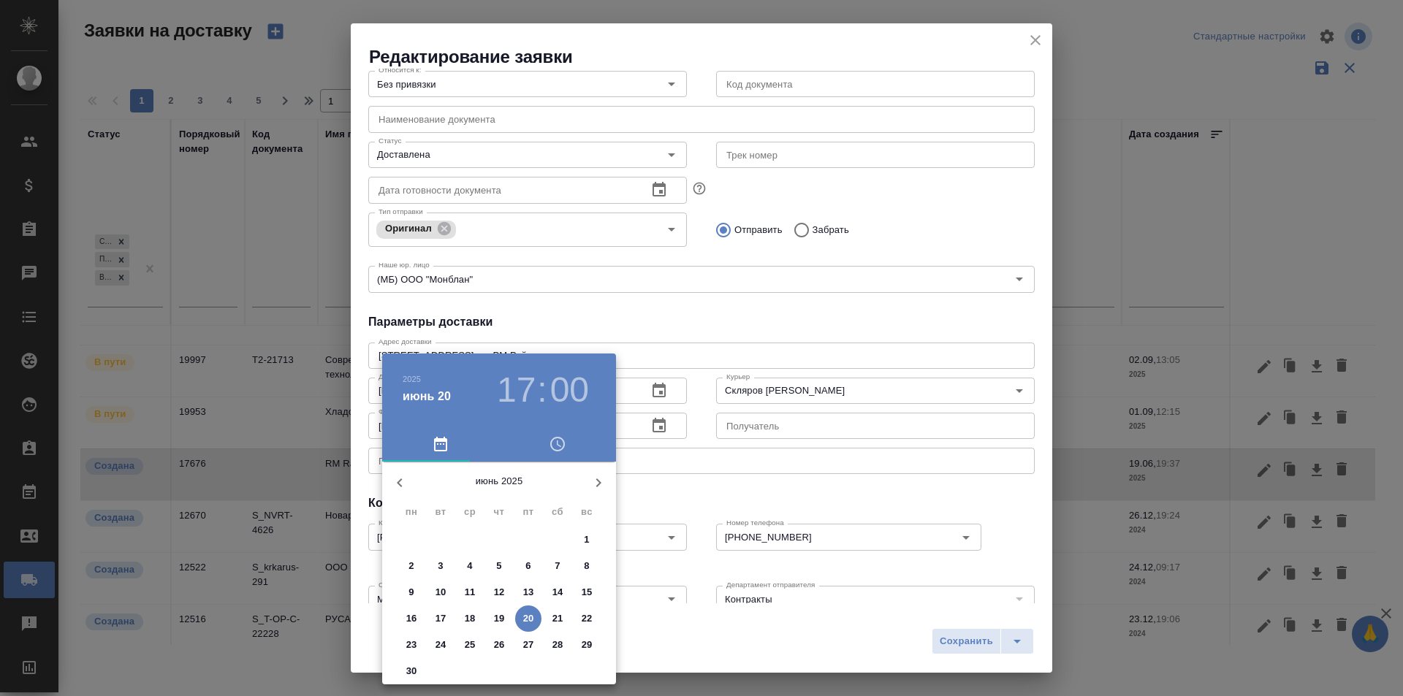
click at [523, 620] on p "20" at bounding box center [528, 618] width 11 height 15
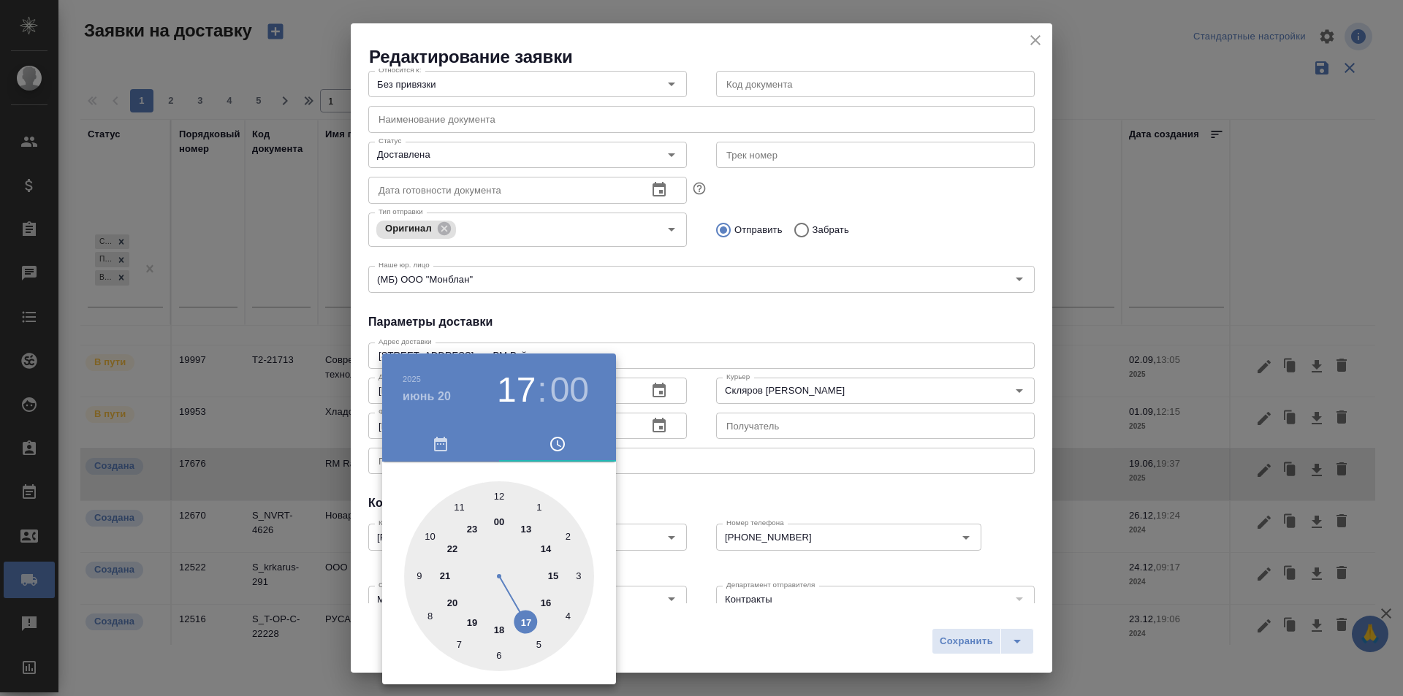
click at [550, 584] on div at bounding box center [499, 576] width 190 height 190
type input "[DATE] 15:00"
click at [975, 647] on div at bounding box center [701, 348] width 1403 height 696
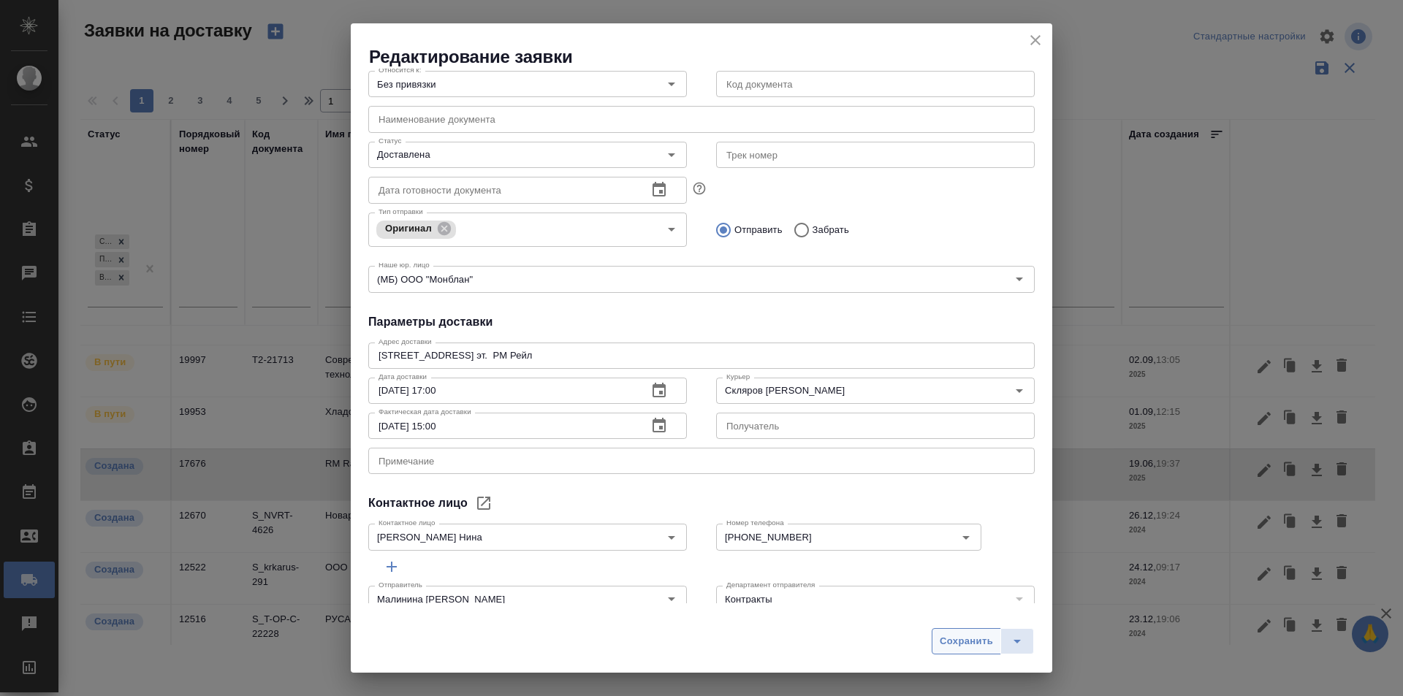
click at [970, 645] on span "Сохранить" at bounding box center [966, 641] width 53 height 17
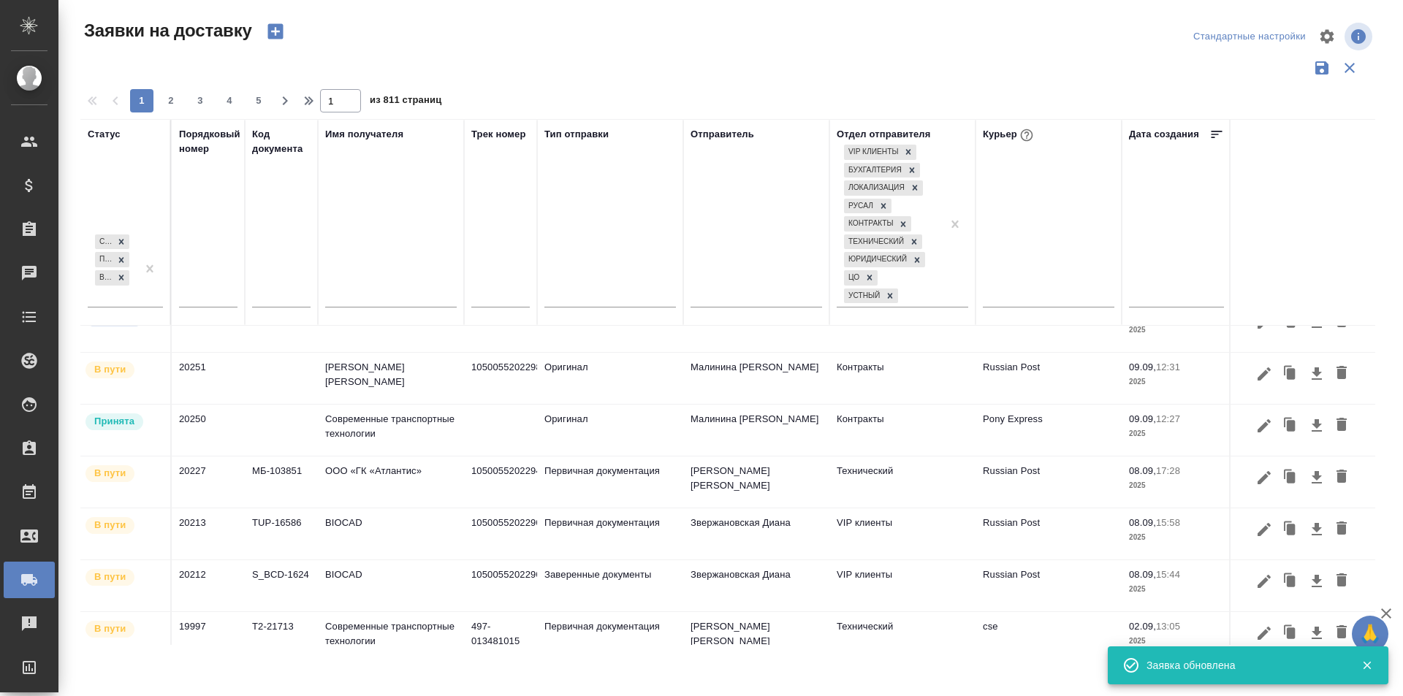
scroll to position [0, 0]
